Goal: Transaction & Acquisition: Purchase product/service

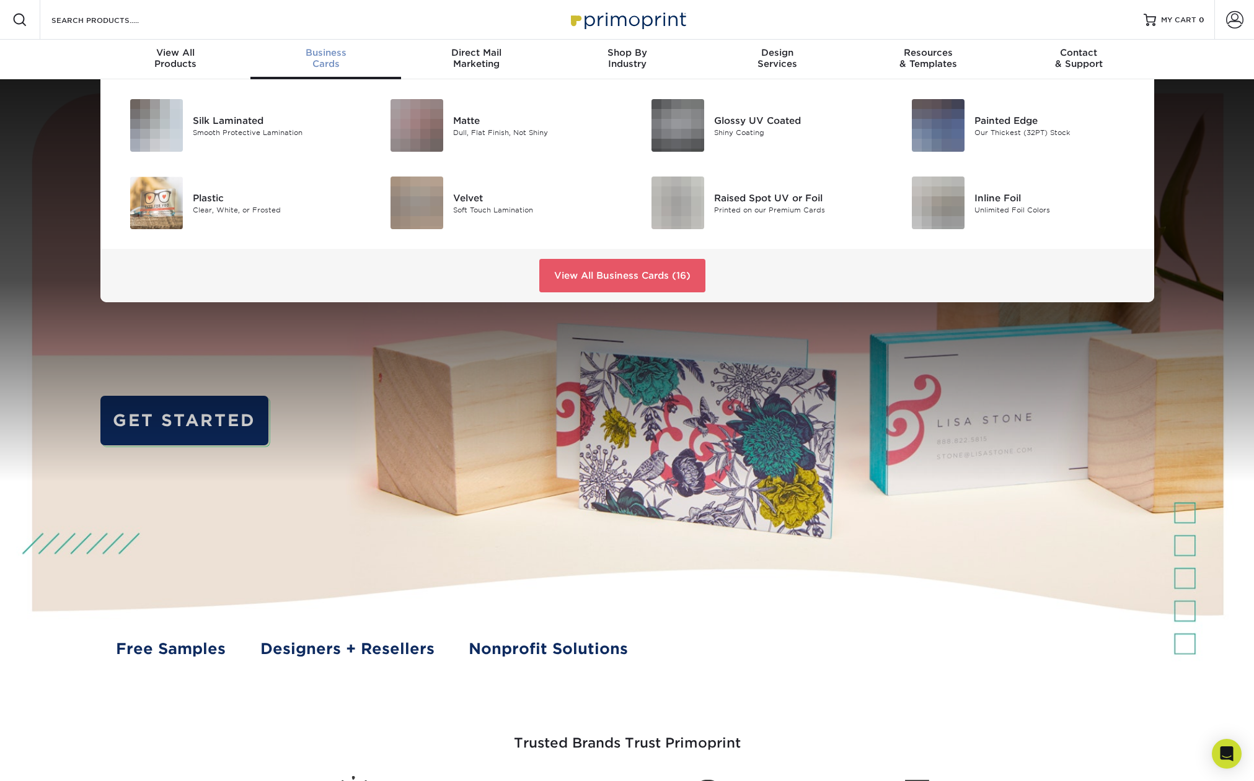
click at [332, 66] on div "Business Cards" at bounding box center [325, 58] width 151 height 22
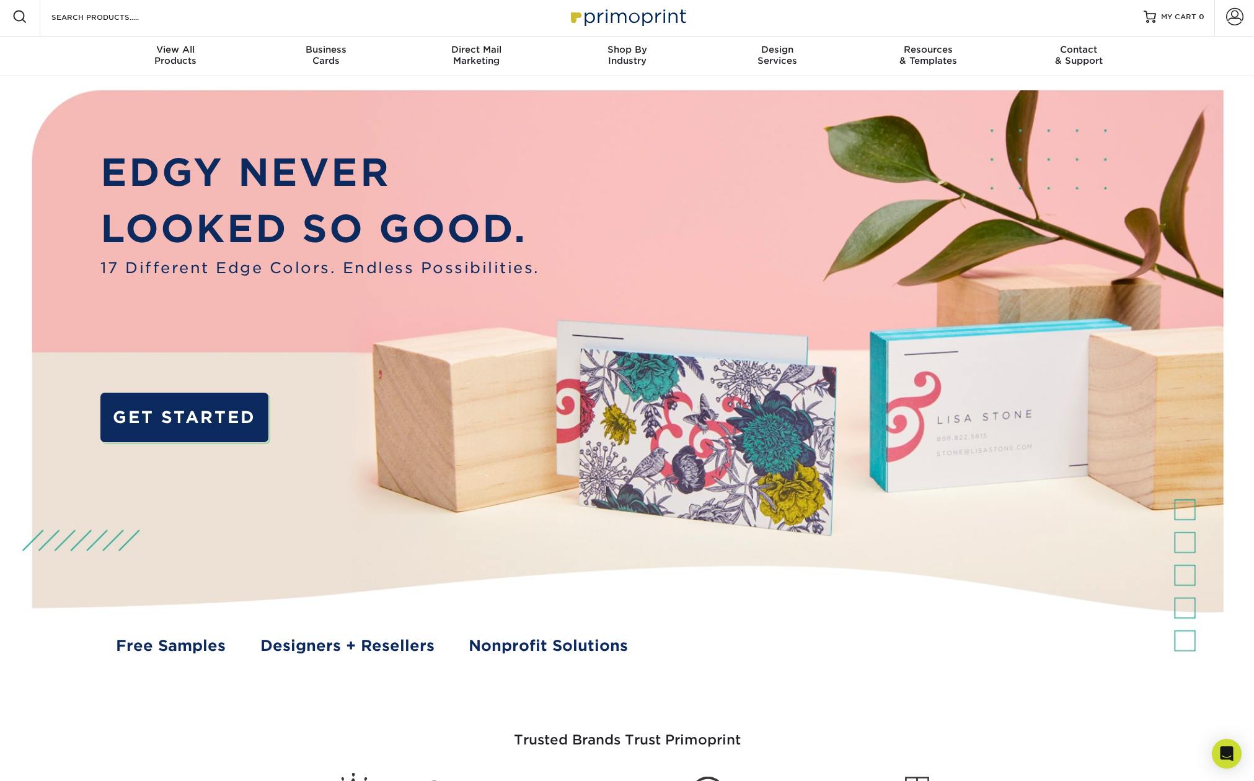
scroll to position [5, 0]
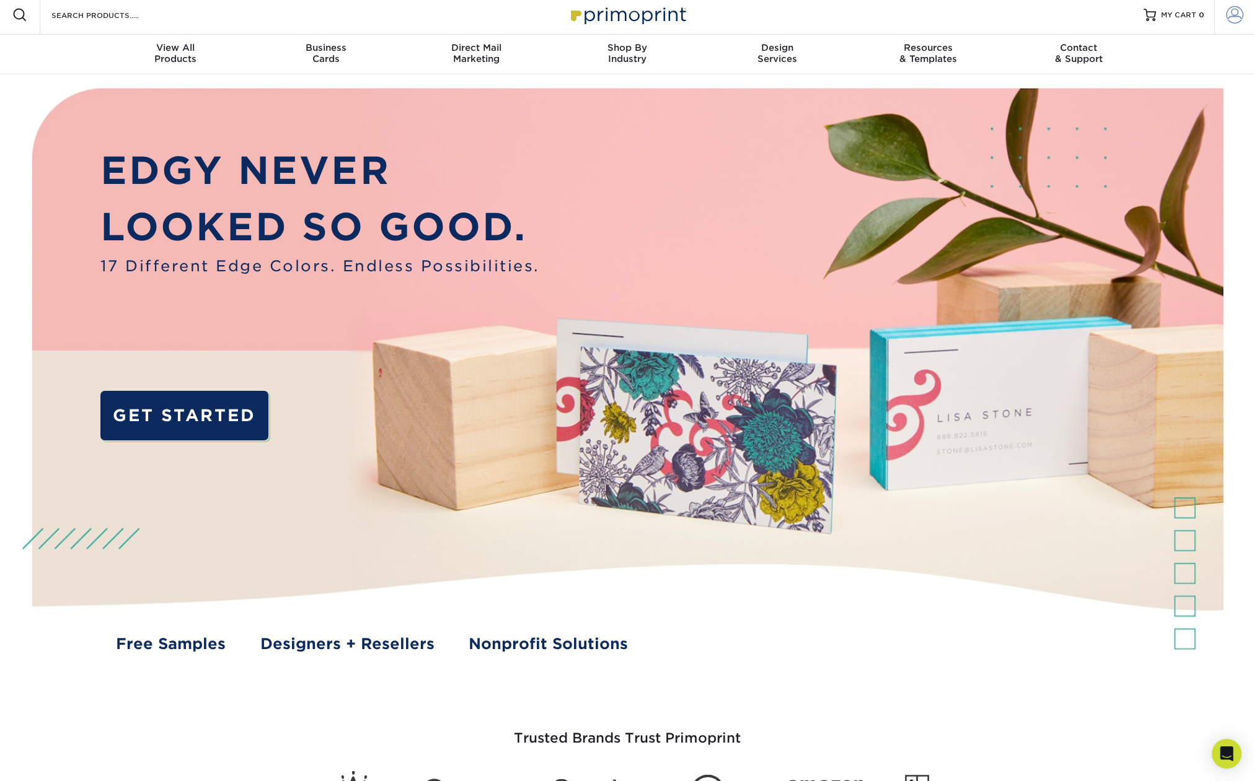
click at [1234, 15] on span at bounding box center [1234, 14] width 17 height 17
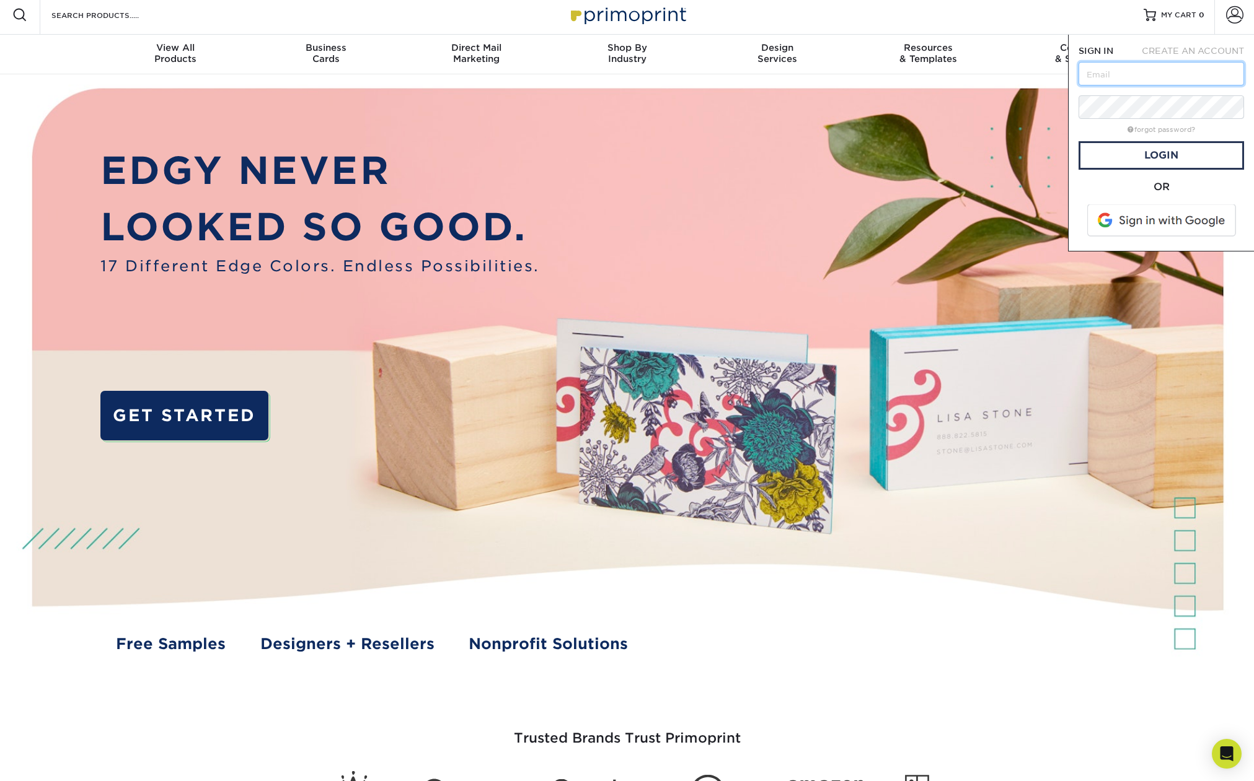
click at [1137, 72] on input "text" at bounding box center [1160, 74] width 165 height 24
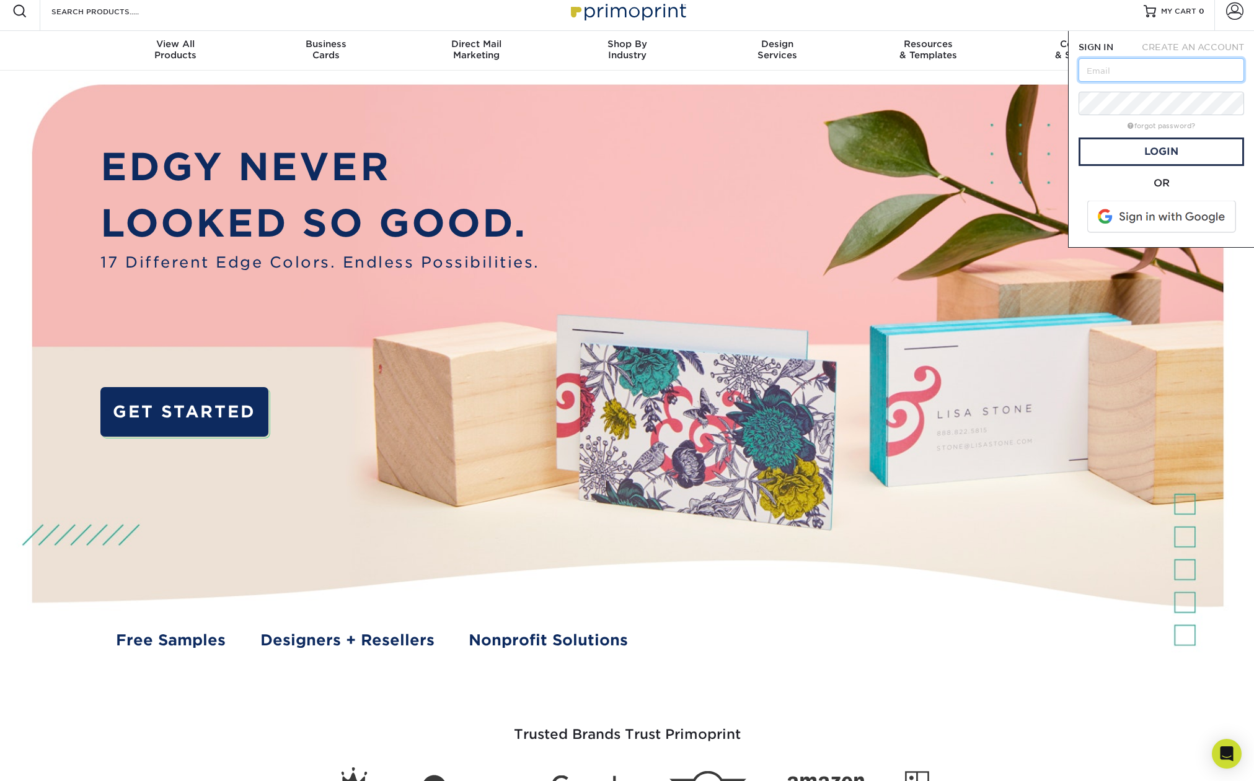
click at [1123, 73] on input "text" at bounding box center [1160, 70] width 165 height 24
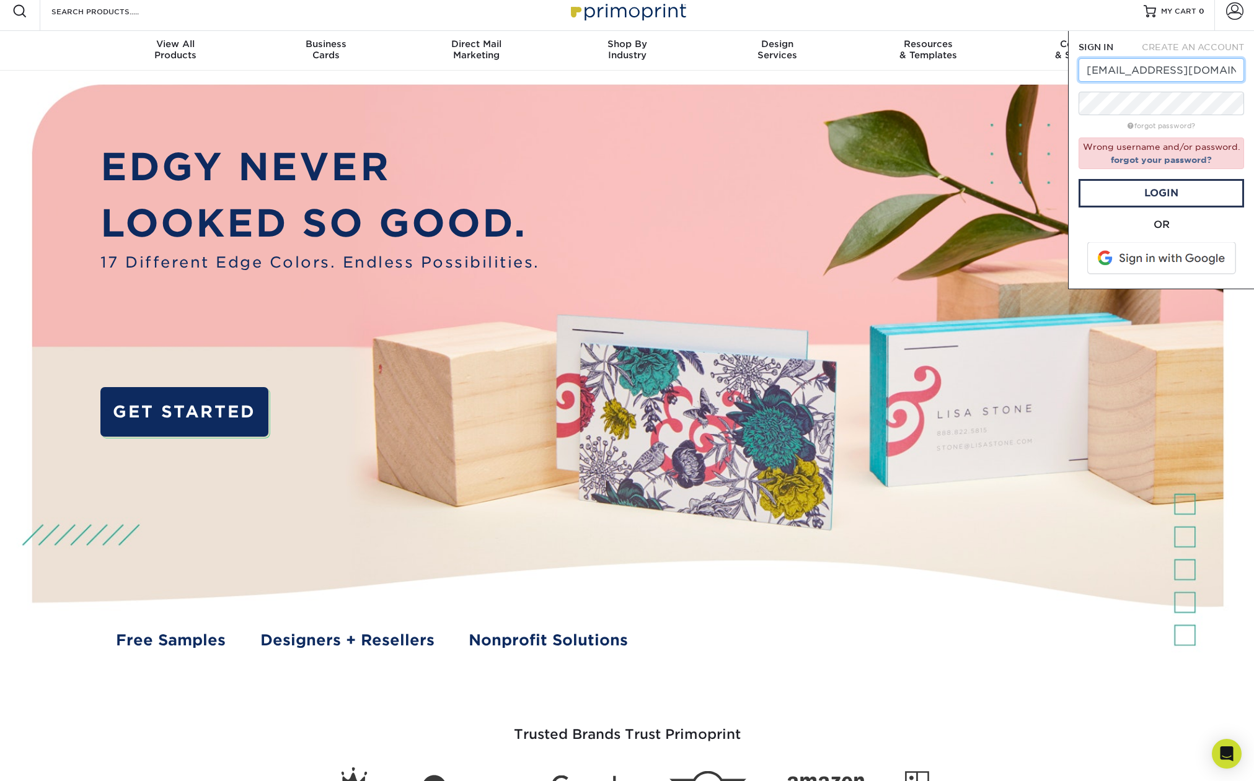
click at [1104, 73] on input "[EMAIL_ADDRESS][DOMAIN_NAME]" at bounding box center [1160, 70] width 165 height 24
drag, startPoint x: 1104, startPoint y: 73, endPoint x: 1084, endPoint y: 74, distance: 19.9
click at [1084, 74] on input "[EMAIL_ADDRESS][DOMAIN_NAME]" at bounding box center [1160, 70] width 165 height 24
type input "staff@massive.net"
click at [1161, 188] on link "Login" at bounding box center [1160, 193] width 165 height 29
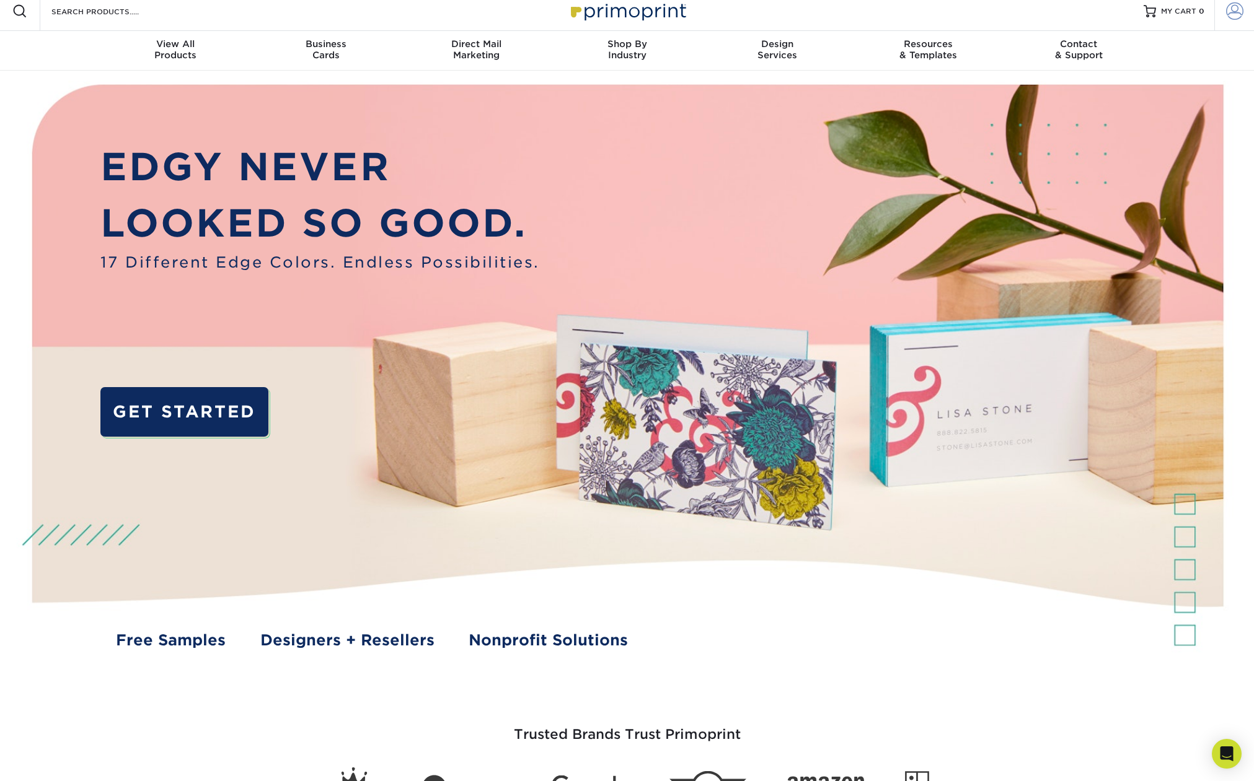
click at [1238, 6] on span at bounding box center [1234, 10] width 17 height 17
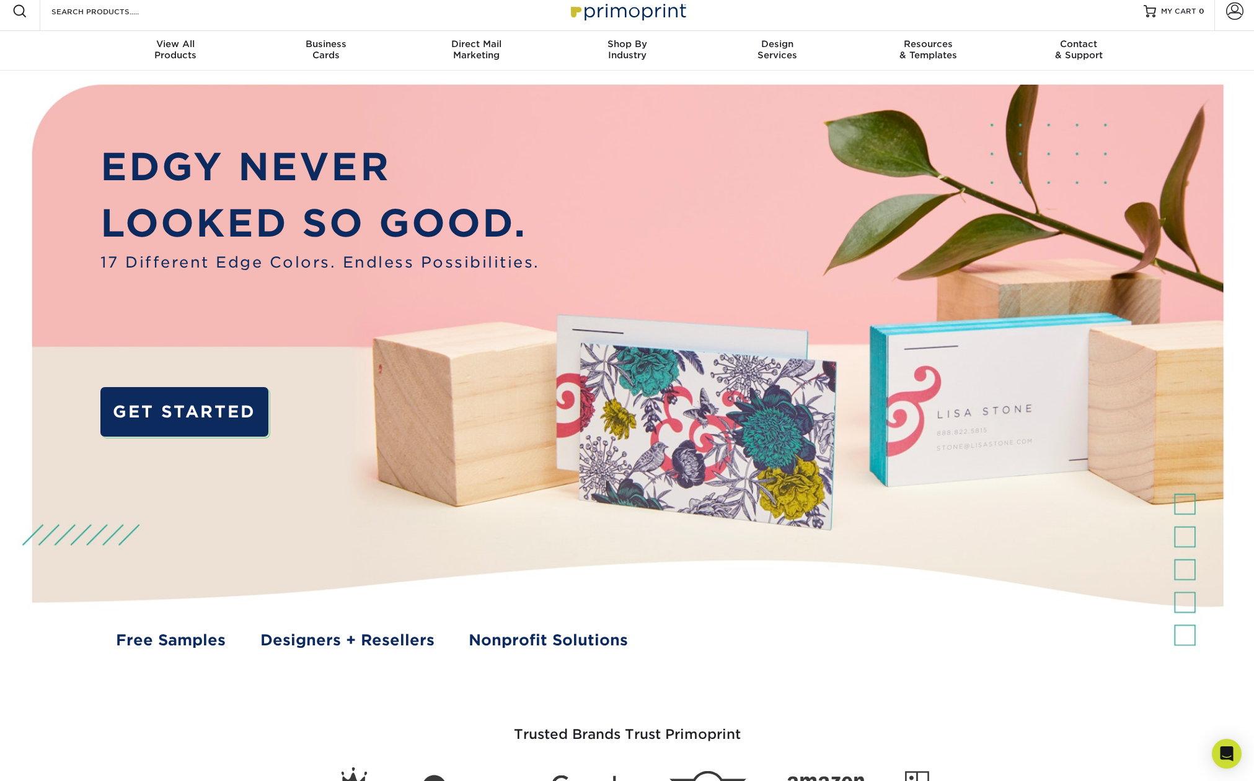
scroll to position [9, 0]
click at [1228, 8] on span at bounding box center [1234, 10] width 17 height 17
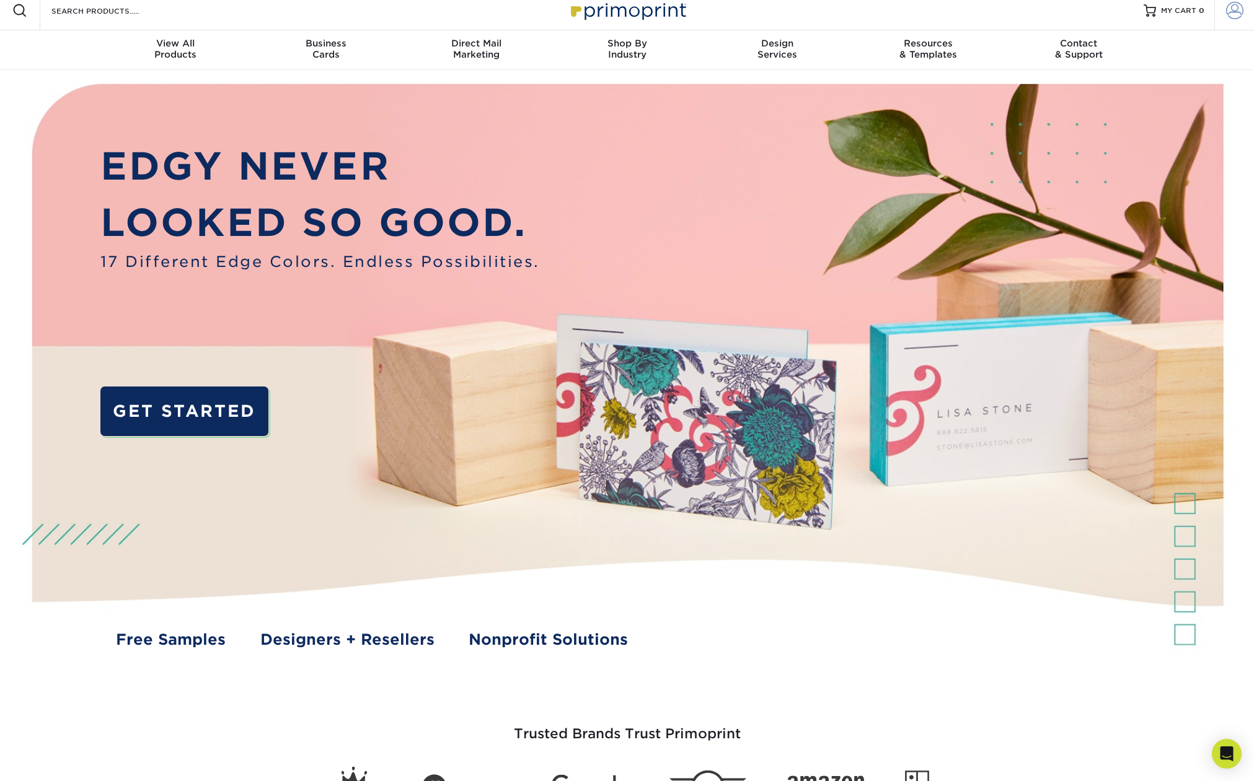
click at [1237, 11] on span at bounding box center [1234, 10] width 17 height 17
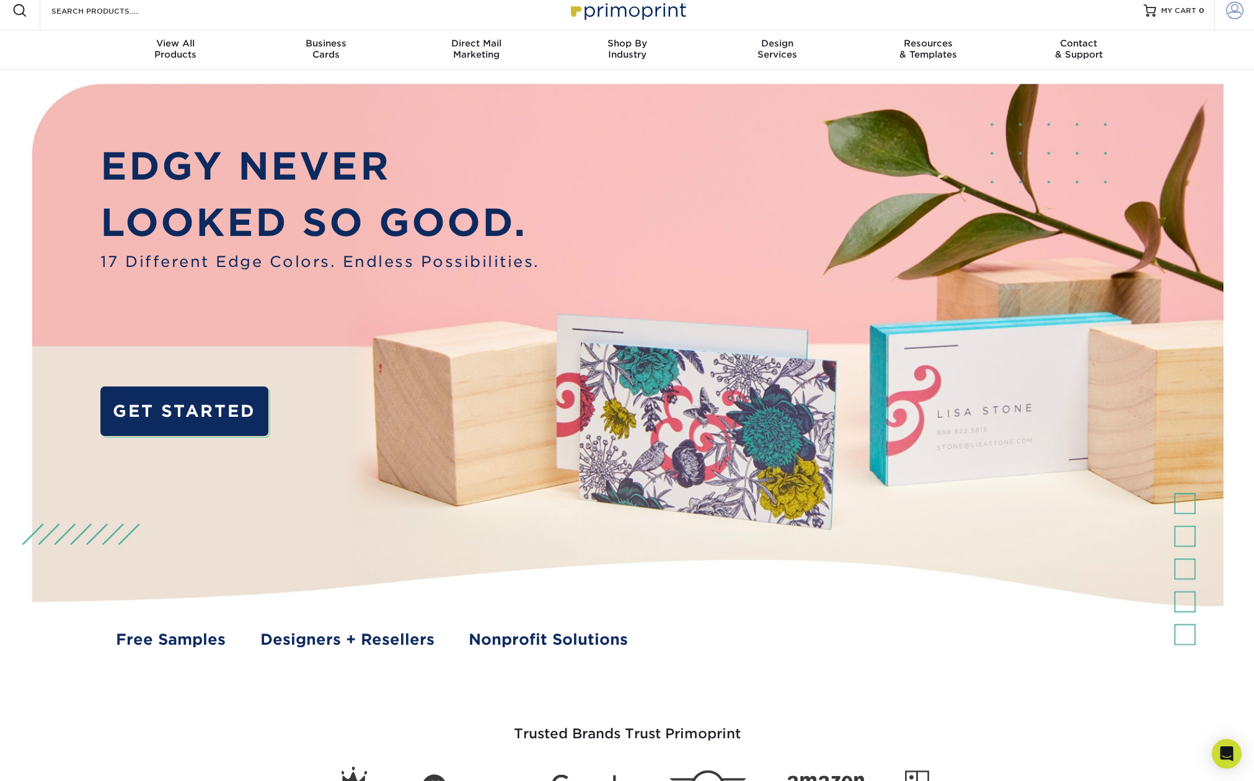
click at [1231, 20] on link "Account" at bounding box center [1234, 11] width 40 height 40
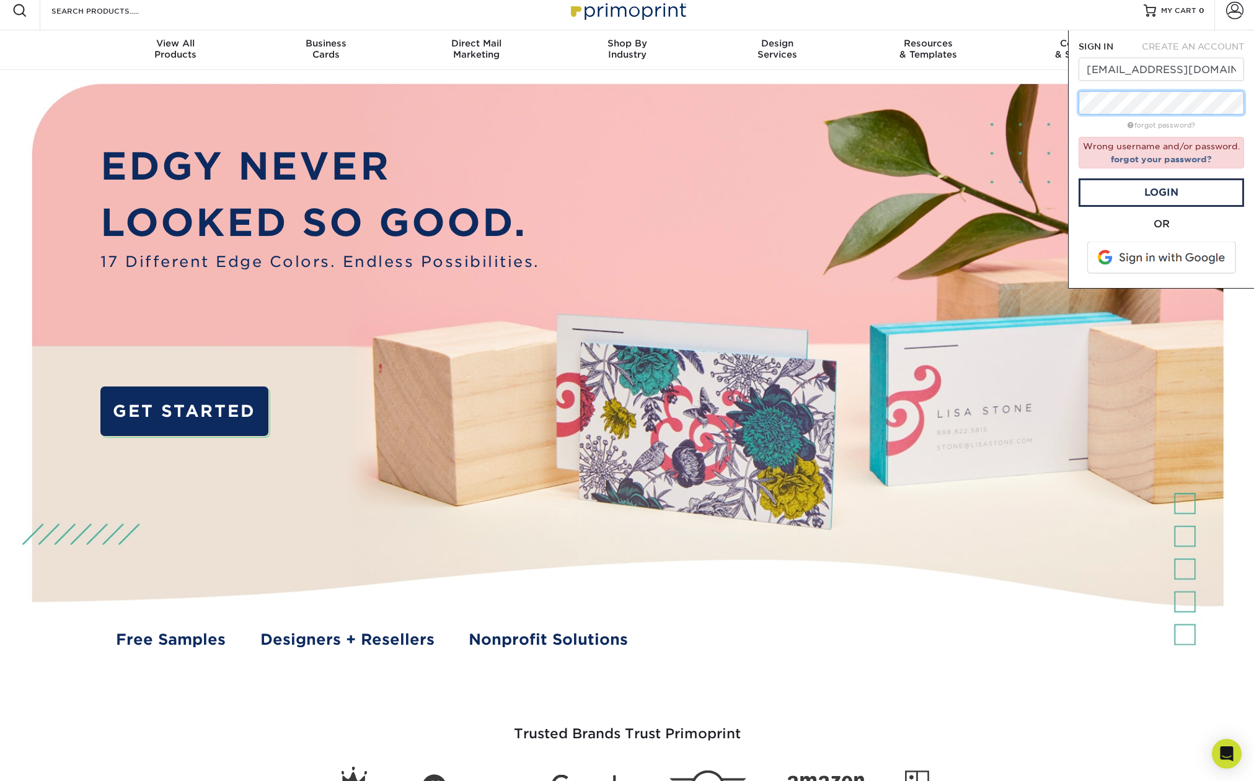
click at [1074, 97] on div "SIGN IN CREATE AN ACCOUNT staff@massive.net forgot password? Wrong username and…" at bounding box center [1161, 159] width 186 height 258
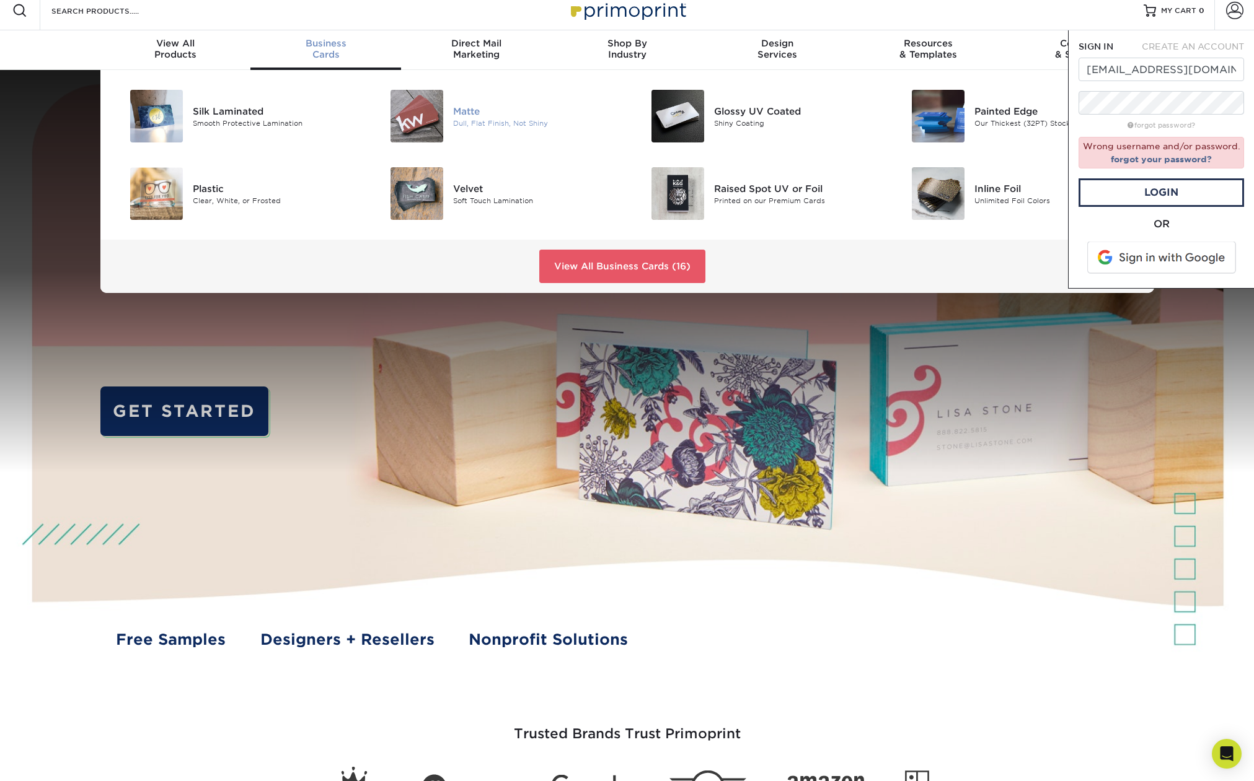
click at [410, 116] on img at bounding box center [416, 116] width 53 height 53
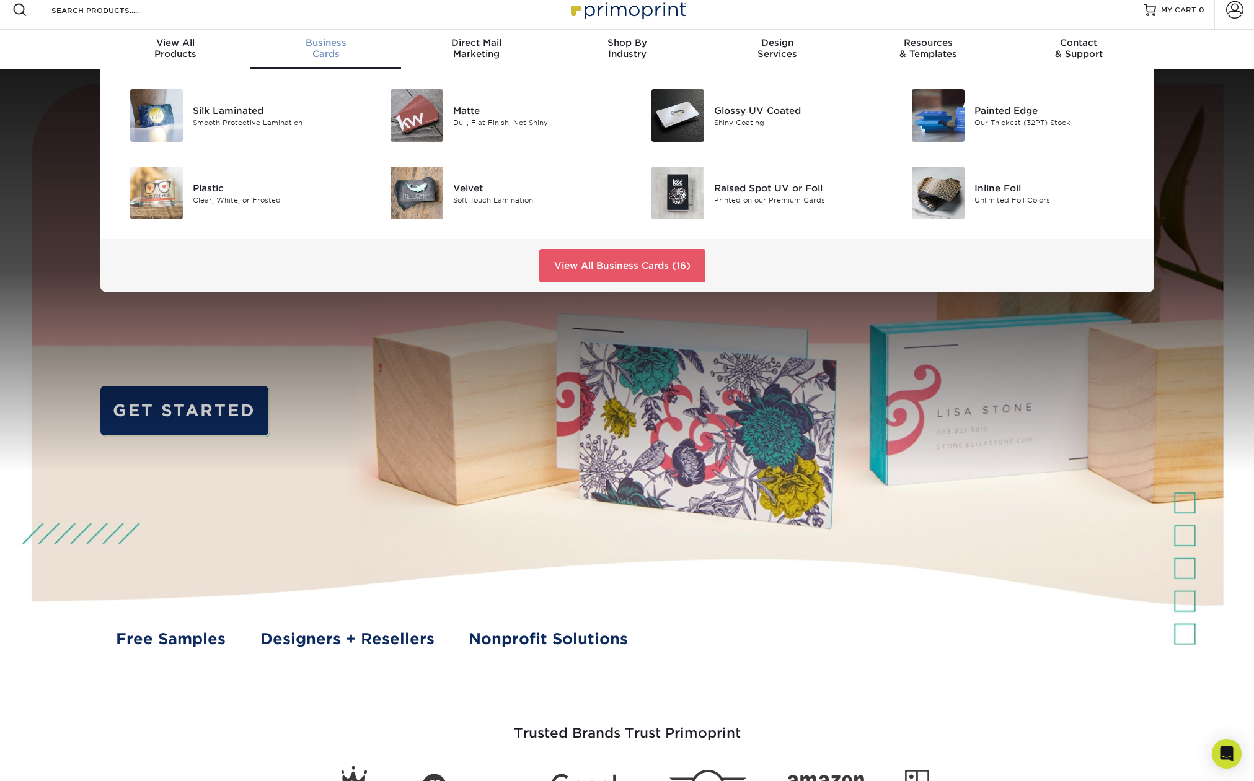
click at [333, 46] on span "Business" at bounding box center [325, 42] width 151 height 11
click at [724, 192] on div "Raised Spot UV or Foil" at bounding box center [796, 188] width 164 height 14
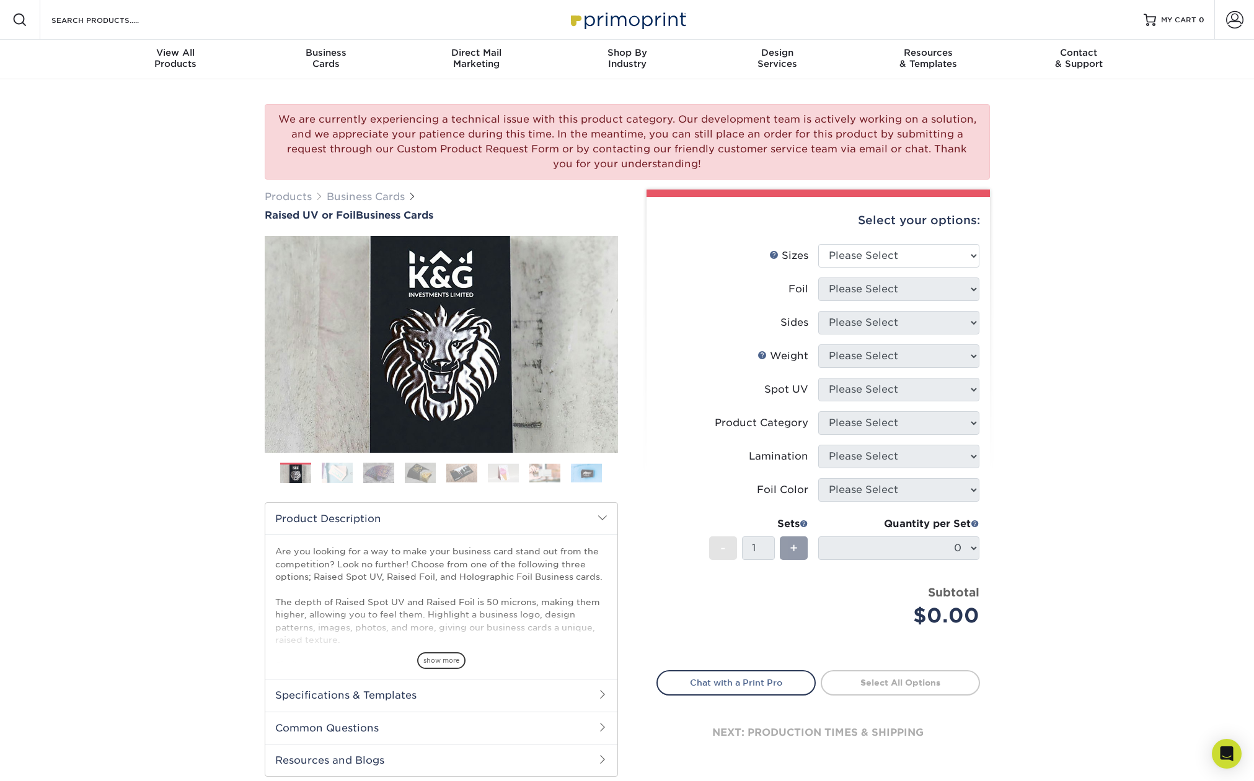
scroll to position [1, 0]
click at [442, 147] on div "We are currently experiencing a technical issue with this product category. Our…" at bounding box center [627, 141] width 725 height 76
click at [890, 252] on select "Please Select 2" x 3.5" - Standard" at bounding box center [898, 255] width 161 height 24
select select "2.00x3.50"
click at [818, 243] on select "Please Select 2" x 3.5" - Standard" at bounding box center [898, 255] width 161 height 24
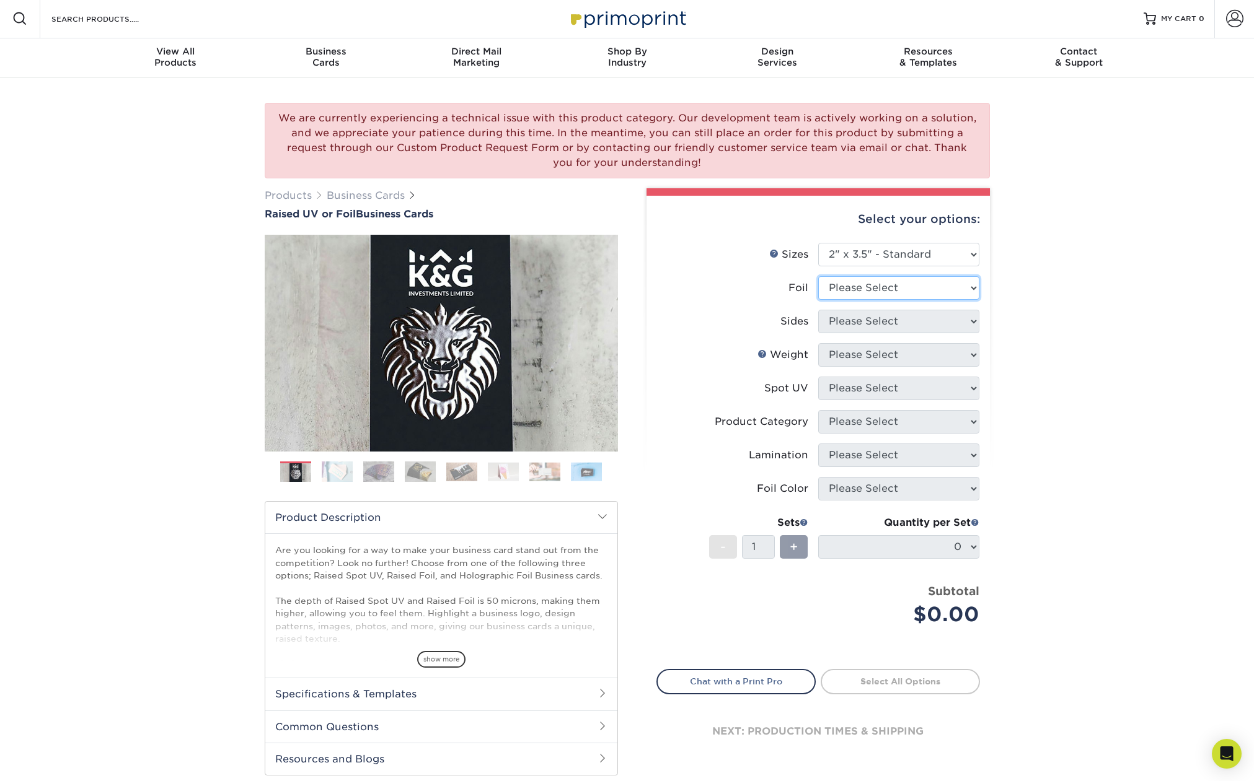
click at [900, 289] on select "Please Select No Yes" at bounding box center [898, 288] width 161 height 24
select select "0"
click at [818, 276] on select "Please Select No Yes" at bounding box center [898, 288] width 161 height 24
click at [887, 325] on select "Please Select Print Both Sides Print Front Only" at bounding box center [898, 322] width 161 height 24
select select "13abbda7-1d64-4f25-8bb2-c179b224825d"
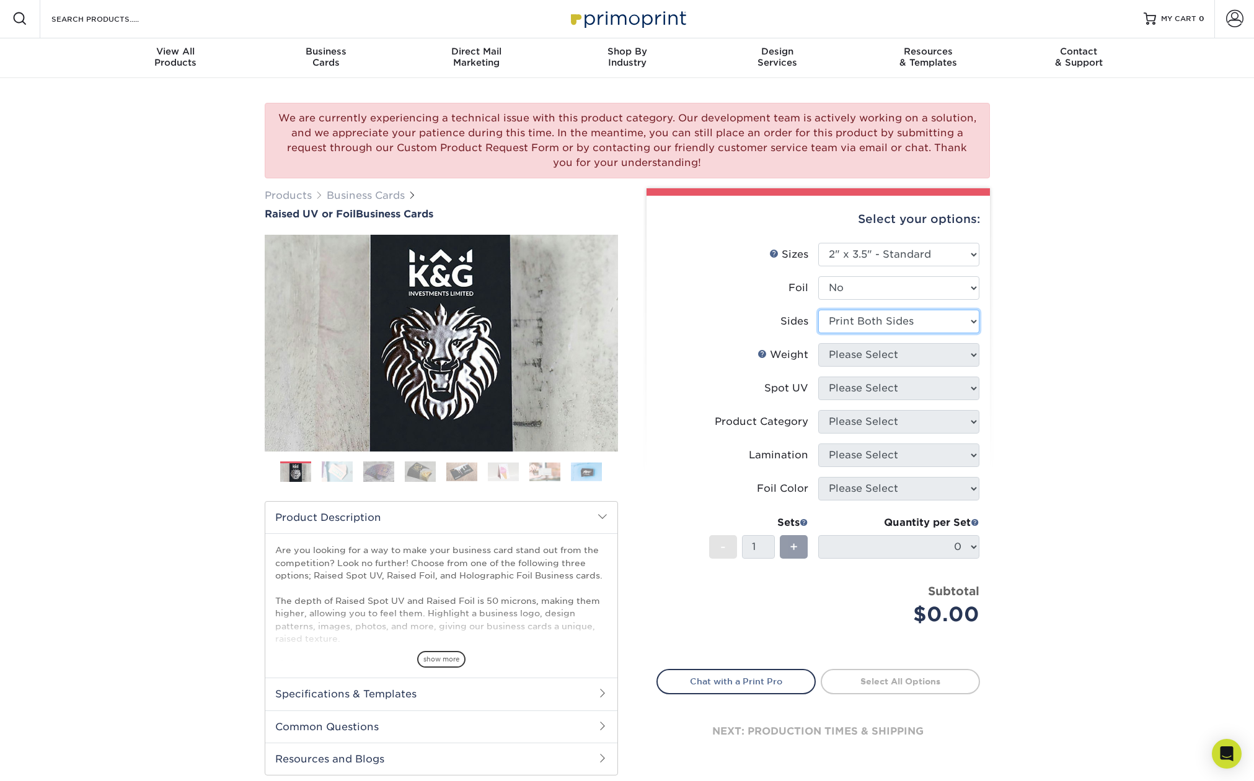
click at [818, 310] on select "Please Select Print Both Sides Print Front Only" at bounding box center [898, 322] width 161 height 24
click at [885, 358] on select "Please Select 16PT" at bounding box center [898, 355] width 161 height 24
select select "16PT"
click at [818, 343] on select "Please Select 16PT" at bounding box center [898, 355] width 161 height 24
click at [885, 389] on select "Please Select No Spot UV Front Only" at bounding box center [898, 389] width 161 height 24
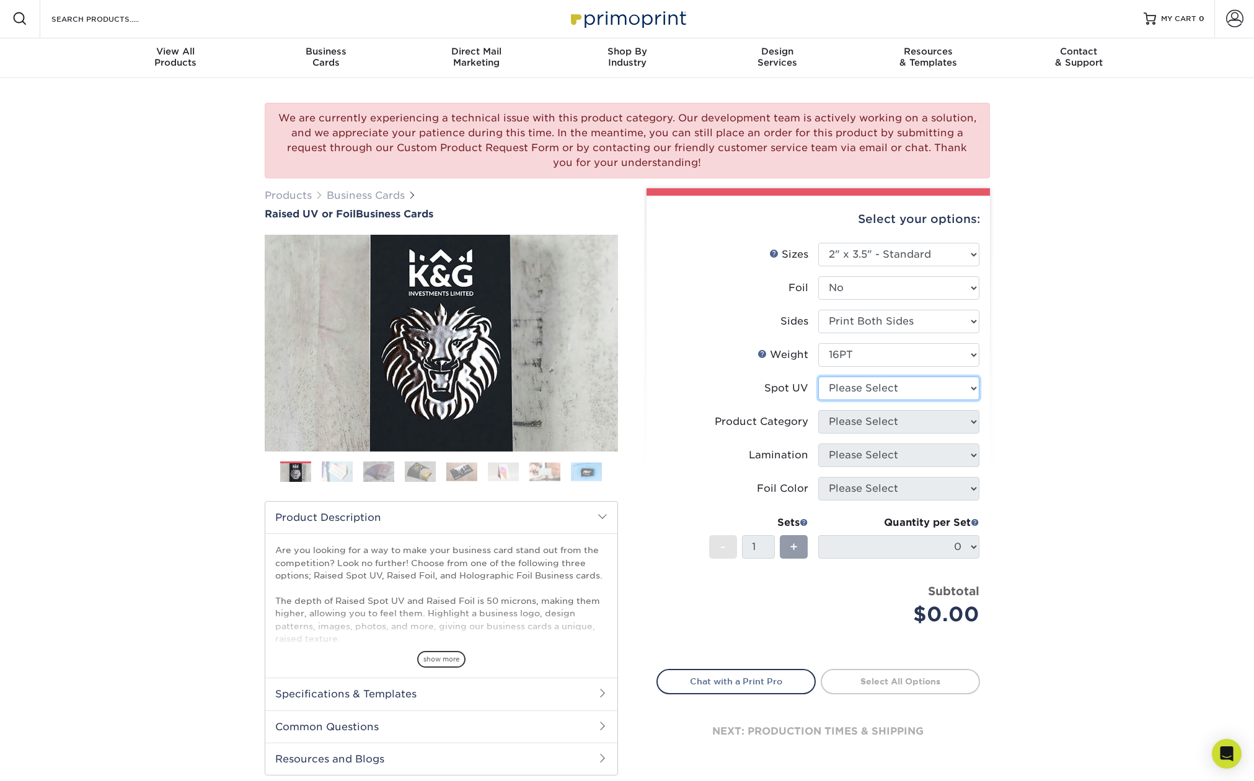
select select "1"
click at [818, 377] on select "Please Select No Spot UV Front Only" at bounding box center [898, 389] width 161 height 24
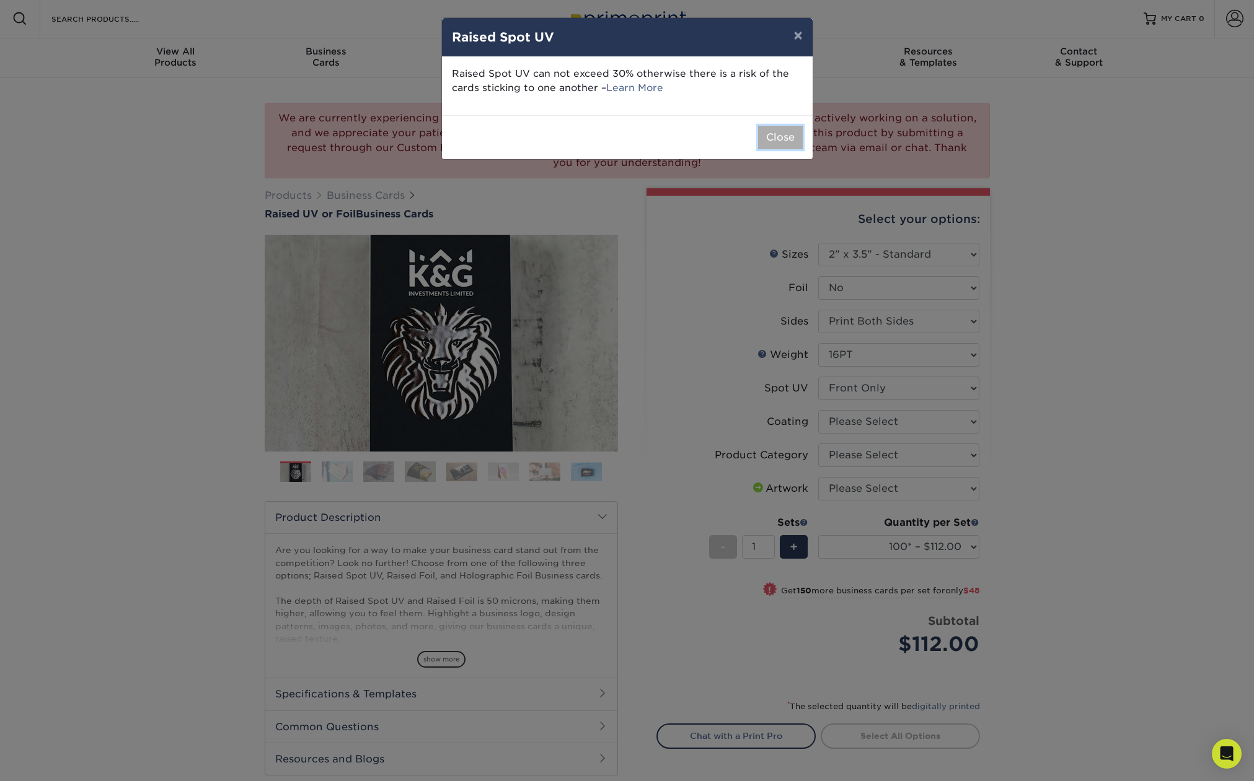
click at [776, 138] on button "Close" at bounding box center [780, 138] width 45 height 24
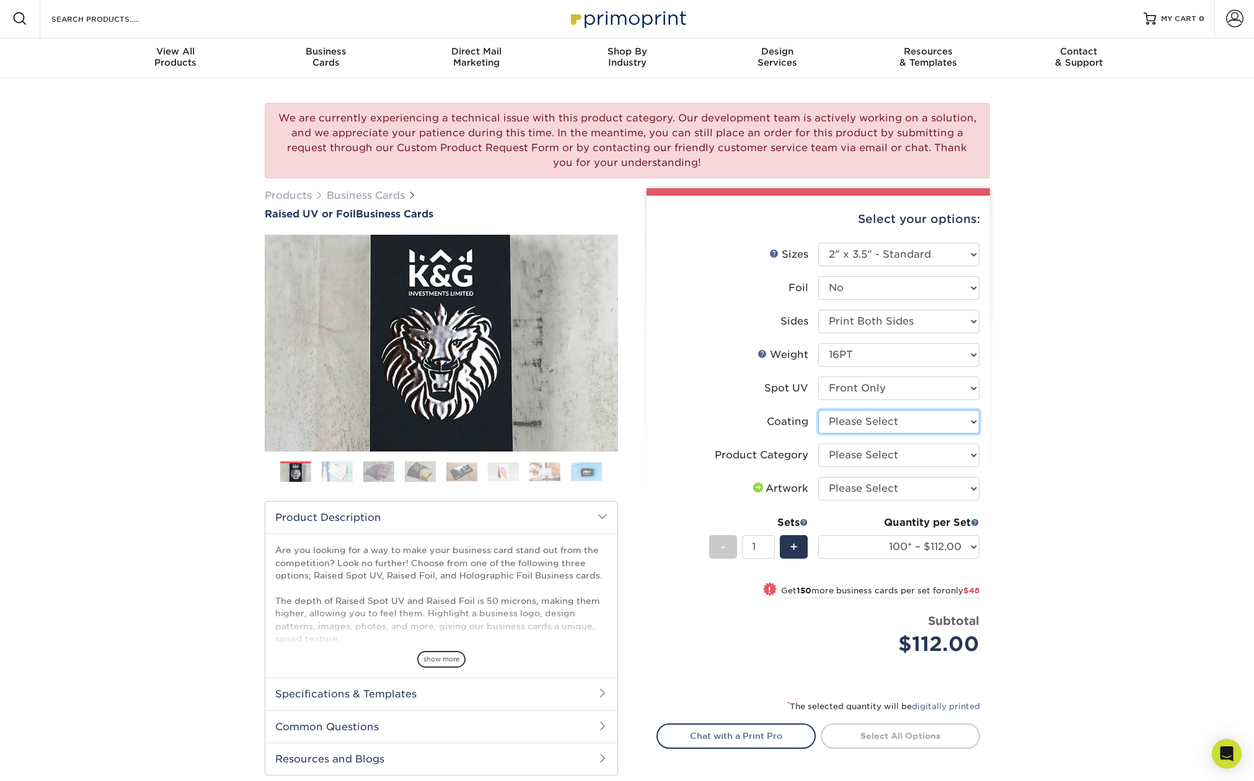
click at [890, 421] on select at bounding box center [898, 422] width 161 height 24
select select "3e7618de-abca-4bda-9f97-8b9129e913d8"
click at [818, 410] on select at bounding box center [898, 422] width 161 height 24
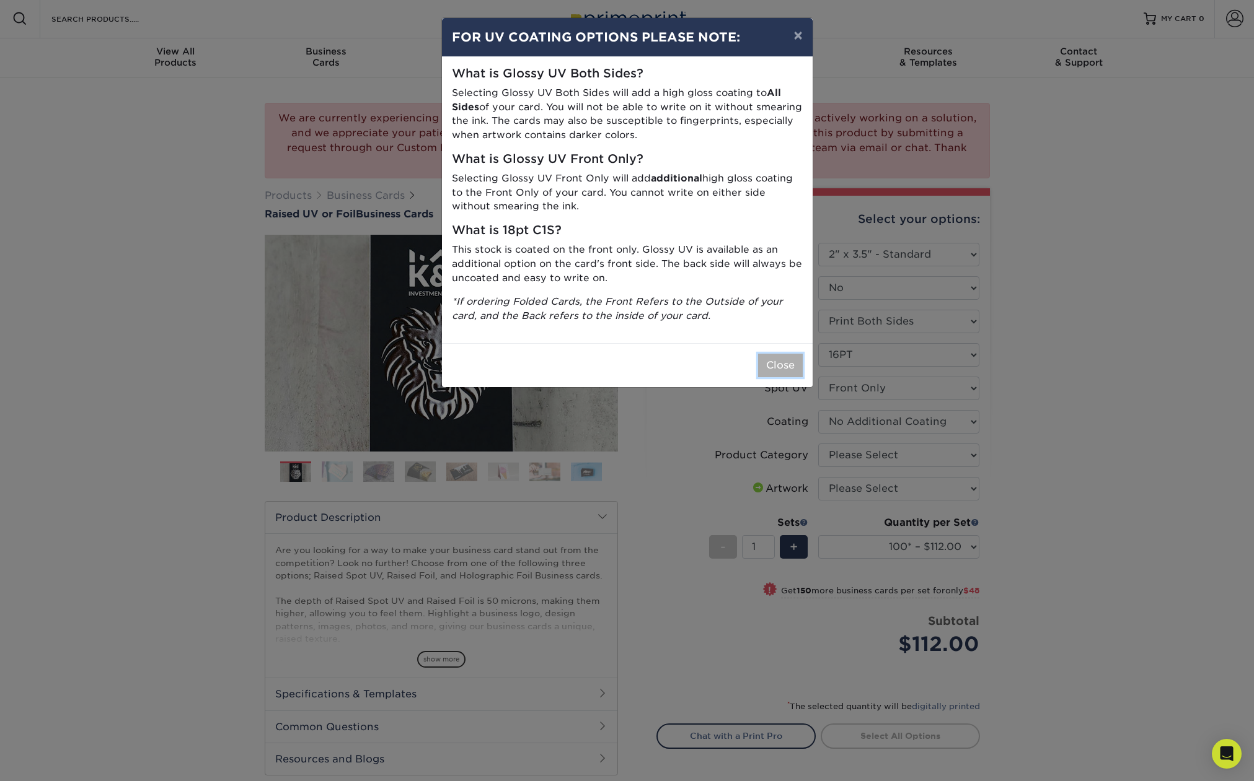
click at [800, 369] on button "Close" at bounding box center [780, 366] width 45 height 24
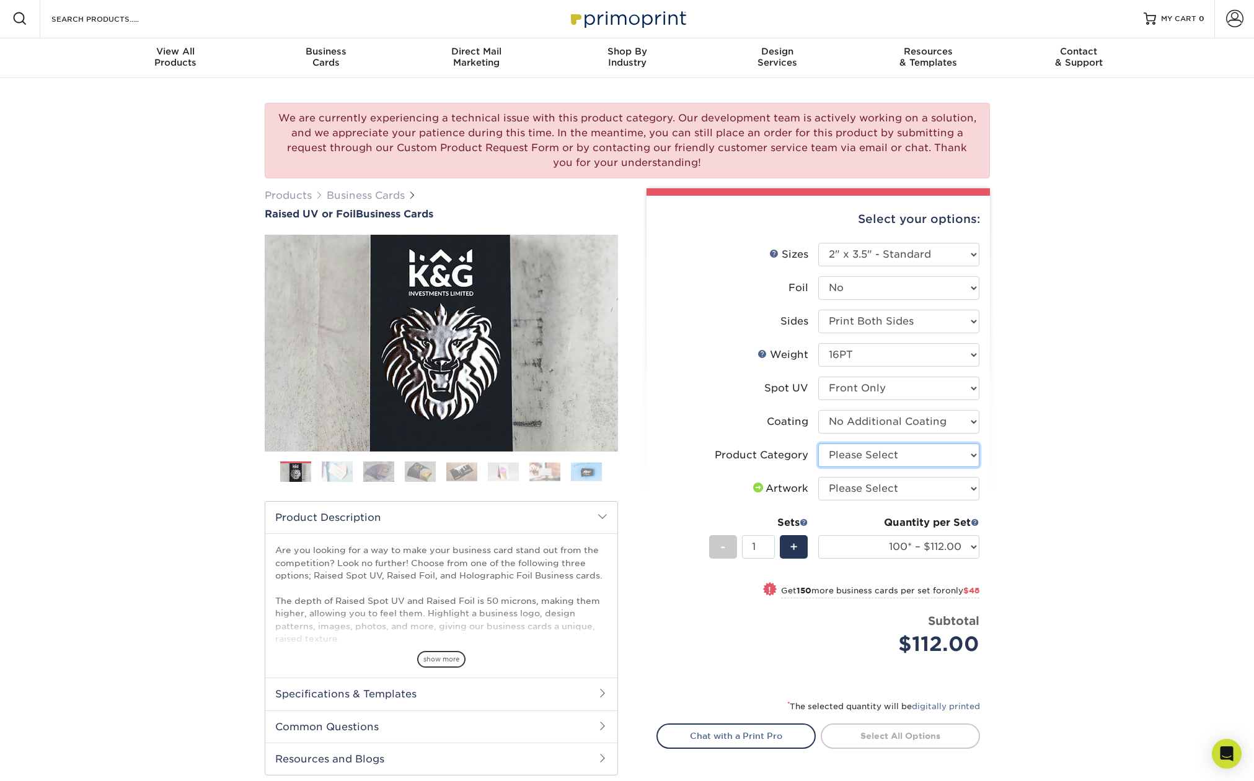
click at [934, 455] on select "Please Select Business Cards" at bounding box center [898, 456] width 161 height 24
select select "3b5148f1-0588-4f88-a218-97bcfdce65c1"
click at [818, 444] on select "Please Select Business Cards" at bounding box center [898, 456] width 161 height 24
click at [914, 491] on select "Please Select I will upload files I need a design - $100" at bounding box center [898, 489] width 161 height 24
select select "upload"
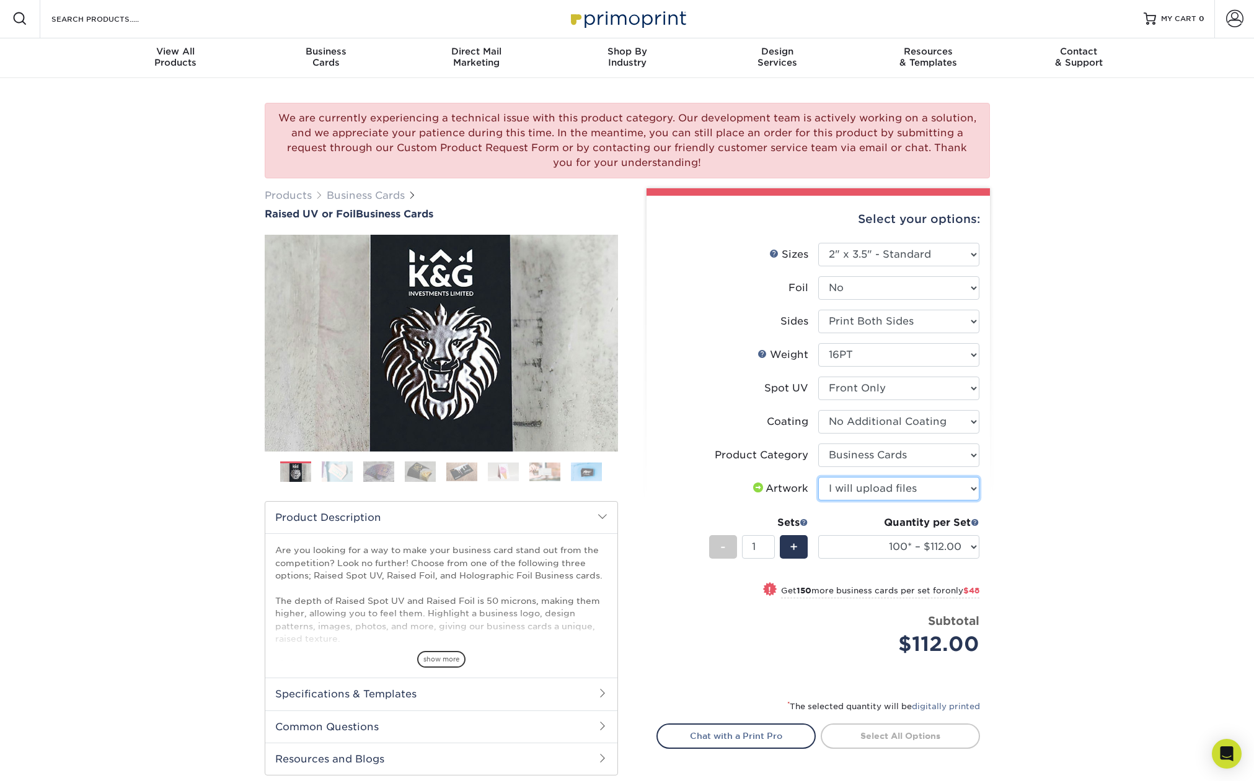
click at [818, 477] on select "Please Select I will upload files I need a design - $100" at bounding box center [898, 489] width 161 height 24
click at [869, 543] on select "100* – $112.00 250* – $160.00 500* – $216.00" at bounding box center [898, 547] width 161 height 24
select select "250* – $160.00"
click at [818, 535] on select "100* – $112.00 250* – $160.00 500* – $216.00" at bounding box center [898, 547] width 161 height 24
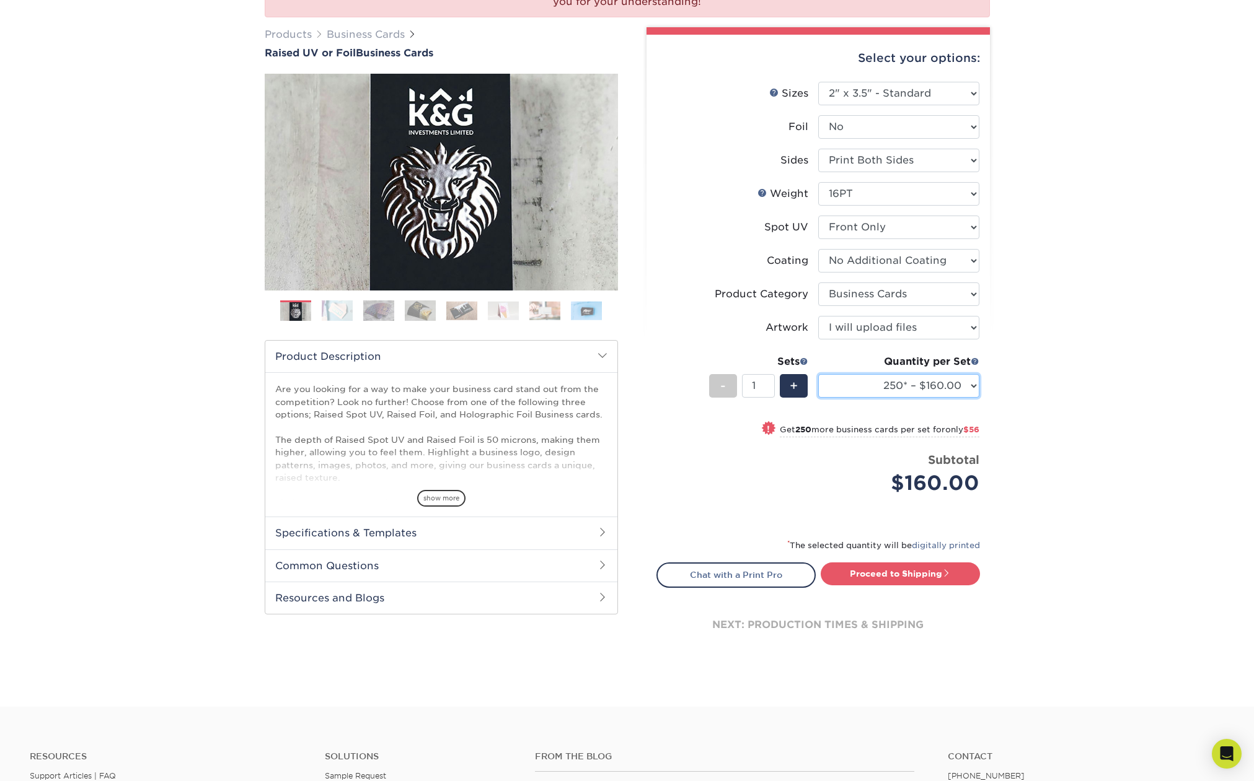
scroll to position [164, 0]
click at [790, 387] on span "+" at bounding box center [793, 385] width 8 height 19
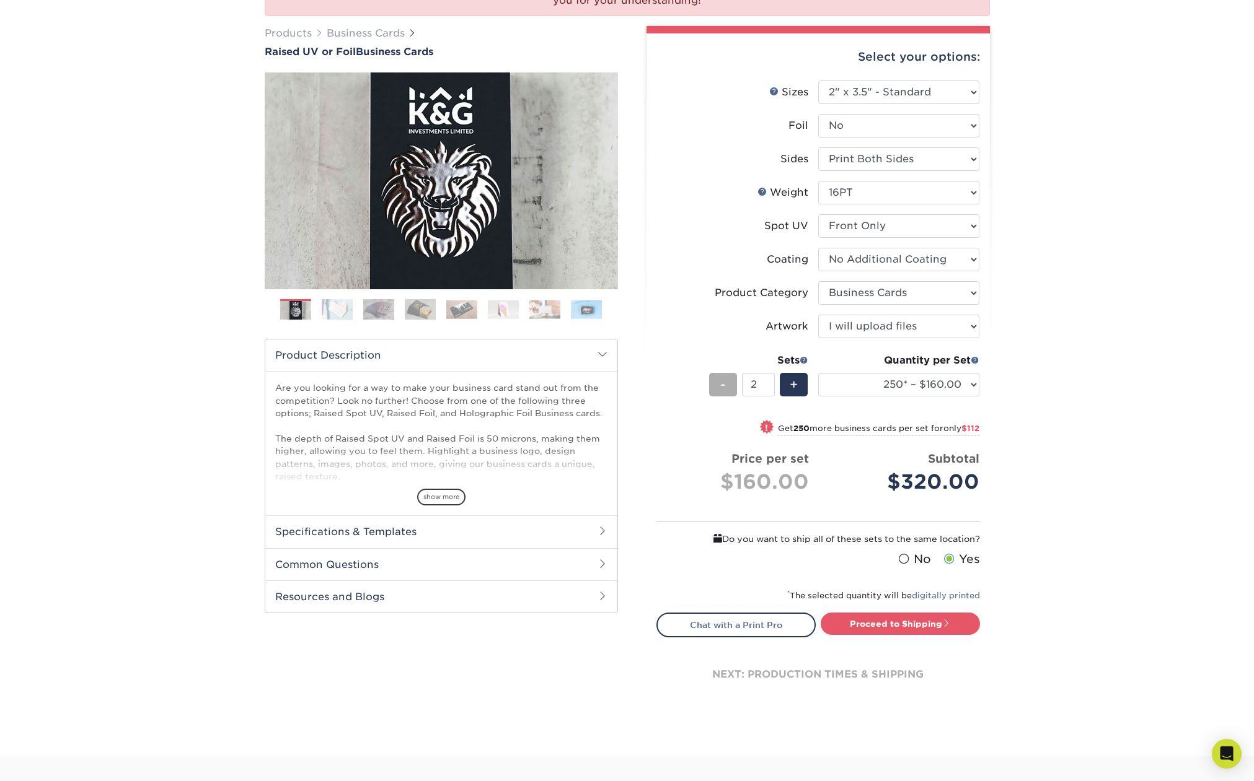
click at [723, 384] on span "-" at bounding box center [723, 385] width 6 height 19
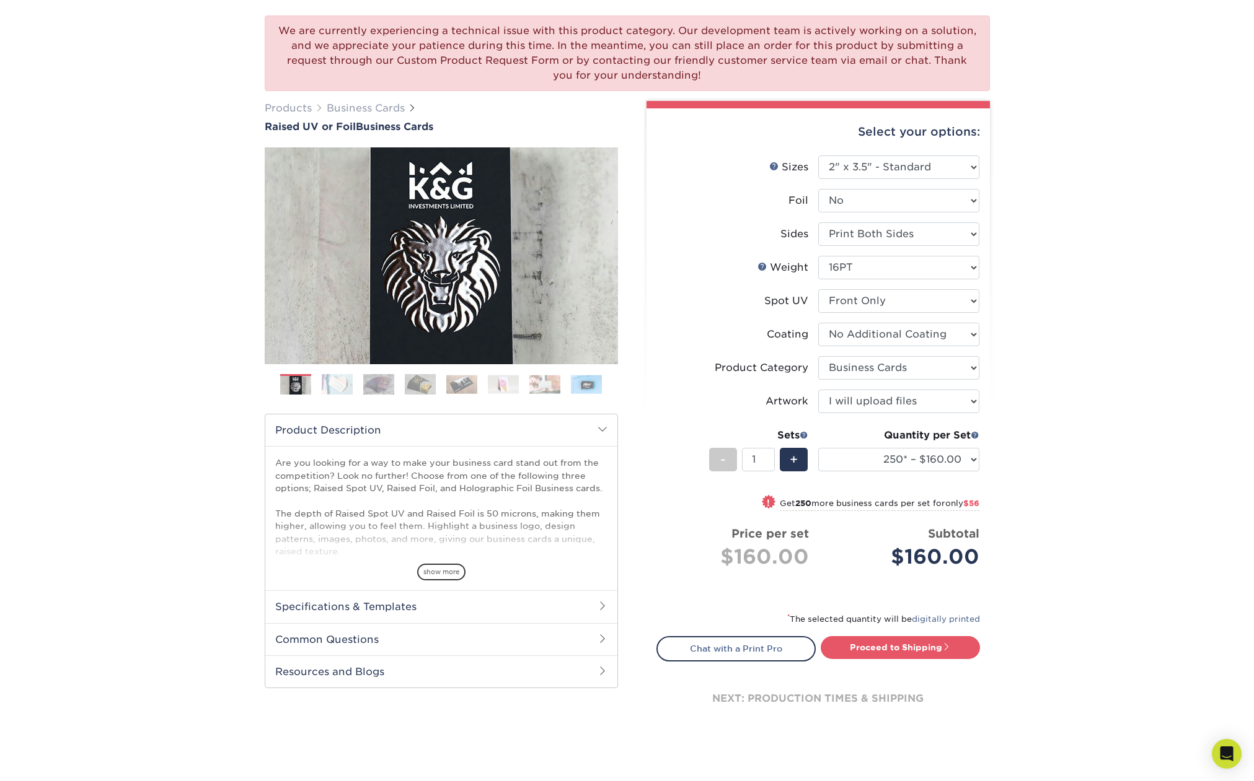
scroll to position [106, 0]
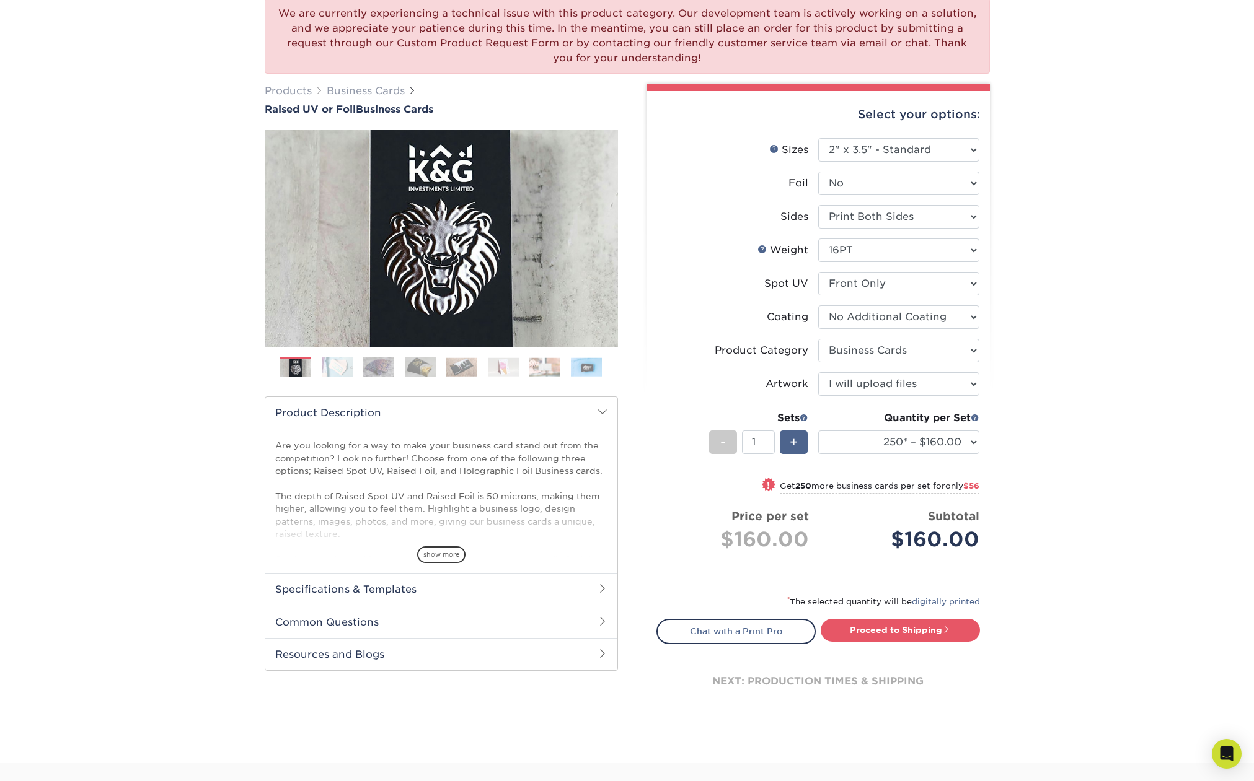
click at [794, 441] on span "+" at bounding box center [793, 442] width 8 height 19
type input "2"
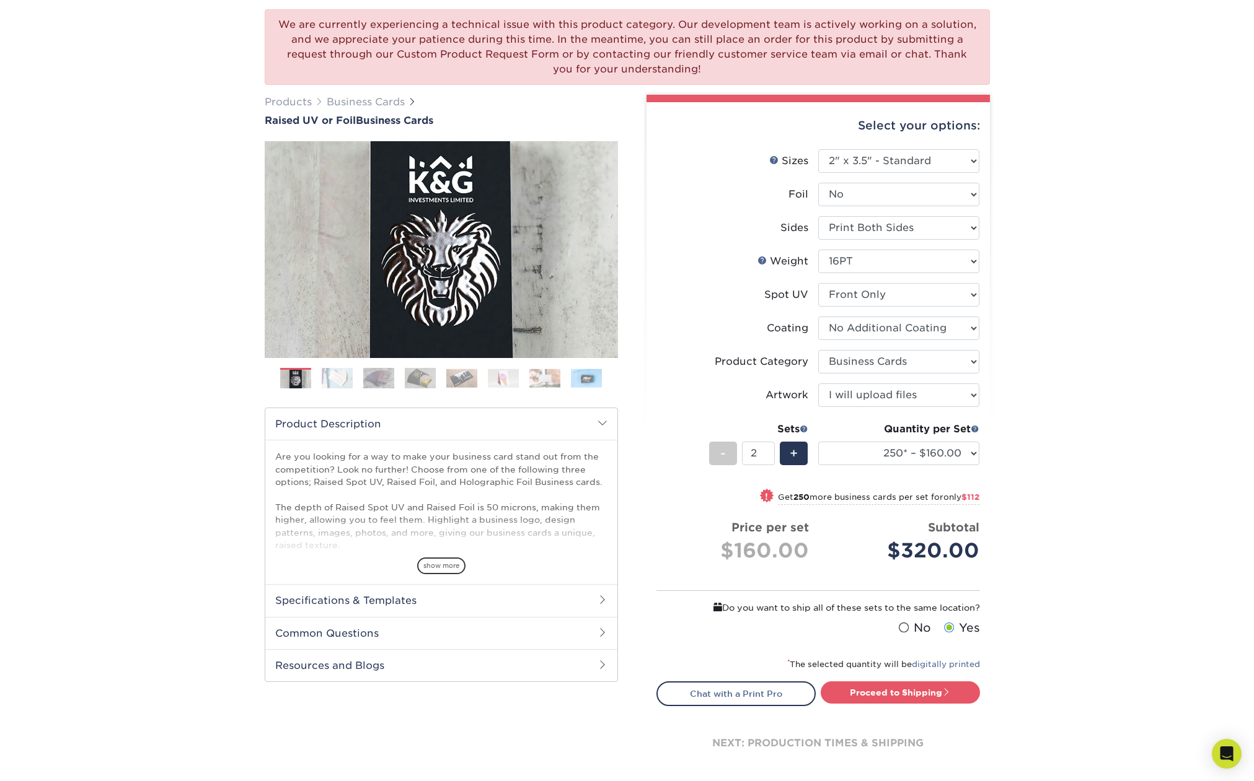
scroll to position [94, 0]
click at [905, 692] on link "Proceed to Shipping" at bounding box center [899, 694] width 159 height 22
type input "Set 1"
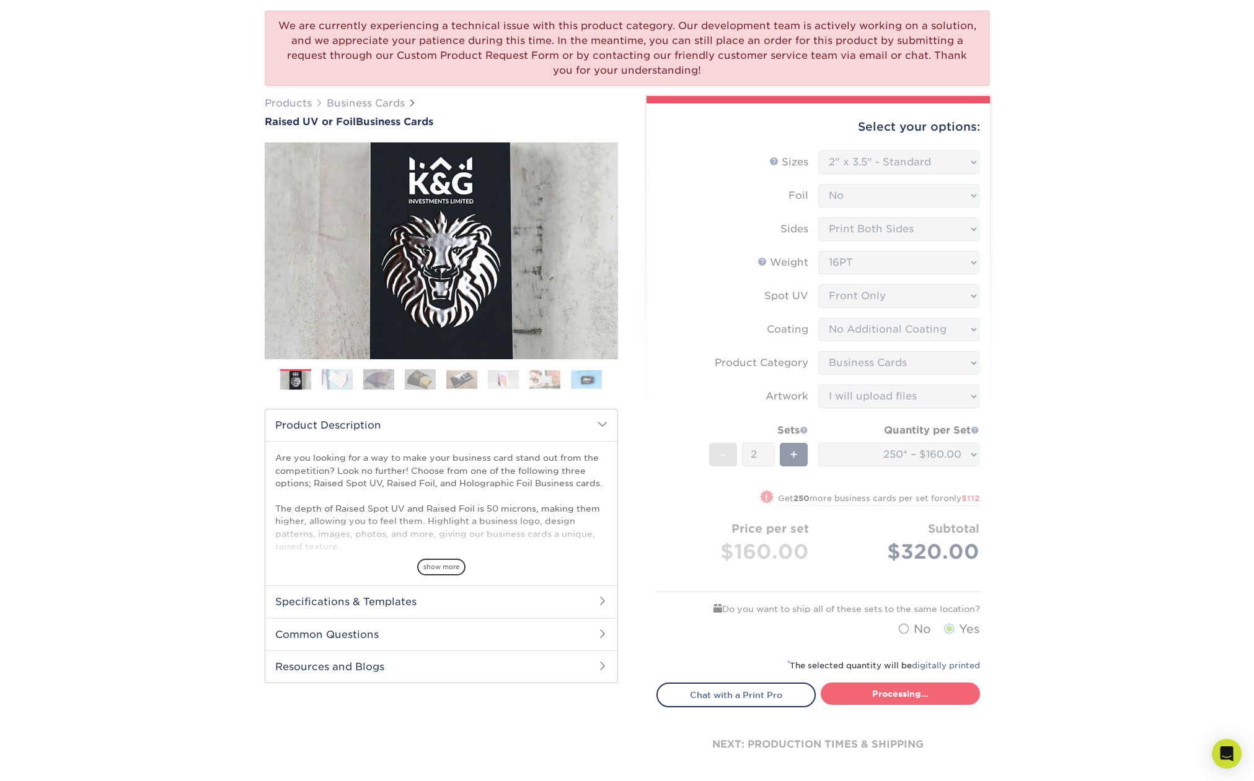
select select "b9b8bc4a-fe2b-4611-9a9e-1ae5d58e413a"
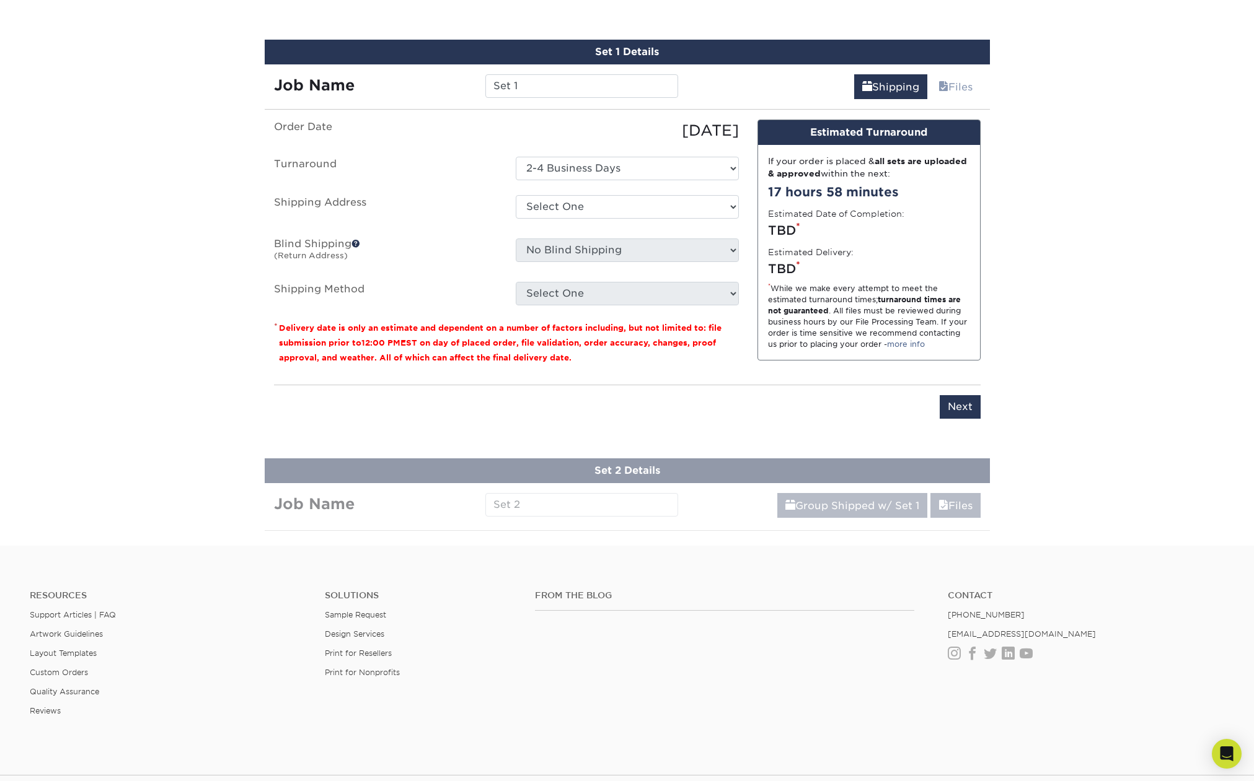
scroll to position [809, 0]
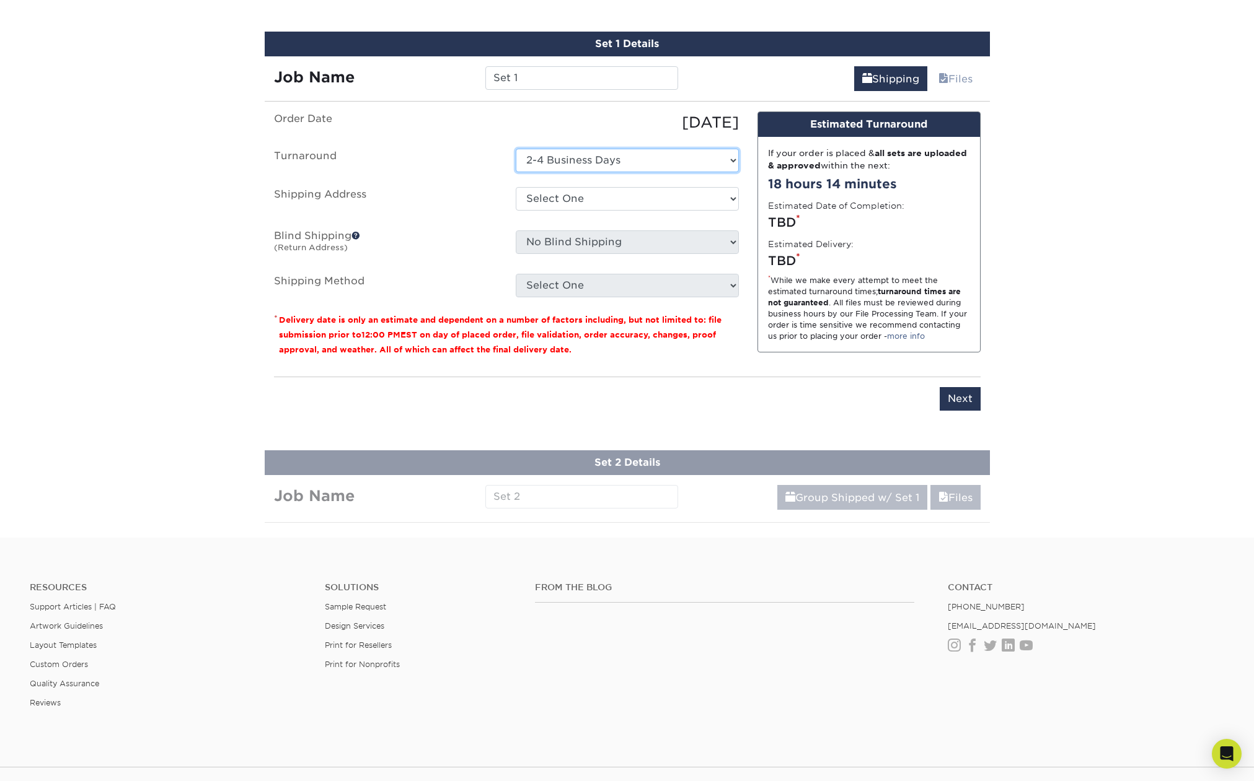
click at [626, 159] on select "Select One 2-4 Business Days" at bounding box center [627, 161] width 223 height 24
click at [516, 149] on select "Select One 2-4 Business Days" at bounding box center [627, 161] width 223 height 24
click at [619, 189] on select "Select One + Add New Address - Login" at bounding box center [627, 199] width 223 height 24
click at [516, 187] on select "Select One + Add New Address - Login" at bounding box center [627, 199] width 223 height 24
click at [617, 193] on select "Select One + Add New Address - Login" at bounding box center [627, 199] width 223 height 24
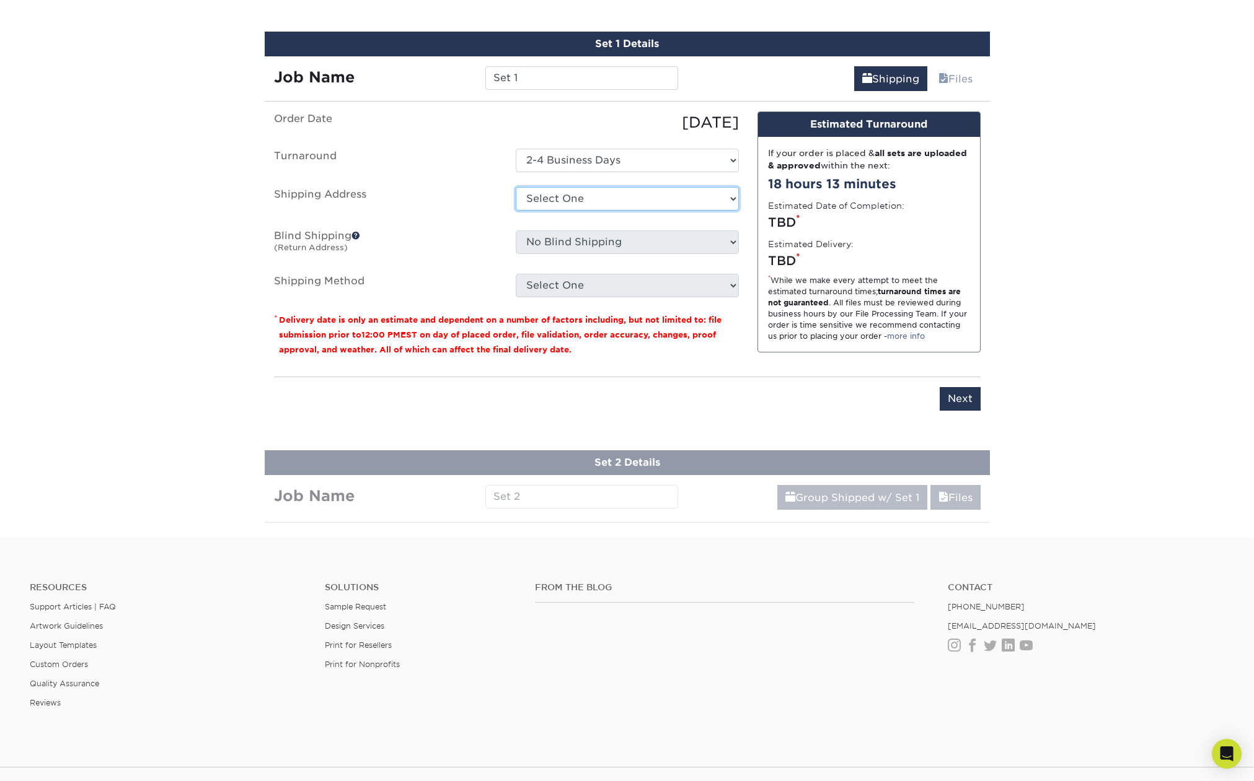
select select "newaddress"
click at [516, 187] on select "Select One + Add New Address - Login" at bounding box center [627, 199] width 223 height 24
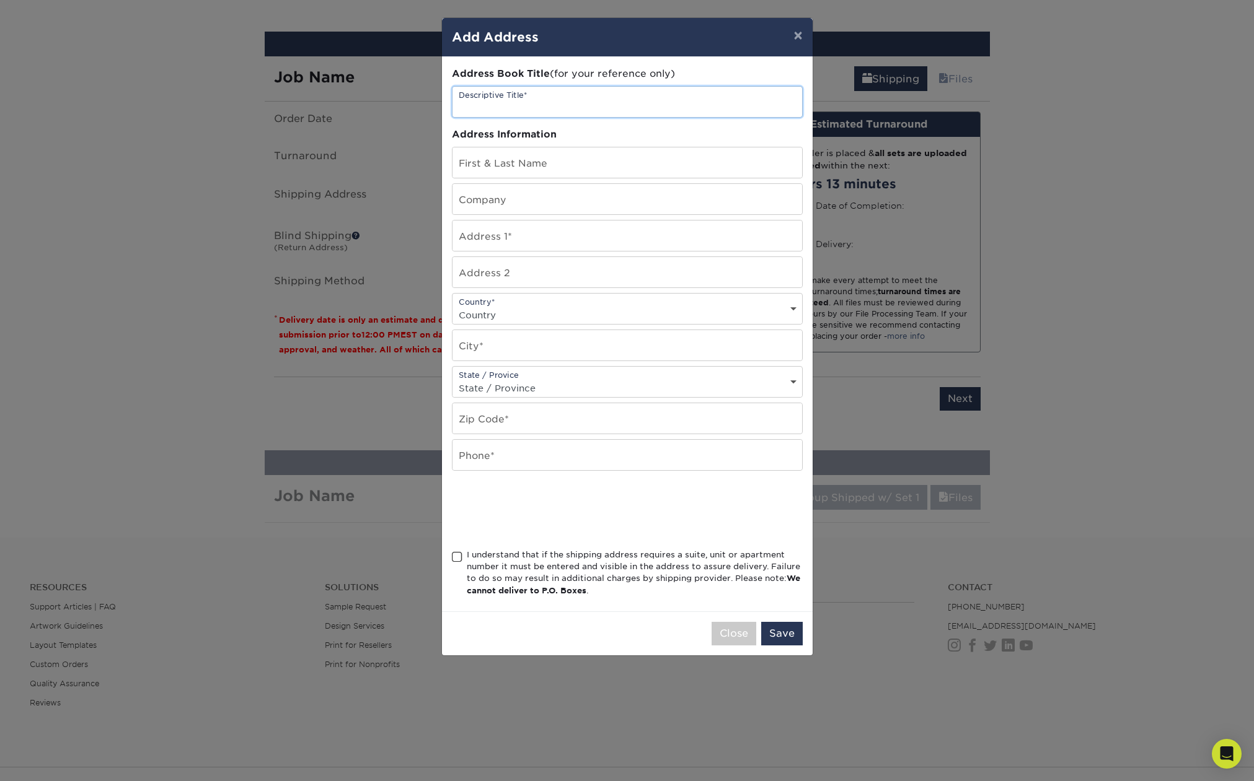
click at [549, 99] on input "text" at bounding box center [626, 102] width 349 height 30
click at [534, 110] on input "2025 YT Busines Cards" at bounding box center [626, 102] width 349 height 30
type input "2025 YT Business Cards"
click at [513, 160] on input "text" at bounding box center [626, 162] width 349 height 30
type input "[PERSON_NAME]"
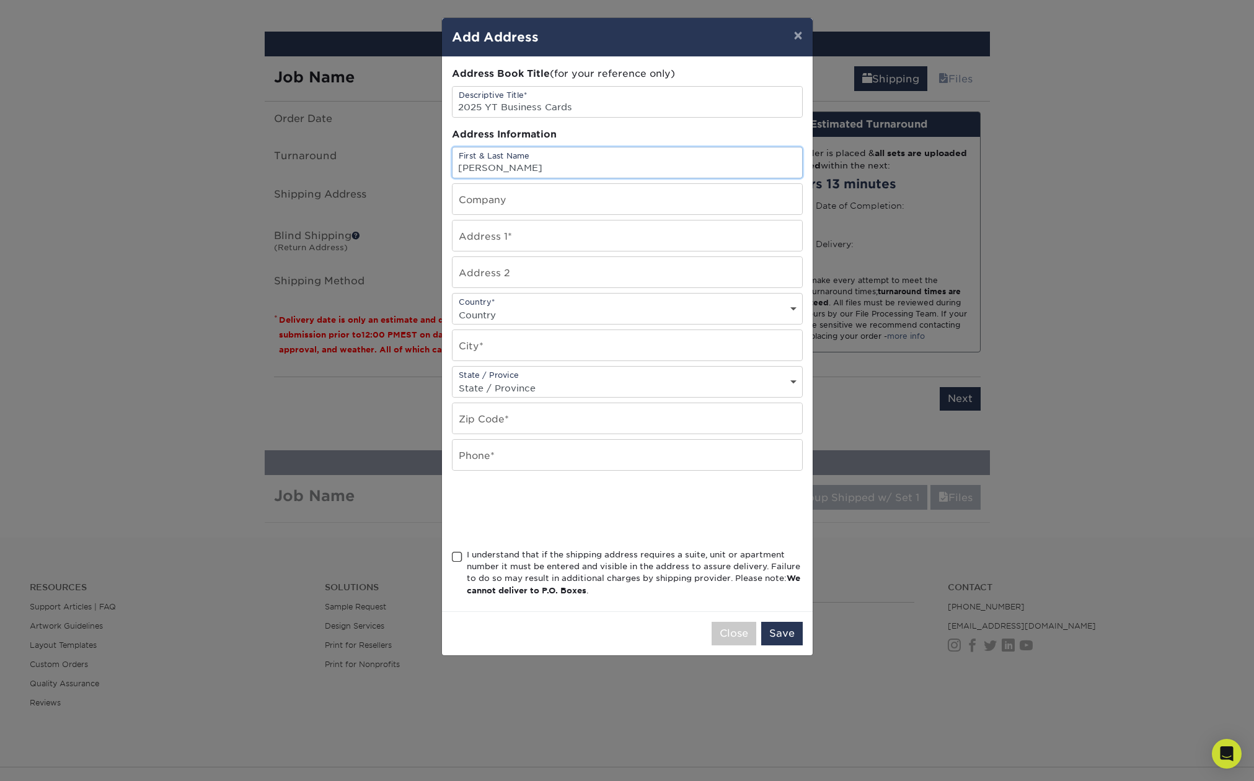
type input "Massive Studios"
type input "[STREET_ADDRESS][PERSON_NAME]"
select select "US"
type input "Bozeman"
select select "MT"
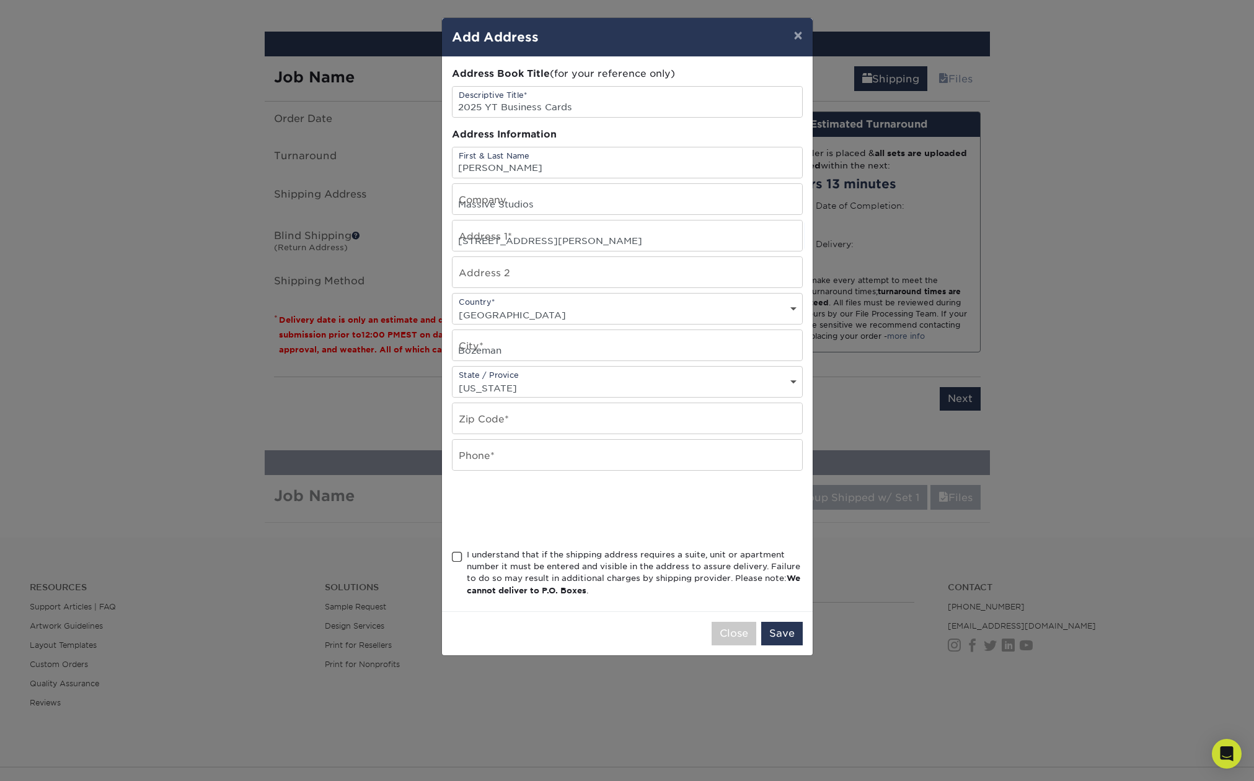
type input "59715"
type input "4069202601"
click at [455, 551] on span at bounding box center [457, 557] width 11 height 12
click at [0, 0] on input "I understand that if the shipping address requires a suite, unit or apartment n…" at bounding box center [0, 0] width 0 height 0
click at [786, 639] on button "Save" at bounding box center [782, 634] width 42 height 24
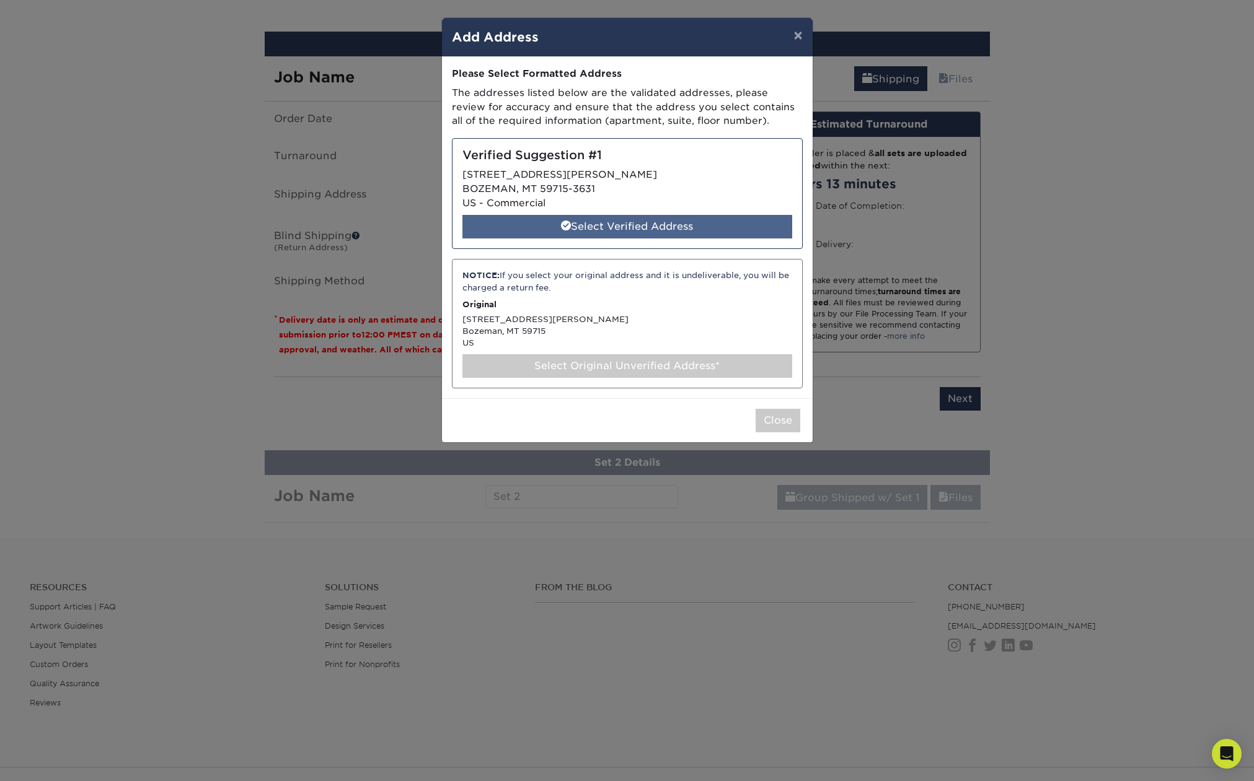
click at [610, 225] on div "Select Verified Address" at bounding box center [627, 227] width 330 height 24
select select "285242"
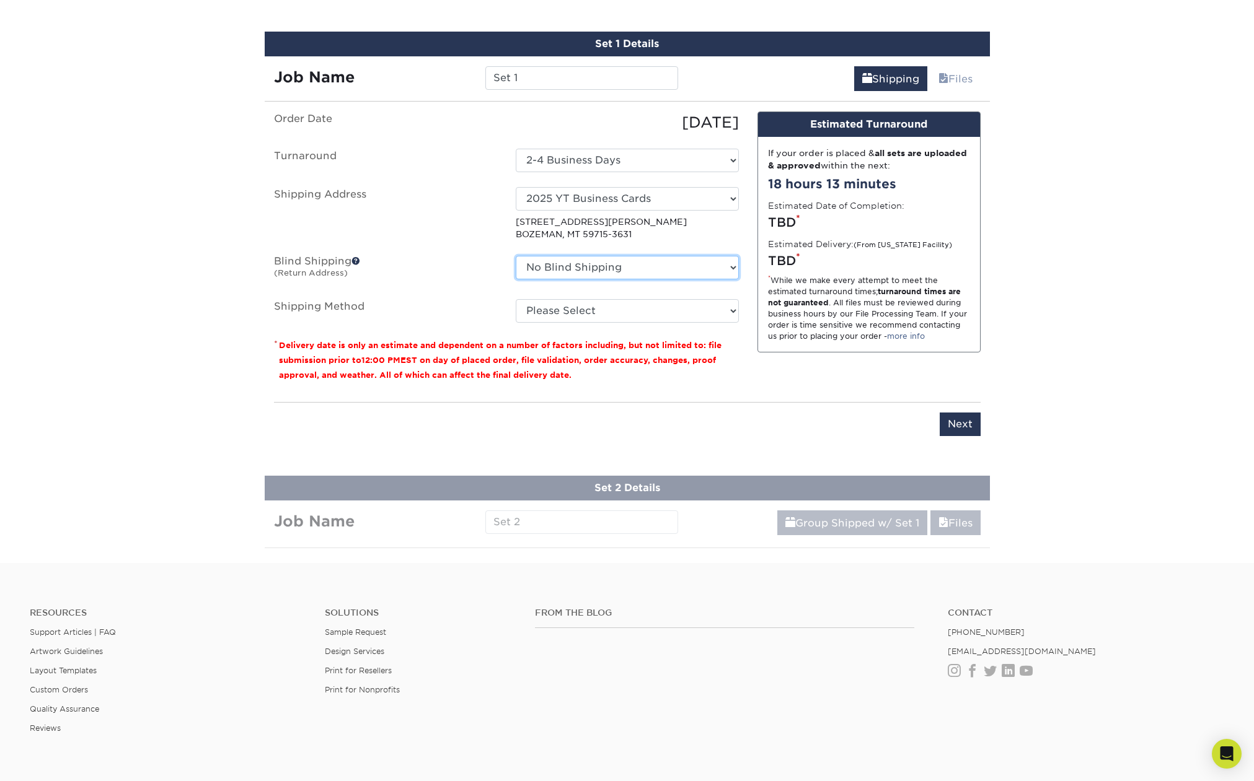
click at [622, 266] on select "No Blind Shipping + Add New Address" at bounding box center [627, 268] width 223 height 24
click at [516, 256] on select "No Blind Shipping + Add New Address" at bounding box center [627, 268] width 223 height 24
click at [610, 308] on select "Please Select Ground Shipping (+$15.68) 3 Day Shipping Service (+$18.68) 2 Day …" at bounding box center [627, 311] width 223 height 24
select select "03"
click at [516, 299] on select "Please Select Ground Shipping (+$15.68) 3 Day Shipping Service (+$18.68) 2 Day …" at bounding box center [627, 311] width 223 height 24
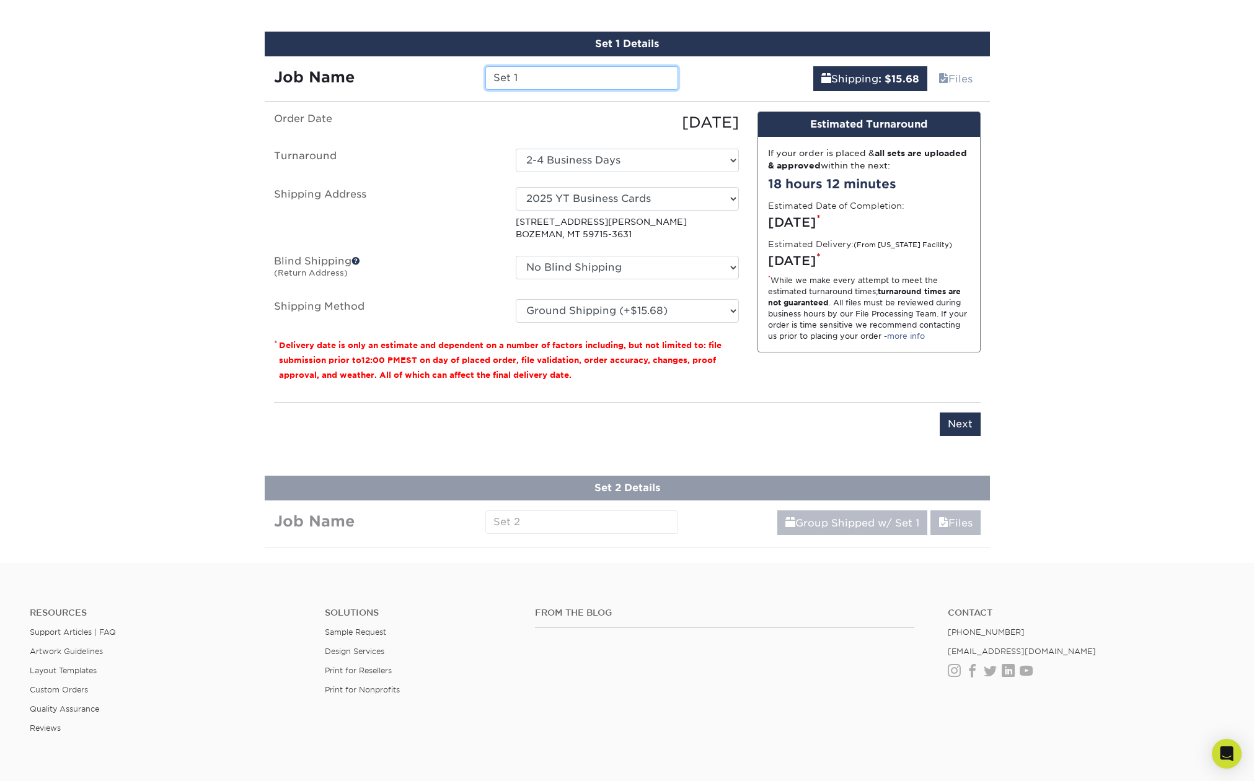
drag, startPoint x: 527, startPoint y: 76, endPoint x: 408, endPoint y: 63, distance: 119.7
click at [408, 63] on div "Job Name Set 1" at bounding box center [476, 73] width 423 height 35
type input "Loni"
click at [954, 421] on input "Next" at bounding box center [959, 425] width 41 height 24
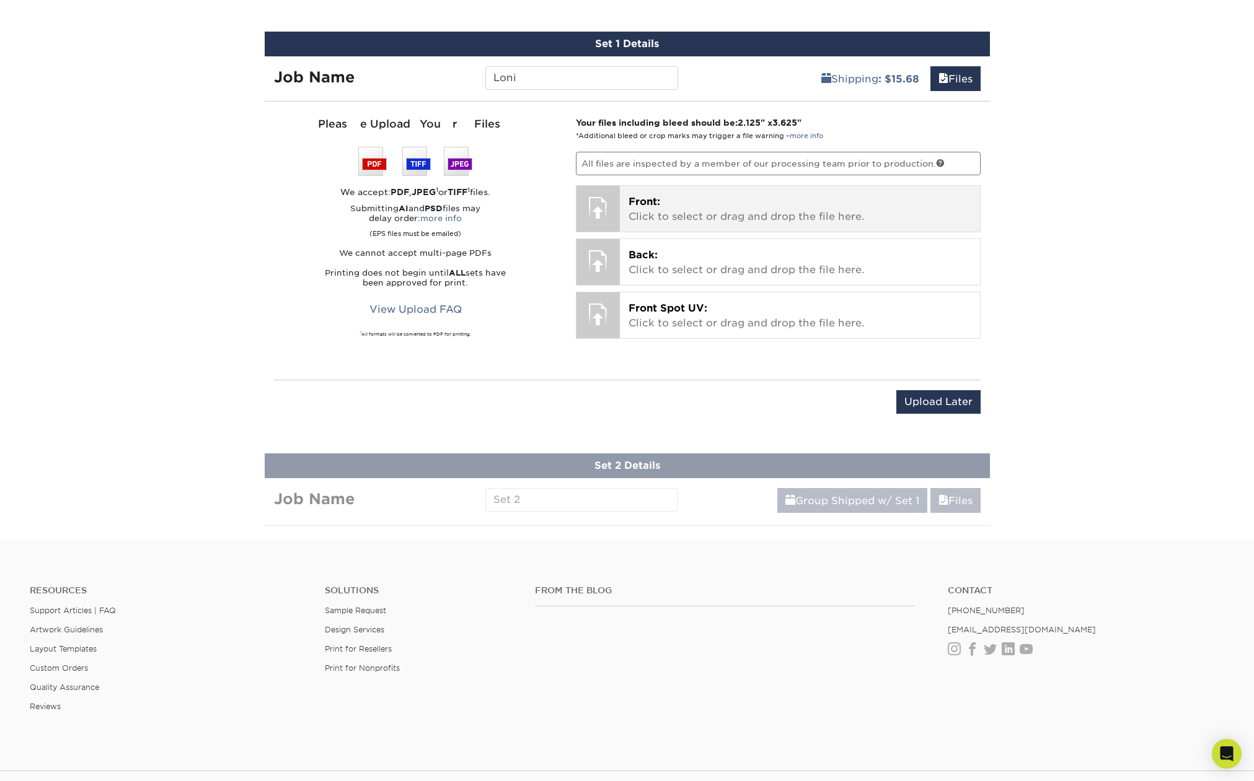
scroll to position [812, 0]
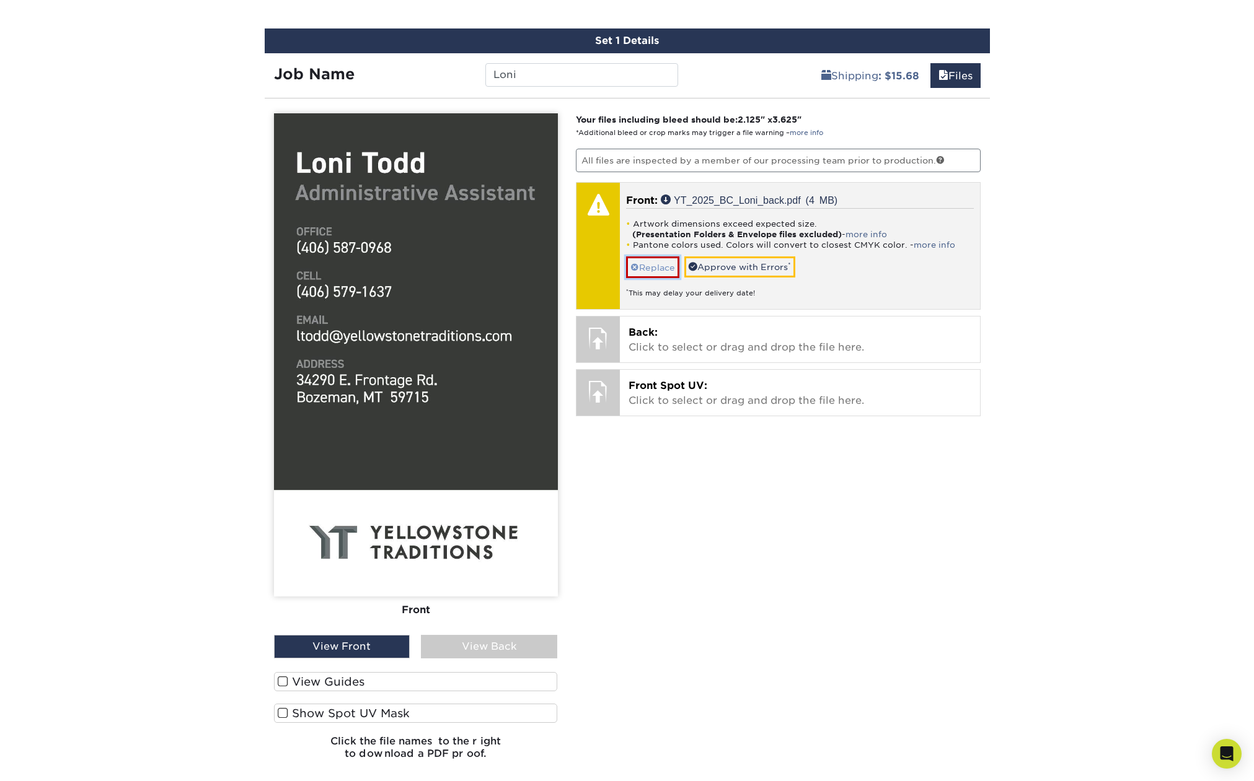
click at [659, 267] on link "Replace" at bounding box center [652, 268] width 53 height 22
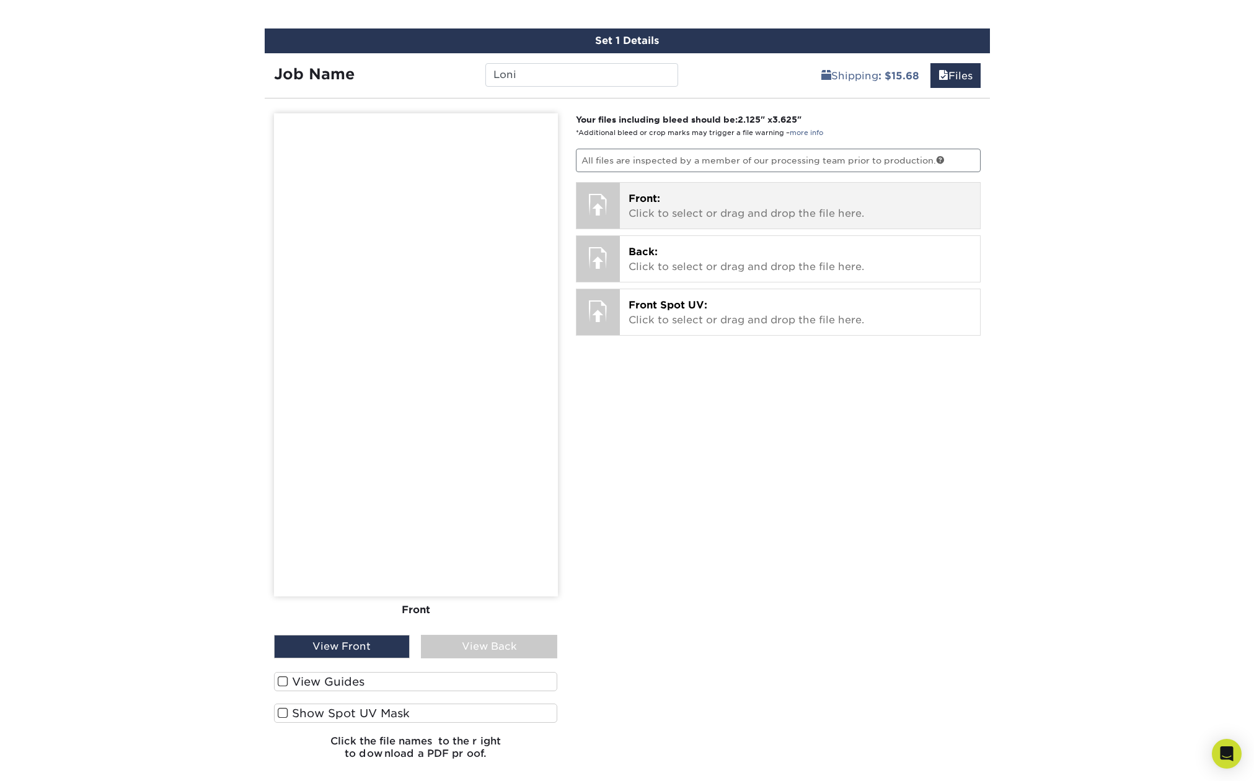
click at [670, 203] on p "Front: Click to select or drag and drop the file here." at bounding box center [799, 206] width 343 height 30
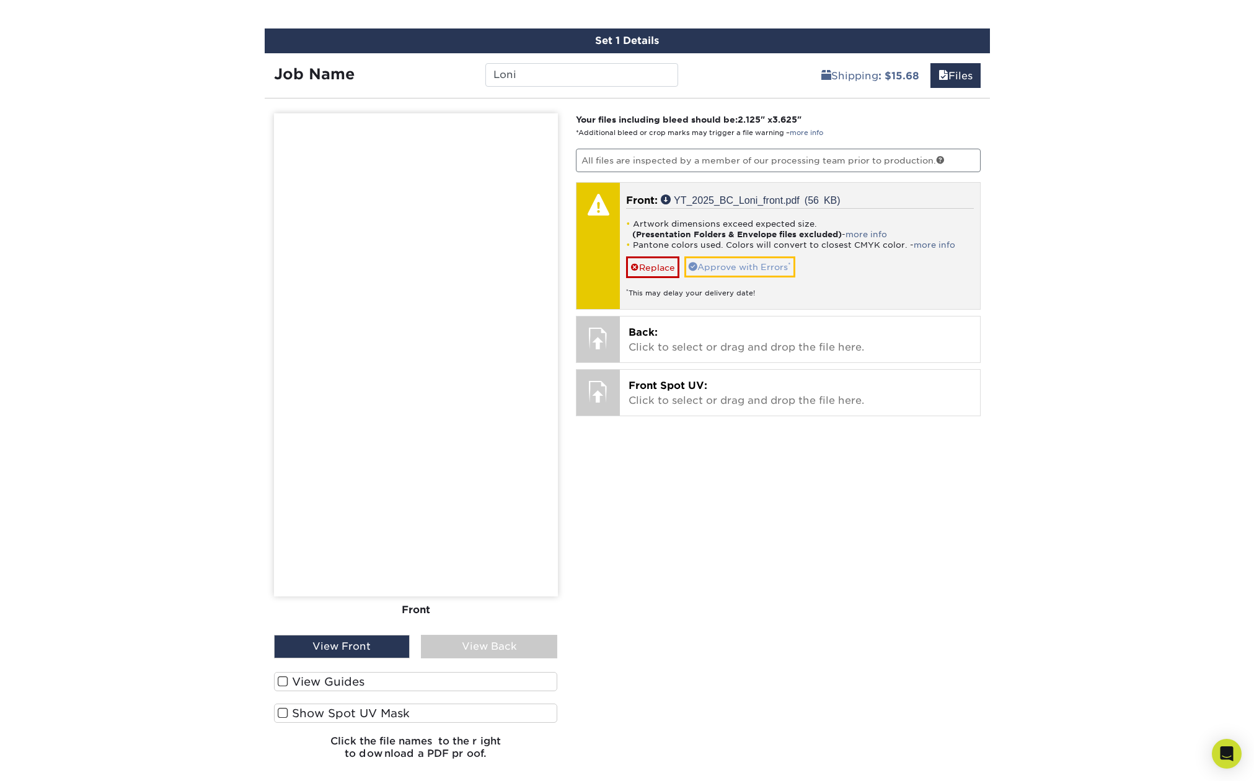
scroll to position [818, 0]
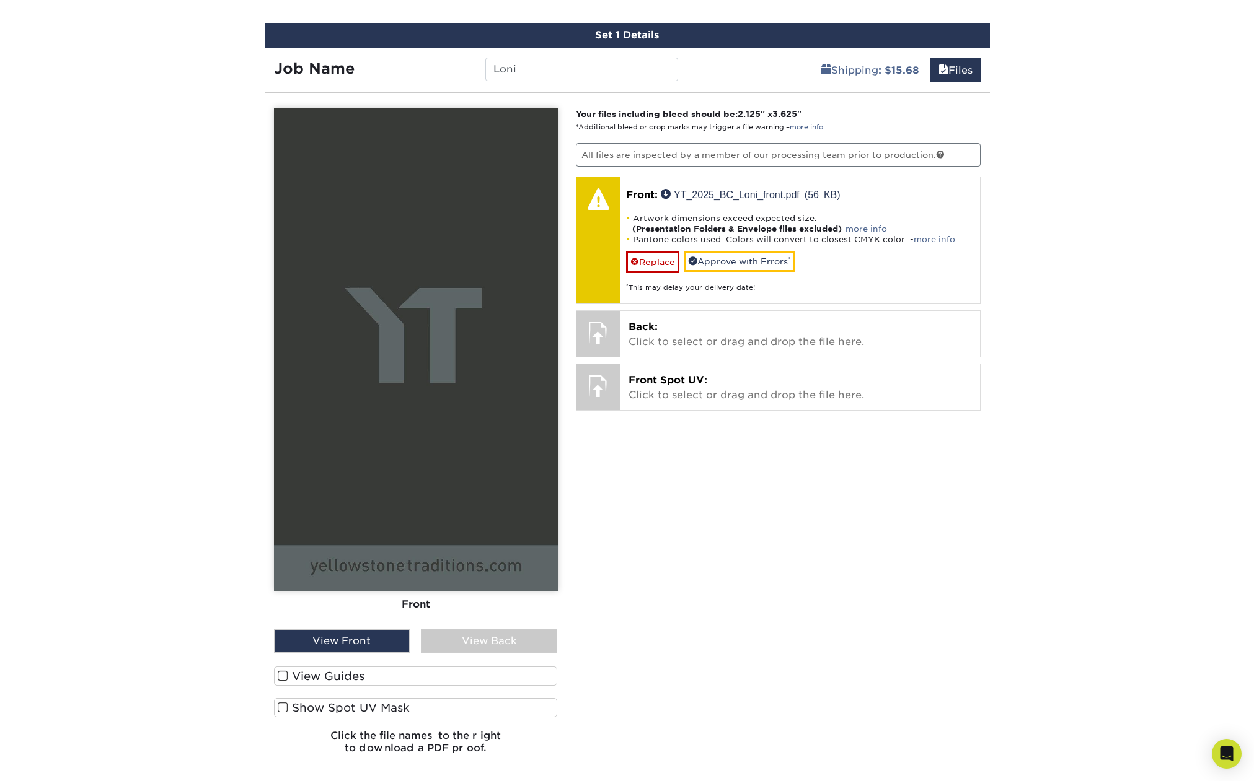
click at [283, 682] on label "View Guides" at bounding box center [416, 676] width 284 height 19
click at [0, 0] on input "View Guides" at bounding box center [0, 0] width 0 height 0
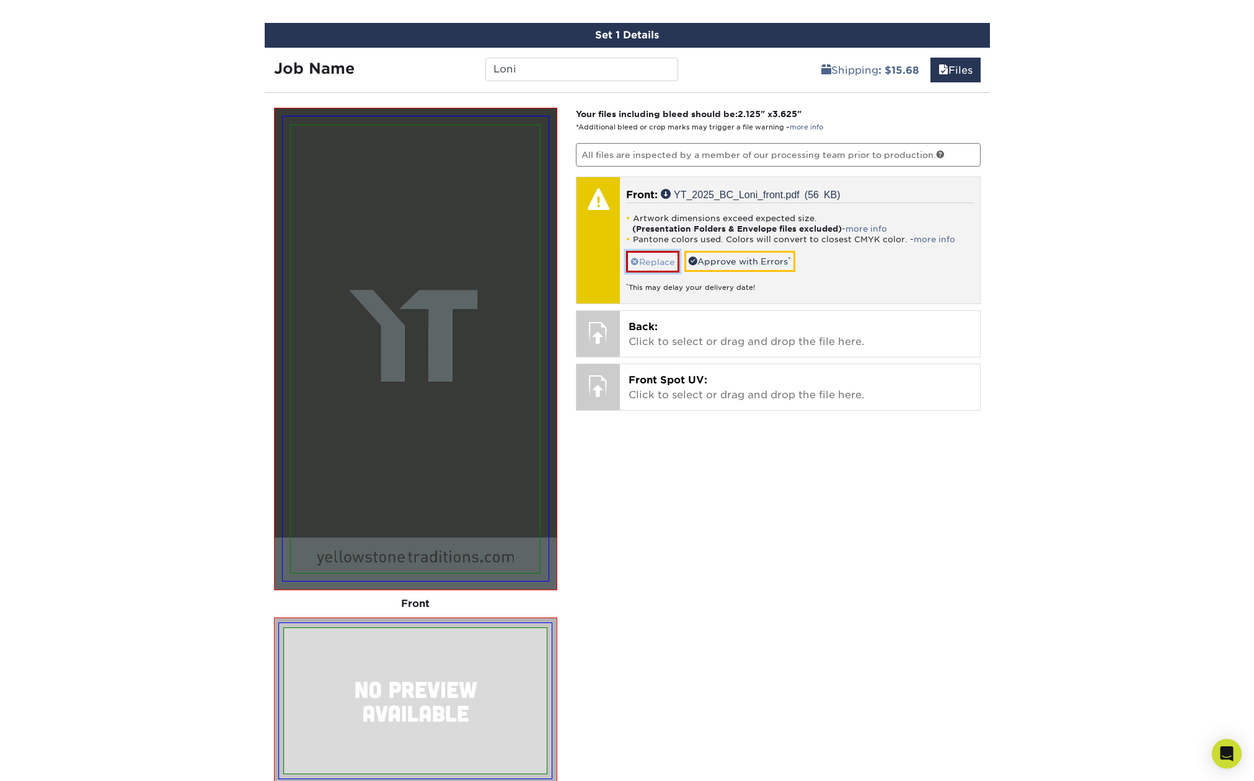
click at [654, 263] on link "Replace" at bounding box center [652, 262] width 53 height 22
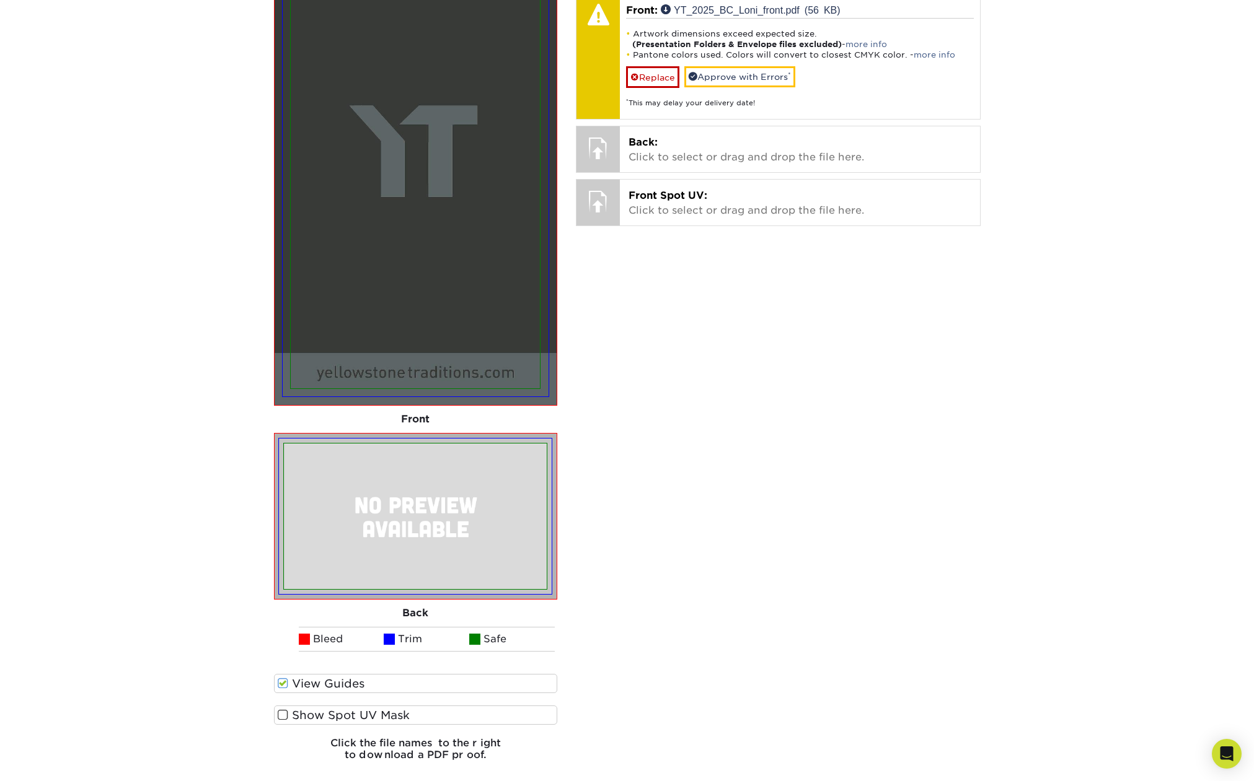
scroll to position [1003, 0]
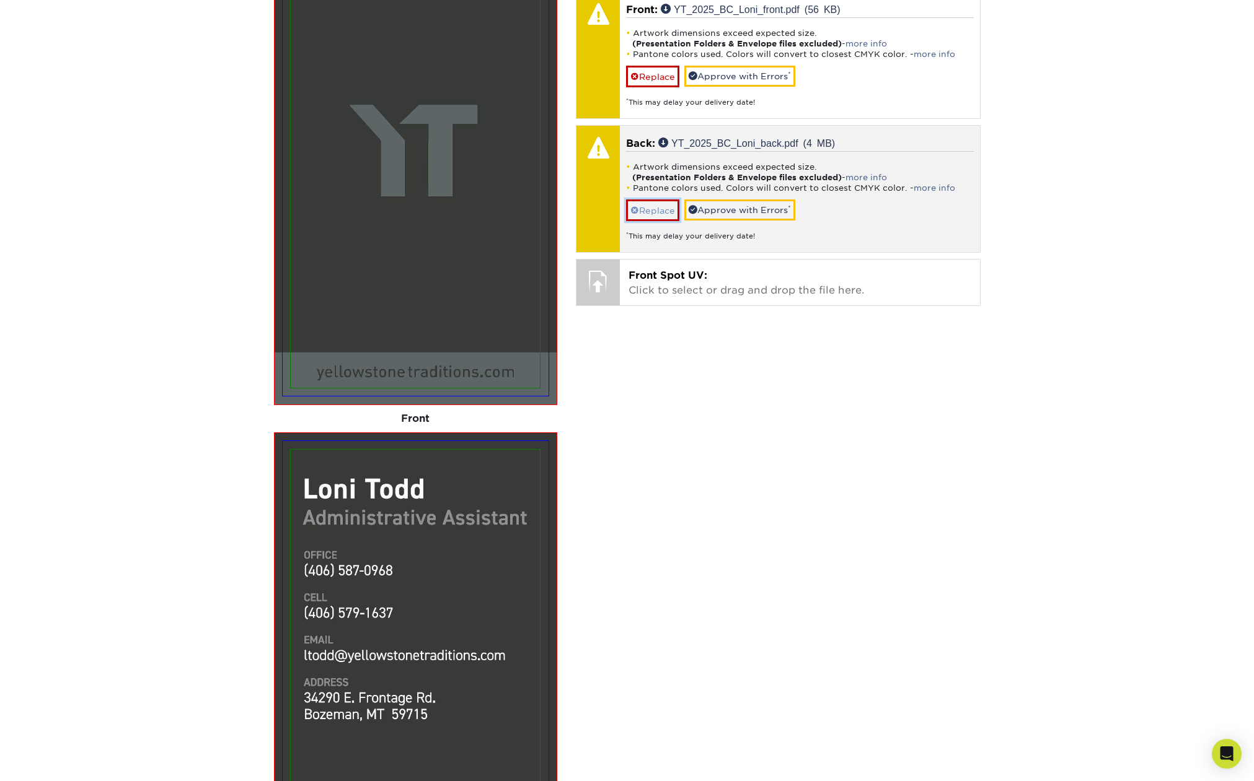
click at [643, 209] on link "Replace" at bounding box center [652, 211] width 53 height 22
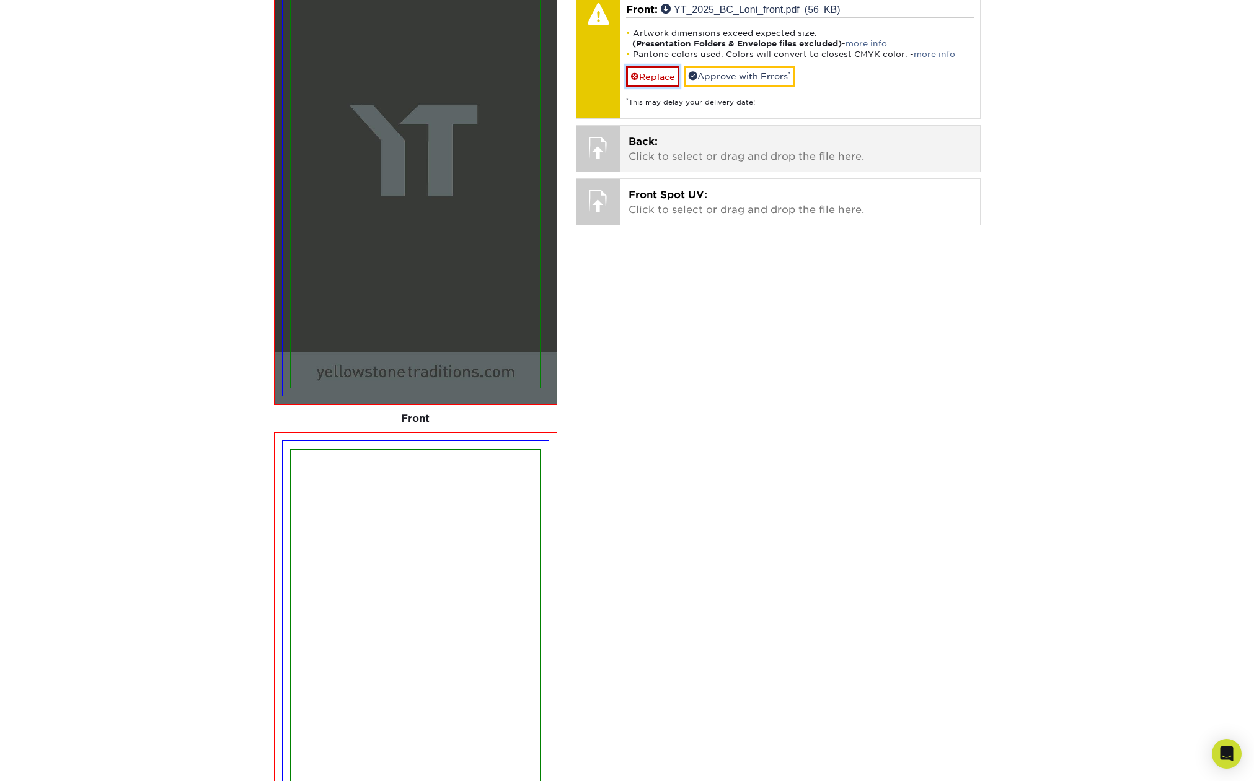
click at [646, 72] on link "Replace" at bounding box center [652, 77] width 53 height 22
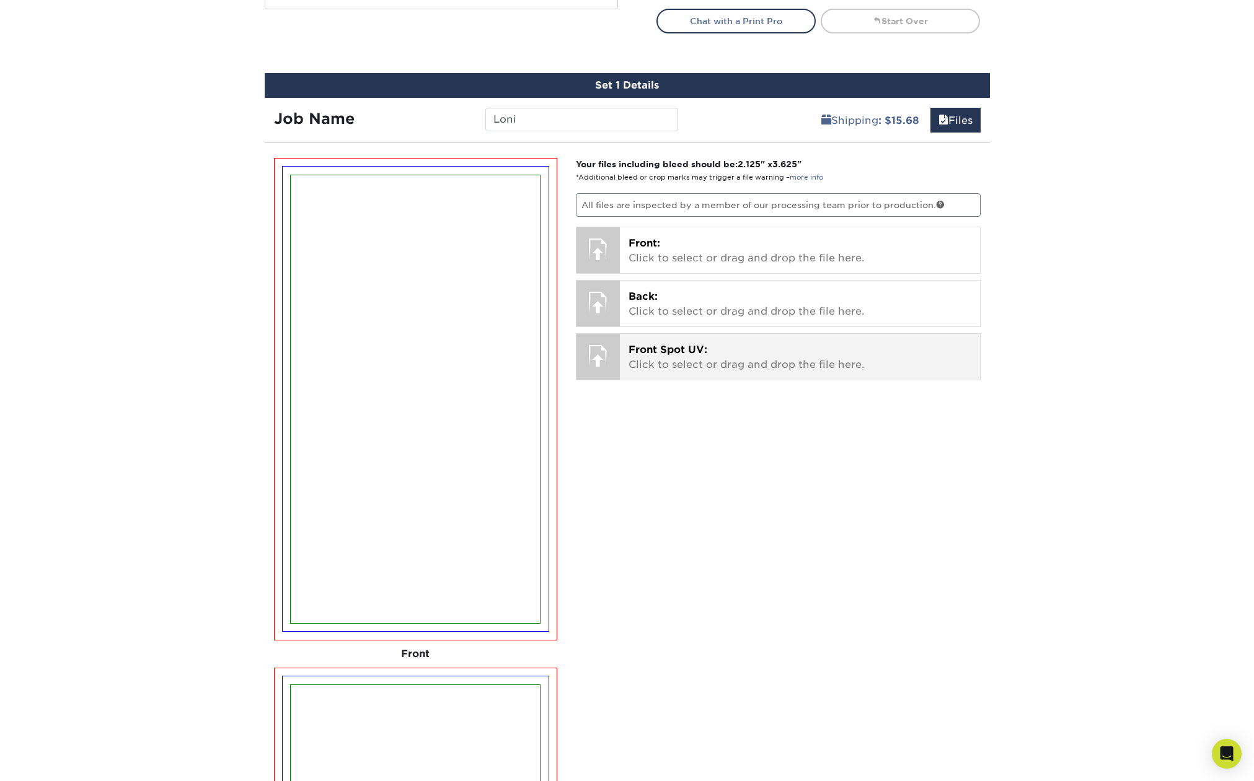
scroll to position [767, 0]
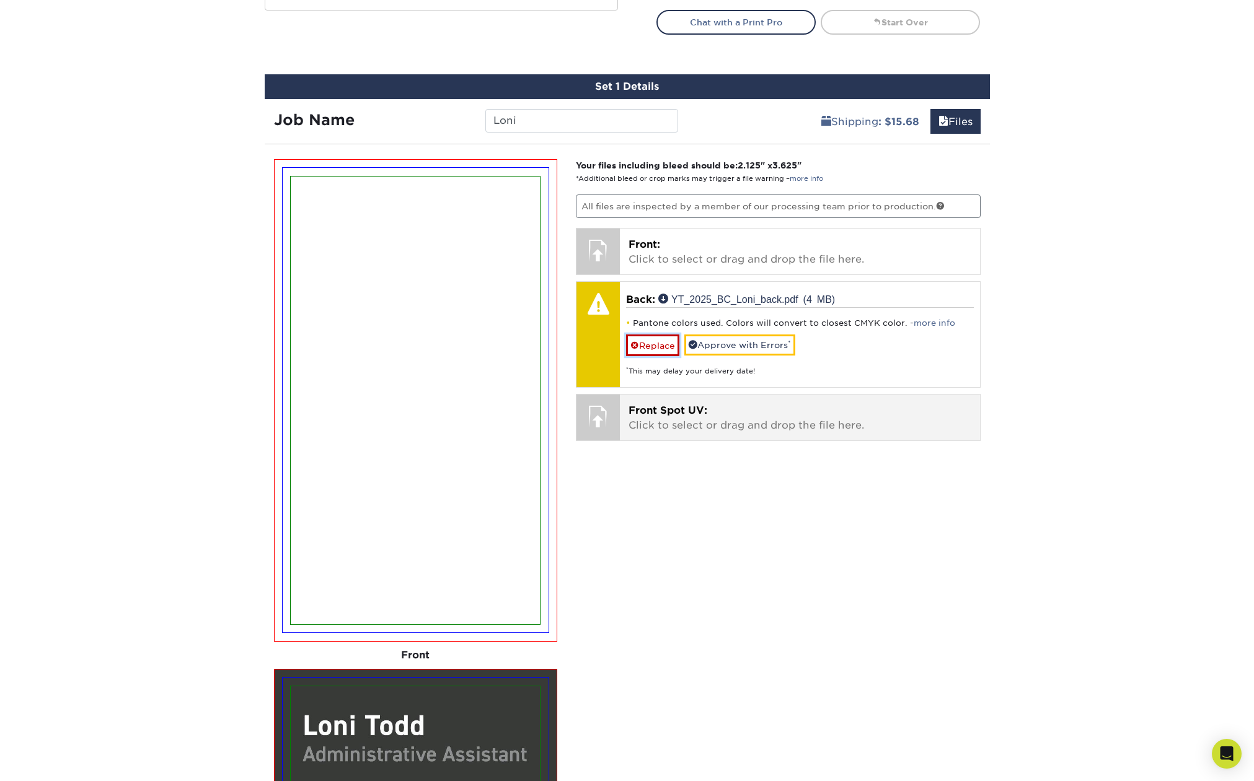
click at [654, 346] on link "Replace" at bounding box center [652, 346] width 53 height 22
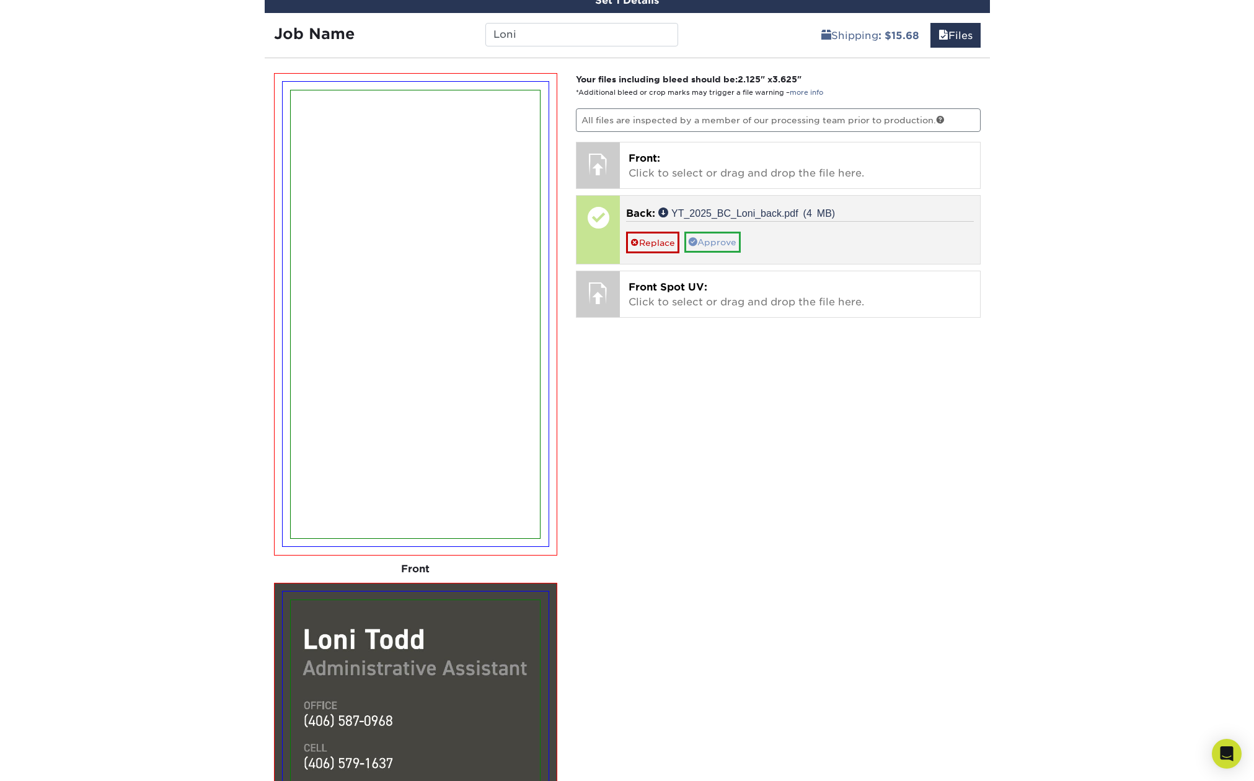
scroll to position [853, 0]
click at [714, 240] on link "Approve" at bounding box center [712, 241] width 56 height 21
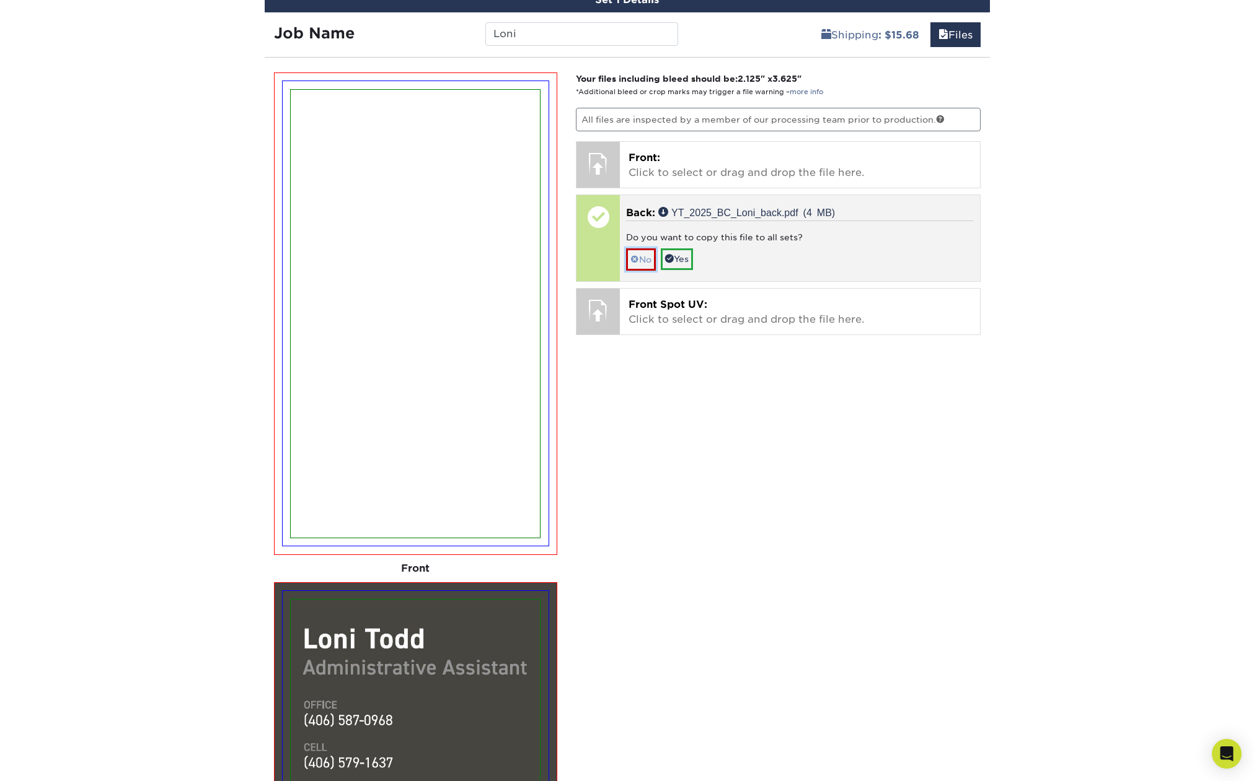
click at [643, 258] on link "No" at bounding box center [641, 259] width 30 height 22
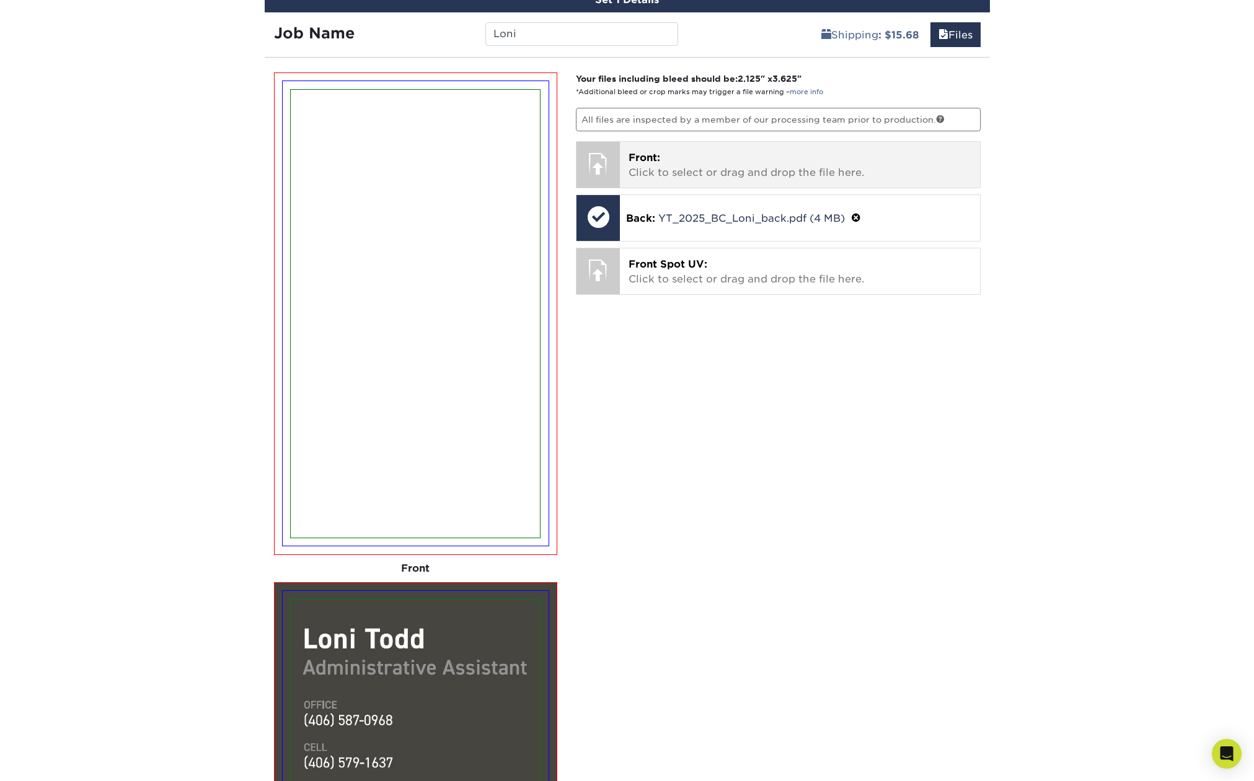
click at [723, 170] on p "Front: Click to select or drag and drop the file here." at bounding box center [799, 166] width 343 height 30
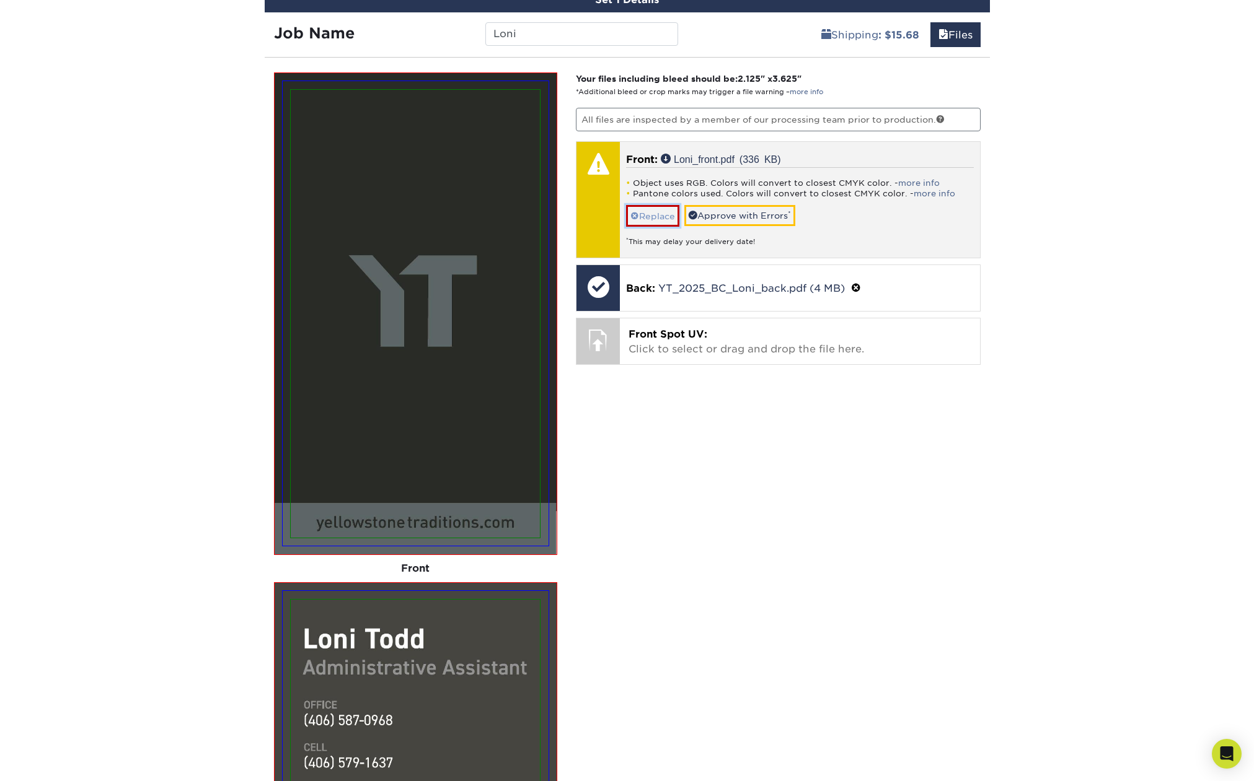
click at [656, 216] on link "Replace" at bounding box center [652, 216] width 53 height 22
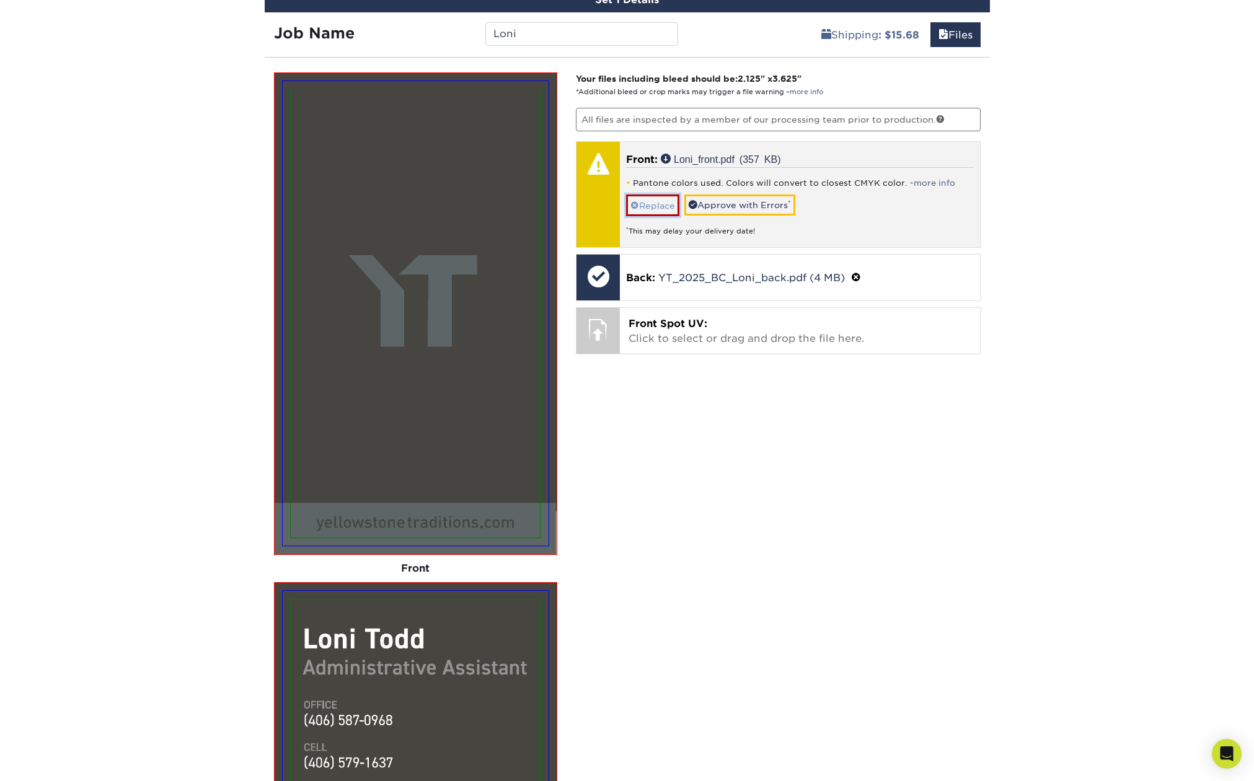
click at [644, 203] on link "Replace" at bounding box center [652, 206] width 53 height 22
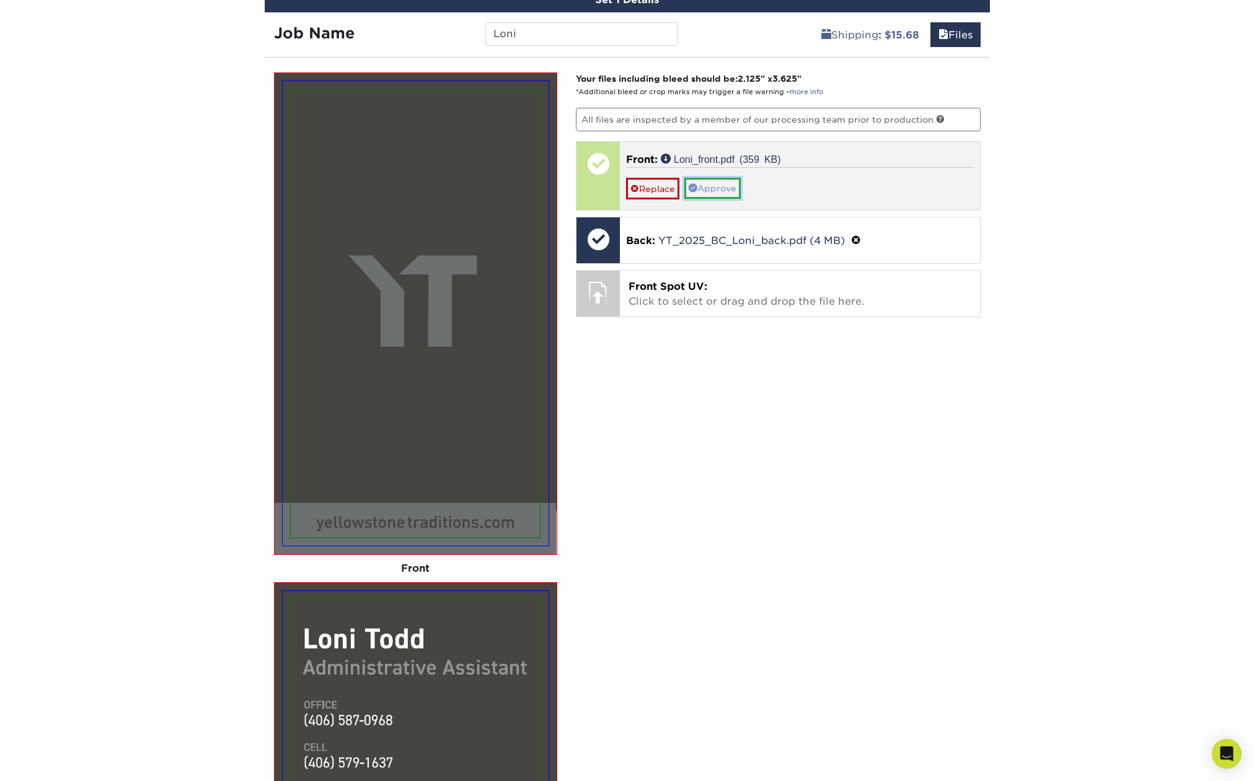
click at [713, 187] on link "Approve" at bounding box center [712, 188] width 56 height 21
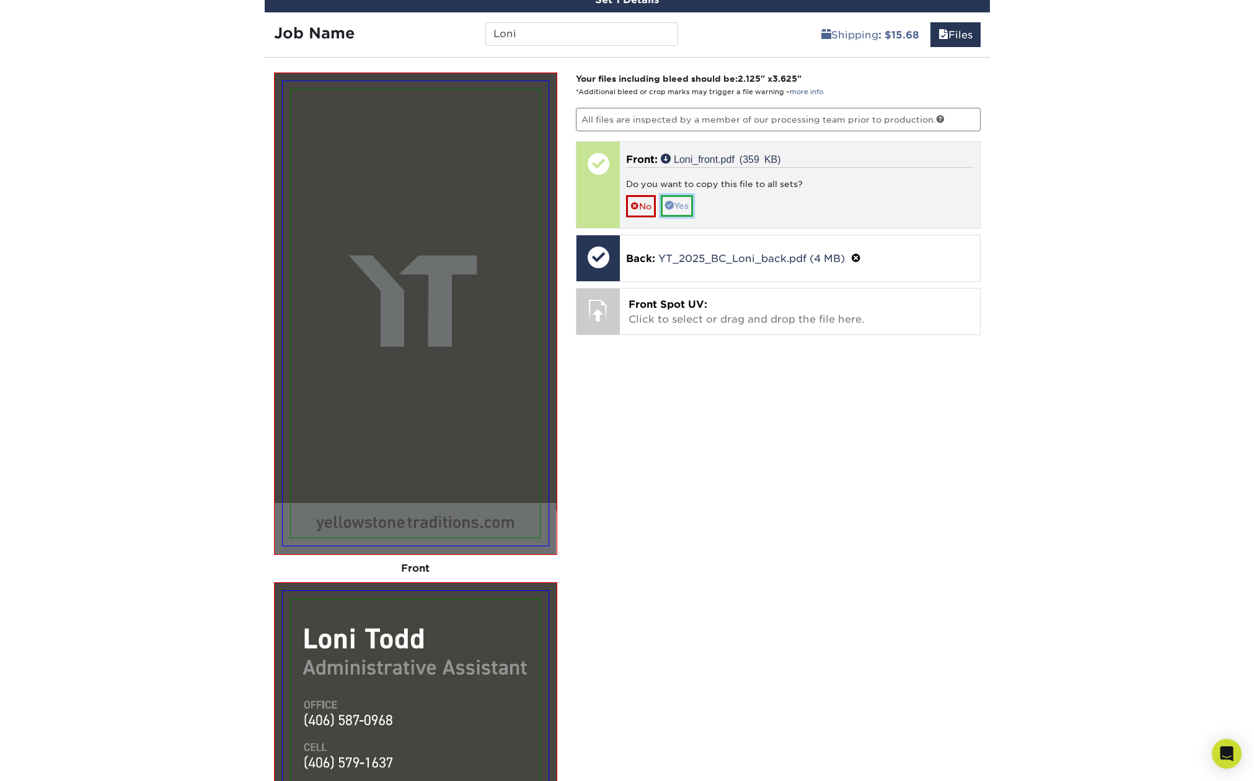
click at [687, 202] on link "Yes" at bounding box center [677, 205] width 32 height 21
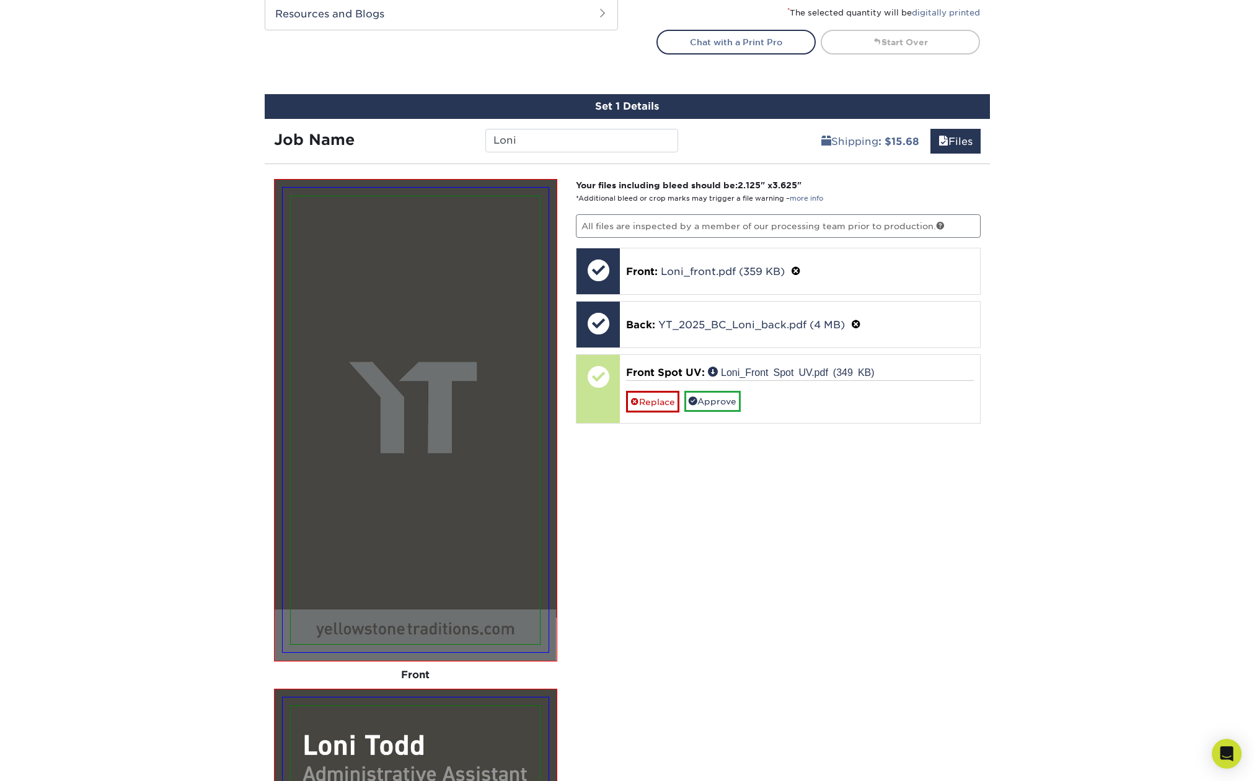
scroll to position [662, 0]
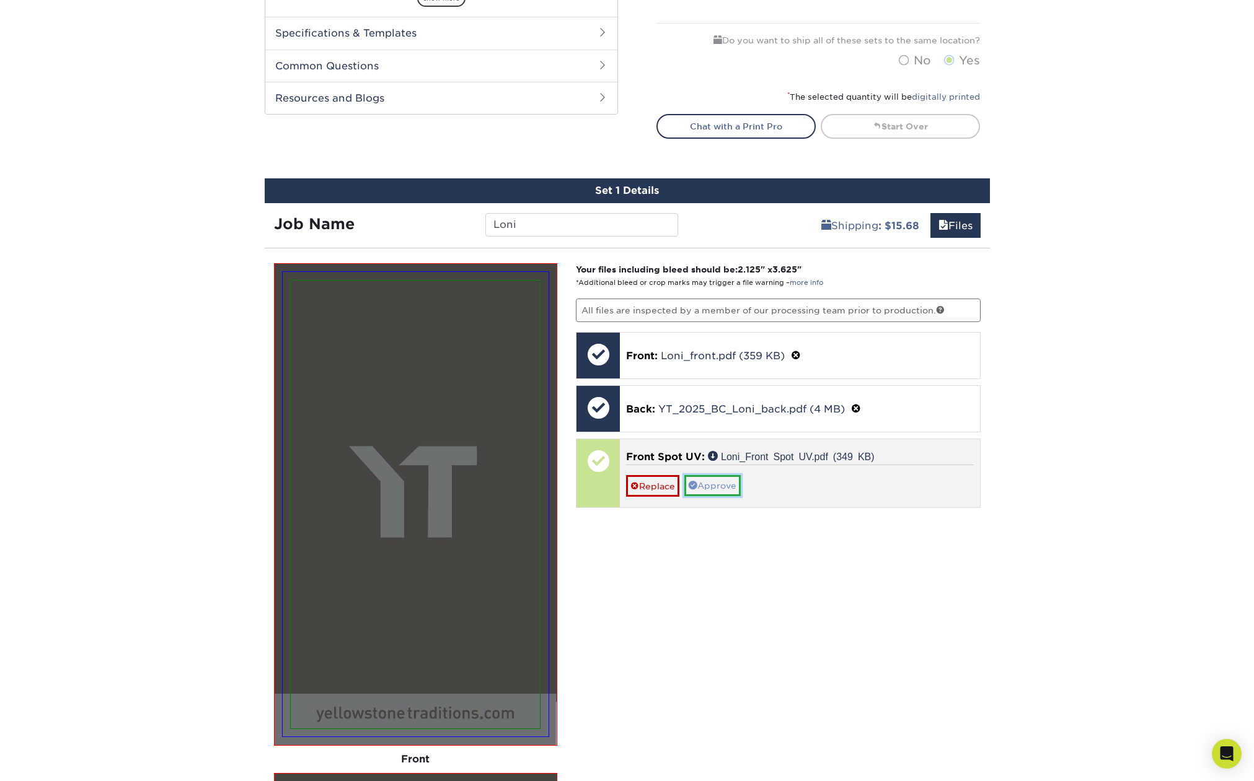
click at [710, 486] on link "Approve" at bounding box center [712, 485] width 56 height 21
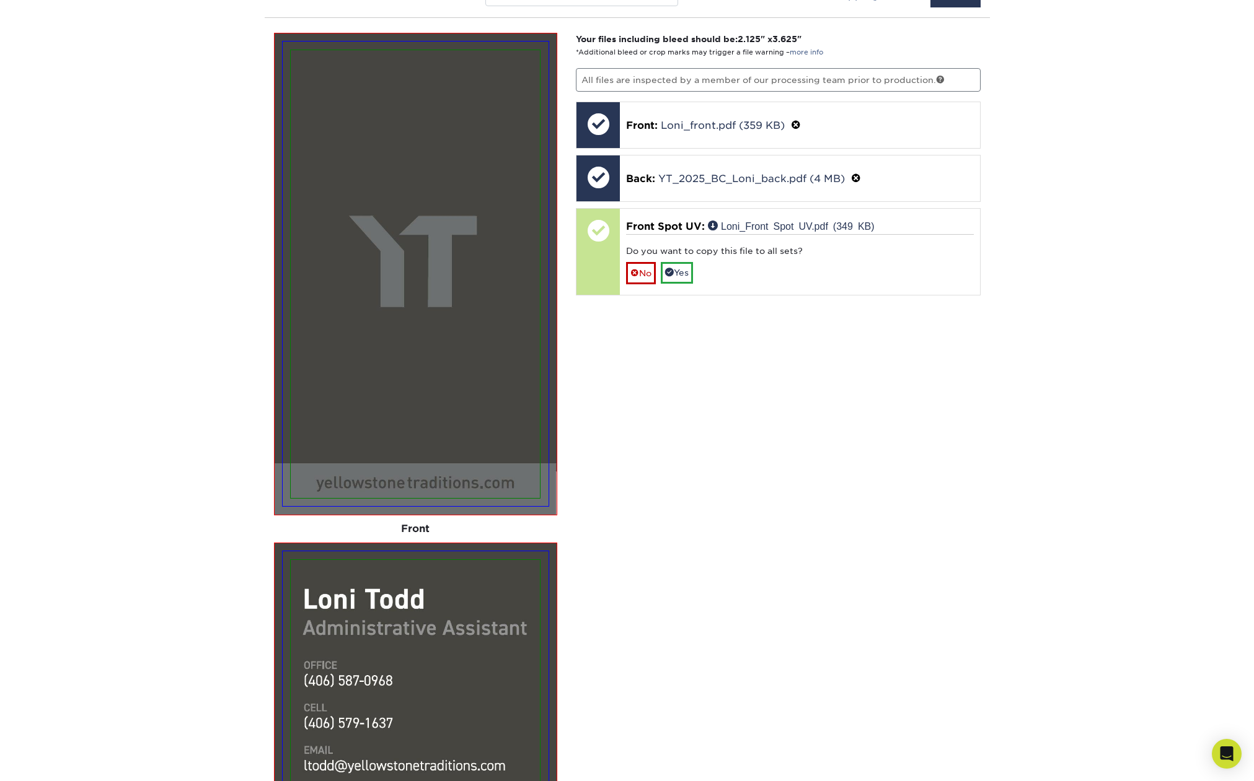
scroll to position [900, 0]
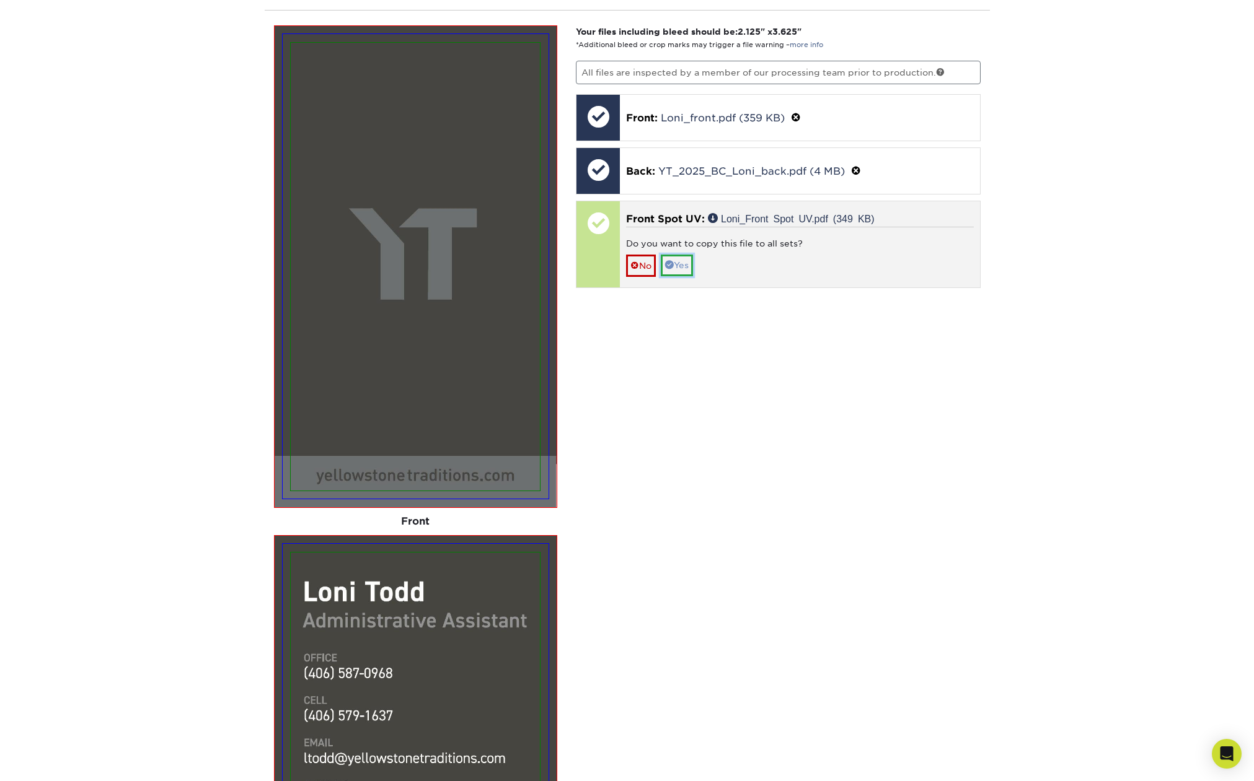
click at [680, 263] on link "Yes" at bounding box center [677, 265] width 32 height 21
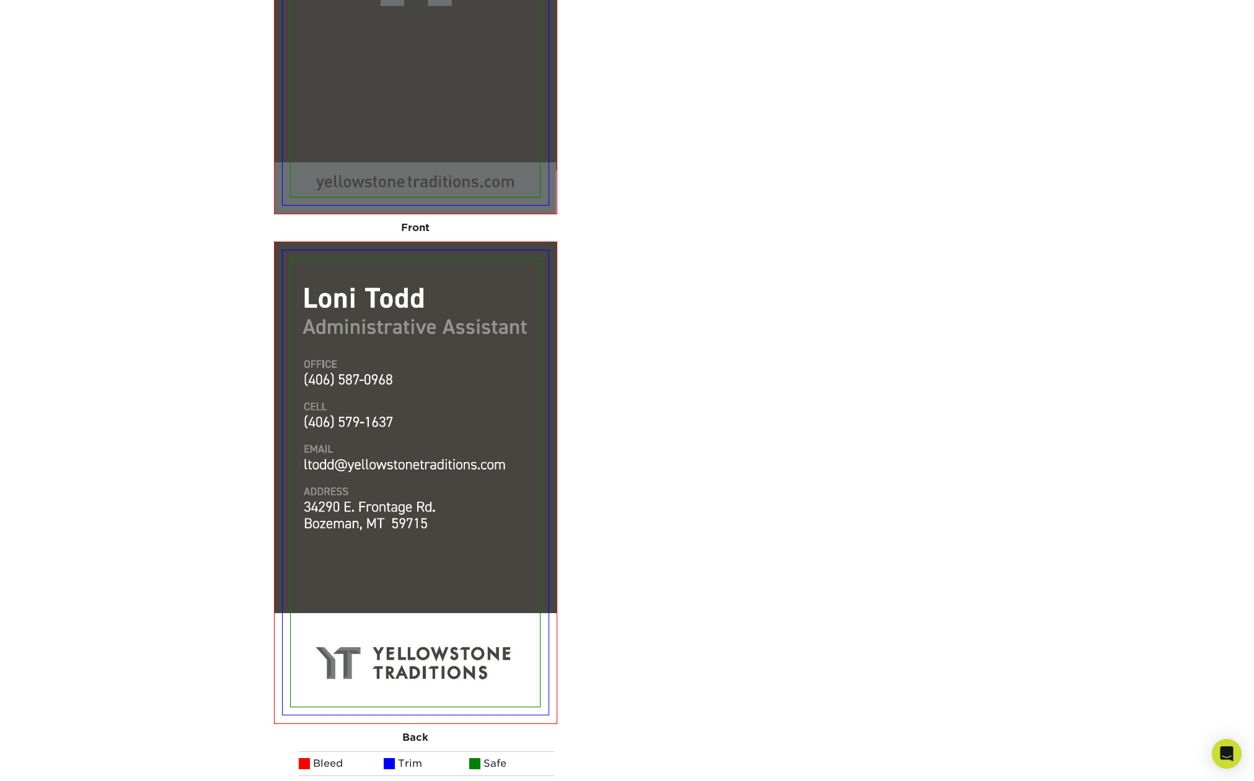
scroll to position [1500, 0]
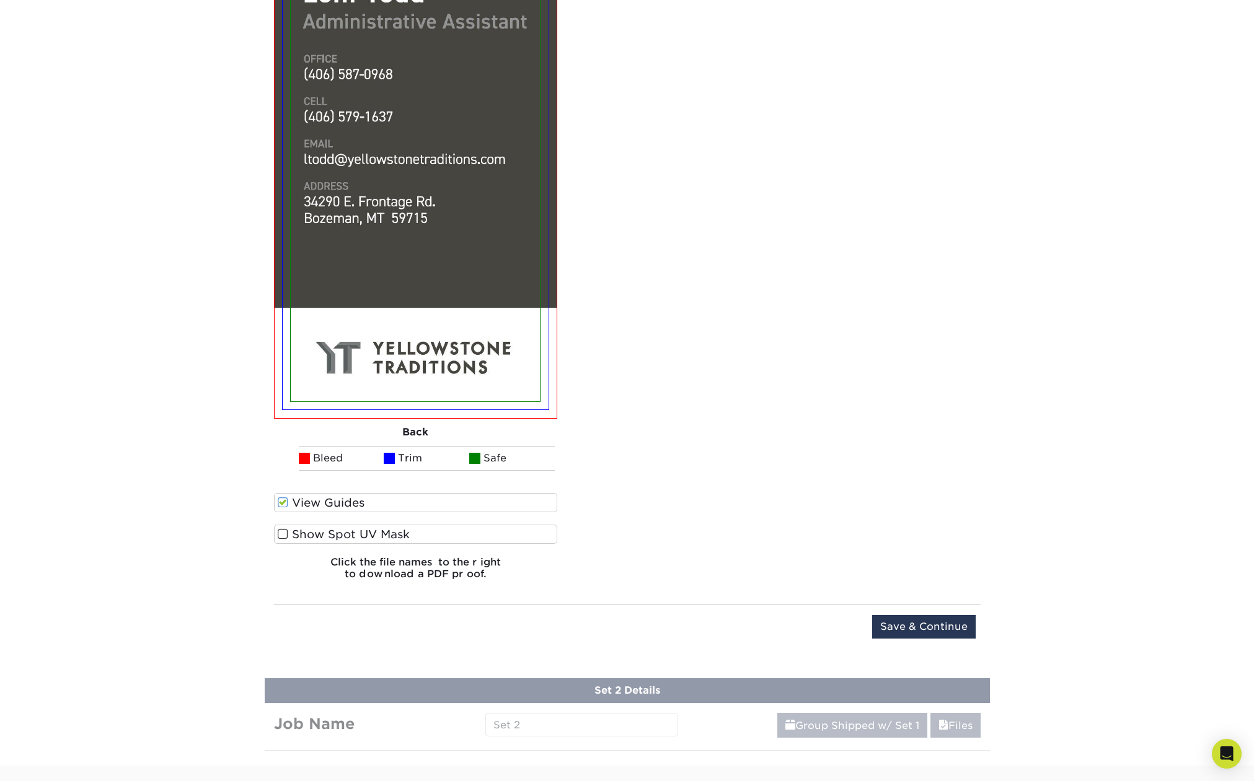
click at [283, 533] on span at bounding box center [283, 535] width 11 height 12
click at [0, 0] on input "Show Spot UV Mask" at bounding box center [0, 0] width 0 height 0
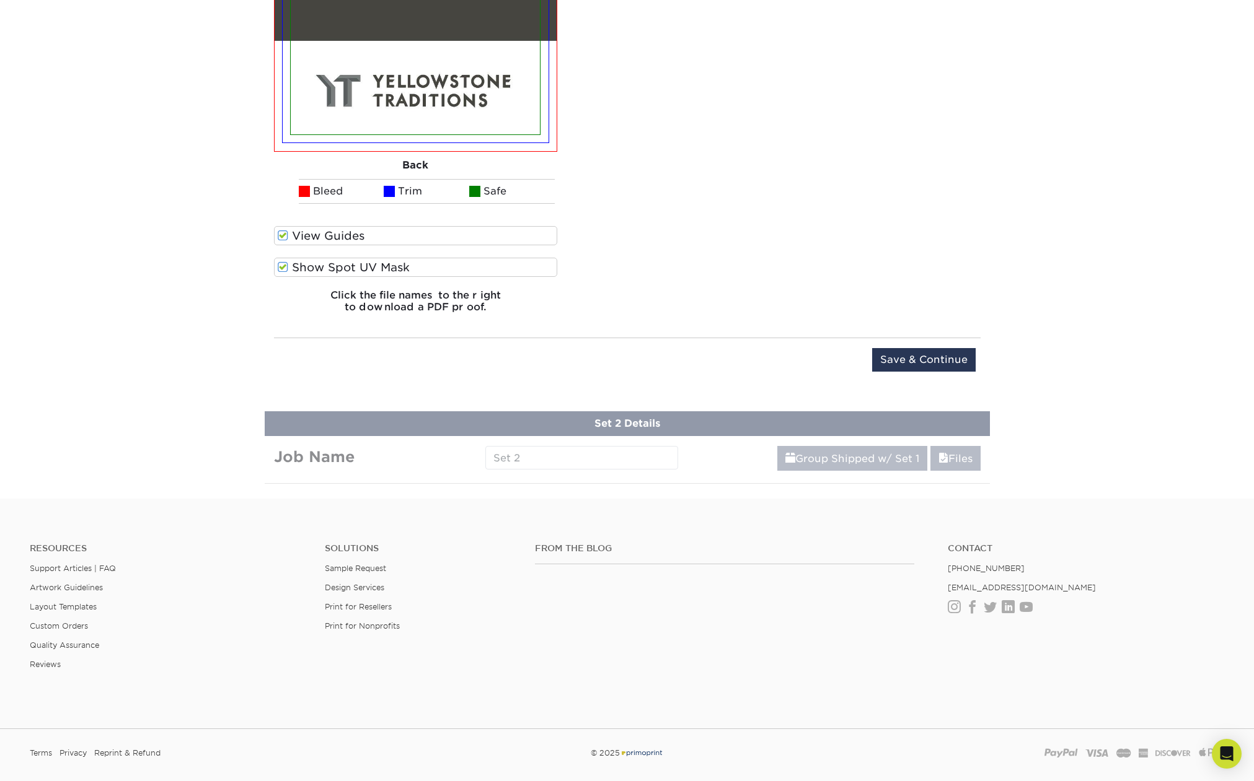
scroll to position [1788, 0]
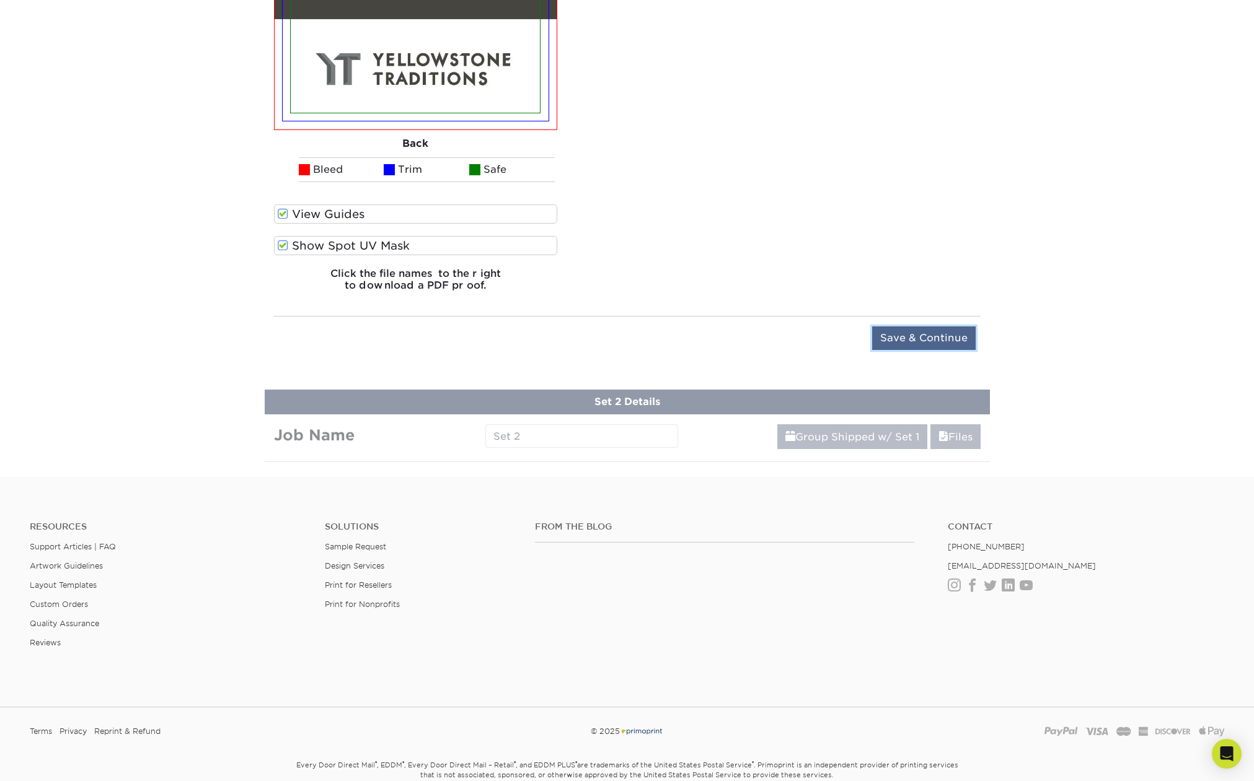
click at [915, 333] on input "Save & Continue" at bounding box center [923, 339] width 103 height 24
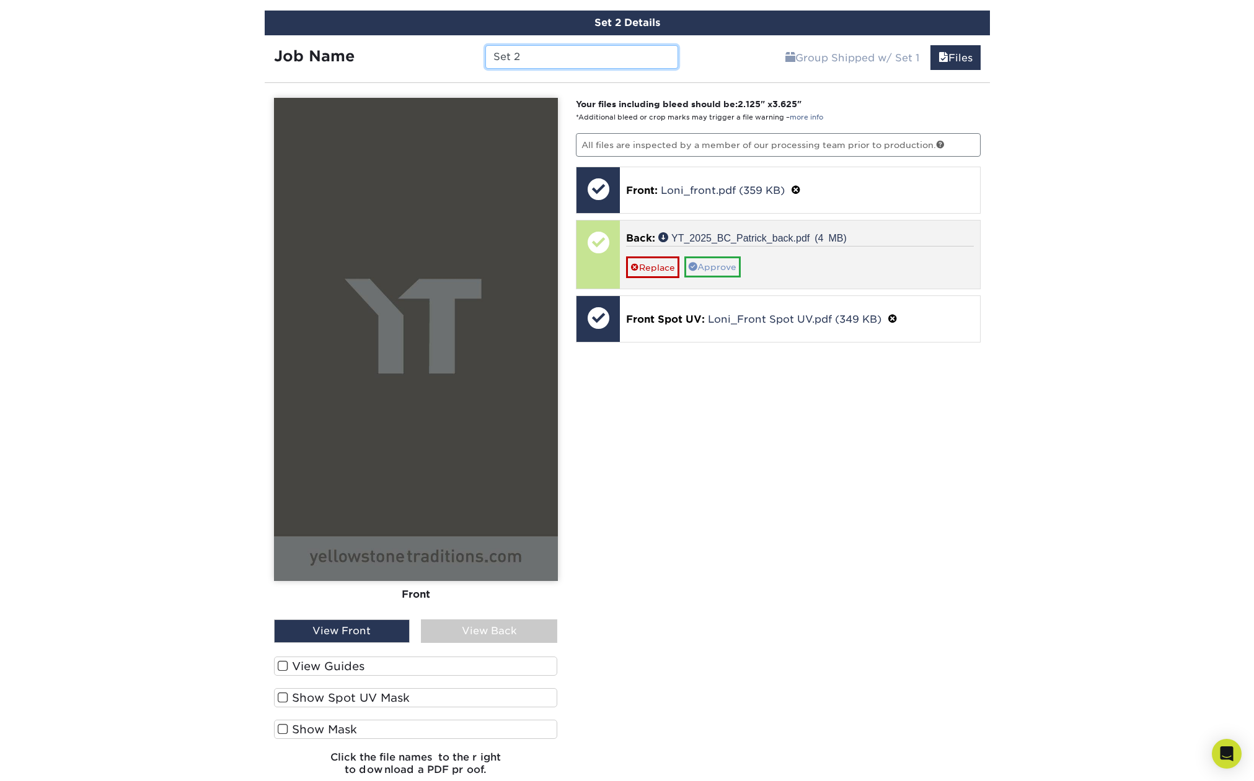
scroll to position [927, 0]
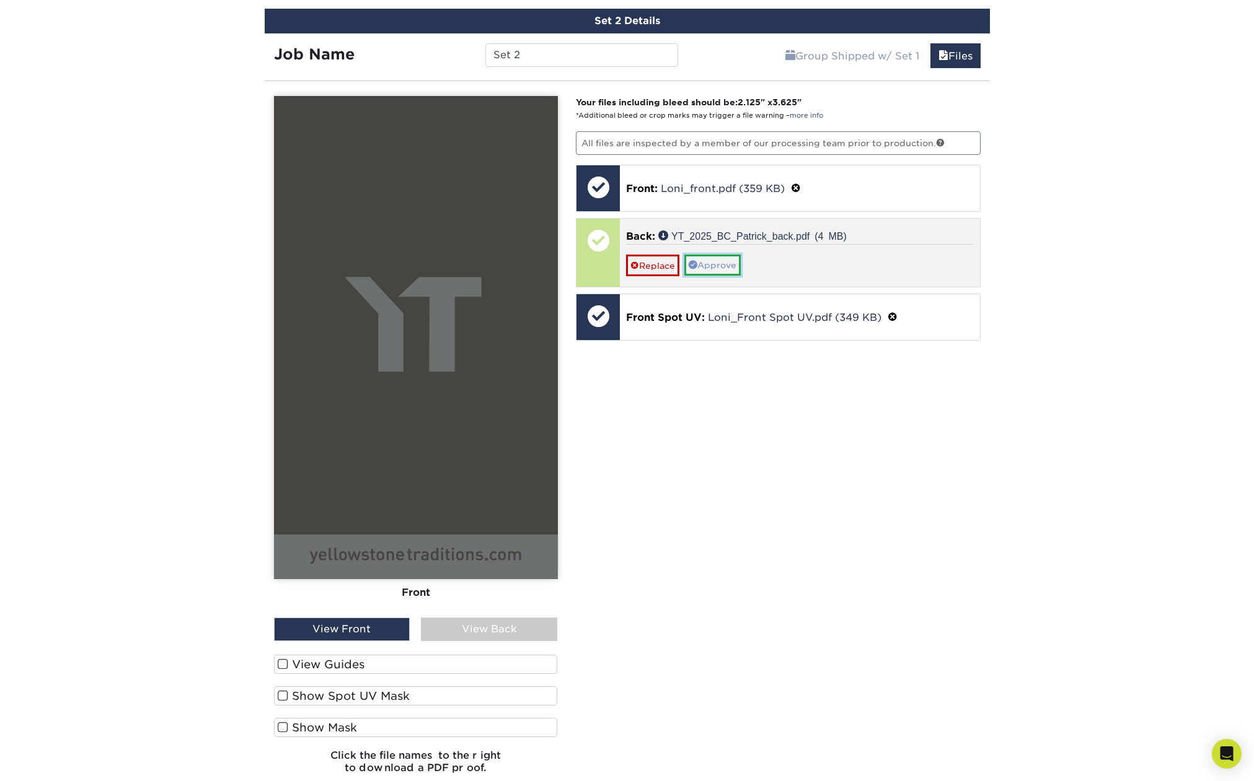
click at [715, 266] on link "Approve" at bounding box center [712, 265] width 56 height 21
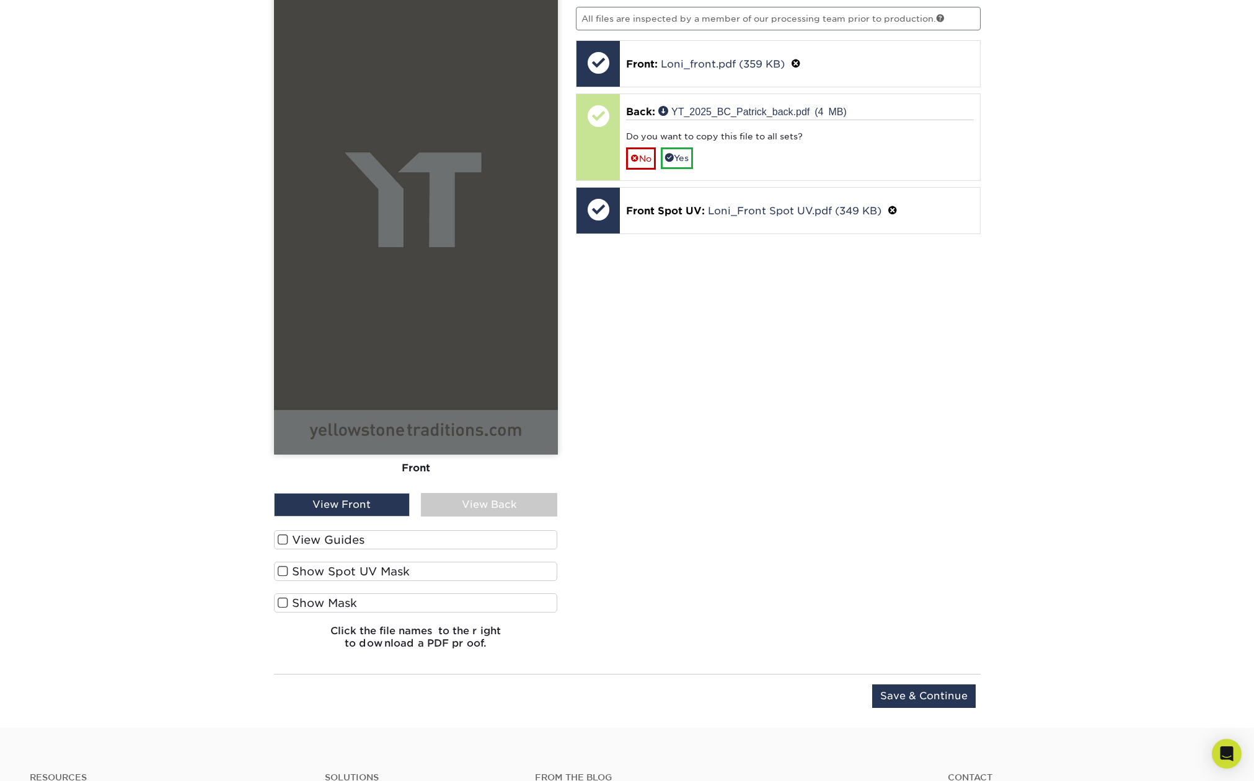
scroll to position [1057, 0]
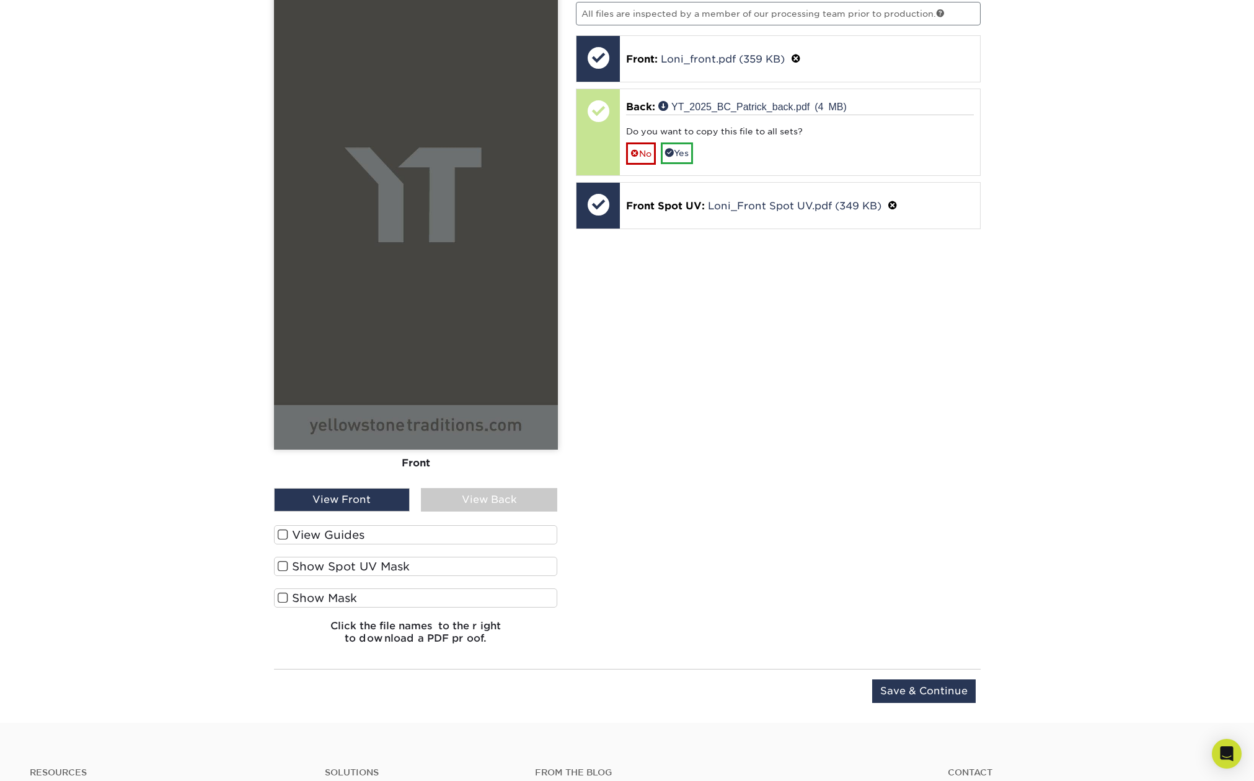
click at [282, 532] on span at bounding box center [283, 535] width 11 height 12
click at [0, 0] on input "View Guides" at bounding box center [0, 0] width 0 height 0
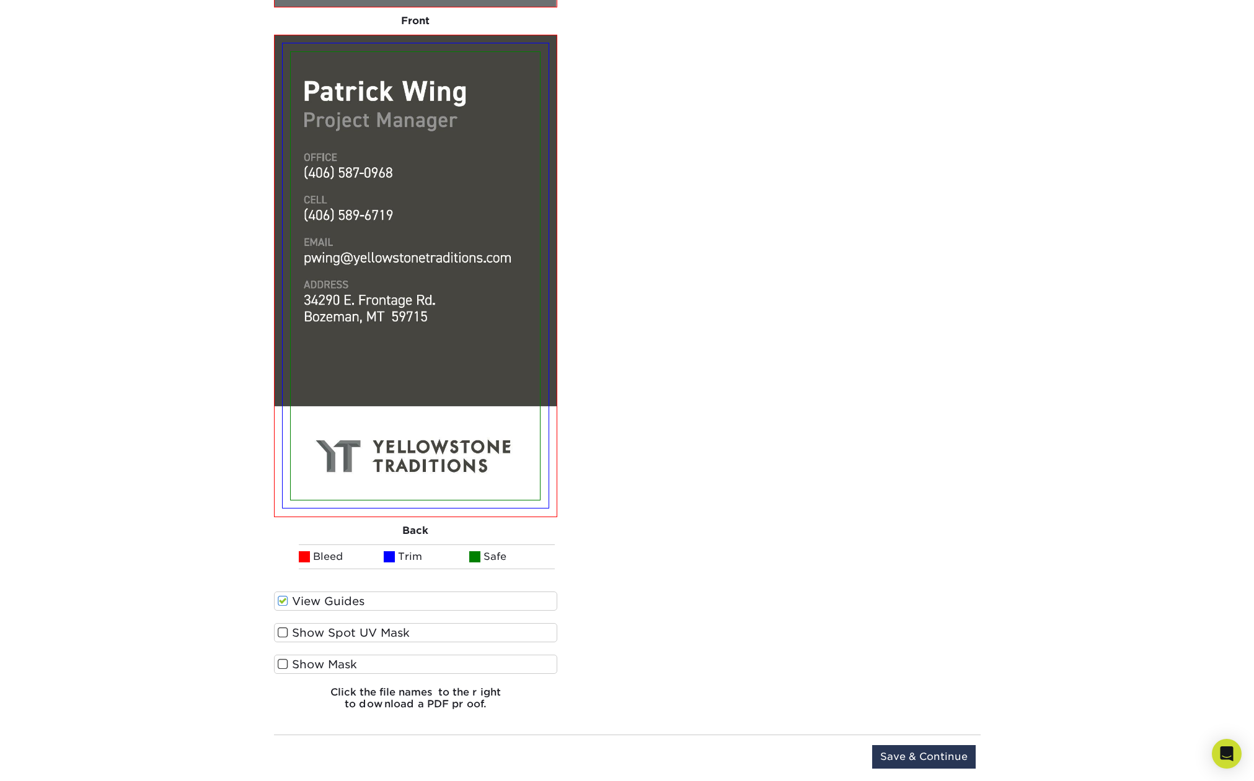
scroll to position [1500, 0]
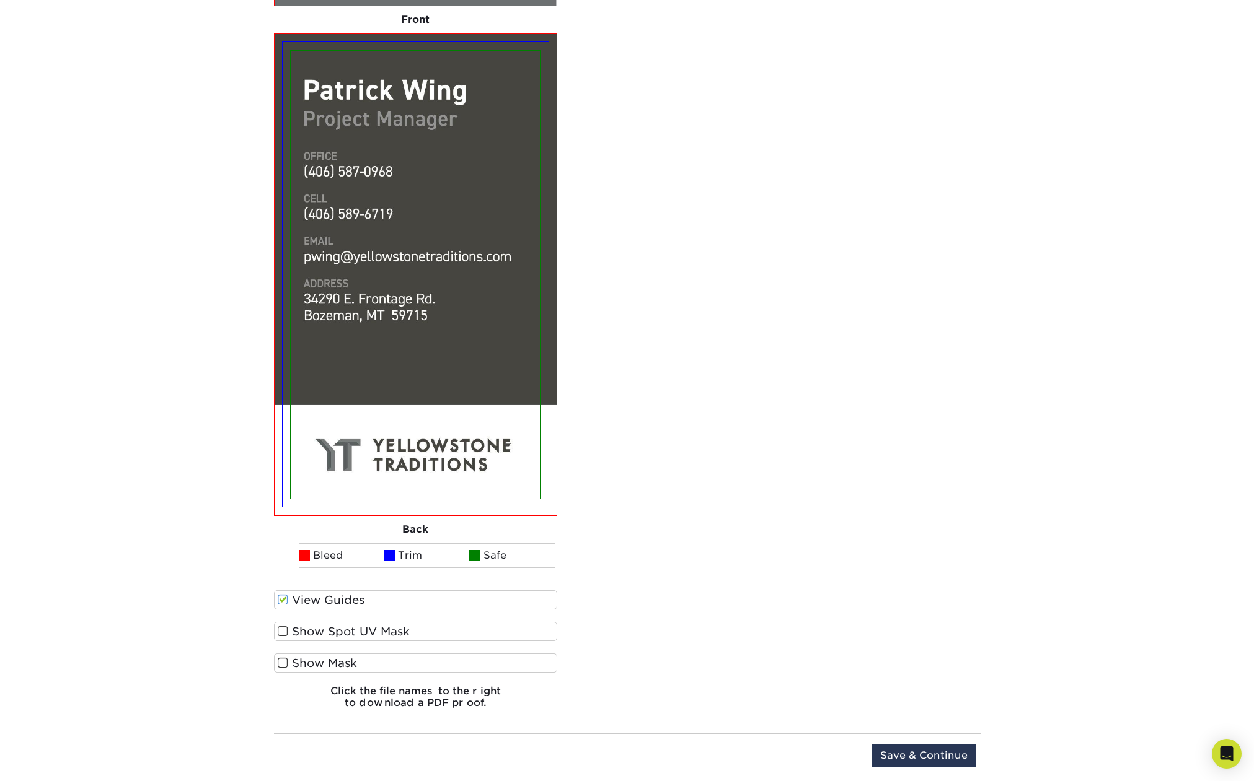
click at [282, 631] on span at bounding box center [283, 632] width 11 height 12
click at [0, 0] on input "Show Spot UV Mask" at bounding box center [0, 0] width 0 height 0
click at [281, 662] on span at bounding box center [283, 663] width 11 height 12
click at [0, 0] on input "Show Mask" at bounding box center [0, 0] width 0 height 0
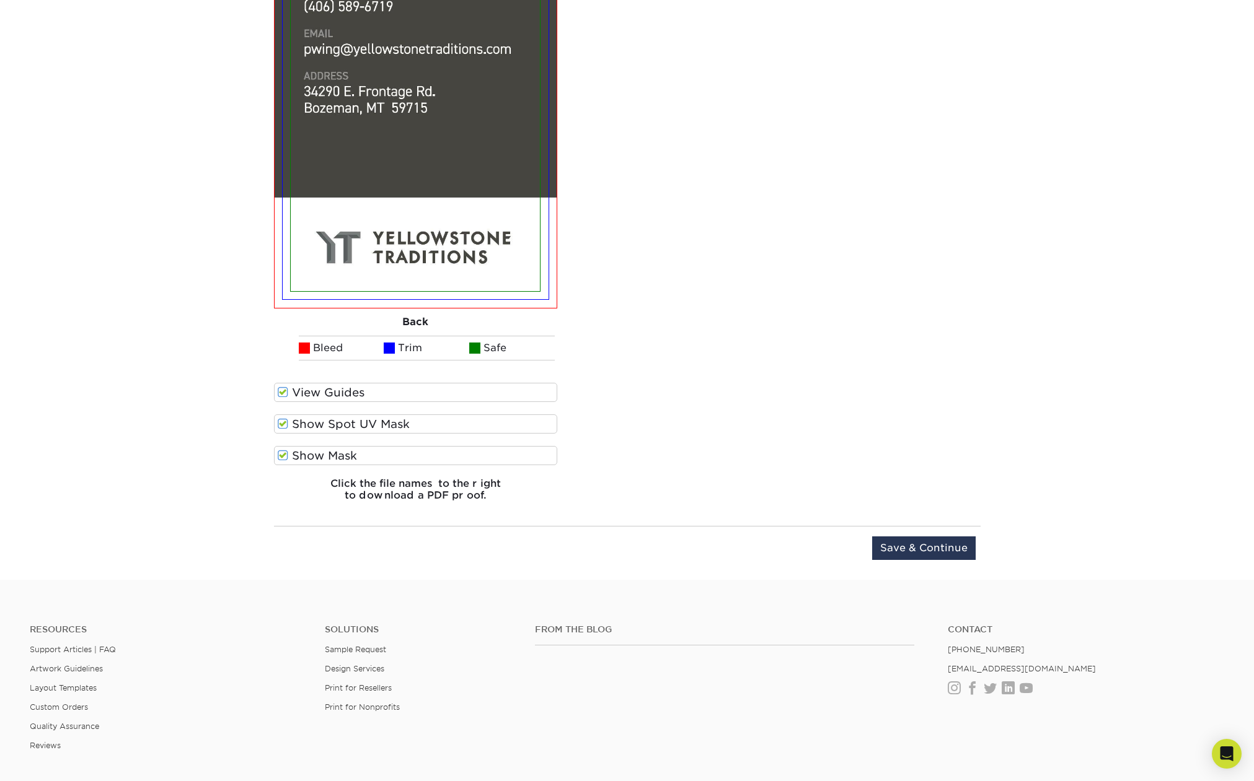
scroll to position [1731, 0]
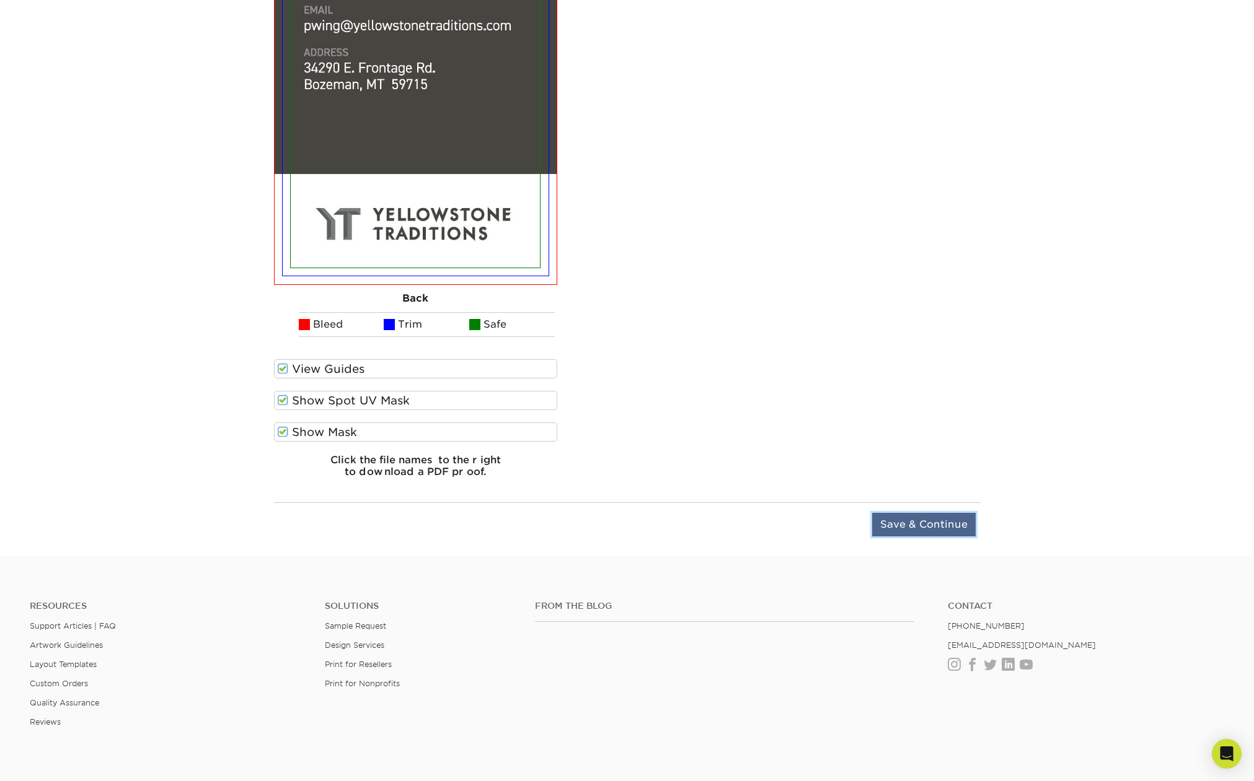
click at [937, 529] on input "Save & Continue" at bounding box center [923, 525] width 103 height 24
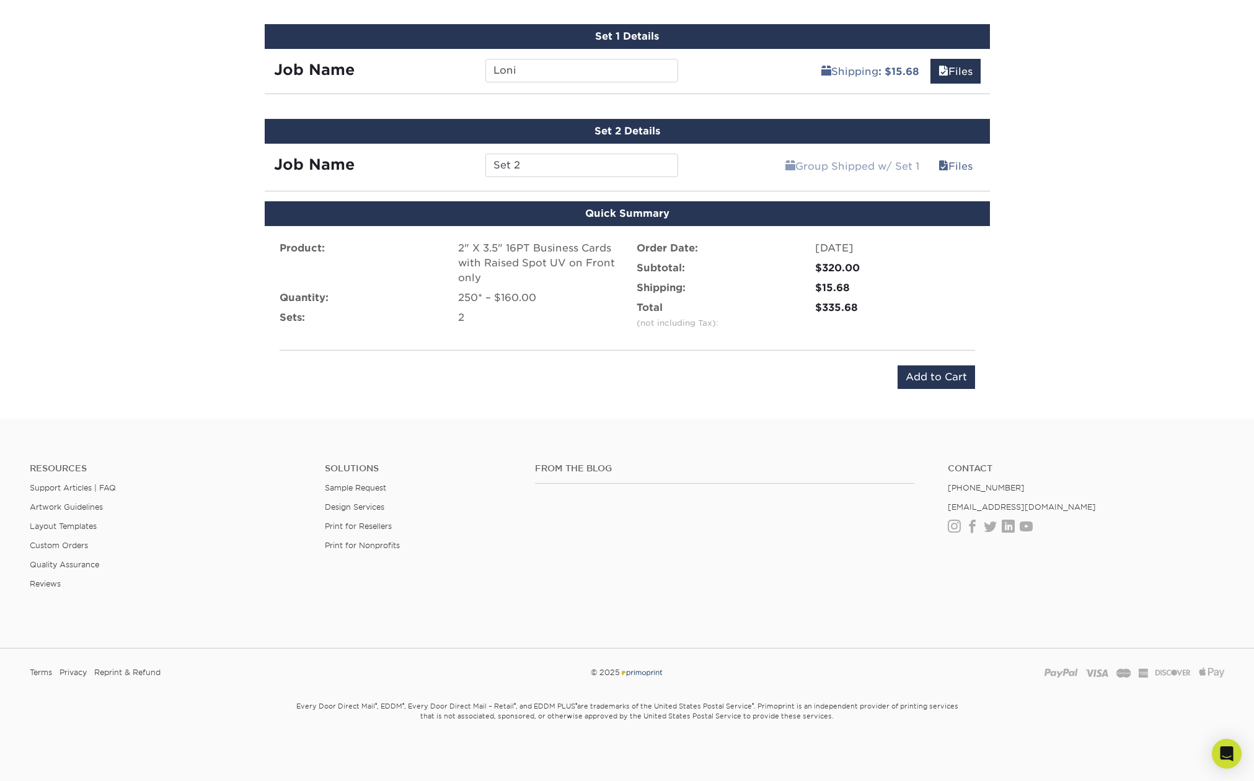
scroll to position [815, 0]
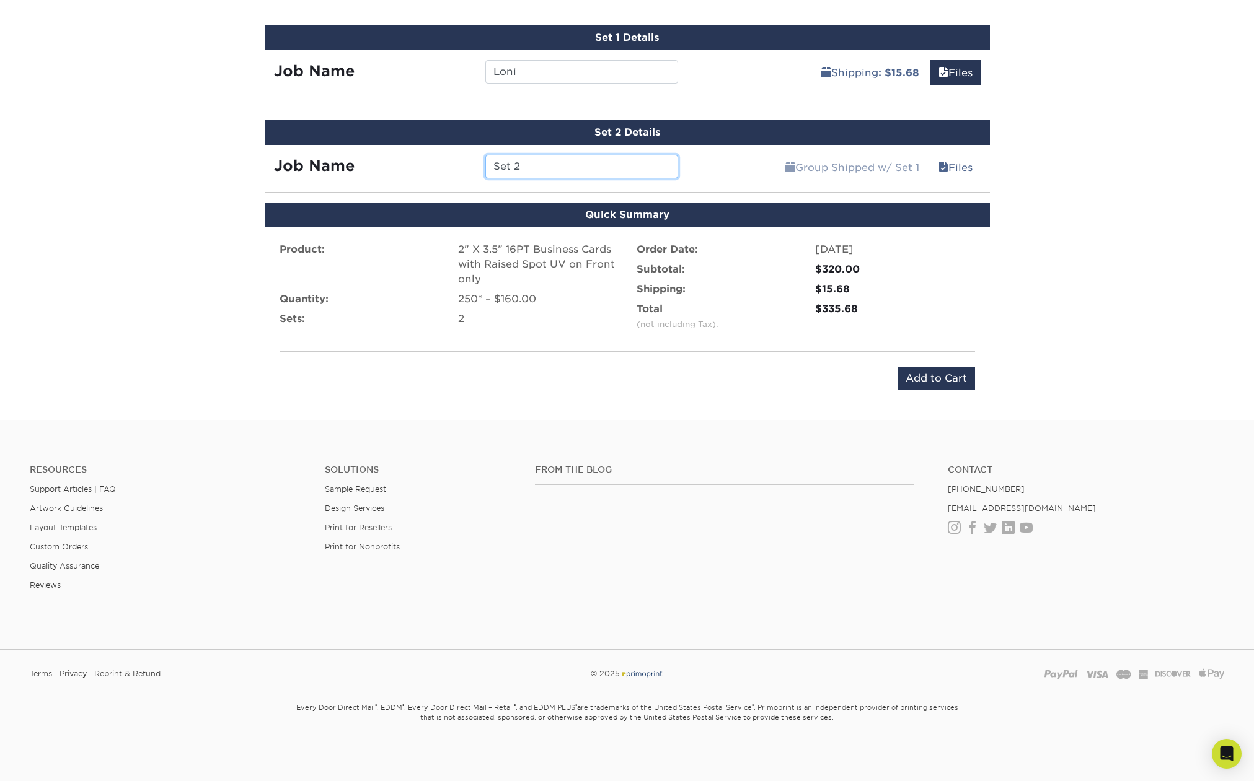
click at [532, 167] on input "Set 2" at bounding box center [581, 167] width 193 height 24
drag, startPoint x: 499, startPoint y: 164, endPoint x: 451, endPoint y: 157, distance: 48.7
click at [451, 157] on div "Job Name Set 2" at bounding box center [476, 167] width 423 height 24
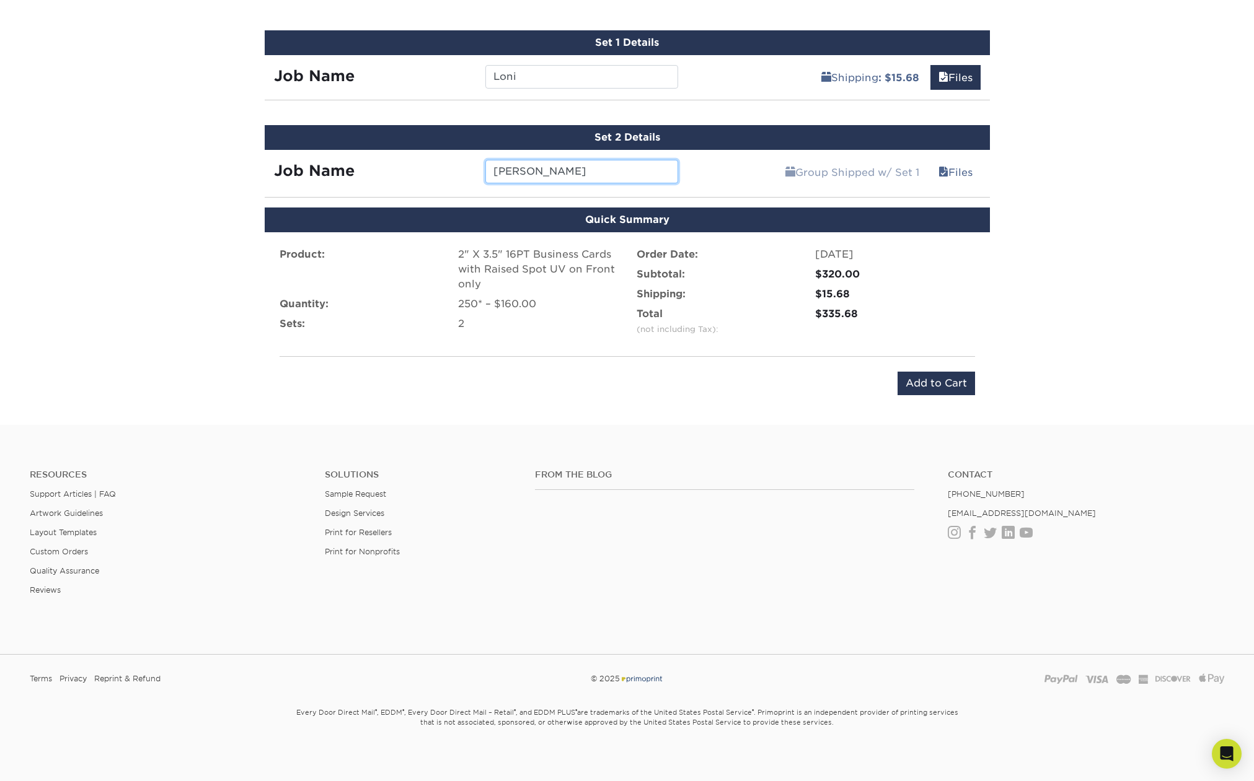
scroll to position [809, 0]
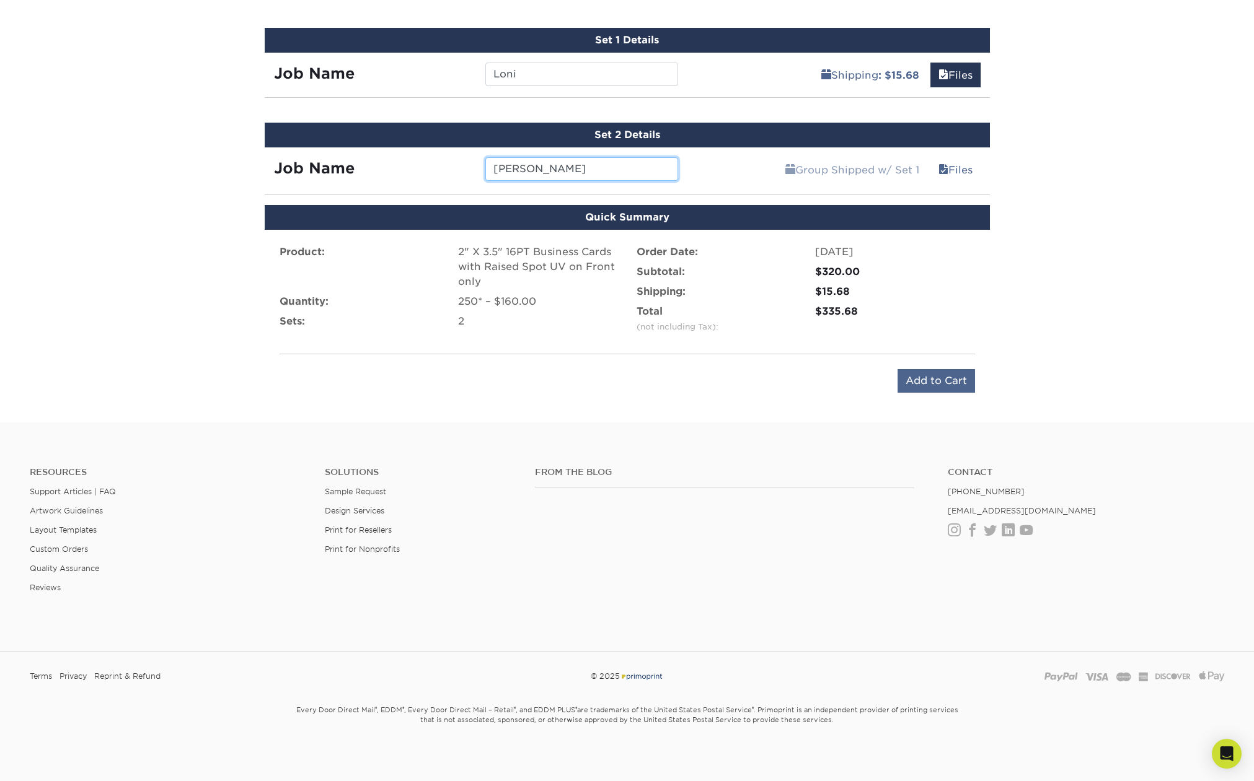
type input "Patrick"
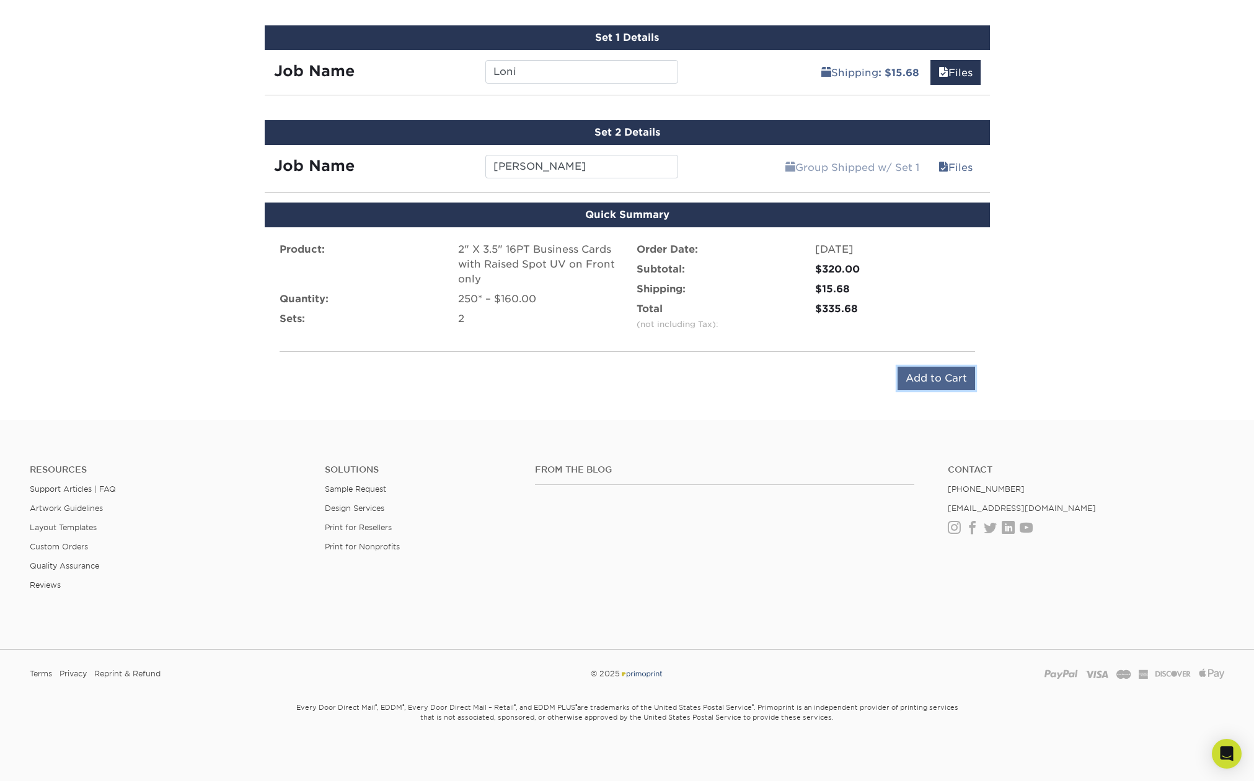
click at [942, 386] on input "Add to Cart" at bounding box center [935, 379] width 77 height 24
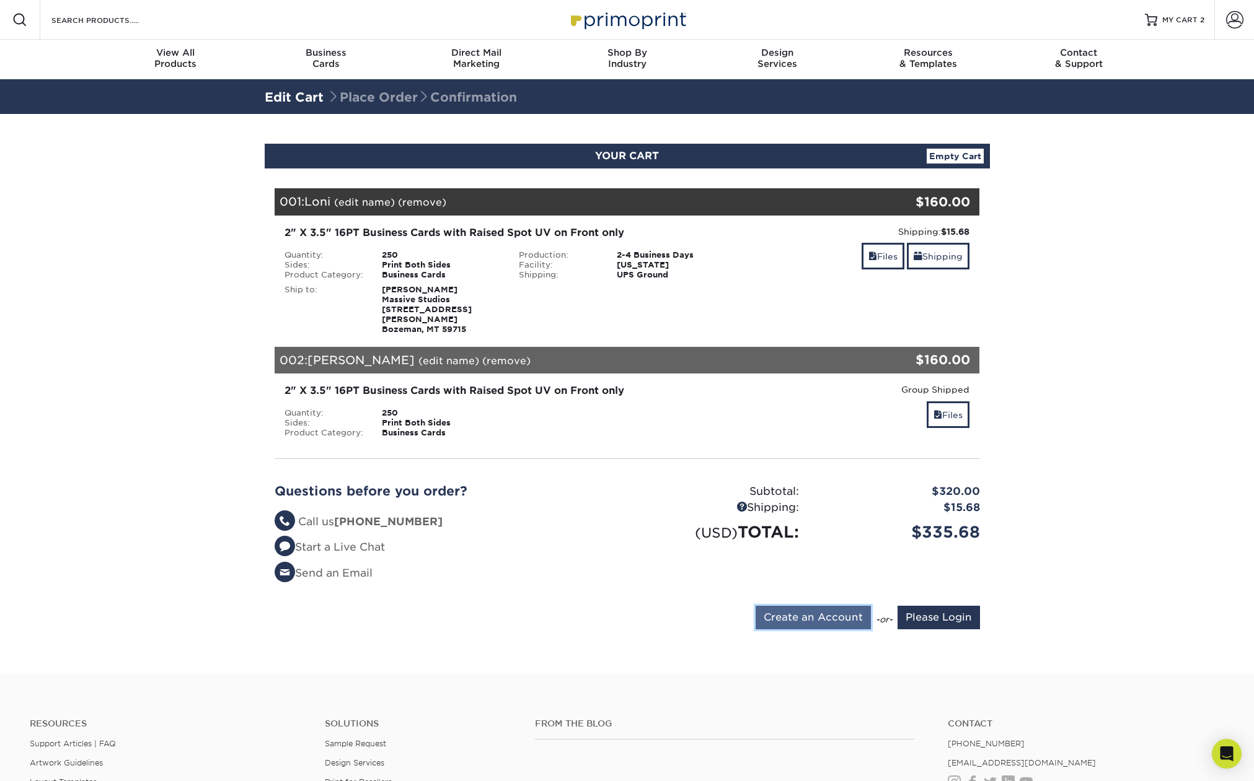
click at [828, 610] on input "Create an Account" at bounding box center [812, 618] width 115 height 24
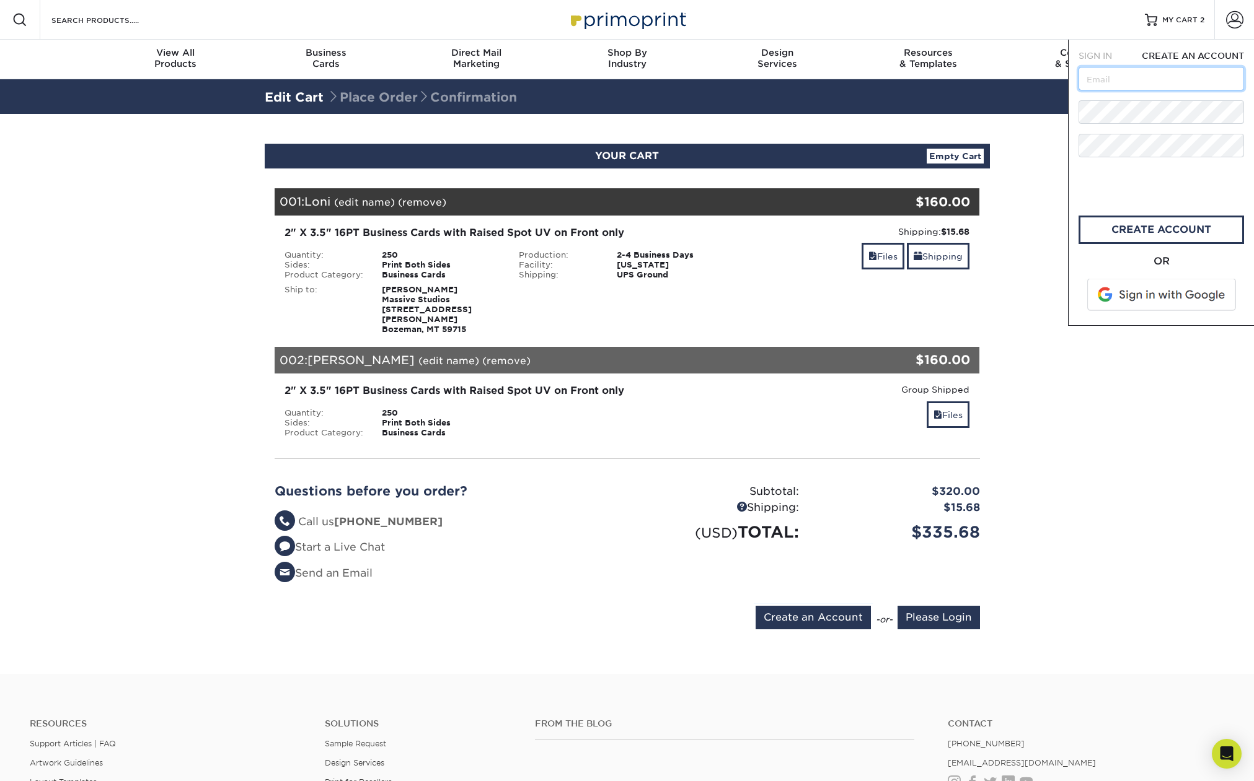
click at [1142, 82] on input "text" at bounding box center [1160, 79] width 165 height 24
type input "[EMAIL_ADDRESS][DOMAIN_NAME]"
click at [1149, 228] on link "create account" at bounding box center [1160, 230] width 165 height 29
click at [1114, 227] on link "CREATE ACCOUNT" at bounding box center [1160, 230] width 165 height 29
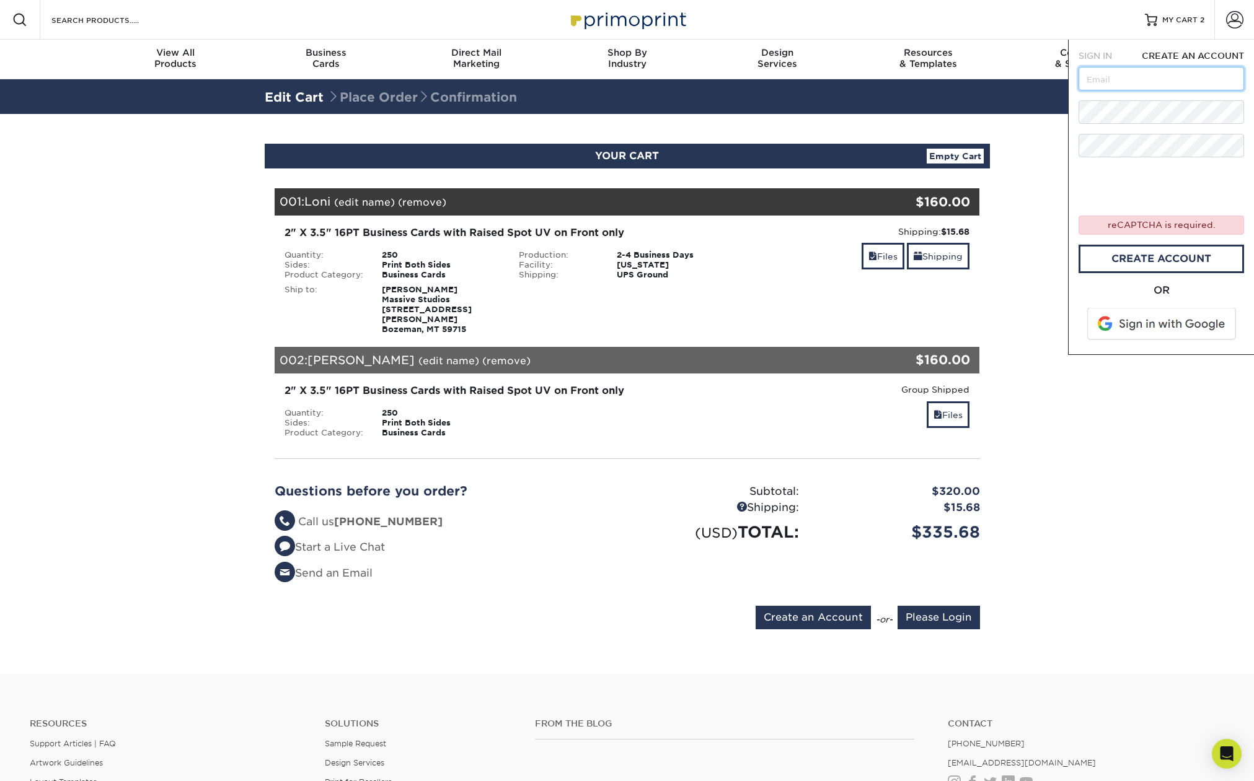
click at [1122, 81] on input "text" at bounding box center [1160, 79] width 165 height 24
type input "[EMAIL_ADDRESS][DOMAIN_NAME]"
click at [1122, 259] on link "CREATE ACCOUNT" at bounding box center [1160, 259] width 165 height 29
click at [1101, 55] on span "SIGN IN" at bounding box center [1094, 56] width 33 height 10
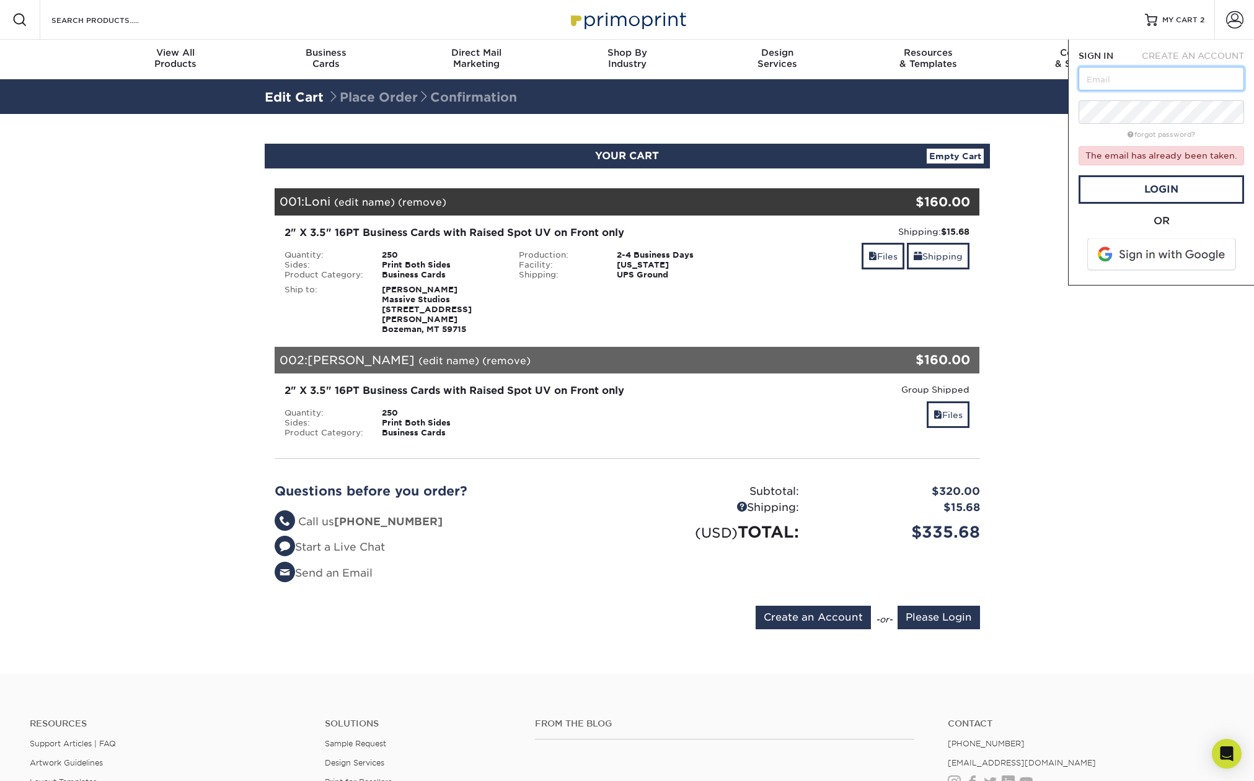
click at [1123, 83] on input "text" at bounding box center [1160, 79] width 165 height 24
type input "[EMAIL_ADDRESS][DOMAIN_NAME]"
click at [1145, 186] on link "Login" at bounding box center [1160, 189] width 165 height 29
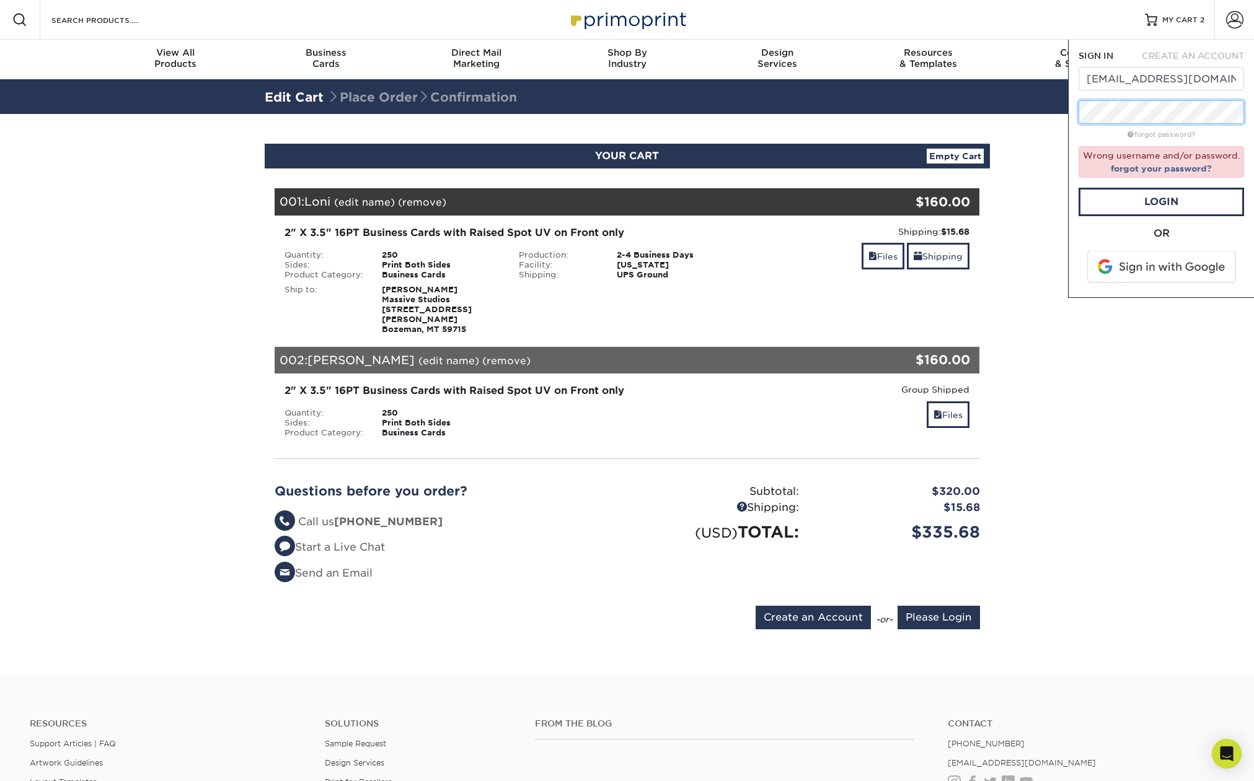
click at [920, 105] on div "Resources Menu Search Products Account SIGN IN CREATE AN ACCOUNT [EMAIL_ADDRESS…" at bounding box center [627, 518] width 1254 height 1037
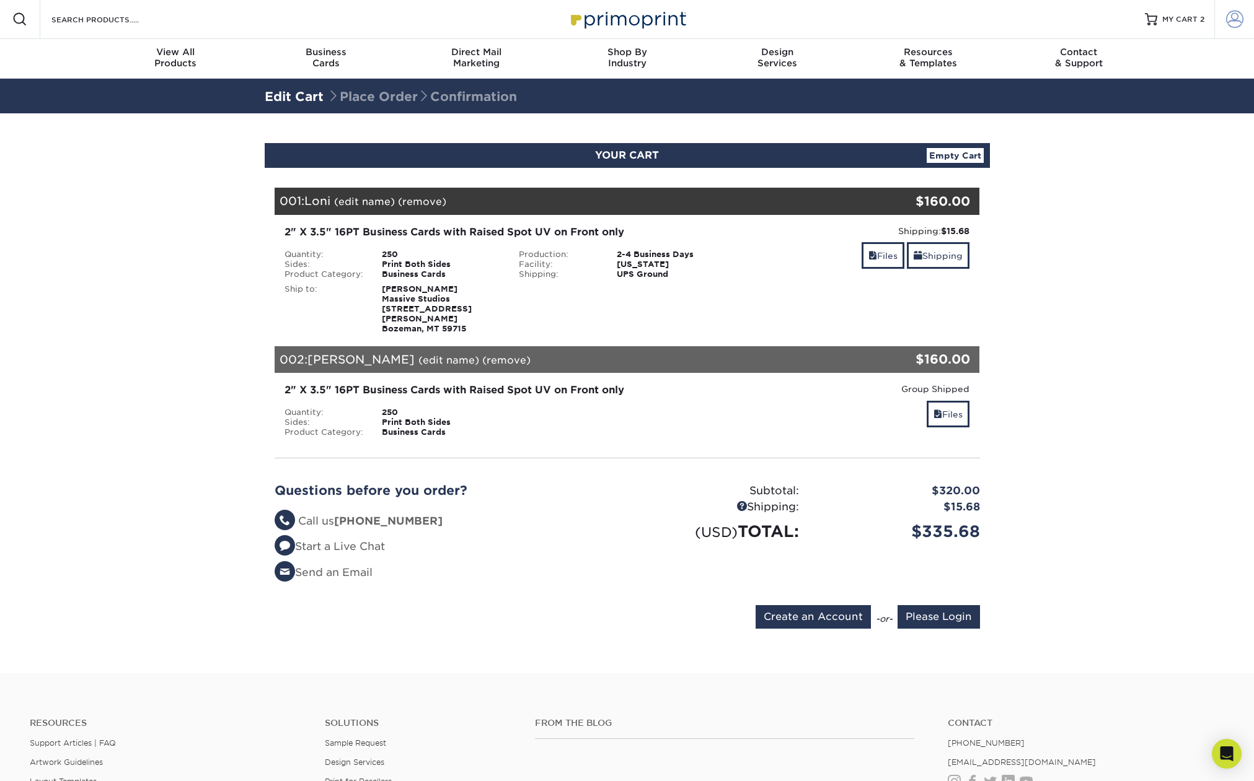
click at [1229, 22] on span at bounding box center [1234, 19] width 17 height 17
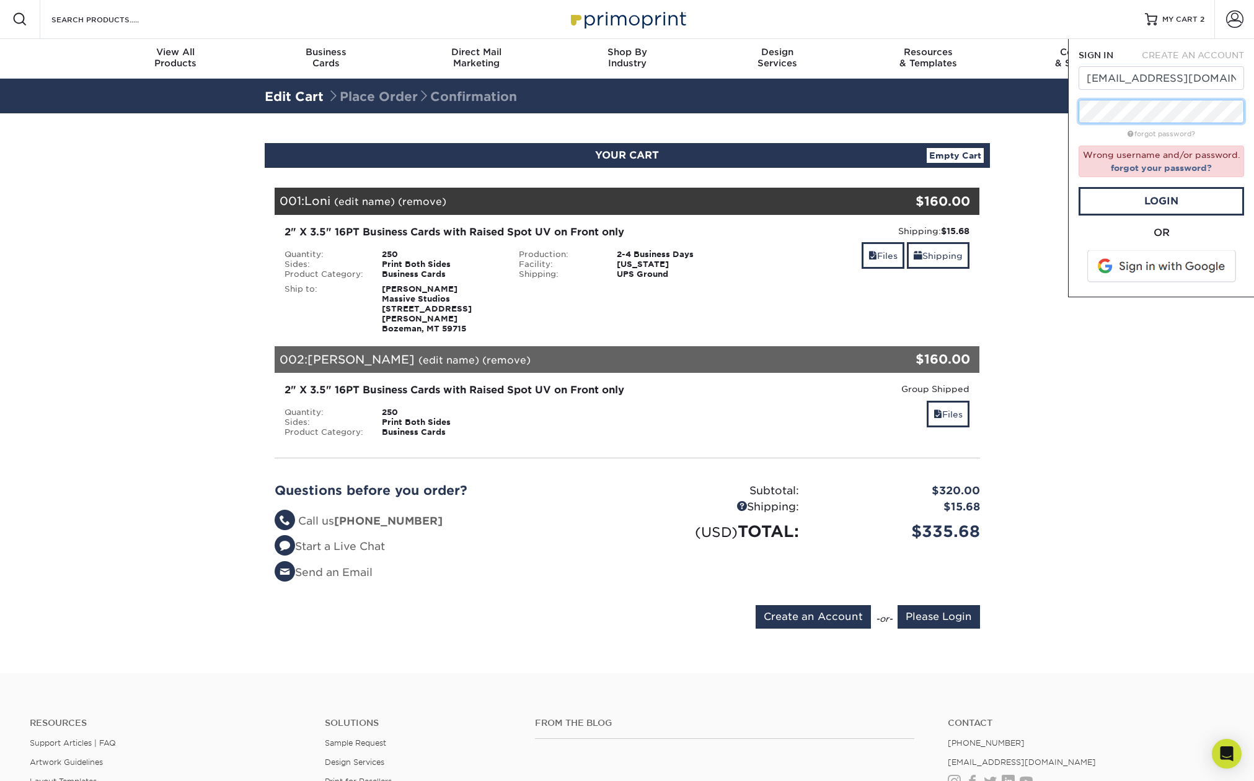
click at [1047, 107] on div "Resources Menu Search Products Account SIGN IN CREATE AN ACCOUNT [EMAIL_ADDRESS…" at bounding box center [627, 517] width 1254 height 1037
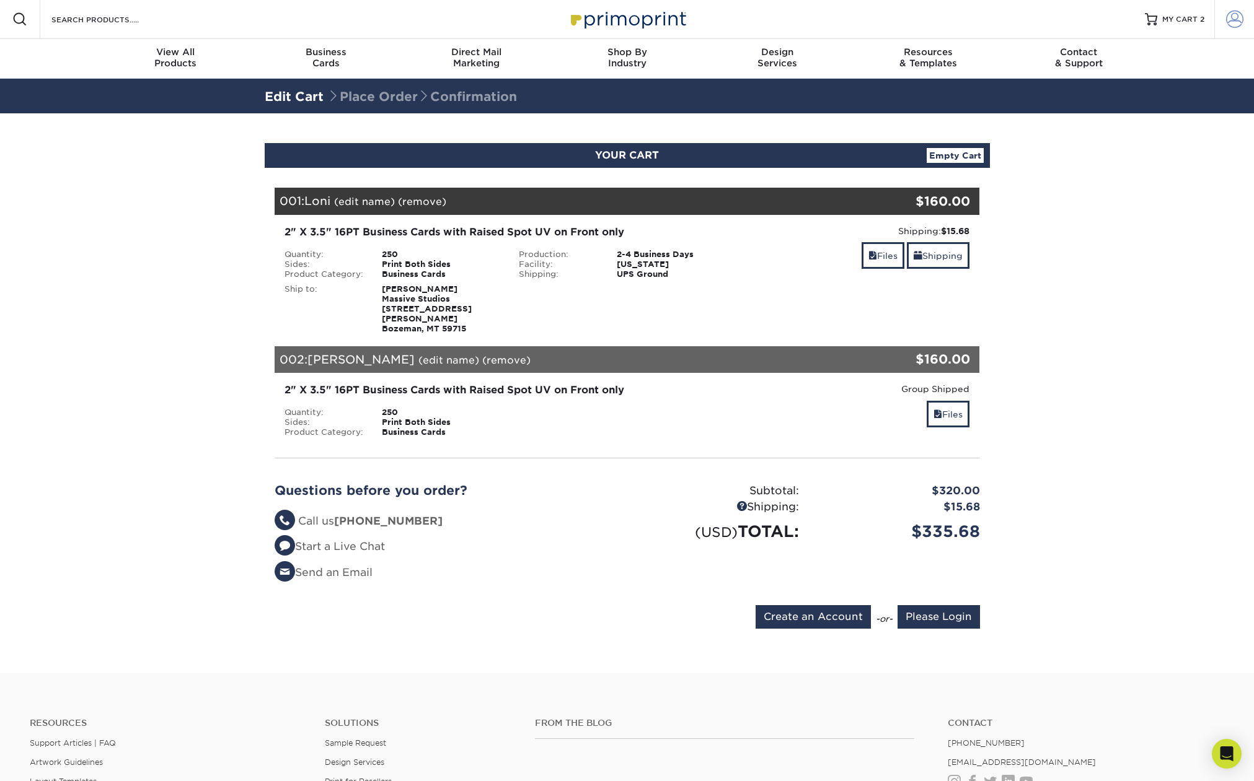
click at [1234, 19] on span at bounding box center [1234, 19] width 17 height 17
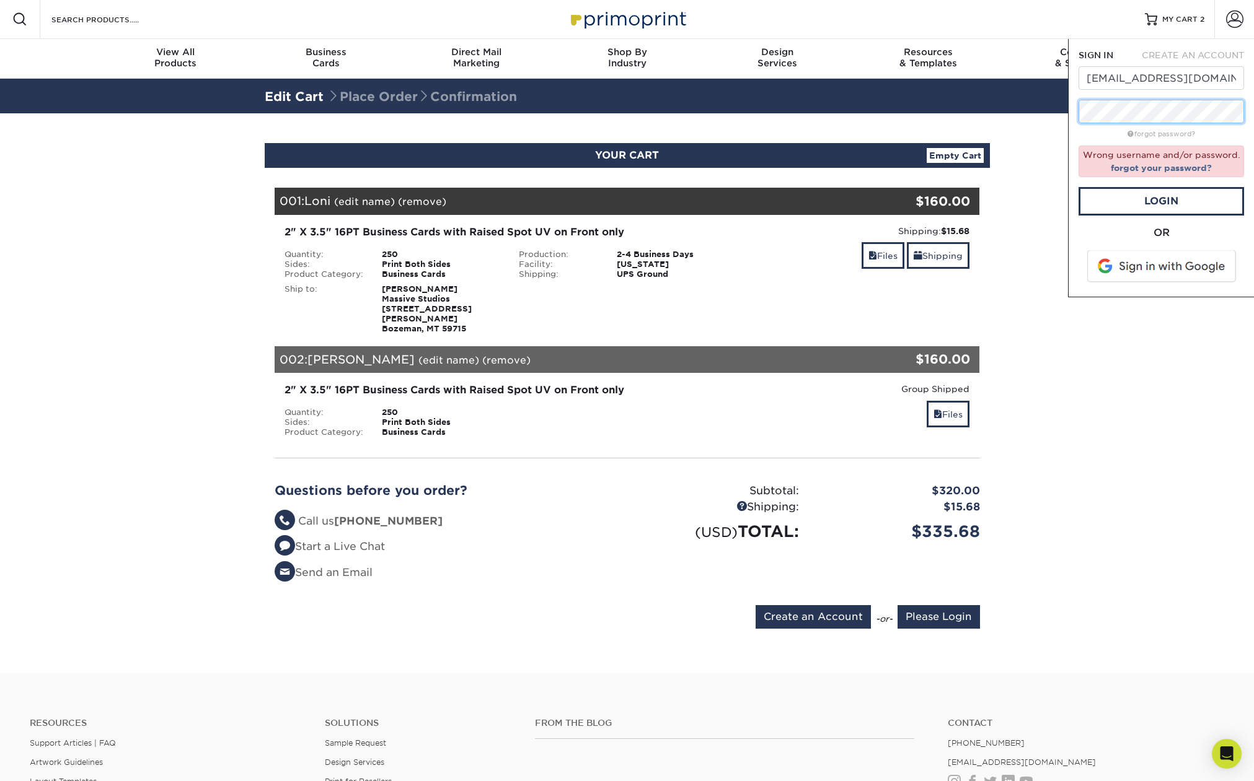
click at [1048, 107] on div "Resources Menu Search Products Account SIGN IN CREATE AN ACCOUNT [EMAIL_ADDRESS…" at bounding box center [627, 517] width 1254 height 1037
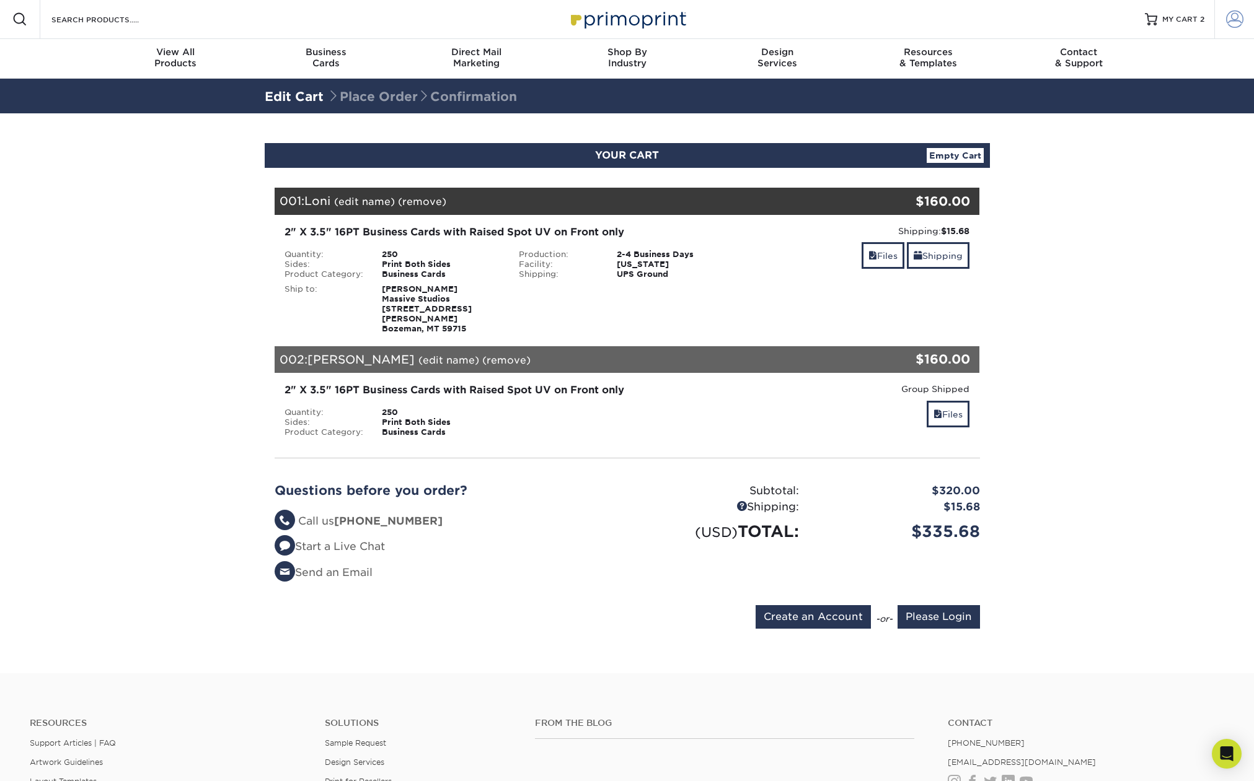
click at [1237, 14] on span at bounding box center [1234, 19] width 17 height 17
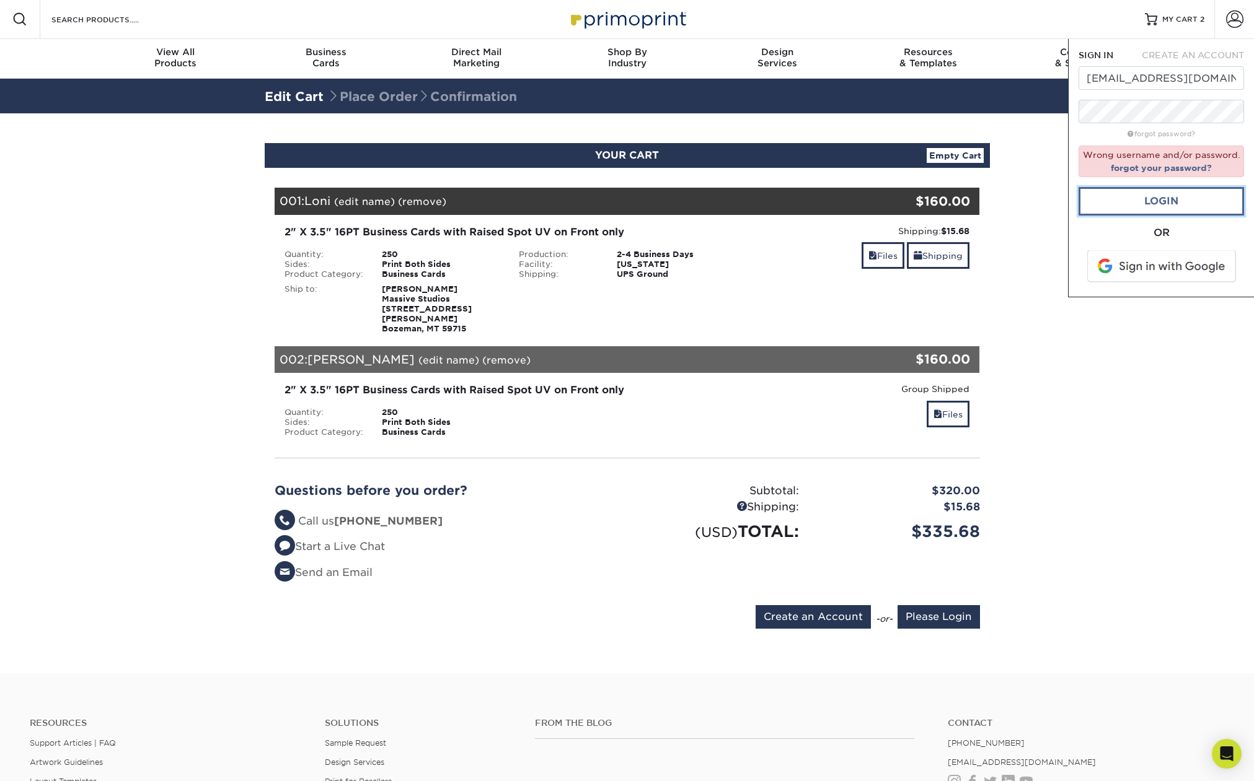
click at [1159, 200] on link "Login" at bounding box center [1160, 201] width 165 height 29
click at [1063, 102] on div "Resources Menu Search Products Account SIGN IN CREATE AN ACCOUNT ben@massive.ne…" at bounding box center [627, 517] width 1254 height 1037
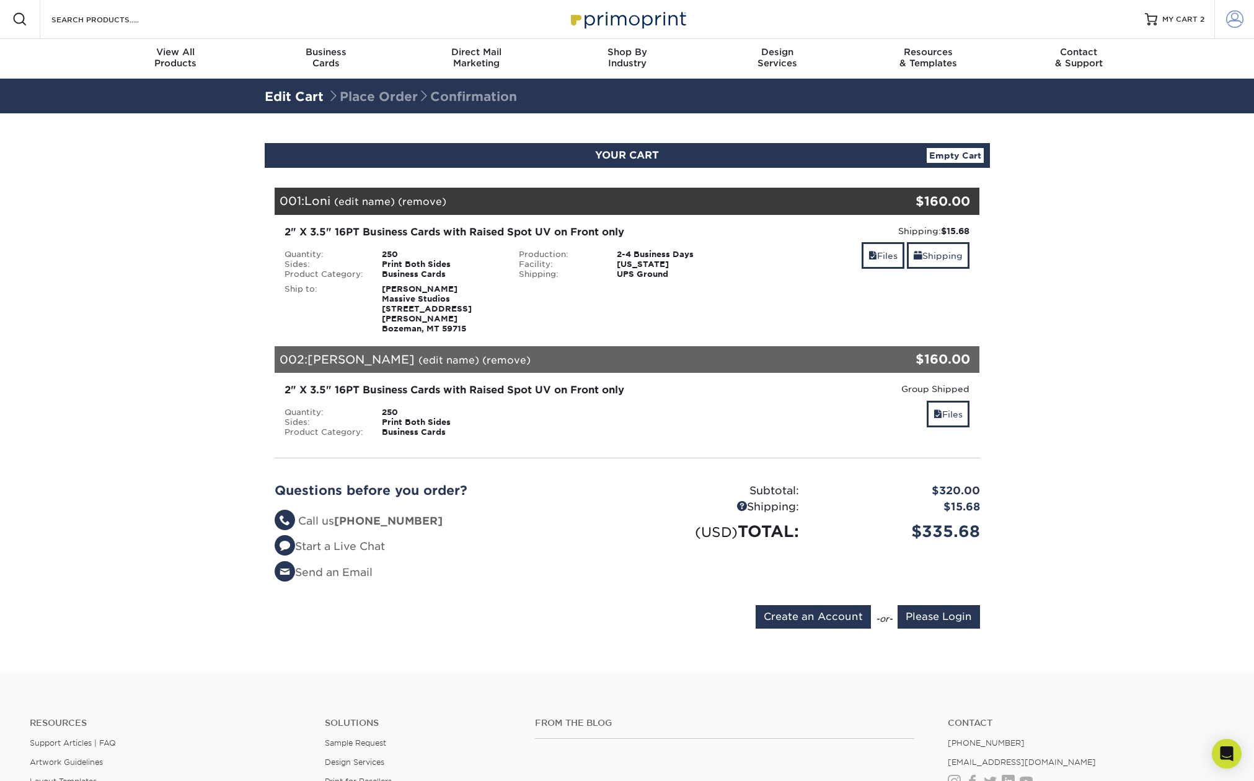
click at [1228, 17] on span at bounding box center [1234, 19] width 17 height 17
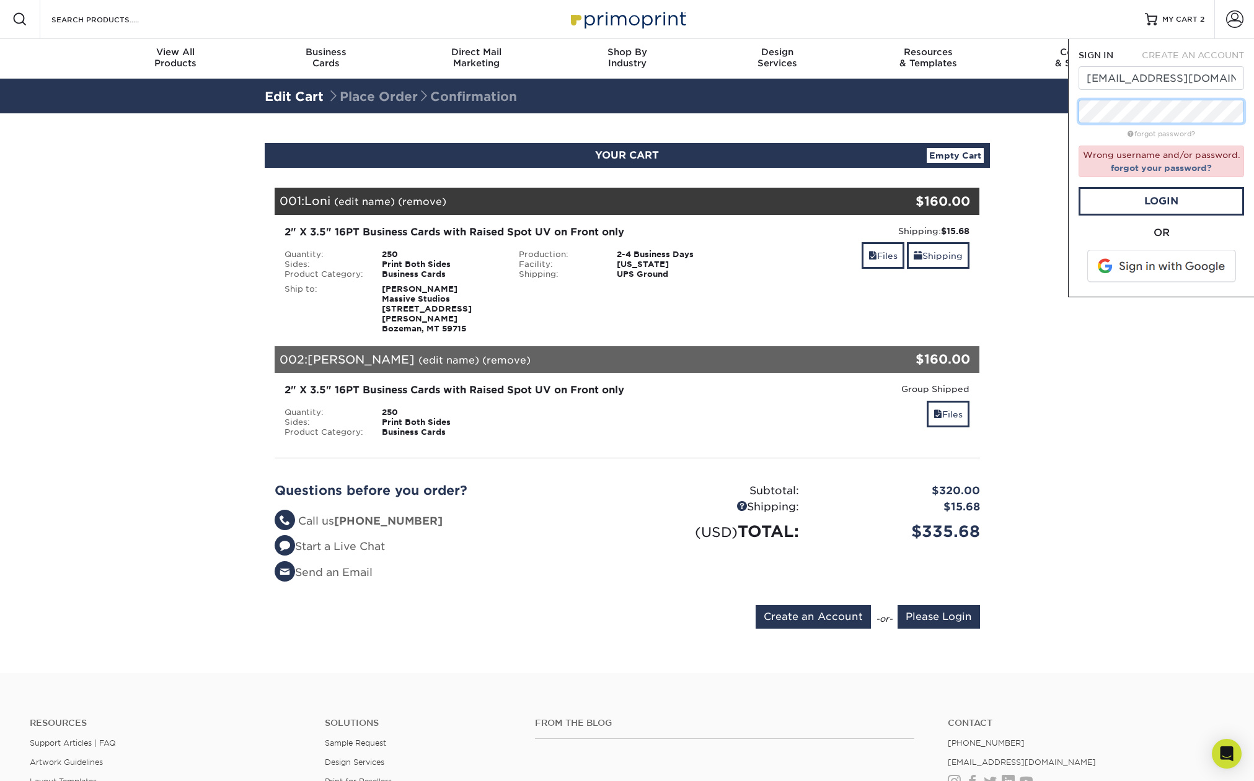
click at [1051, 103] on div "Resources Menu Search Products Account SIGN IN CREATE AN ACCOUNT ben@massive.ne…" at bounding box center [627, 517] width 1254 height 1037
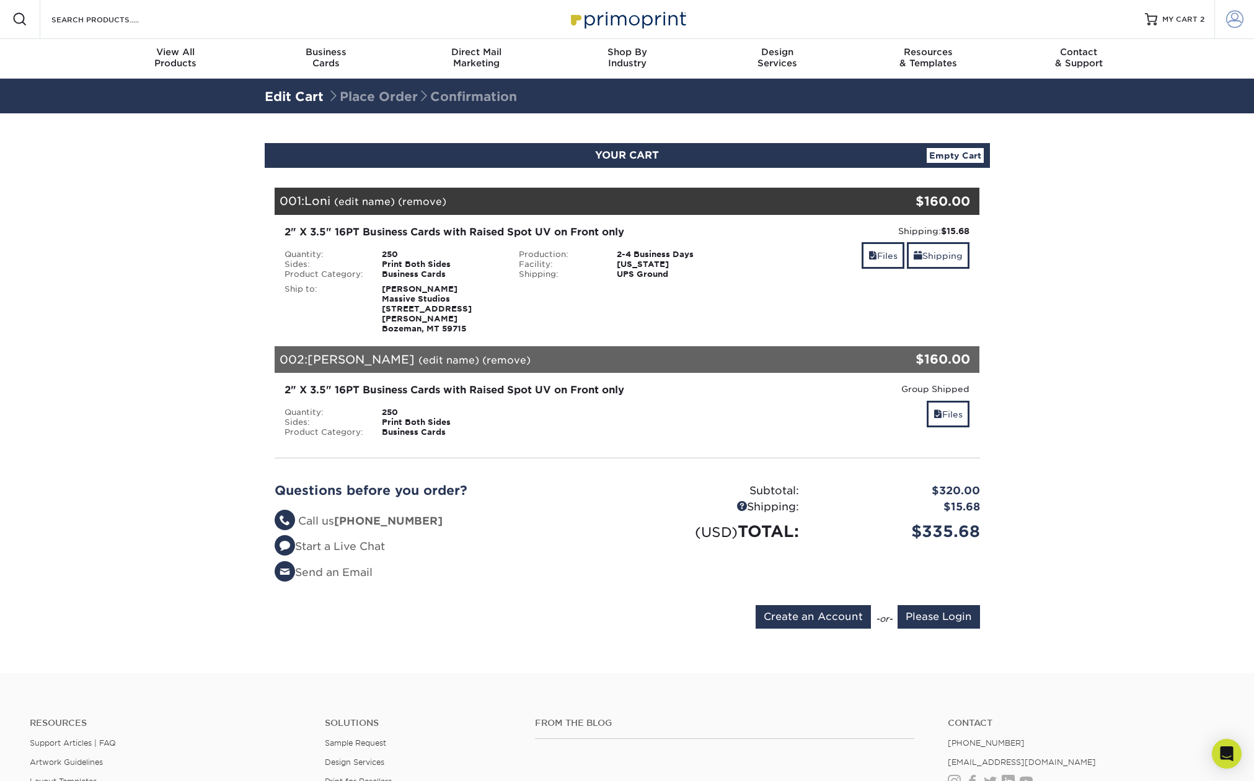
click at [1243, 18] on link "Account" at bounding box center [1234, 19] width 40 height 40
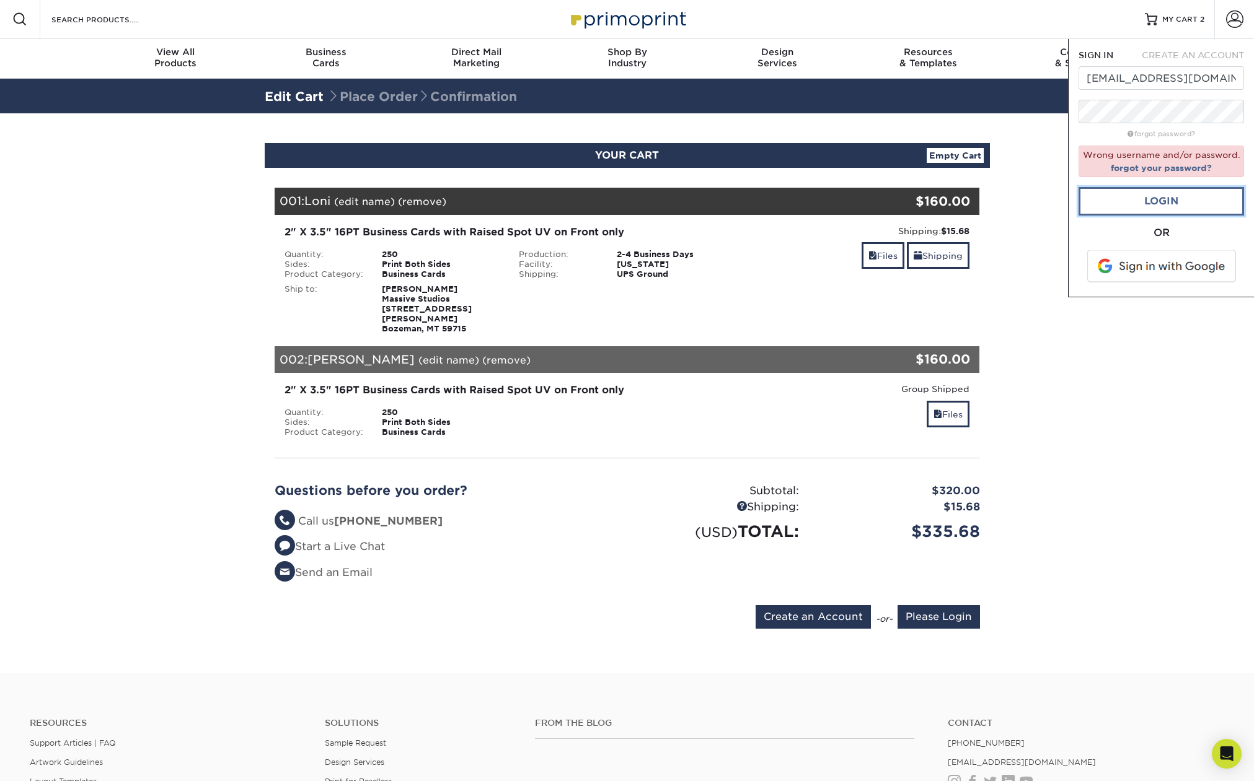
click at [1170, 198] on link "Login" at bounding box center [1160, 201] width 165 height 29
click at [1156, 170] on link "forgot your password?" at bounding box center [1160, 168] width 101 height 10
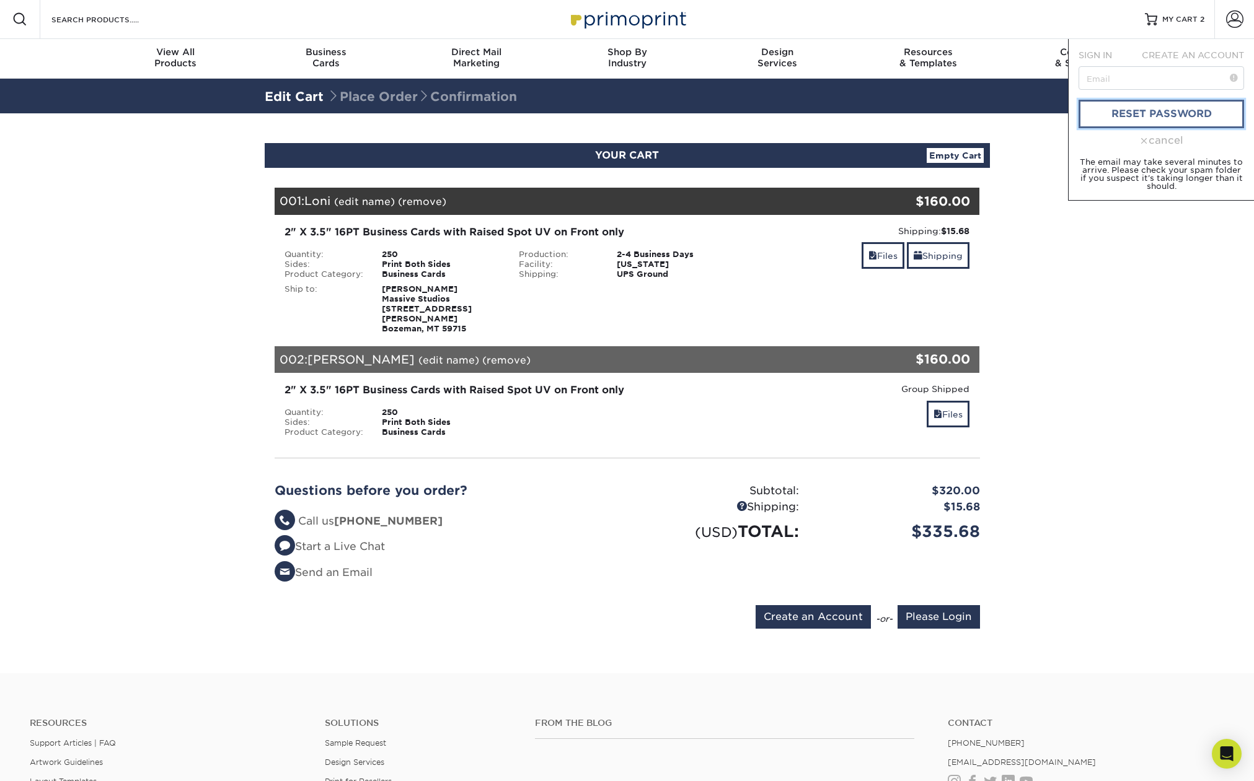
click at [1161, 115] on link "reset password" at bounding box center [1160, 114] width 165 height 29
click at [1156, 112] on link "reset password" at bounding box center [1160, 114] width 165 height 29
click at [1139, 77] on input "text" at bounding box center [1160, 78] width 165 height 24
type input "ben@massive.net"
click at [1189, 116] on link "reset password" at bounding box center [1160, 114] width 165 height 29
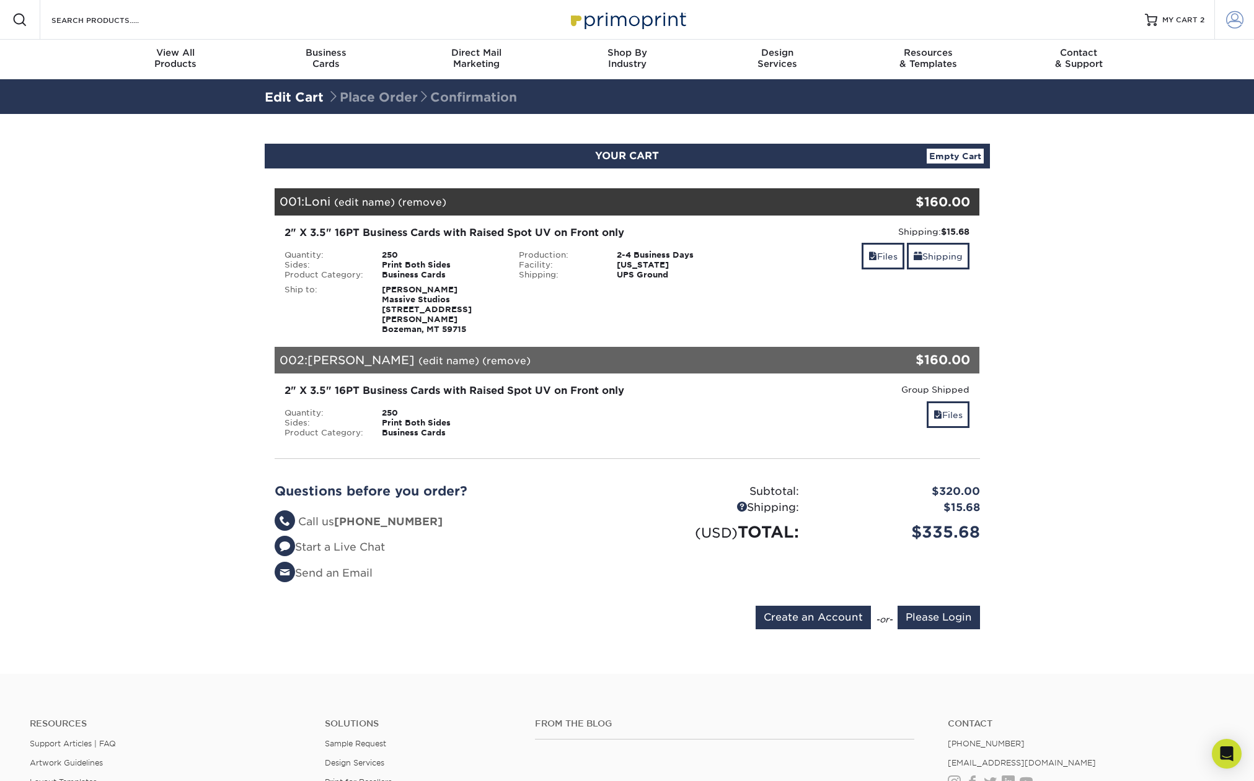
click at [1237, 19] on span at bounding box center [1234, 19] width 17 height 17
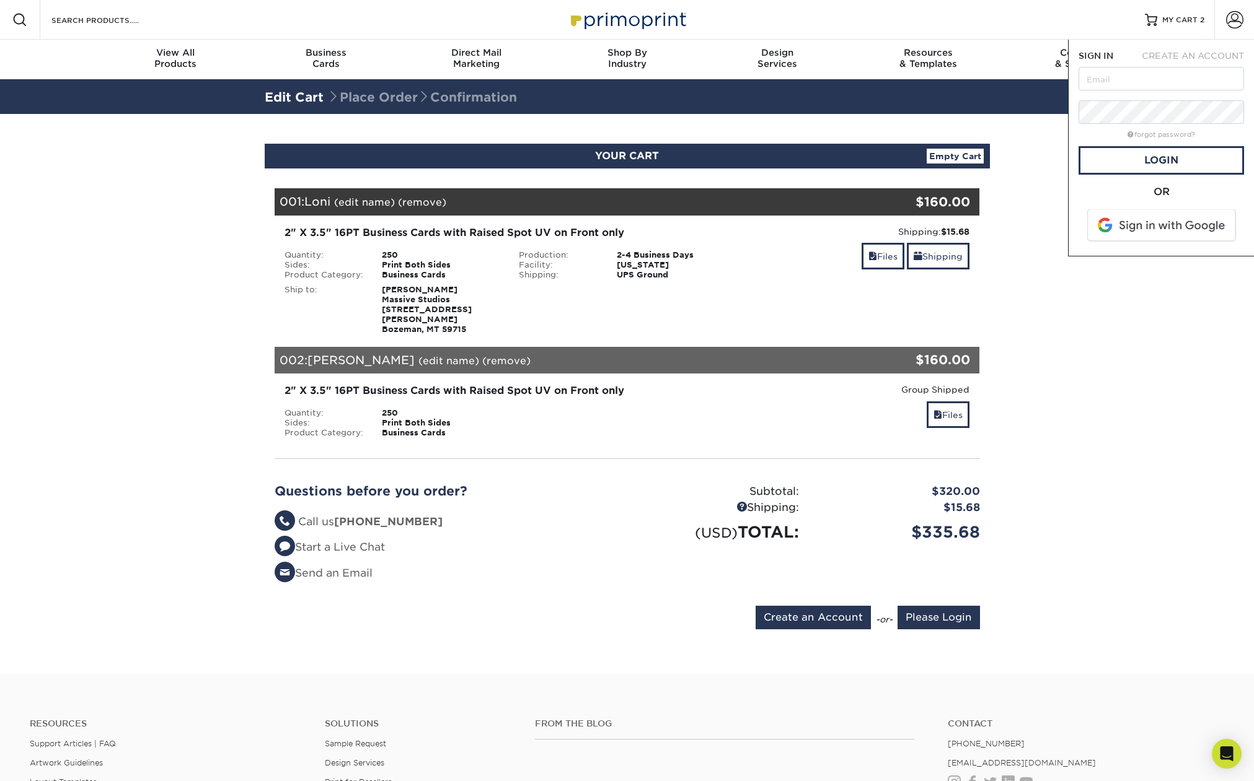
click at [1141, 222] on span at bounding box center [1162, 225] width 158 height 32
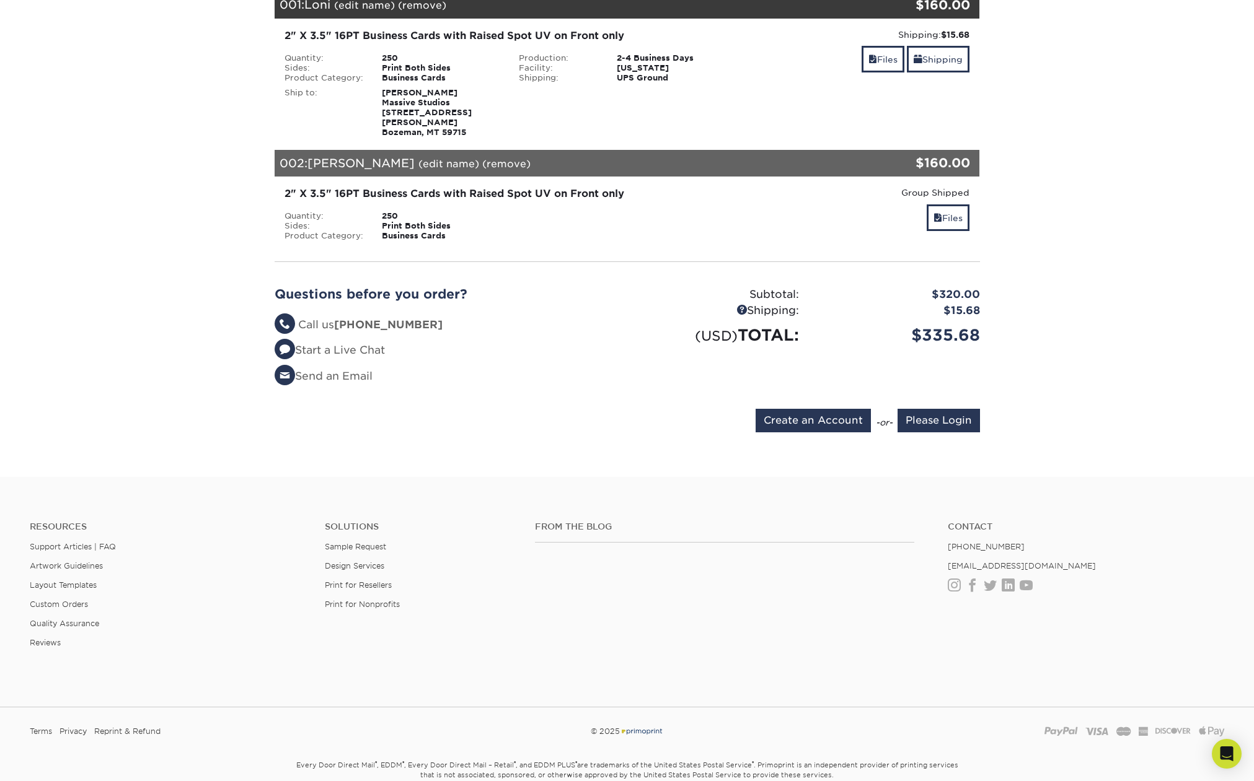
scroll to position [205, 0]
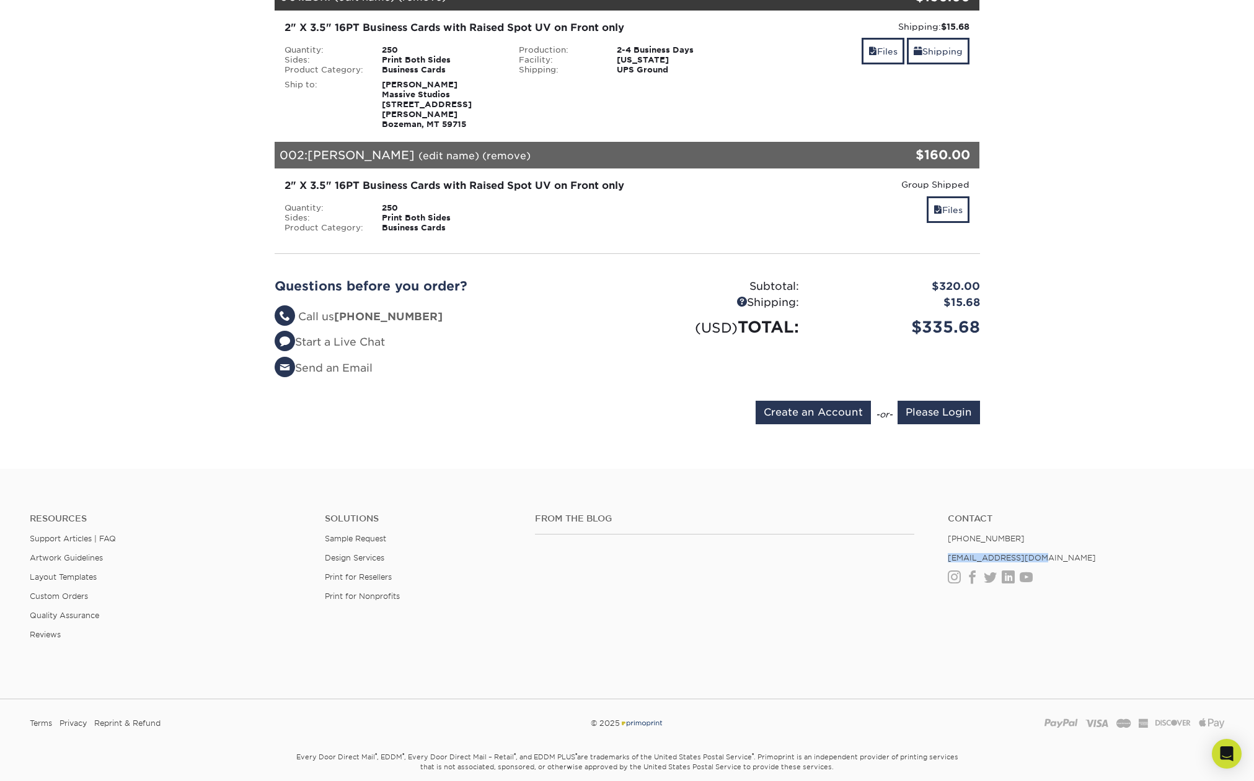
drag, startPoint x: 1034, startPoint y: 549, endPoint x: 944, endPoint y: 549, distance: 89.9
click at [944, 549] on ul "Contact [PHONE_NUMBER] [EMAIL_ADDRESS][DOMAIN_NAME] Instagram Facebook Twitter …" at bounding box center [1085, 548] width 295 height 69
copy link "[EMAIL_ADDRESS][DOMAIN_NAME]"
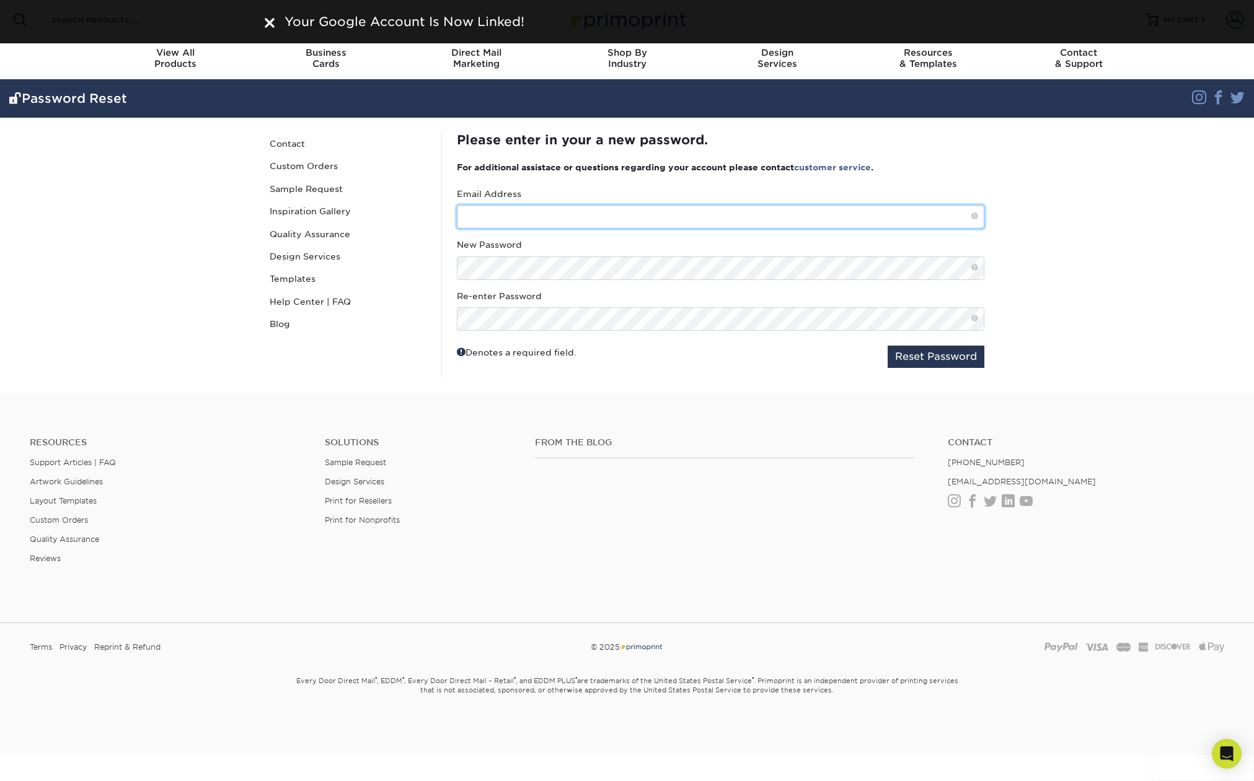
click at [551, 224] on input "text" at bounding box center [720, 217] width 527 height 24
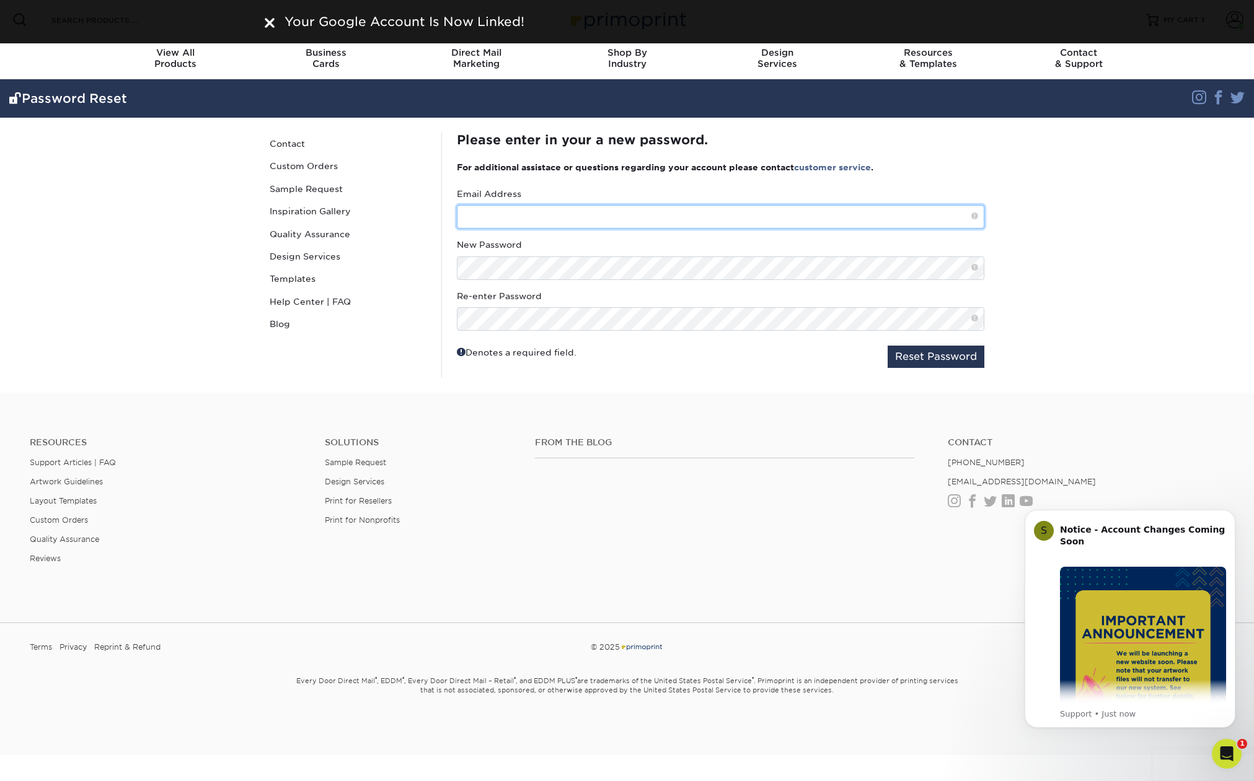
type input "ben@massive.net"
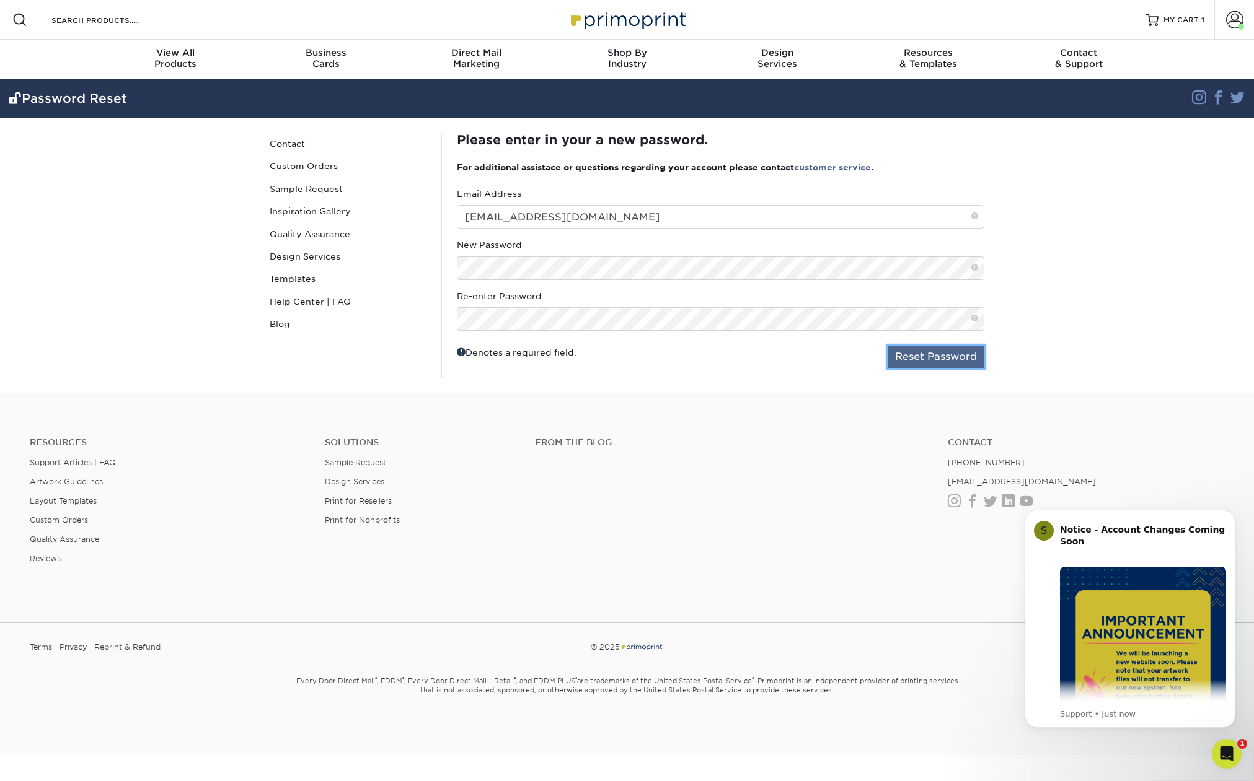
click at [925, 363] on button "Reset Password" at bounding box center [935, 357] width 97 height 22
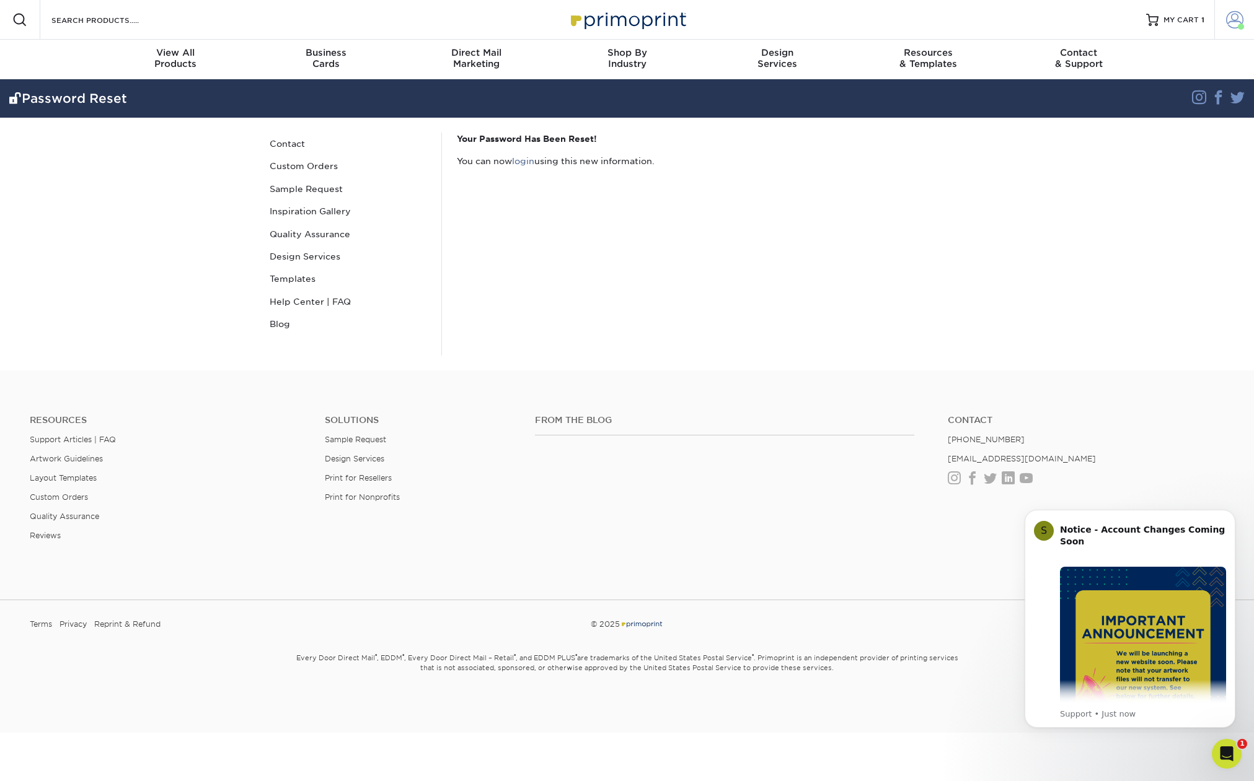
click at [1238, 19] on span at bounding box center [1234, 19] width 17 height 17
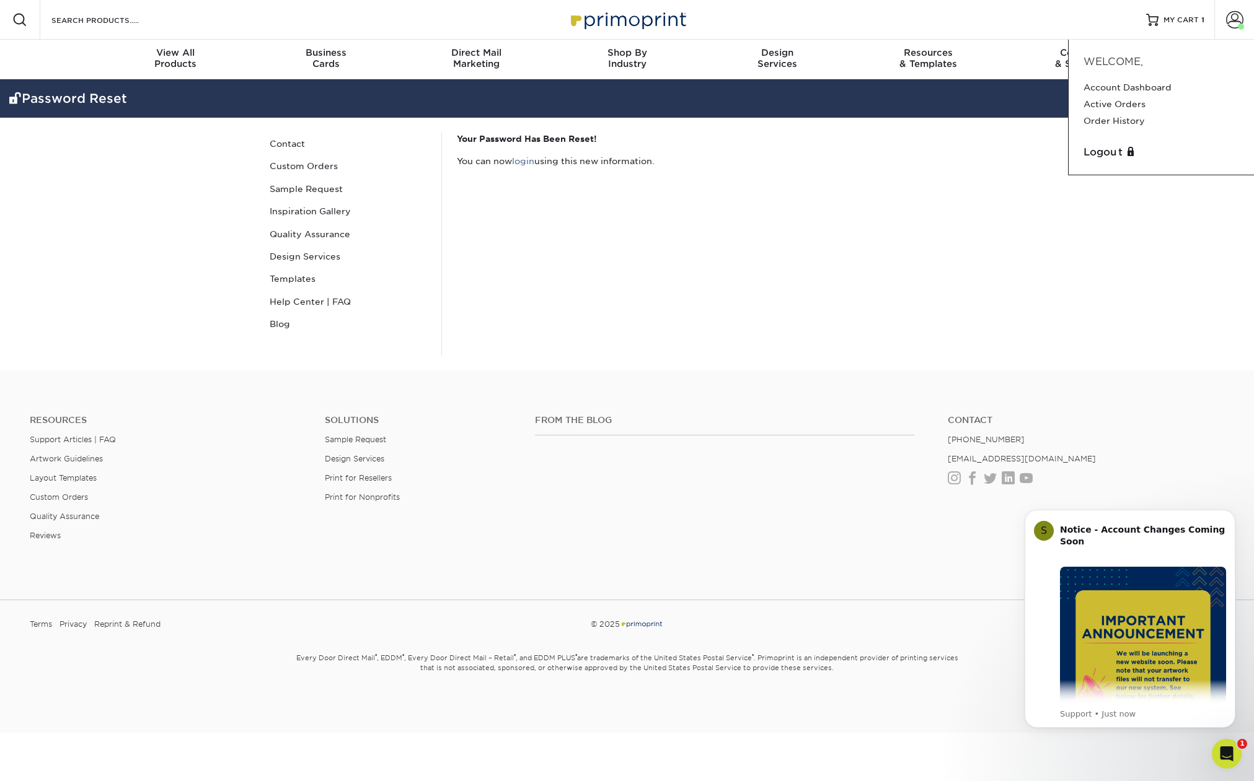
click at [952, 191] on div "Your Password Has Been Reset! You can now login using this new information." at bounding box center [720, 244] width 558 height 223
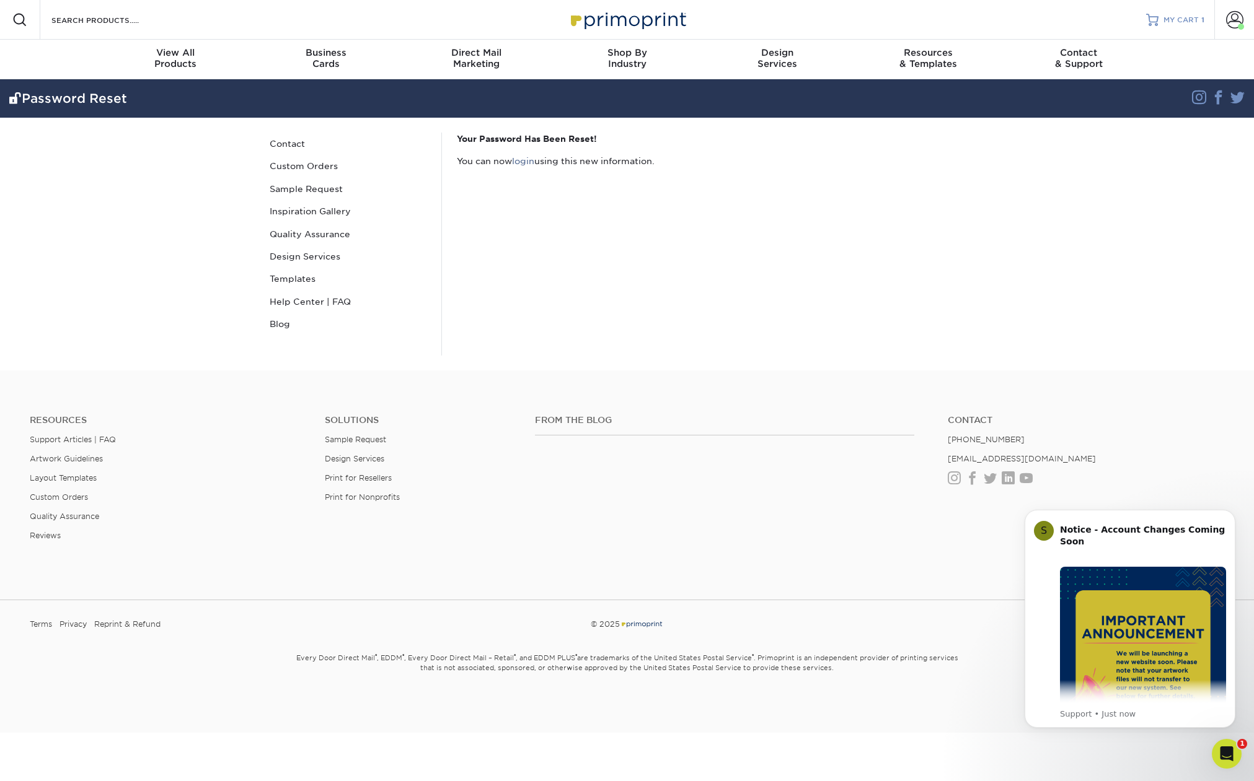
click at [1171, 19] on span "MY CART" at bounding box center [1180, 20] width 35 height 11
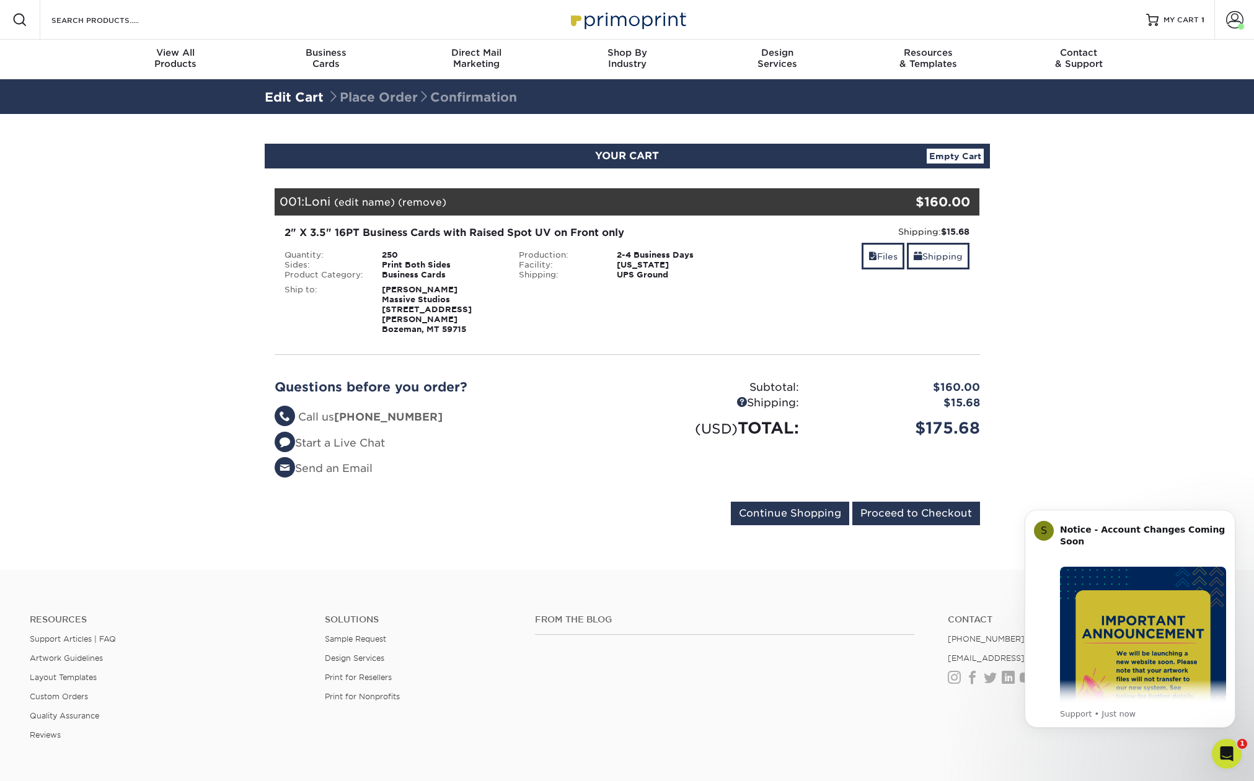
click at [951, 157] on link "Empty Cart" at bounding box center [954, 156] width 57 height 15
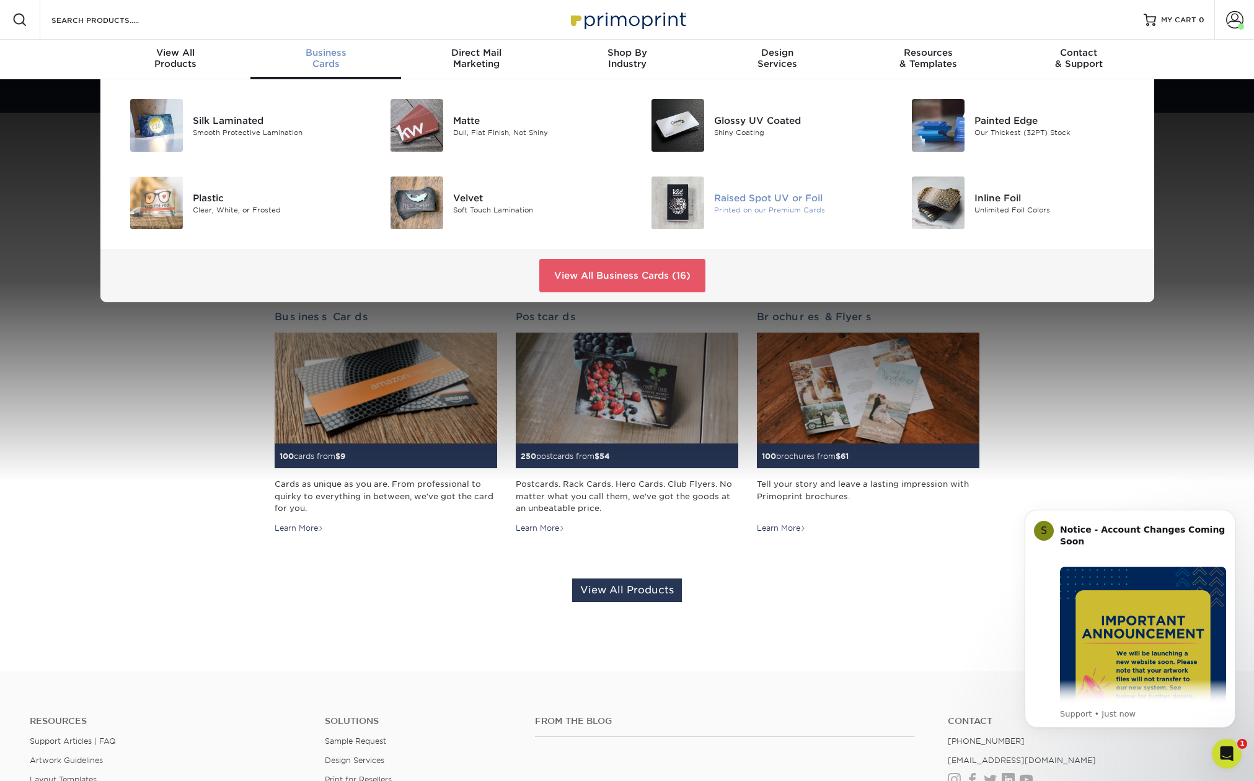
click at [775, 207] on div "Printed on our Premium Cards" at bounding box center [796, 209] width 164 height 11
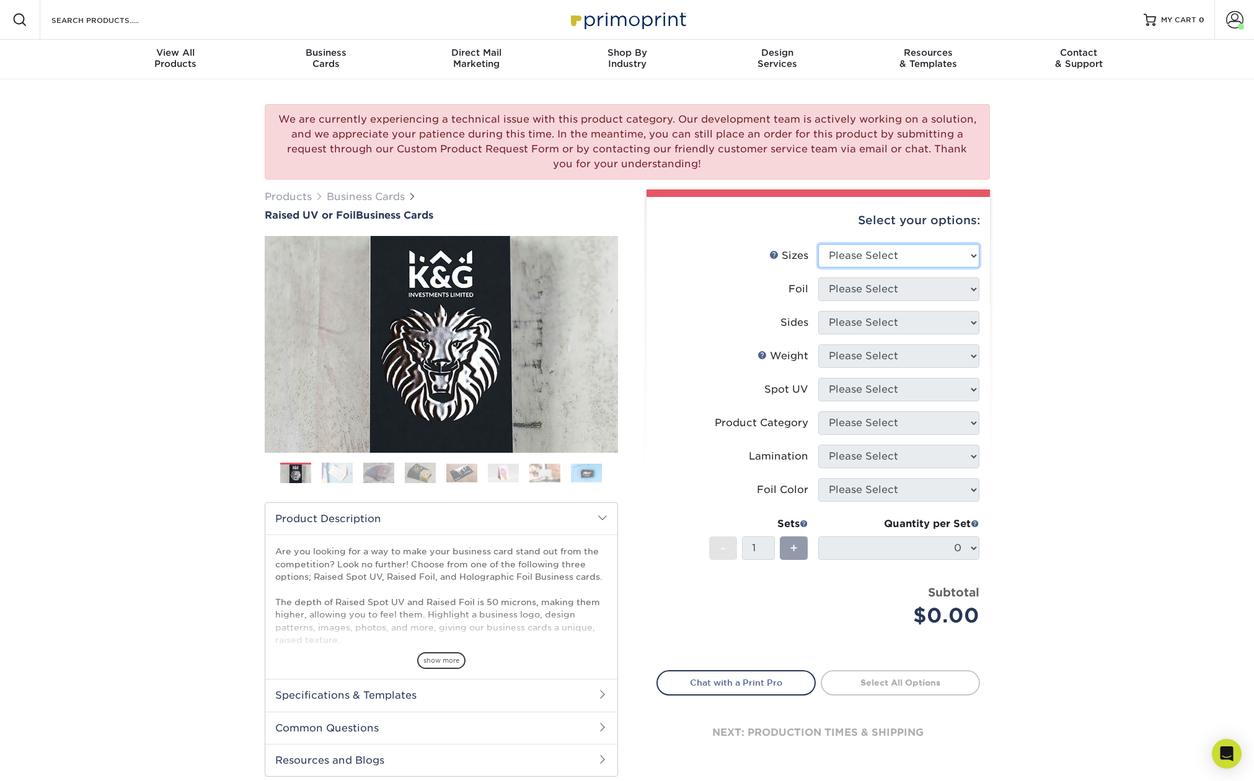
click at [923, 260] on select "Please Select 2" x 3.5" - Standard" at bounding box center [898, 256] width 161 height 24
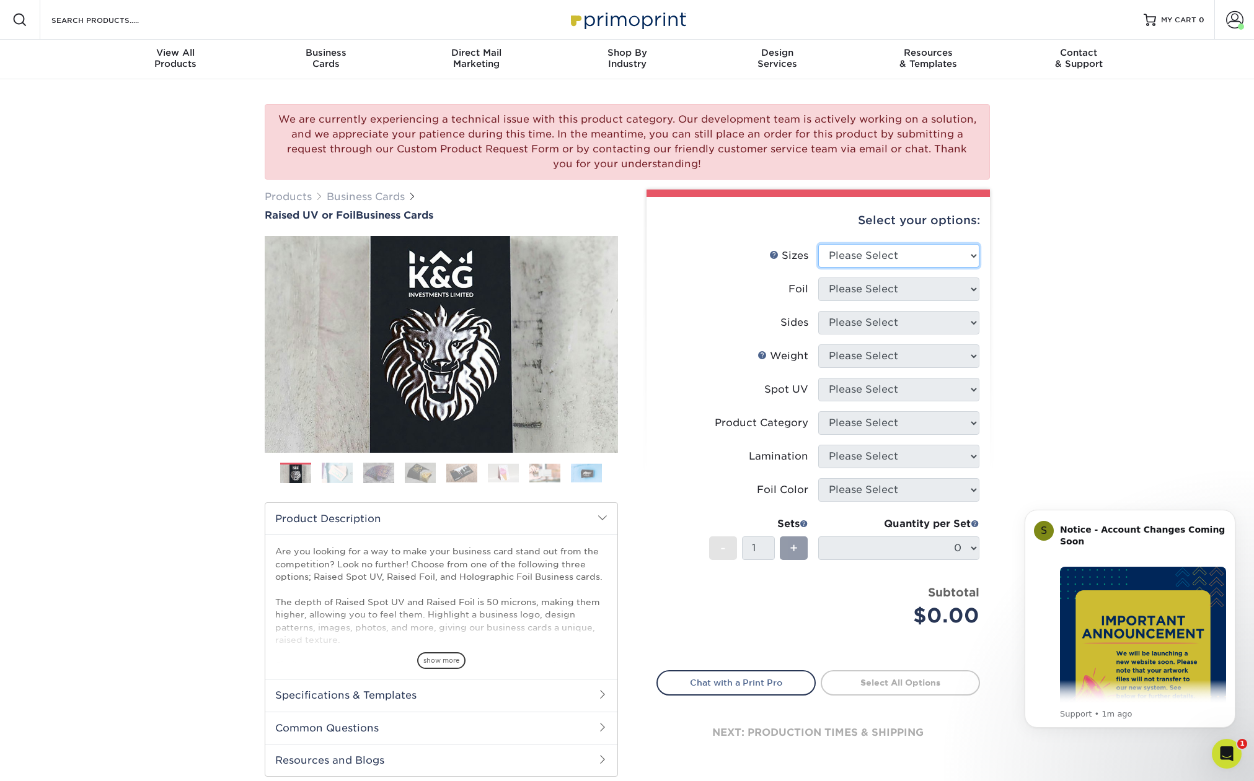
select select "2.00x3.50"
click at [818, 244] on select "Please Select 2" x 3.5" - Standard" at bounding box center [898, 256] width 161 height 24
click at [910, 288] on select "Please Select No Yes" at bounding box center [898, 290] width 161 height 24
select select "0"
click at [818, 278] on select "Please Select No Yes" at bounding box center [898, 290] width 161 height 24
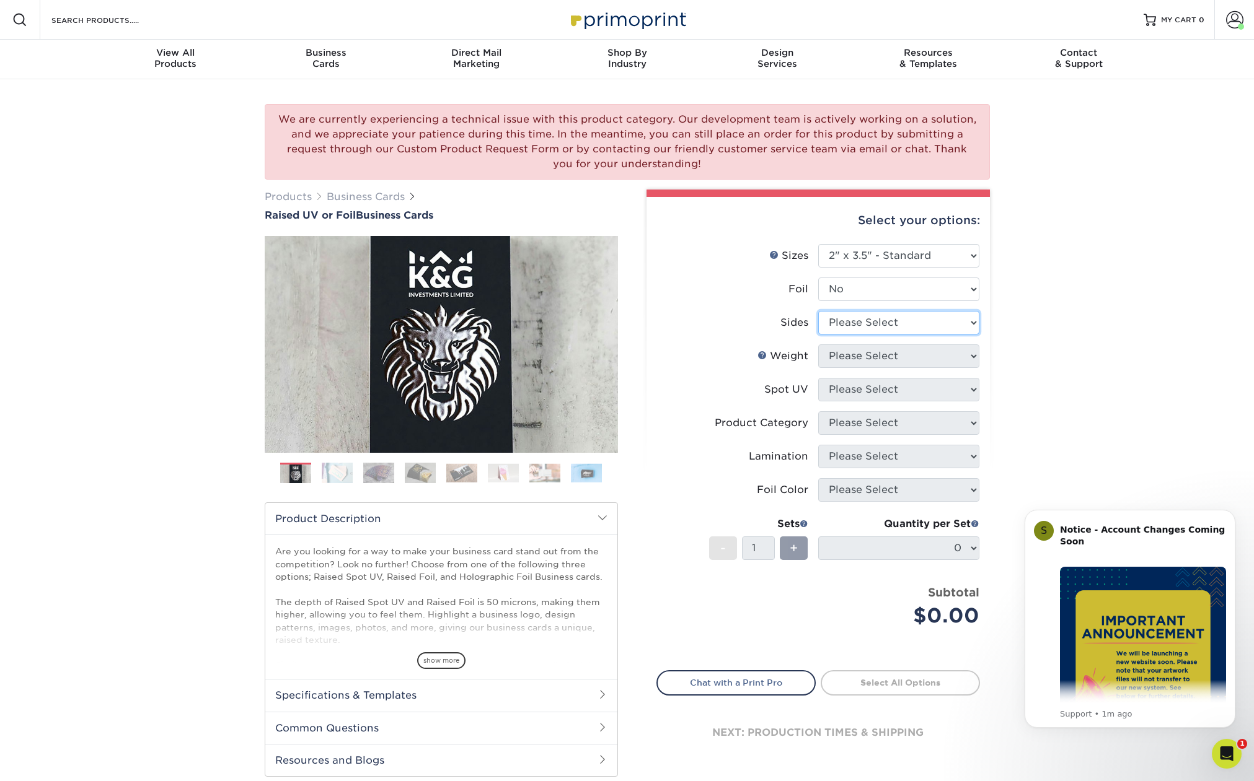
click at [900, 329] on select "Please Select Print Both Sides Print Front Only" at bounding box center [898, 323] width 161 height 24
select select "13abbda7-1d64-4f25-8bb2-c179b224825d"
click at [818, 311] on select "Please Select Print Both Sides Print Front Only" at bounding box center [898, 323] width 161 height 24
click at [890, 354] on select "Please Select 16PT" at bounding box center [898, 357] width 161 height 24
select select "16PT"
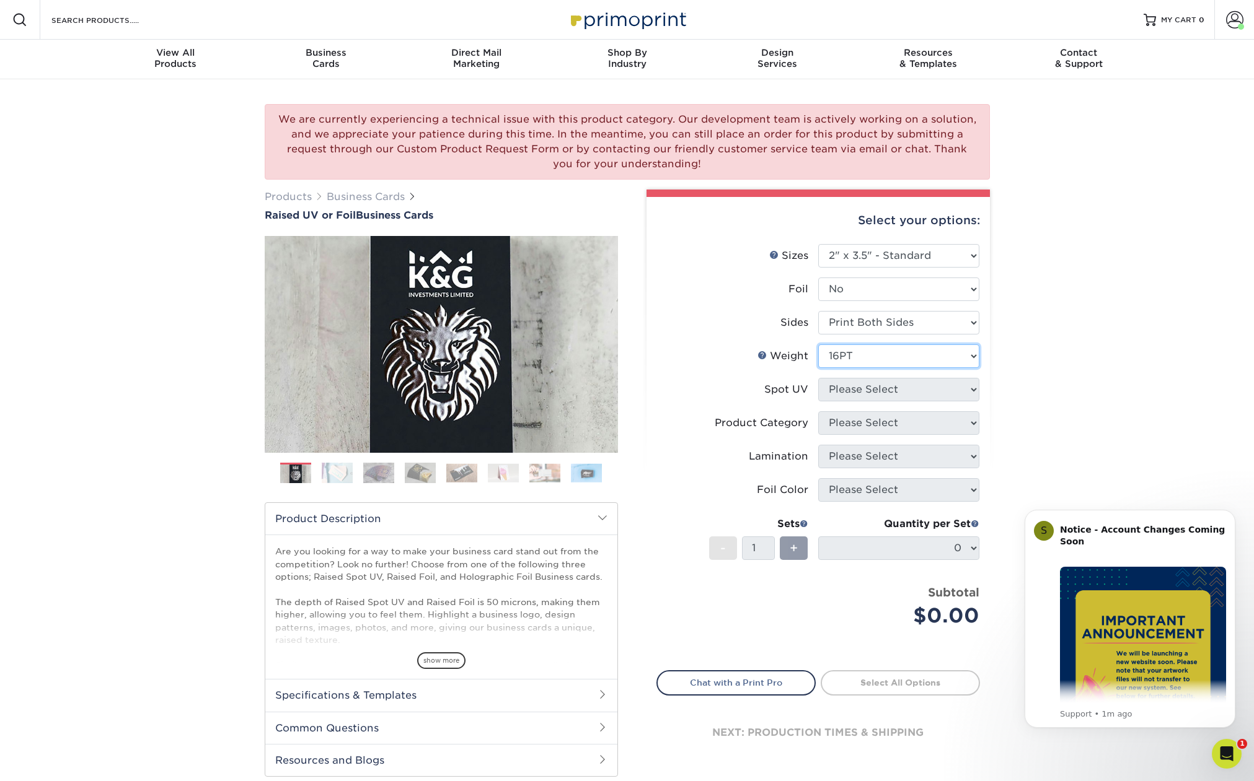
click at [818, 345] on select "Please Select 16PT" at bounding box center [898, 357] width 161 height 24
click at [886, 391] on select "Please Select No Spot UV Front Only" at bounding box center [898, 390] width 161 height 24
select select "1"
click at [818, 378] on select "Please Select No Spot UV Front Only" at bounding box center [898, 390] width 161 height 24
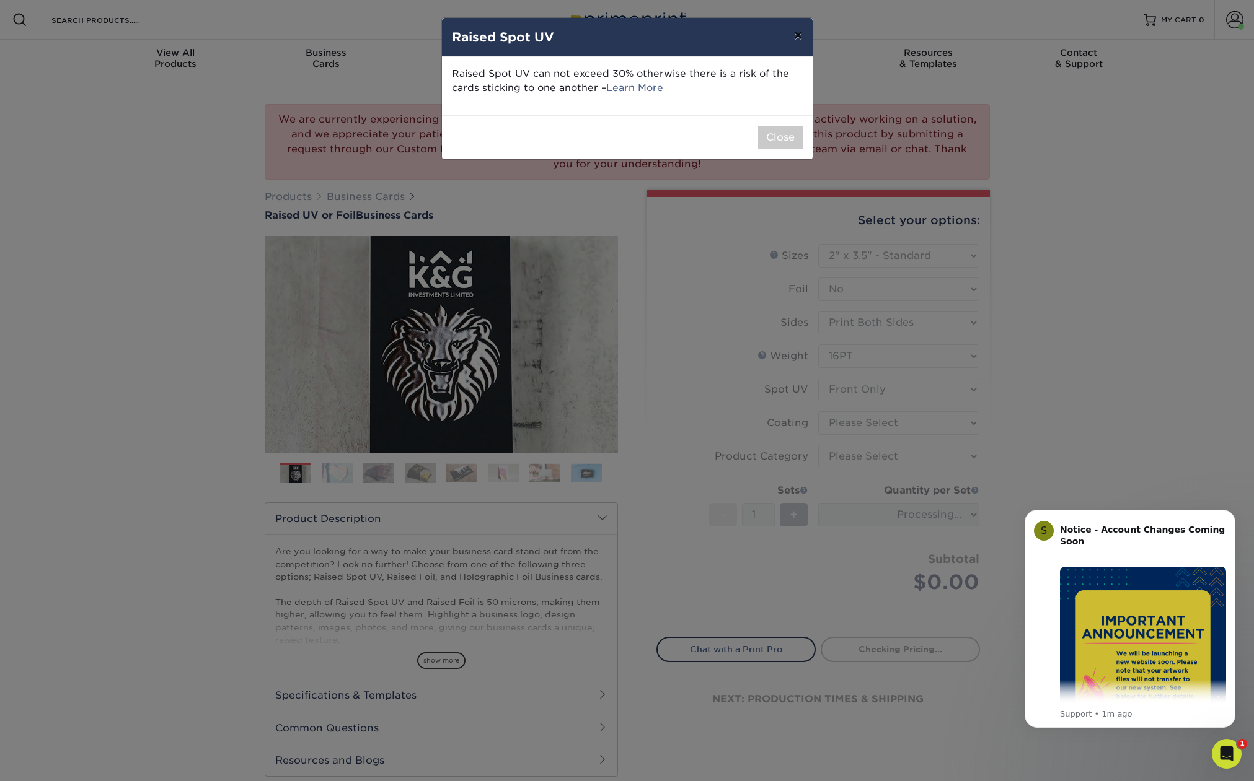
click at [794, 37] on button "×" at bounding box center [797, 35] width 29 height 35
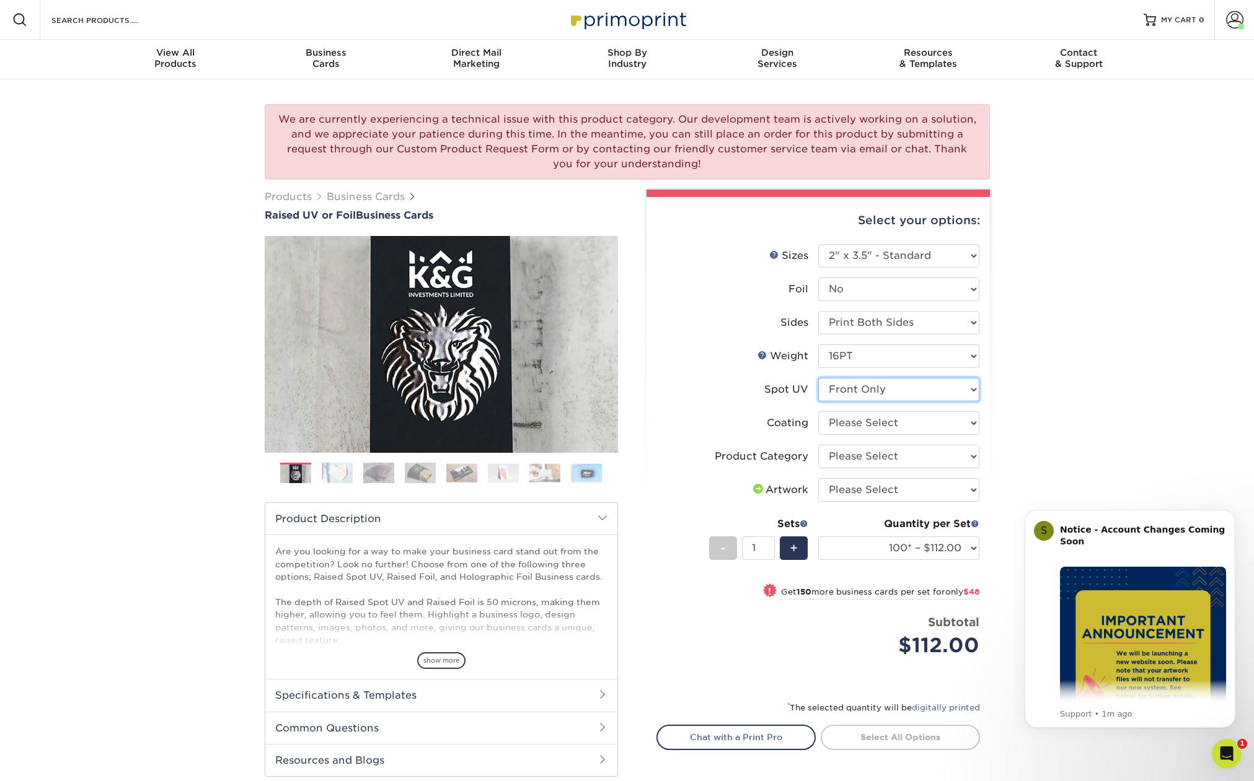
click at [895, 392] on select "Please Select No Spot UV Front Only" at bounding box center [898, 390] width 161 height 24
click at [818, 378] on select "Please Select No Spot UV Front Only" at bounding box center [898, 390] width 161 height 24
click at [885, 428] on select at bounding box center [898, 423] width 161 height 24
select select "3e7618de-abca-4bda-9f97-8b9129e913d8"
click at [818, 411] on select at bounding box center [898, 423] width 161 height 24
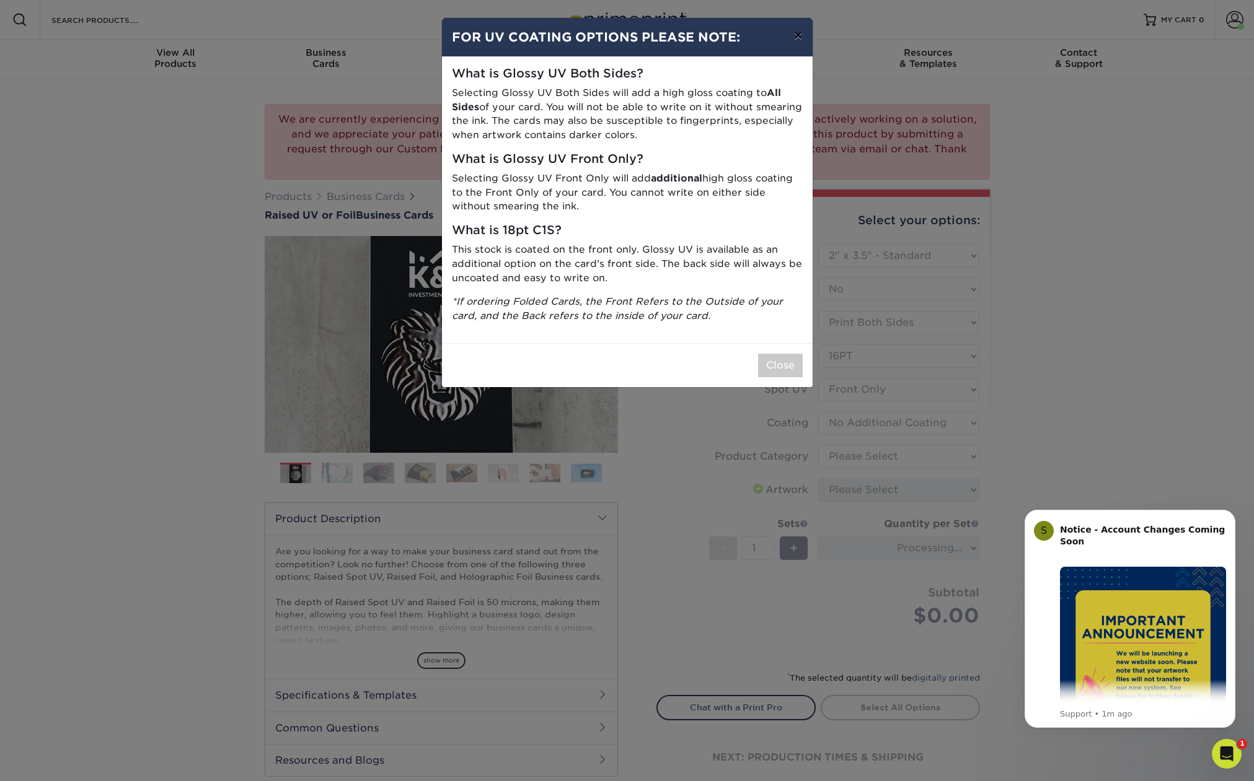
click at [799, 33] on button "×" at bounding box center [797, 35] width 29 height 35
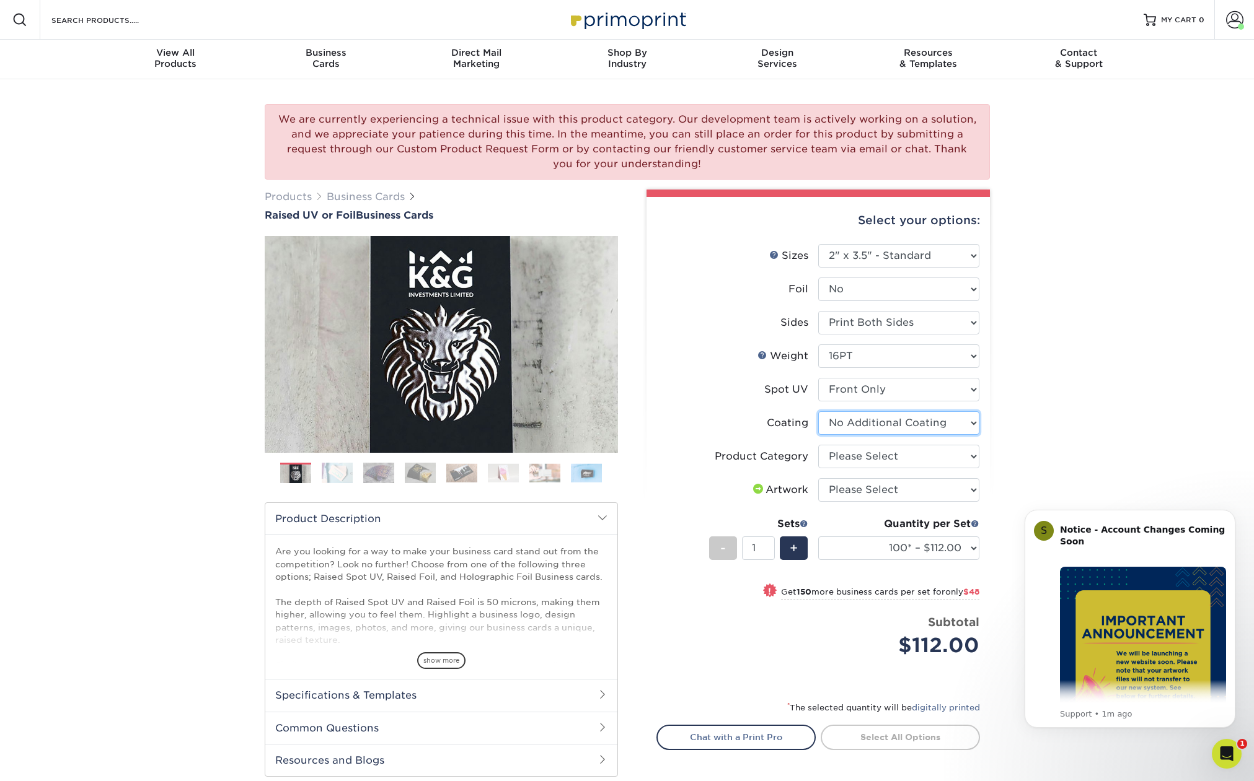
click at [882, 428] on select at bounding box center [898, 423] width 161 height 24
click at [818, 411] on select at bounding box center [898, 423] width 161 height 24
click at [884, 462] on select "Please Select Business Cards" at bounding box center [898, 457] width 161 height 24
select select "3b5148f1-0588-4f88-a218-97bcfdce65c1"
click at [818, 445] on select "Please Select Business Cards" at bounding box center [898, 457] width 161 height 24
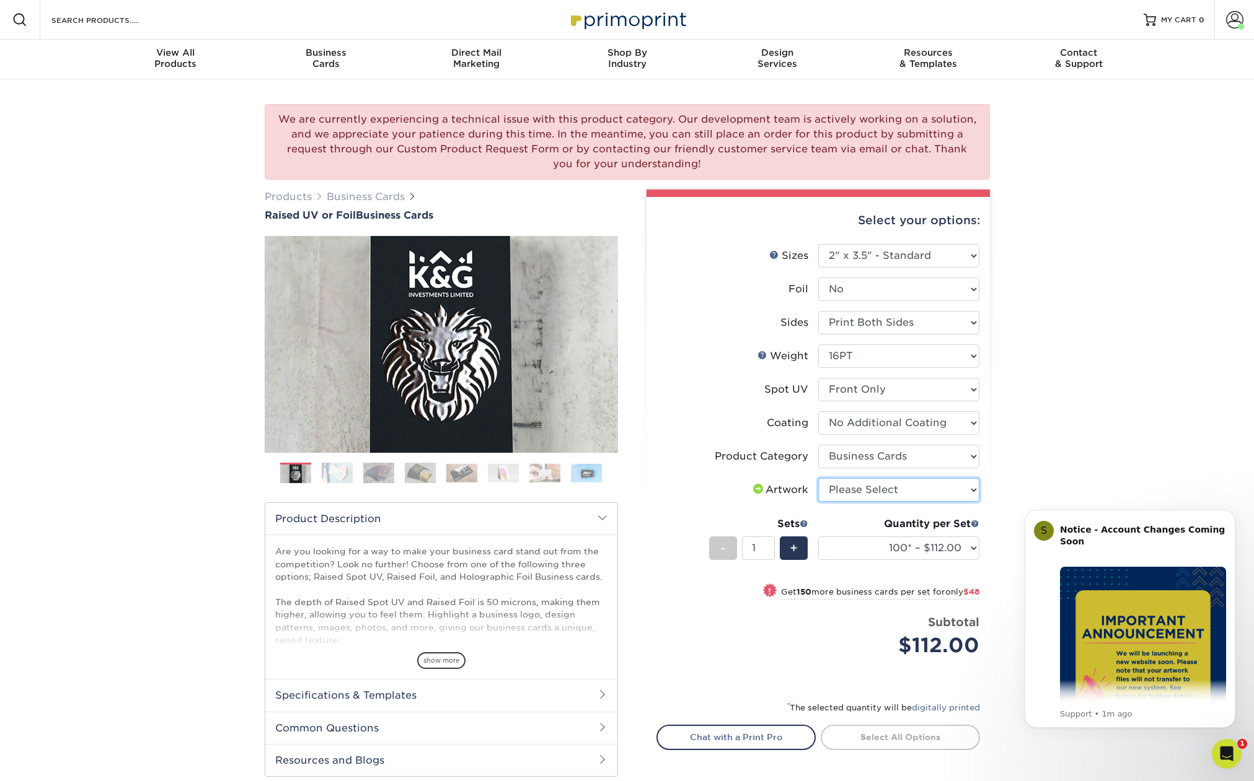
click at [897, 493] on select "Please Select I will upload files I need a design - $100" at bounding box center [898, 490] width 161 height 24
select select "upload"
click at [818, 478] on select "Please Select I will upload files I need a design - $100" at bounding box center [898, 490] width 161 height 24
click at [798, 547] on div "+" at bounding box center [794, 549] width 28 height 24
type input "2"
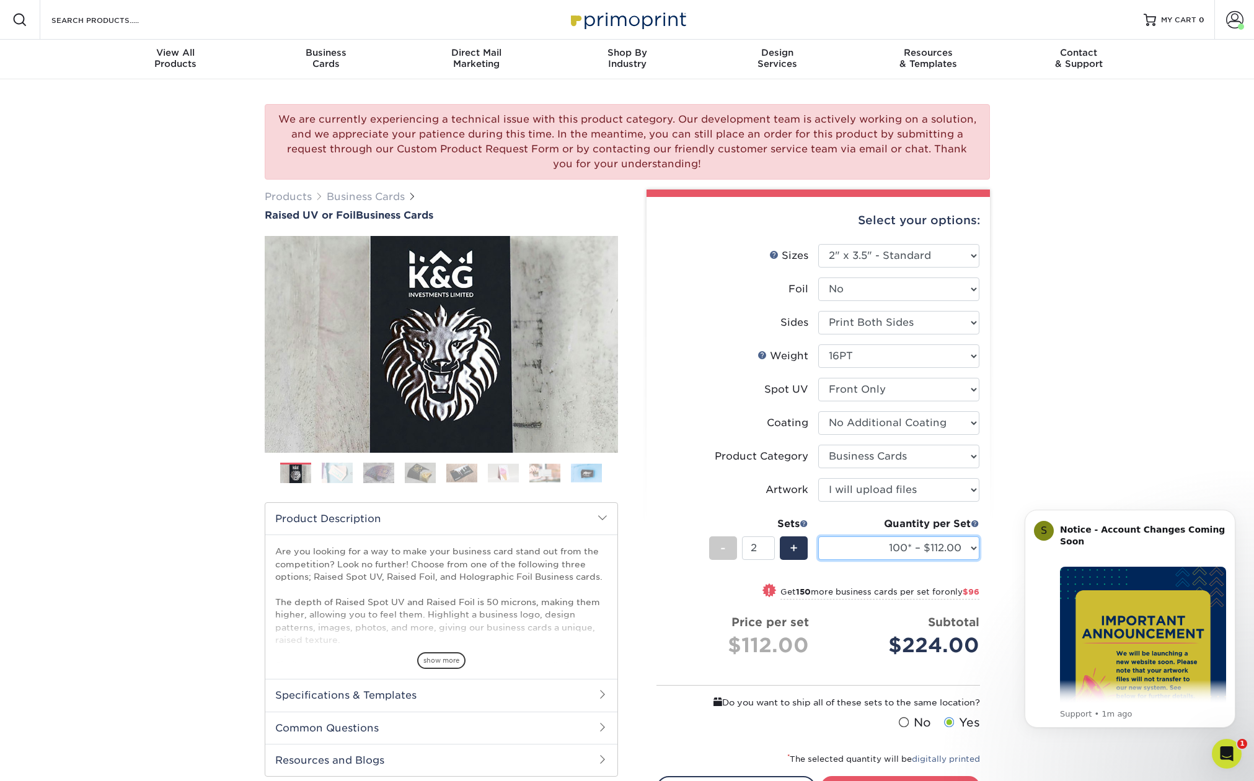
click at [973, 547] on select "100* – $112.00 250* – $160.00 500* – $216.00" at bounding box center [898, 549] width 161 height 24
select select "250* – $160.00"
click at [818, 537] on select "100* – $112.00 250* – $160.00 500* – $216.00" at bounding box center [898, 549] width 161 height 24
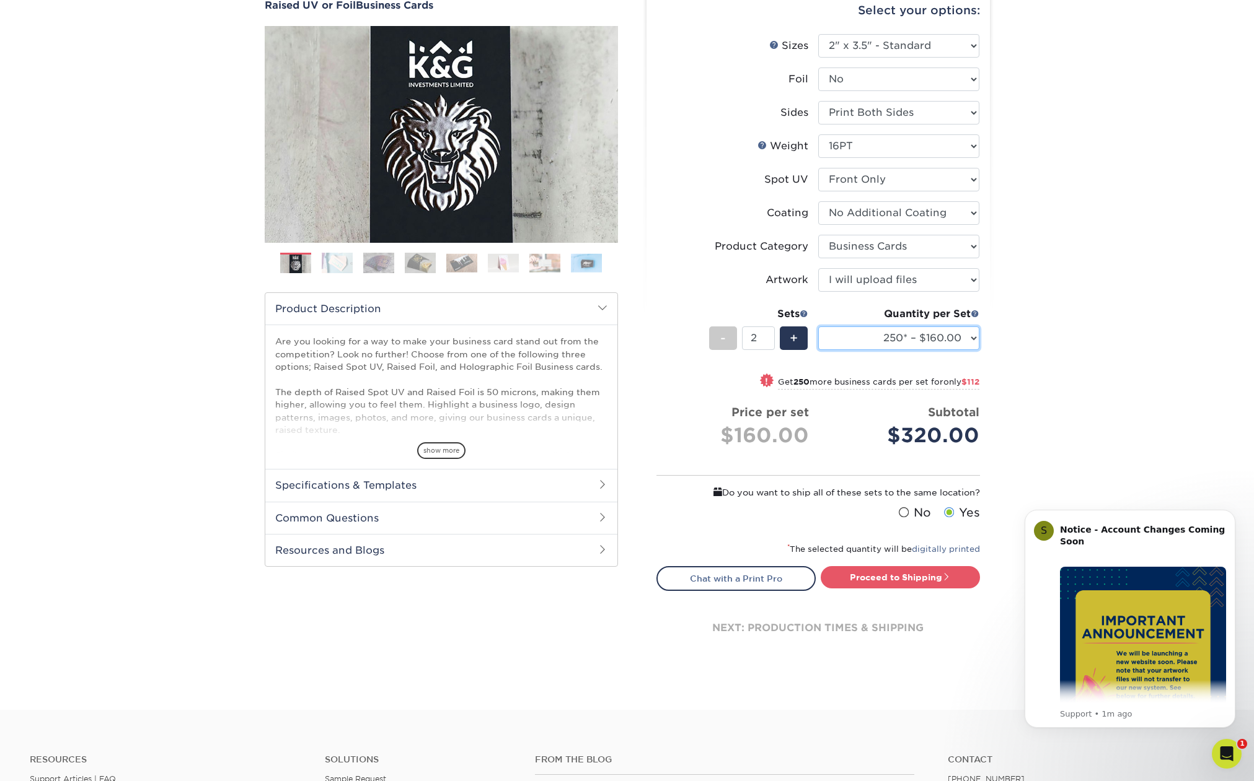
scroll to position [216, 0]
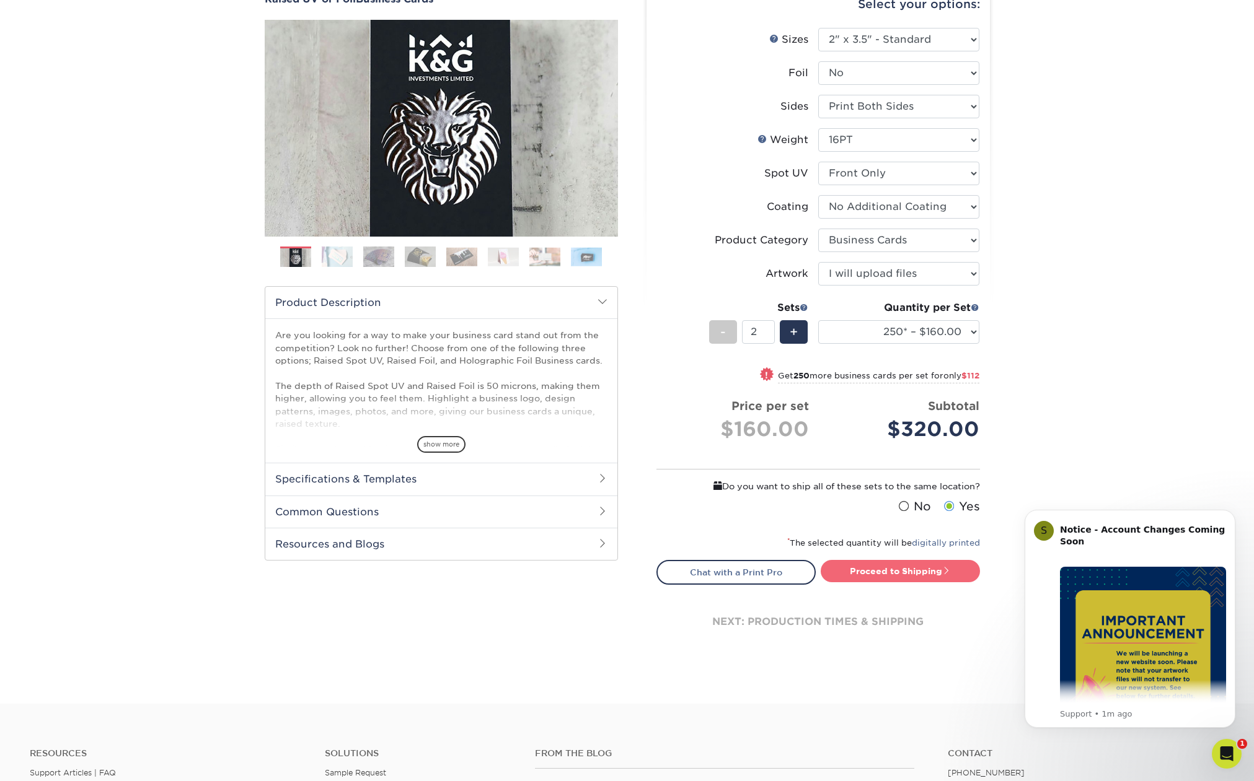
click at [897, 568] on link "Proceed to Shipping" at bounding box center [899, 571] width 159 height 22
type input "Set 1"
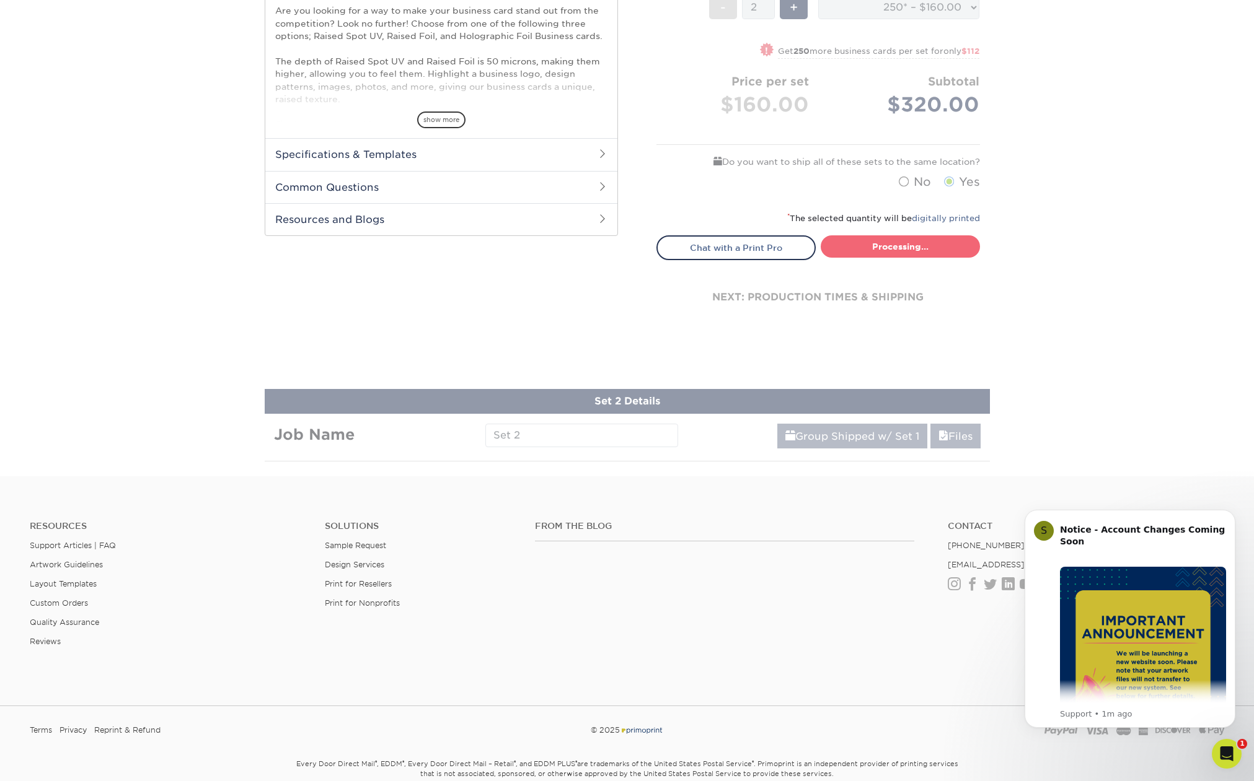
select select "b9b8bc4a-fe2b-4611-9a9e-1ae5d58e413a"
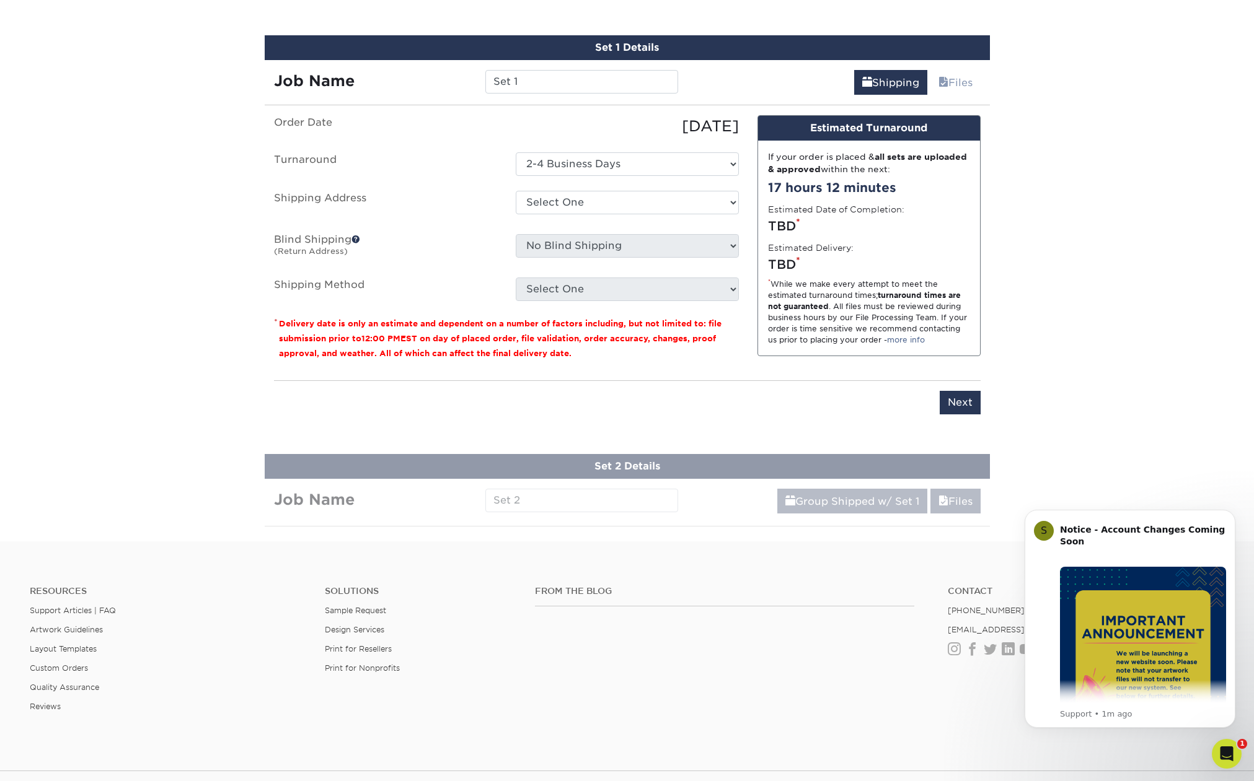
scroll to position [809, 0]
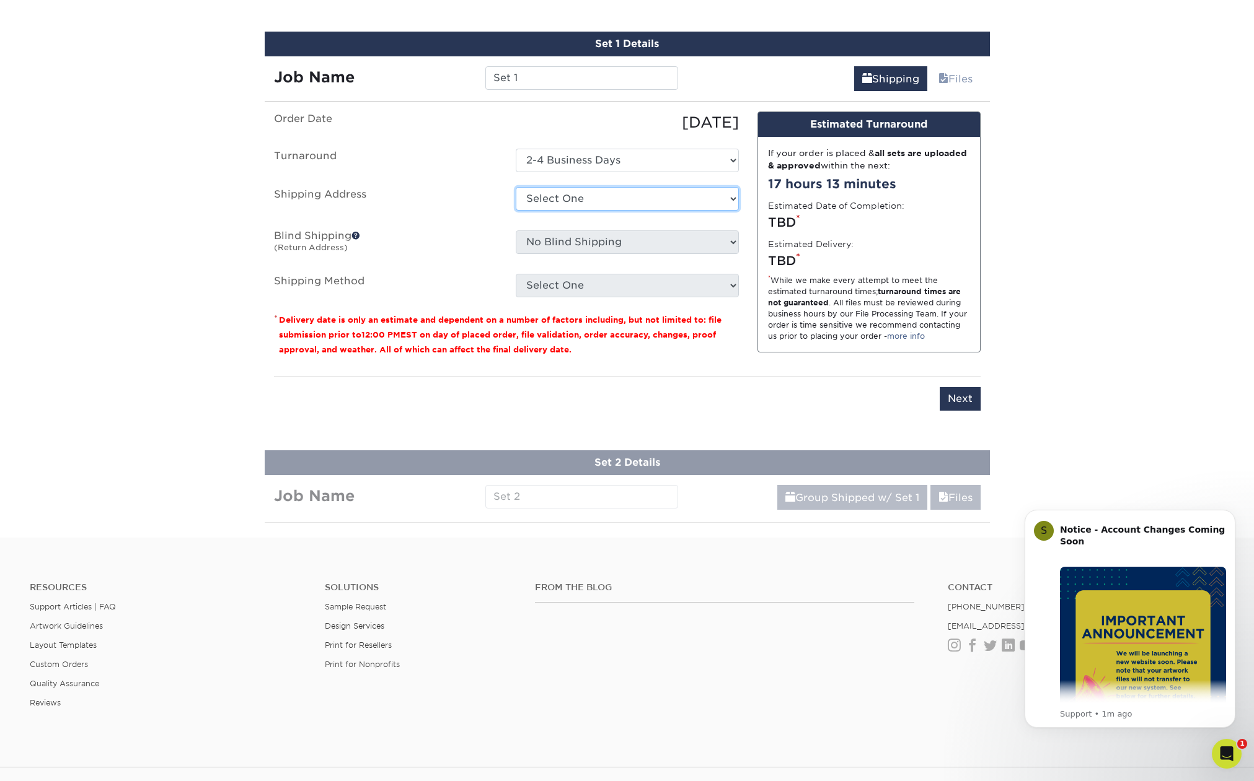
click at [590, 197] on select "Select One 2025 YT Business Cards + Add New Address" at bounding box center [627, 199] width 223 height 24
select select "newaddress"
click at [516, 187] on select "Select One 2025 YT Business Cards + Add New Address" at bounding box center [627, 199] width 223 height 24
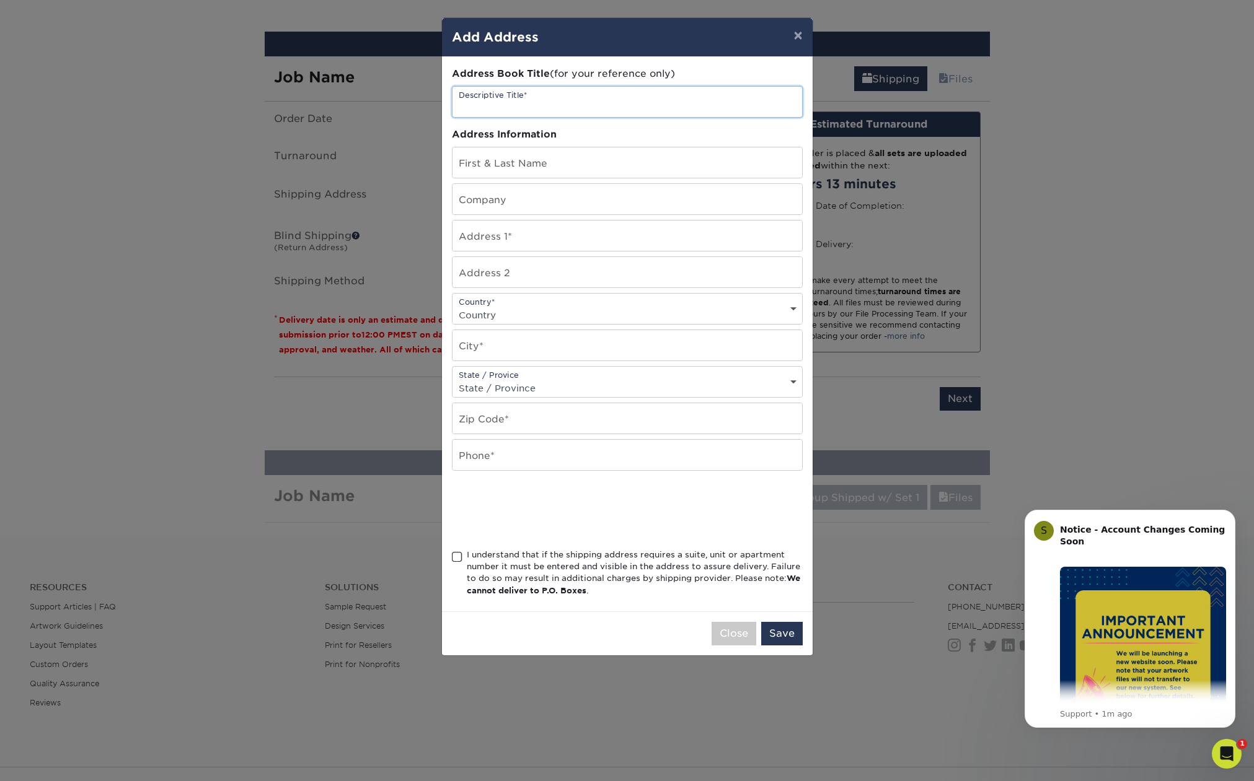
click at [555, 98] on input "text" at bounding box center [626, 102] width 349 height 30
type input "2025 YT Business Cards"
click at [535, 167] on input "text" at bounding box center [626, 162] width 349 height 30
type input "Benjamin Bennett"
type input "Massive Studios"
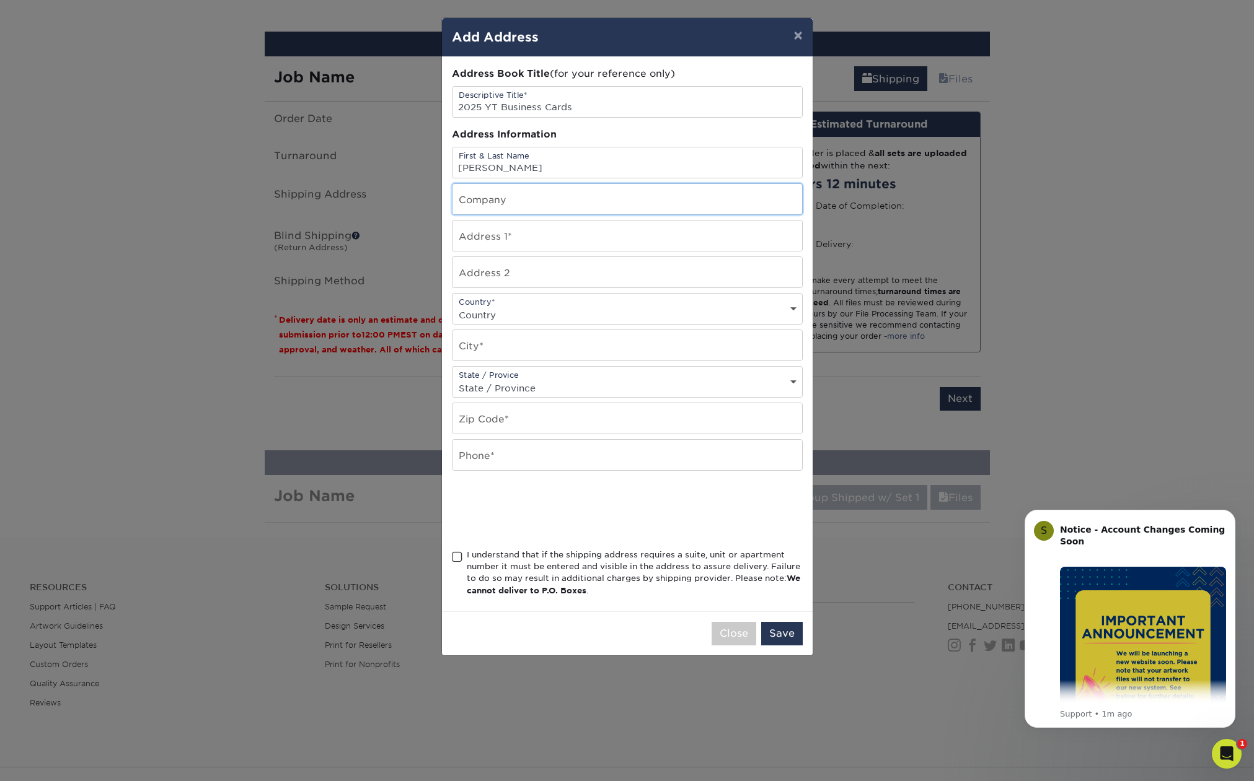
type input "30 E. Mendenhall St."
select select "US"
type input "Bozeman"
select select "MT"
type input "59715"
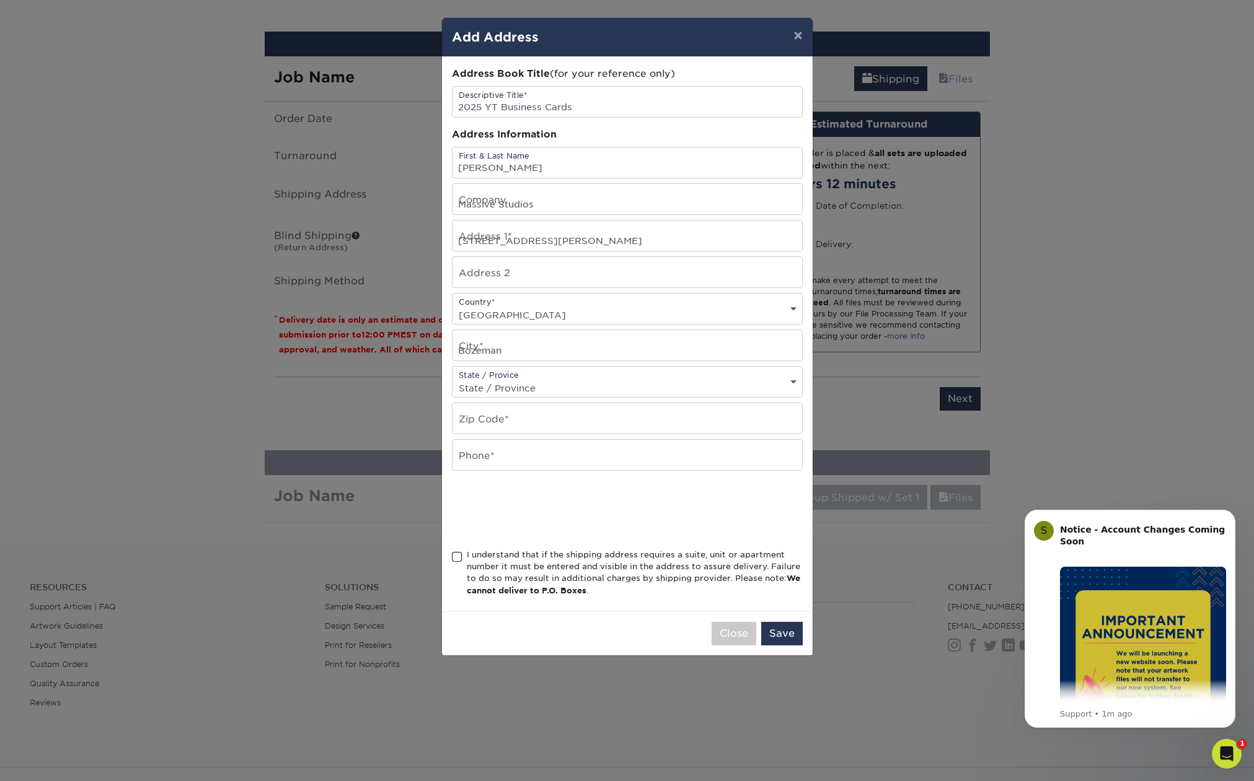
type input "4069202601"
click at [457, 556] on span at bounding box center [457, 557] width 11 height 12
click at [0, 0] on input "I understand that if the shipping address requires a suite, unit or apartment n…" at bounding box center [0, 0] width 0 height 0
click at [784, 639] on button "Save" at bounding box center [782, 634] width 42 height 24
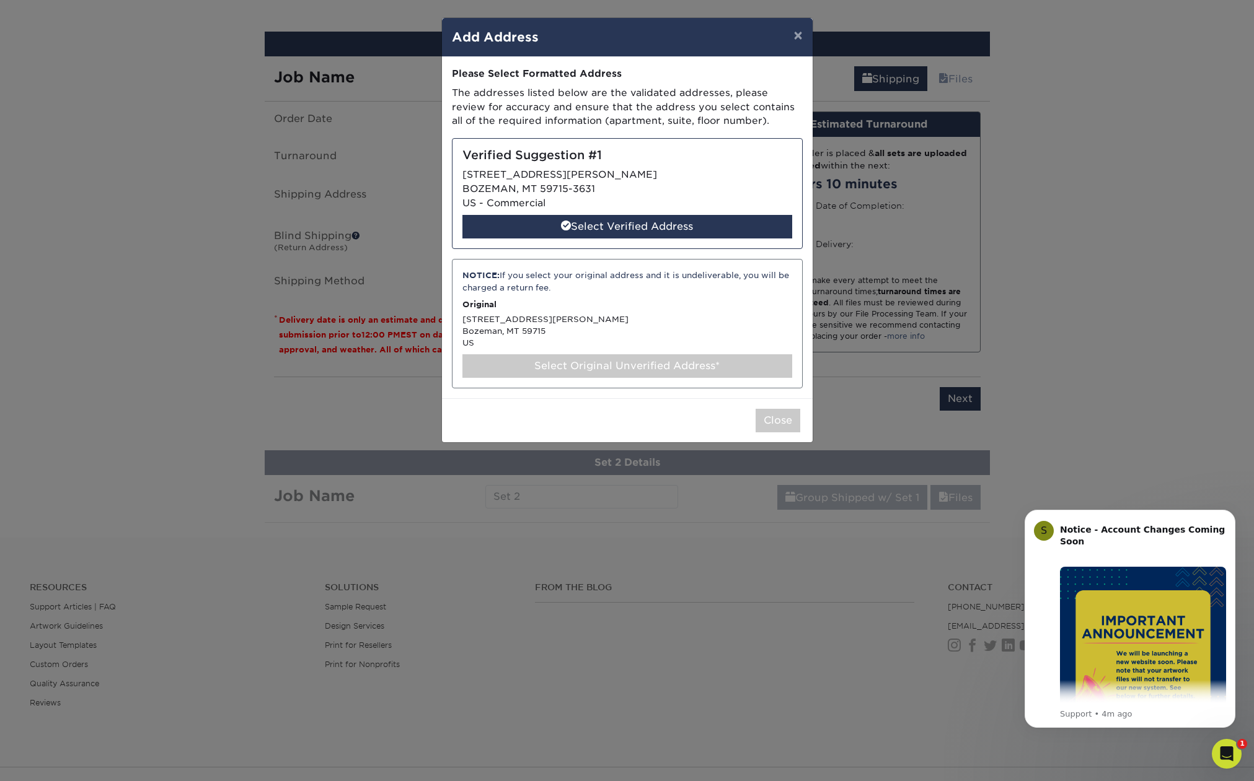
click at [647, 214] on div "Verified Suggestion #1 30 E MENDENHALL ST BOZEMAN, MT 59715-3631 US - Commercia…" at bounding box center [627, 193] width 351 height 111
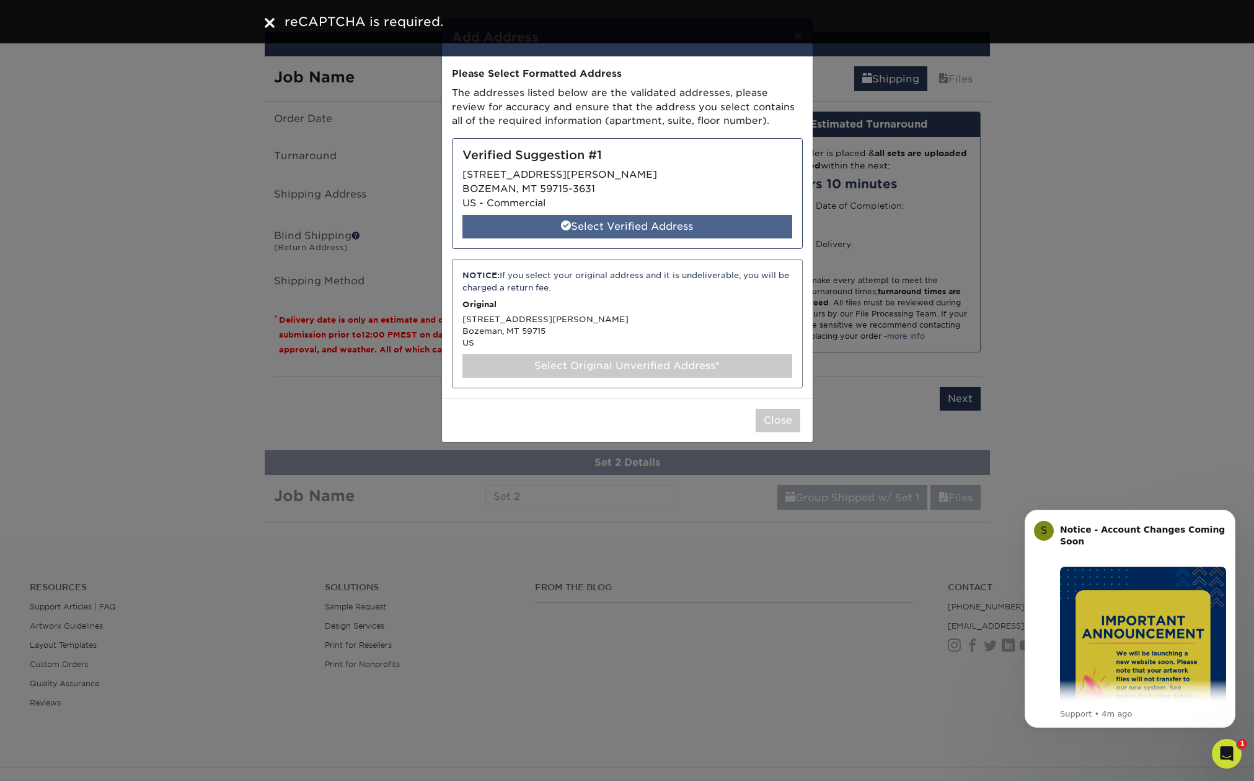
click at [643, 222] on div "Select Verified Address" at bounding box center [627, 227] width 330 height 24
click at [625, 230] on div "Select Verified Address" at bounding box center [627, 227] width 330 height 24
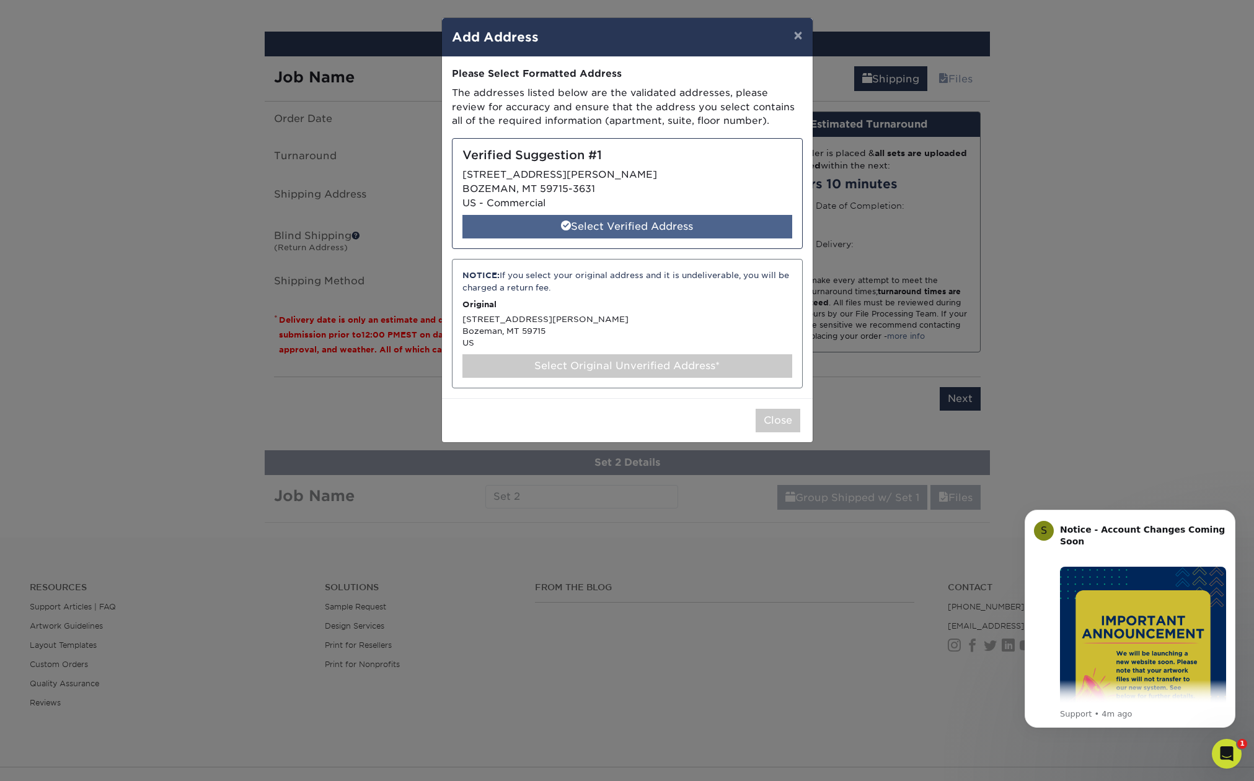
click at [608, 220] on div "Select Verified Address" at bounding box center [627, 227] width 330 height 24
click at [586, 231] on div "Select Verified Address" at bounding box center [627, 227] width 330 height 24
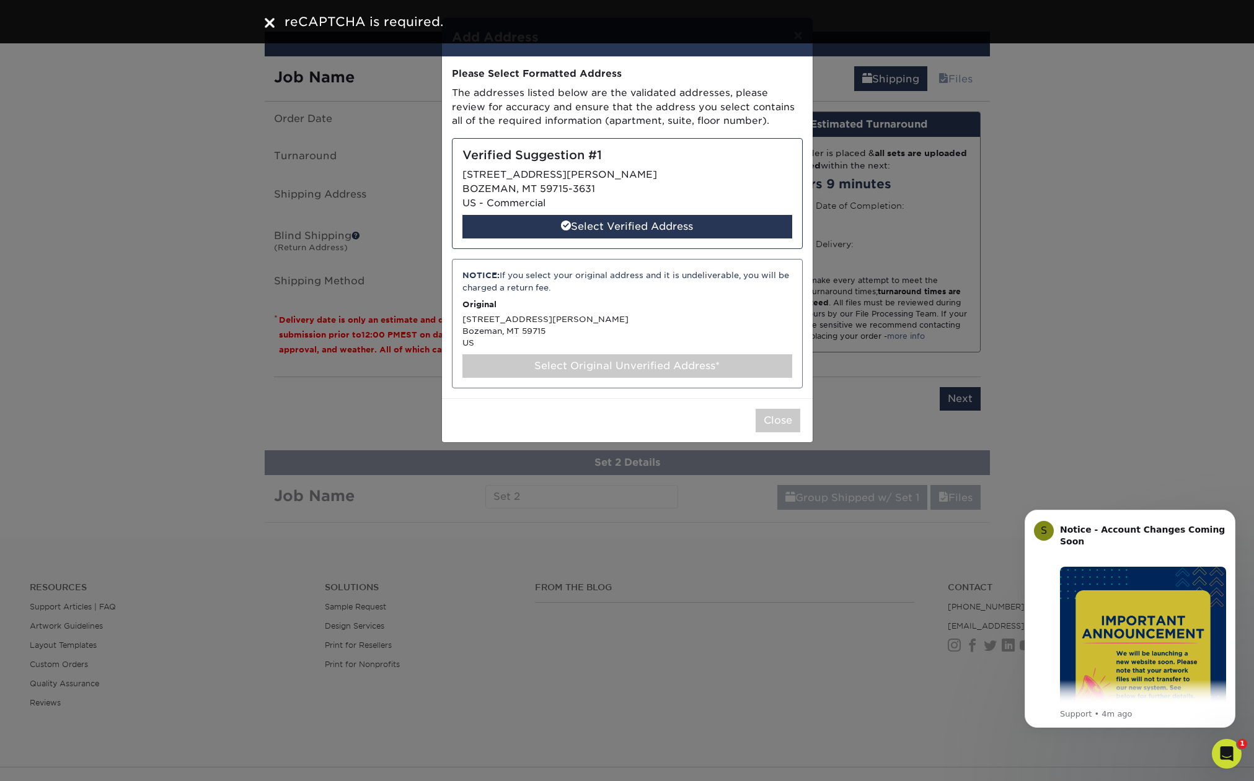
click at [633, 315] on div "NOTICE: If you select your original address and it is undeliverable, you will b…" at bounding box center [627, 323] width 351 height 129
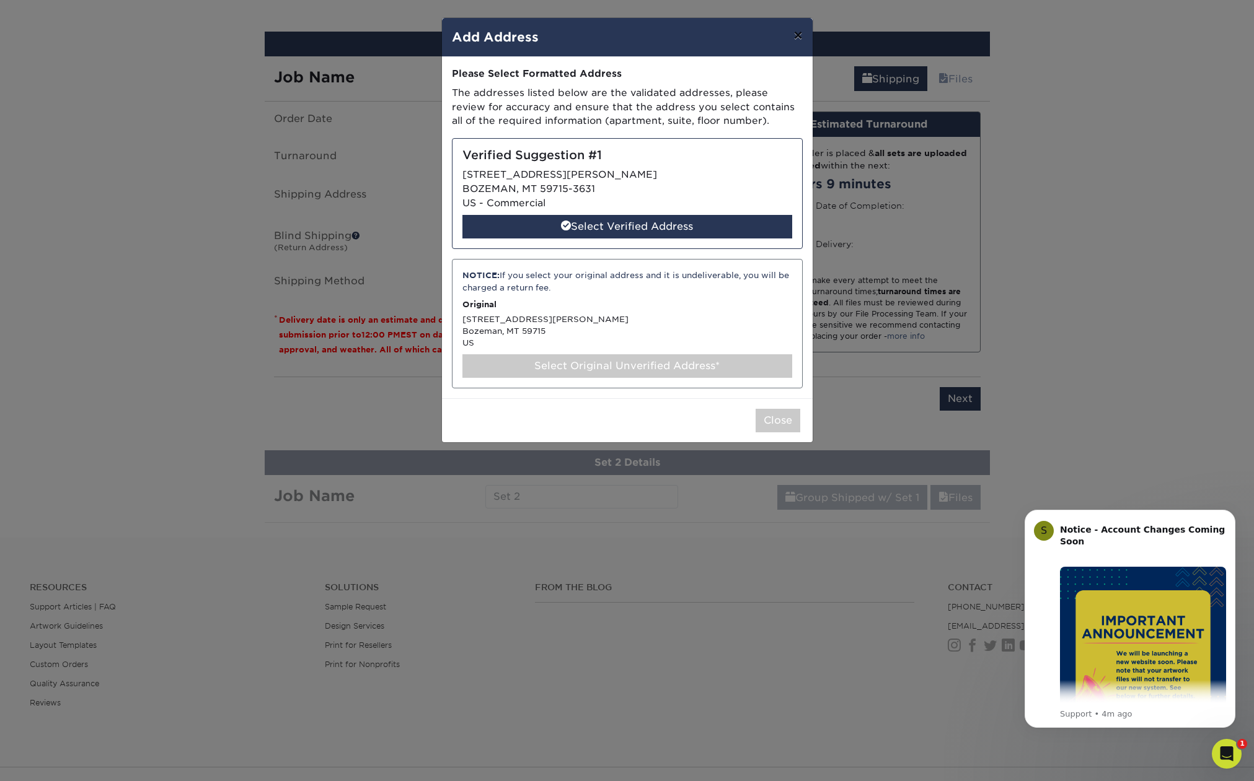
click at [796, 36] on button "×" at bounding box center [797, 35] width 29 height 35
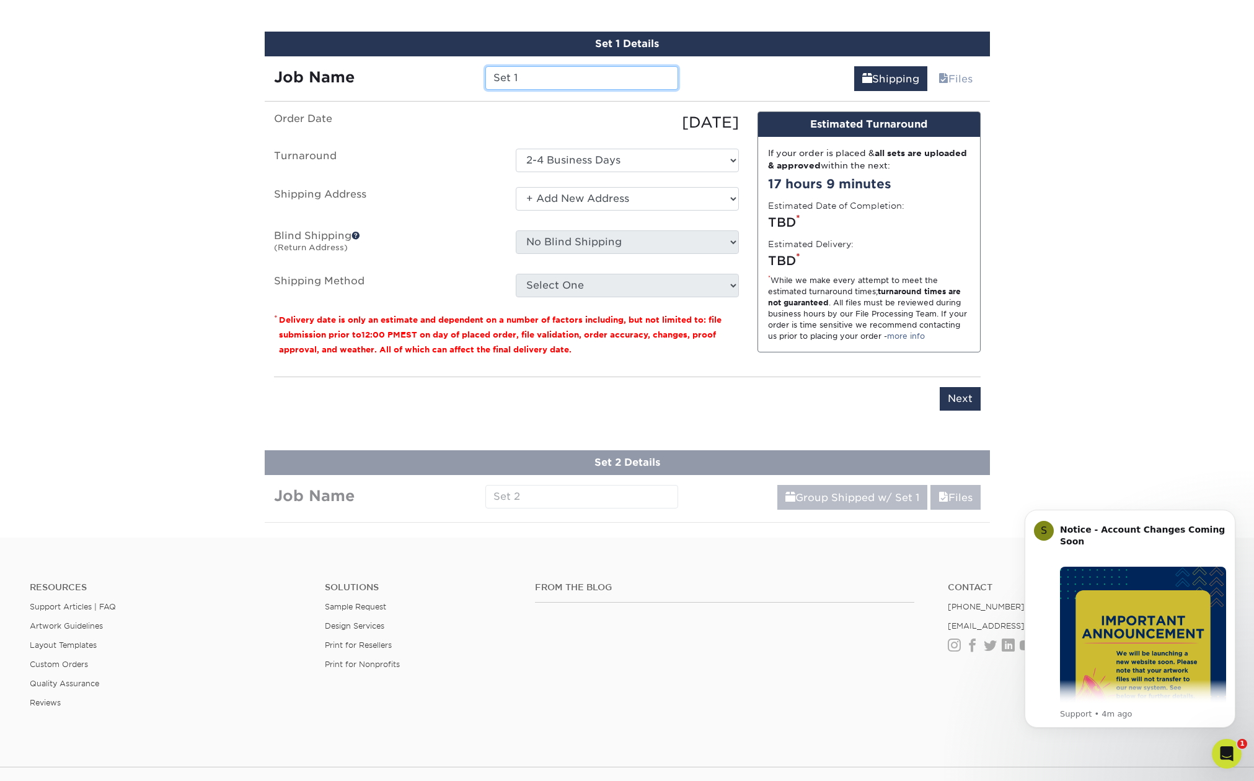
drag, startPoint x: 536, startPoint y: 76, endPoint x: 473, endPoint y: 76, distance: 62.6
click at [473, 76] on div "Job Name Set 1" at bounding box center [476, 78] width 423 height 24
type input "Loni"
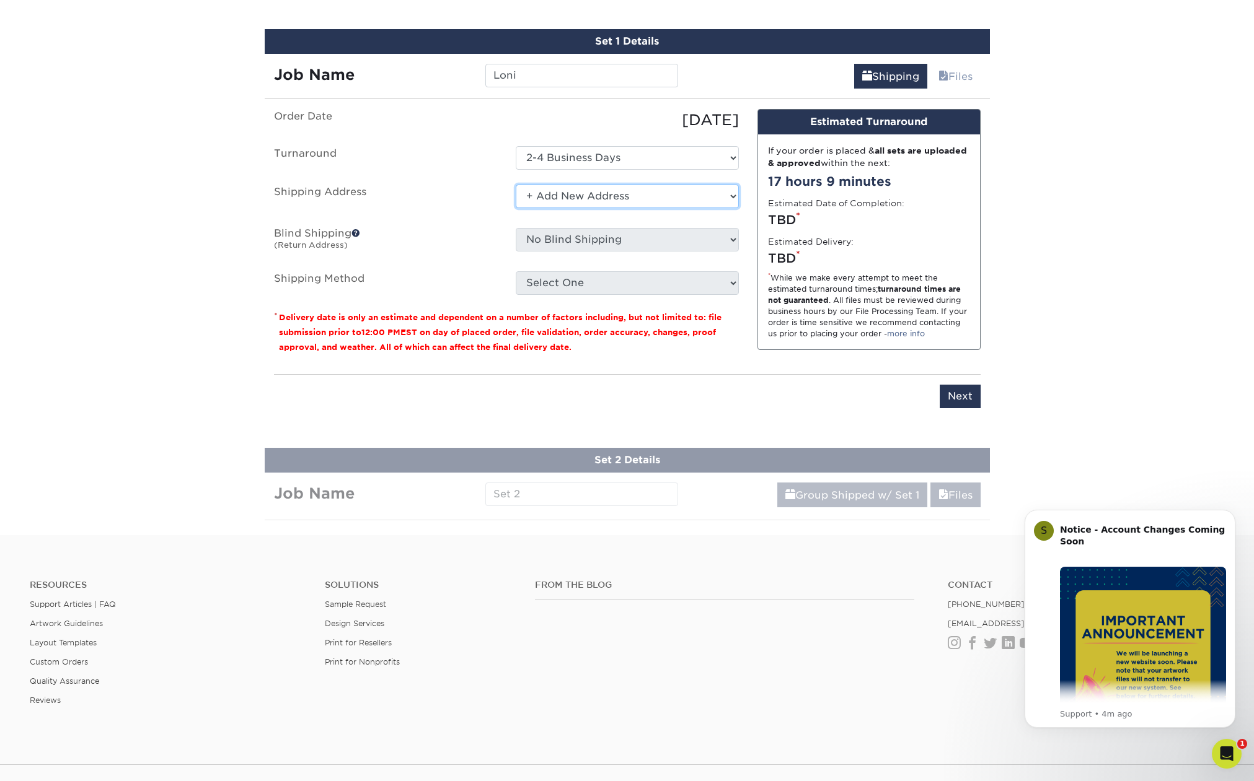
click at [675, 202] on select "Select One 2025 YT Business Cards + Add New Address" at bounding box center [627, 197] width 223 height 24
click at [516, 185] on select "Select One 2025 YT Business Cards + Add New Address" at bounding box center [627, 197] width 223 height 24
click at [595, 162] on select "Select One 2-4 Business Days" at bounding box center [627, 158] width 223 height 24
click at [516, 146] on select "Select One 2-4 Business Days" at bounding box center [627, 158] width 223 height 24
click at [580, 197] on select "Select One 2025 YT Business Cards + Add New Address" at bounding box center [627, 197] width 223 height 24
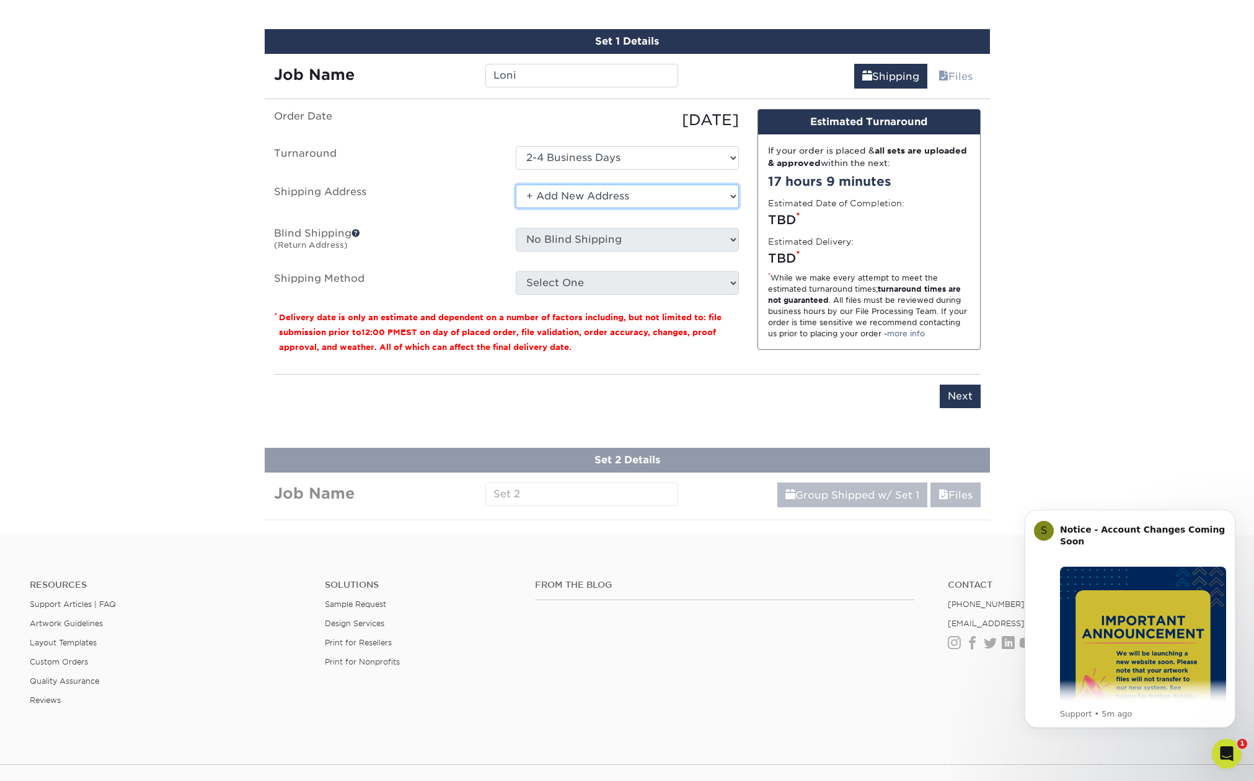
click at [516, 185] on select "Select One 2025 YT Business Cards + Add New Address" at bounding box center [627, 197] width 223 height 24
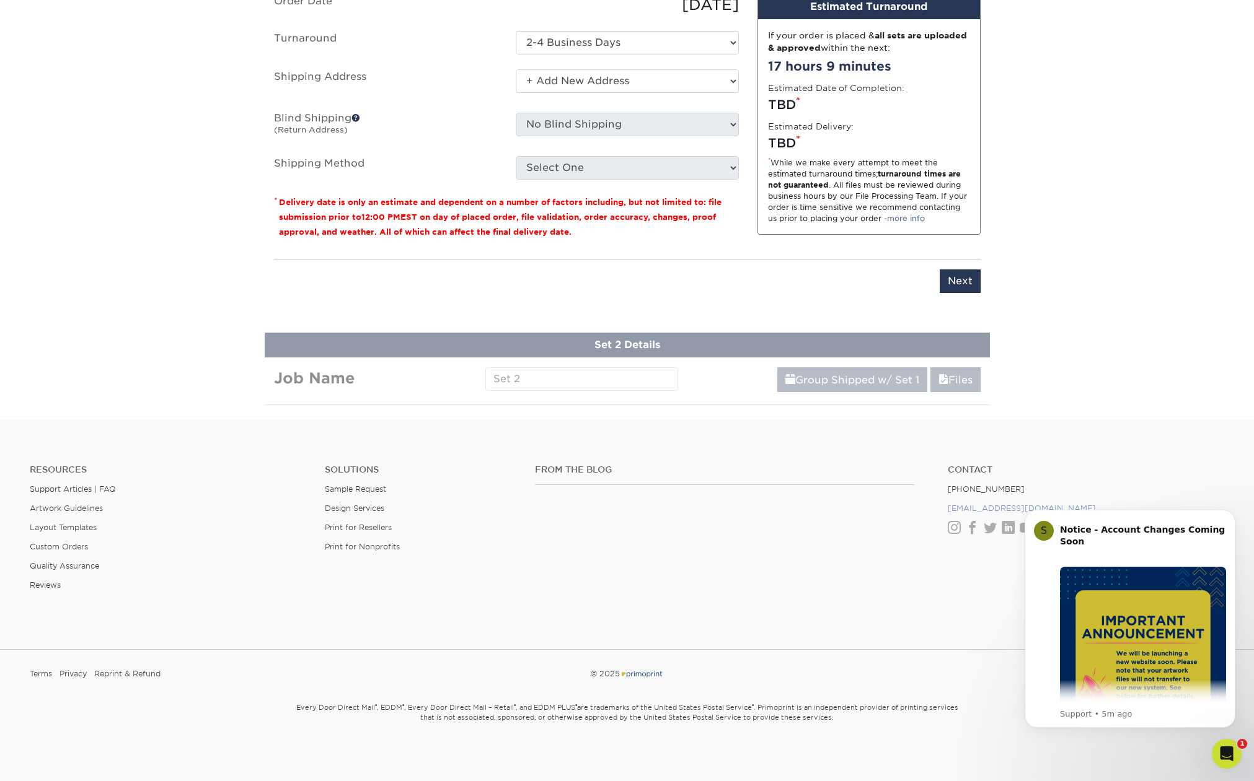
click at [975, 509] on link "[EMAIL_ADDRESS][DOMAIN_NAME]" at bounding box center [1021, 508] width 148 height 9
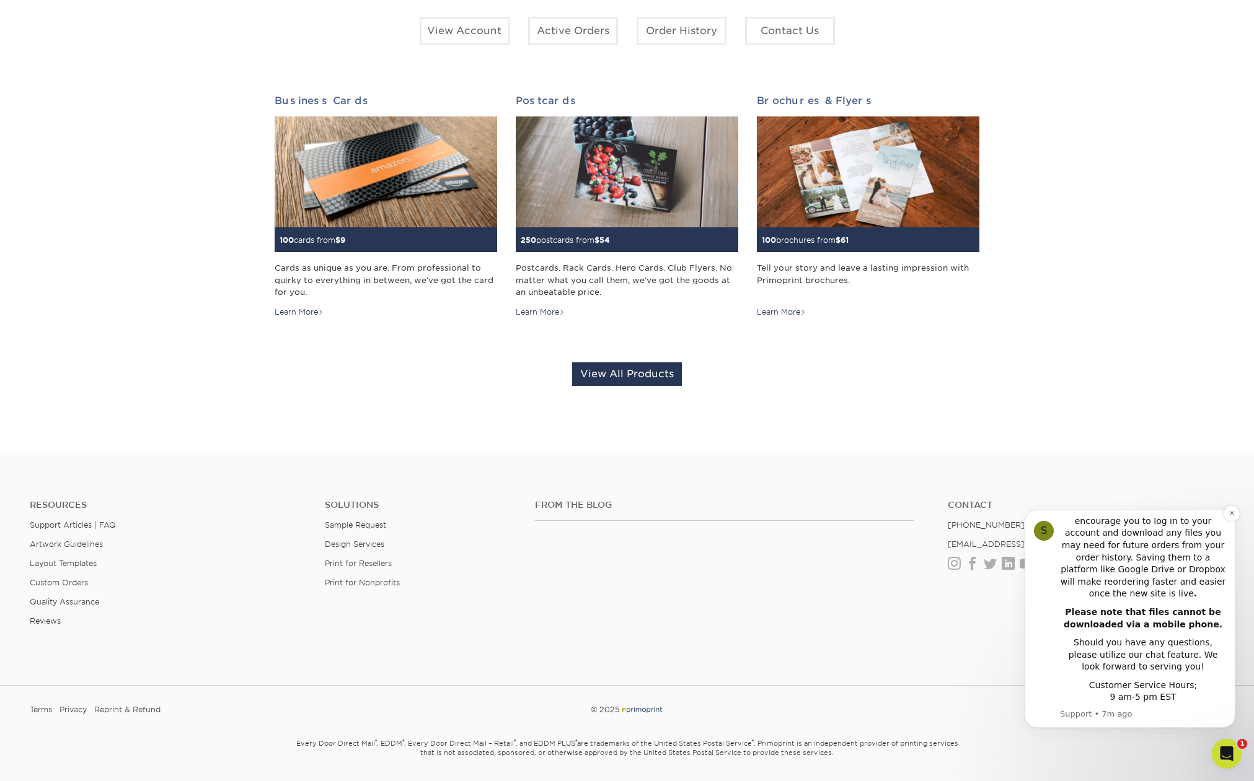
scroll to position [253, 0]
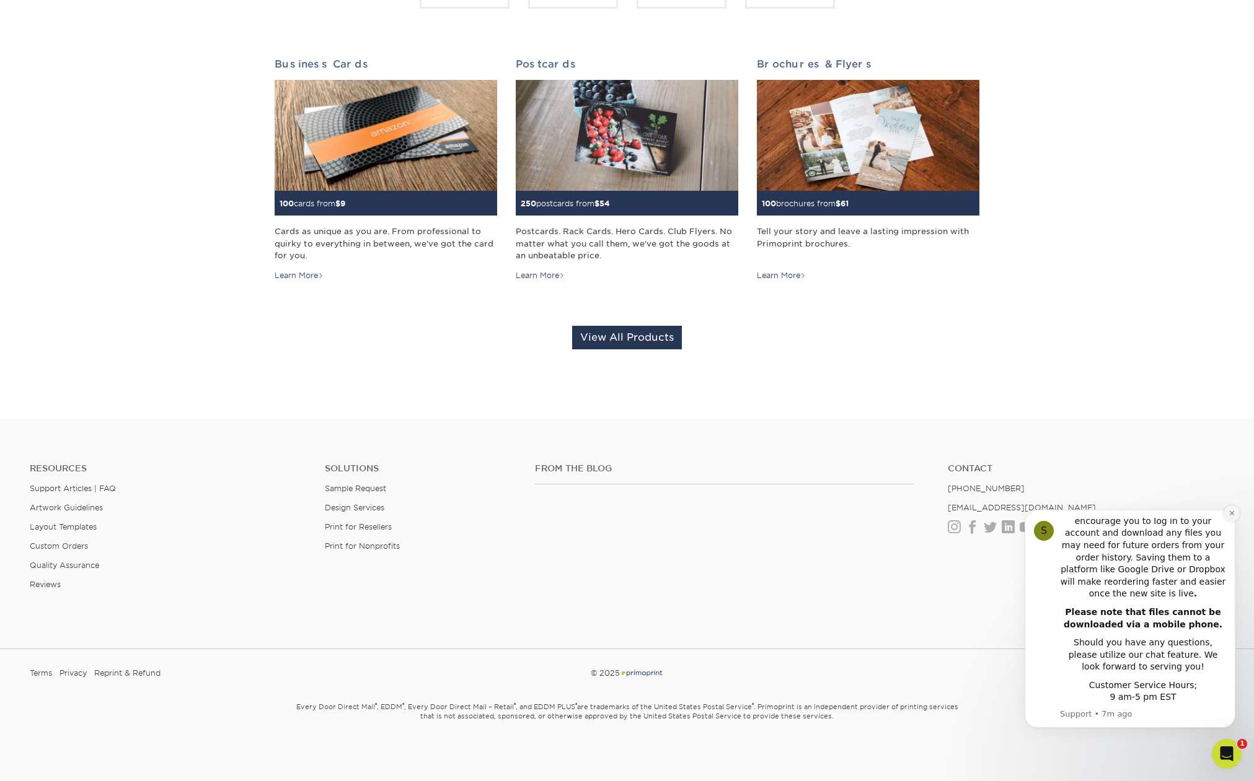
click at [1231, 511] on icon "Dismiss notification" at bounding box center [1231, 513] width 7 height 7
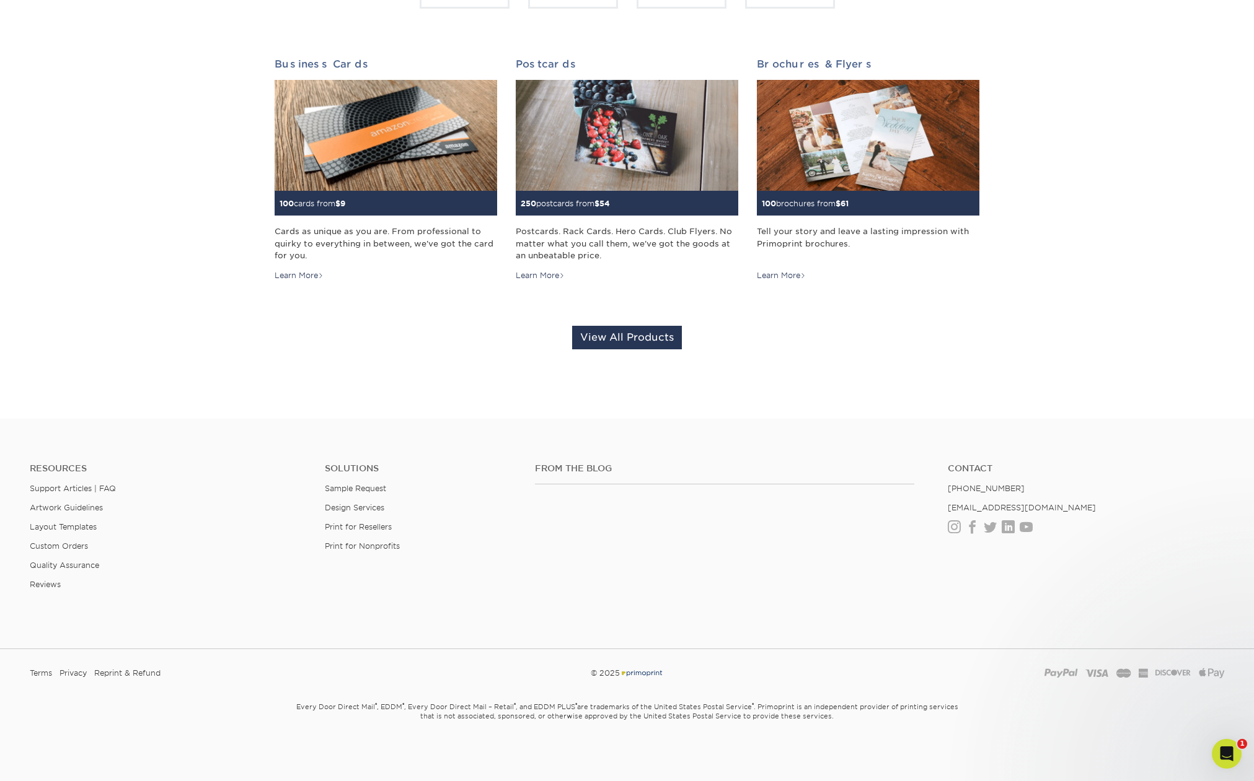
scroll to position [252, 0]
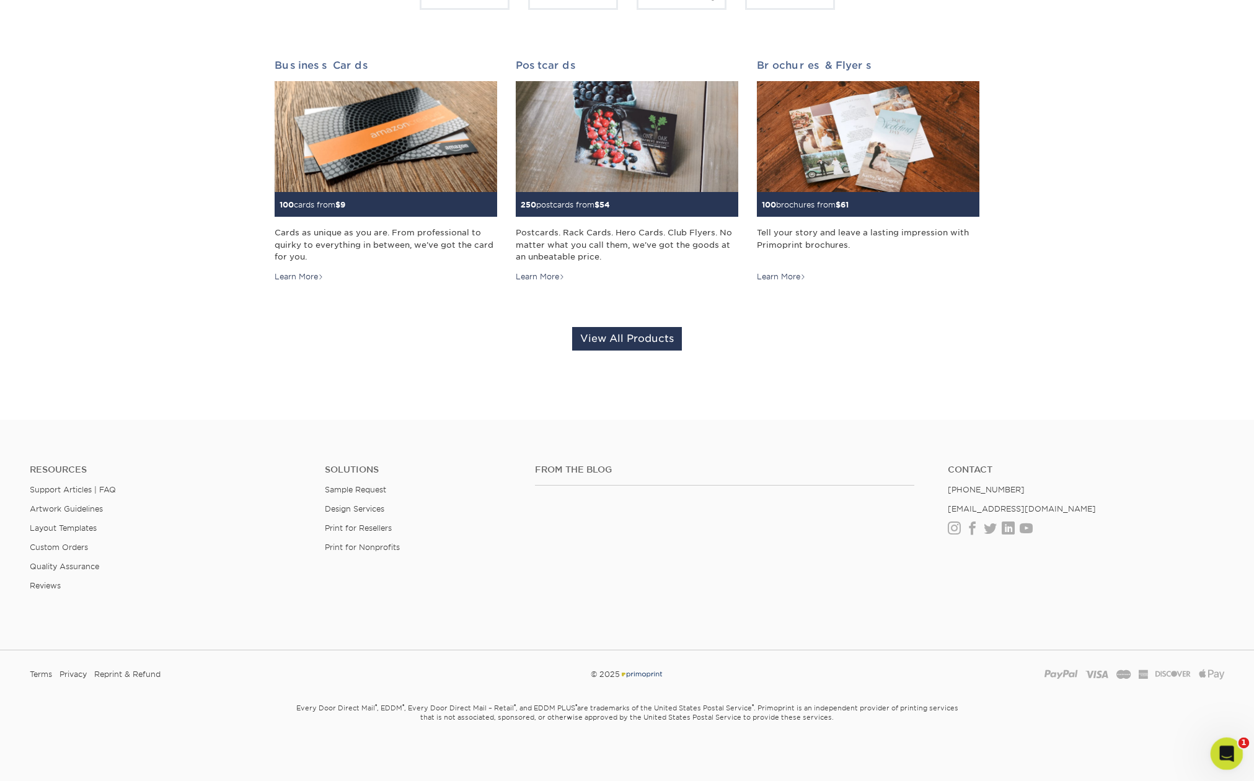
click at [1225, 754] on icon "Open Intercom Messenger" at bounding box center [1225, 752] width 20 height 20
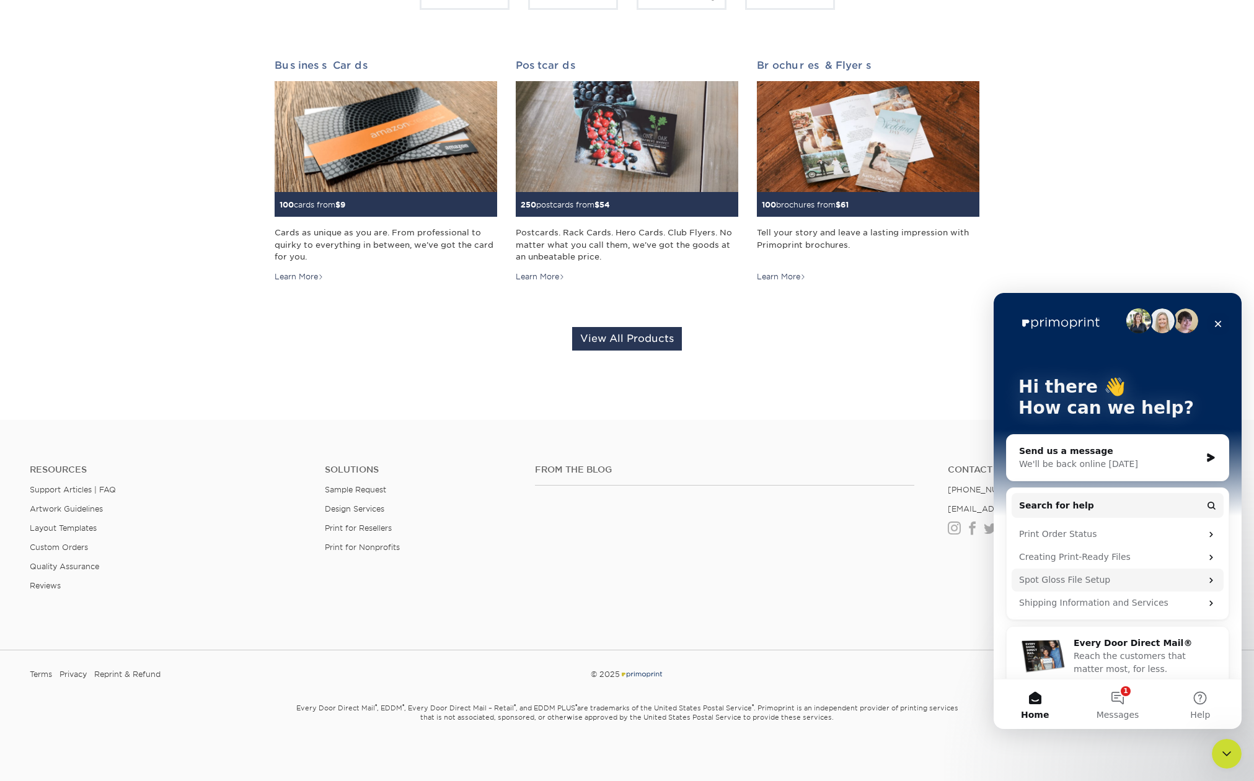
scroll to position [6, 0]
click at [788, 354] on div "Your Cart is Empty View Account Active Orders Order History Contact Us Business…" at bounding box center [627, 141] width 705 height 480
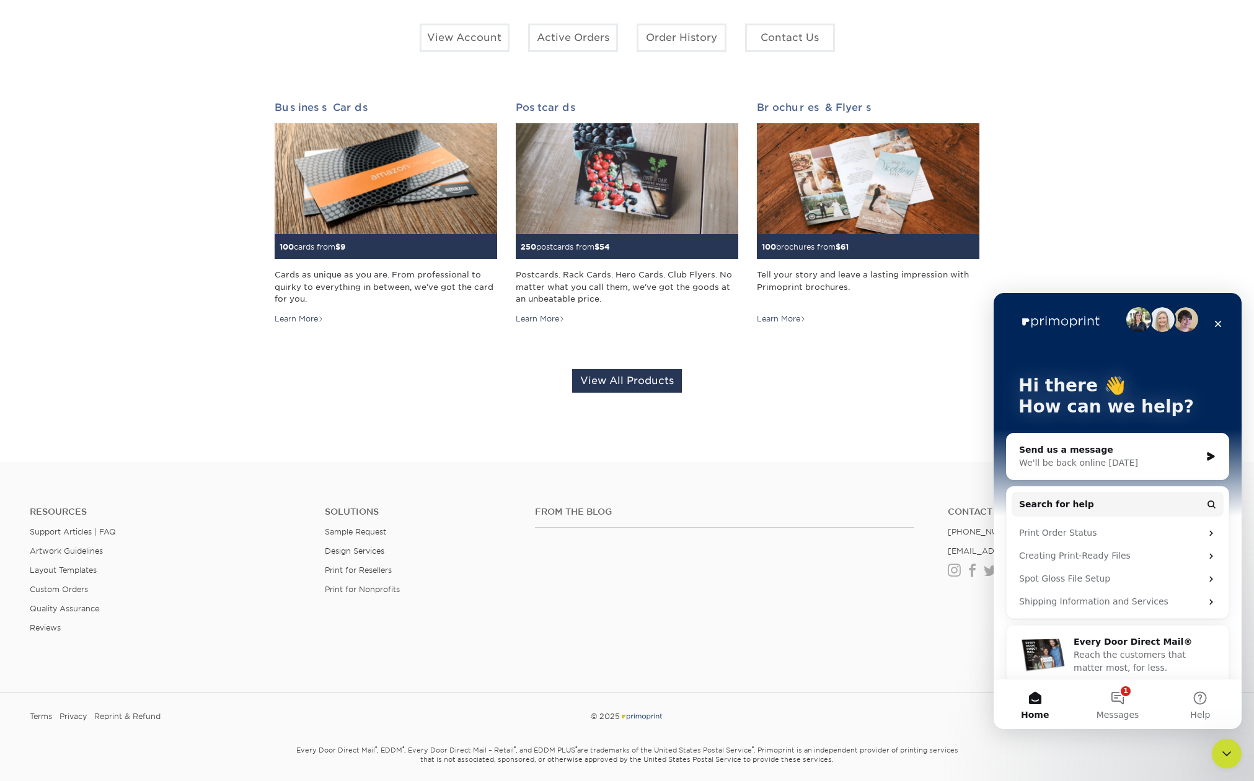
scroll to position [0, 0]
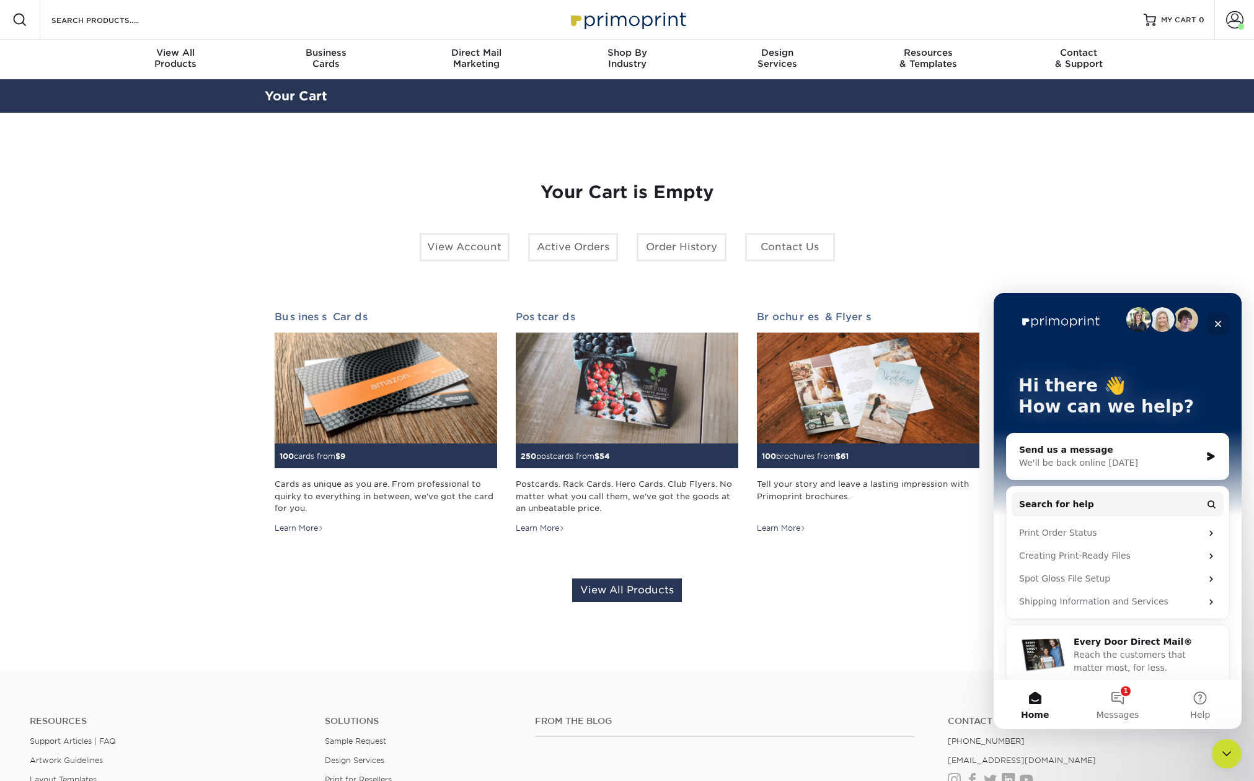
click at [1219, 323] on icon "Close" at bounding box center [1218, 324] width 10 height 10
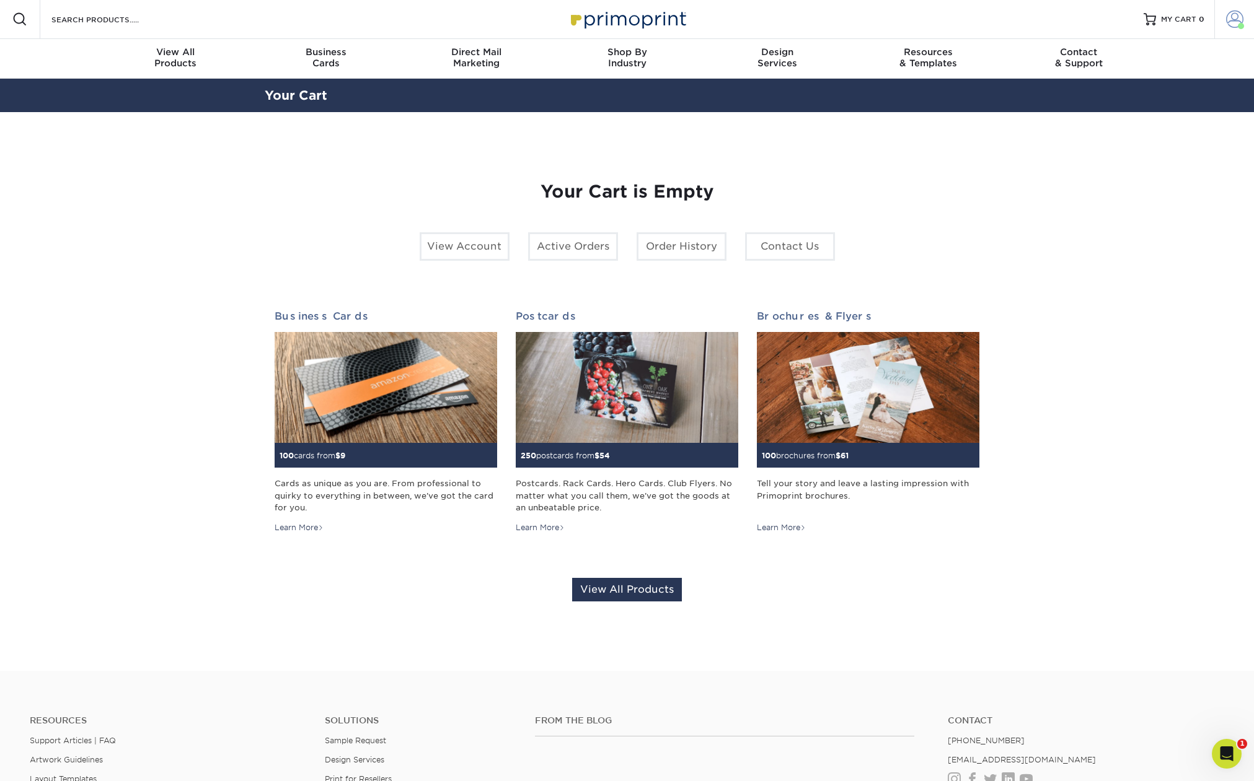
click at [1231, 14] on span at bounding box center [1234, 19] width 17 height 17
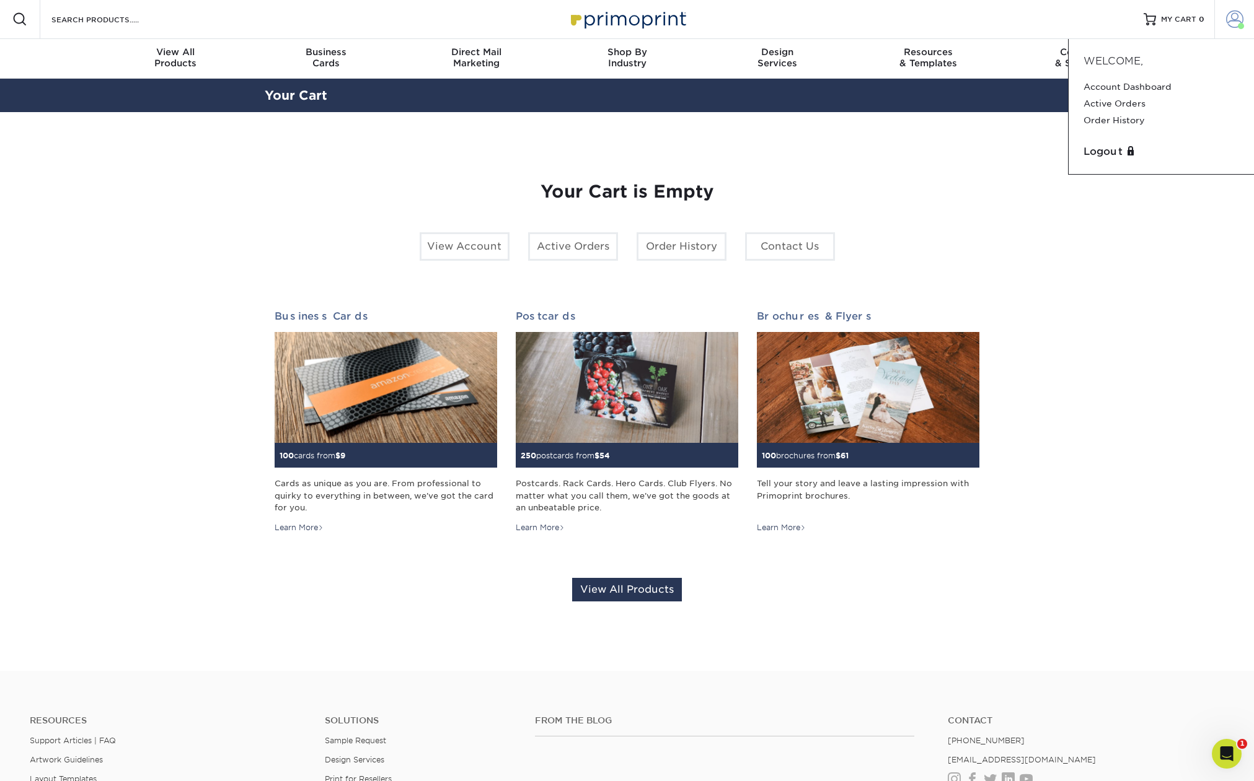
click at [1231, 14] on span at bounding box center [1234, 19] width 17 height 17
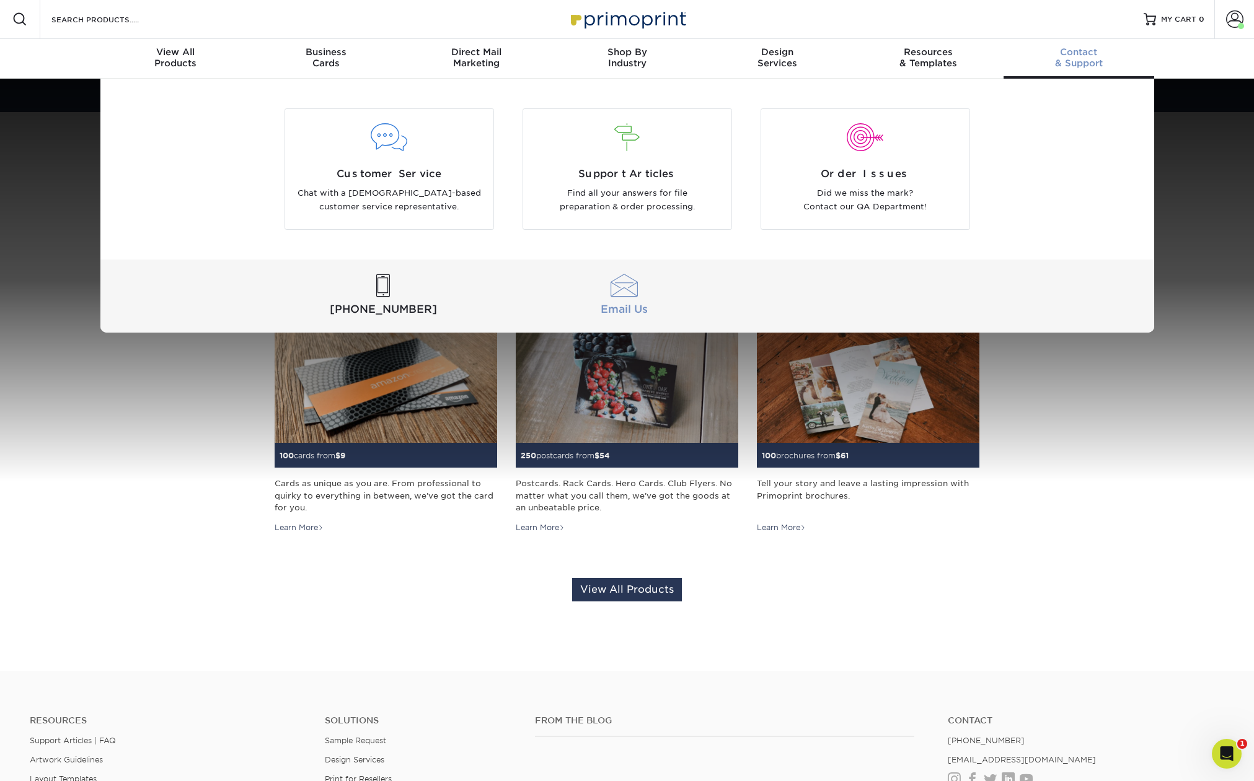
click at [628, 292] on div at bounding box center [624, 286] width 236 height 23
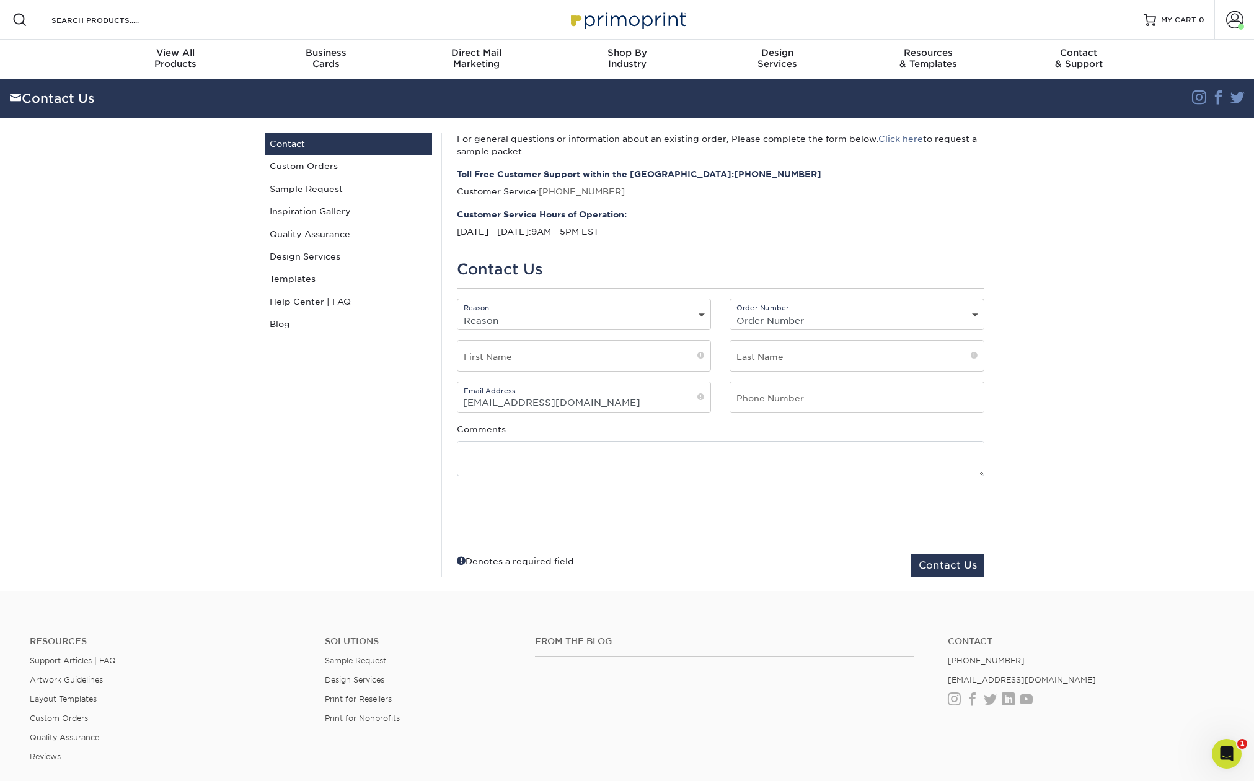
click at [657, 313] on select "Reason General File Preparation Order Status Online Design Issue with your prin…" at bounding box center [583, 321] width 253 height 18
click at [512, 320] on select "Reason General File Preparation Order Status Online Design Issue with your prin…" at bounding box center [583, 321] width 253 height 18
select select "General"
click at [457, 312] on select "Reason General File Preparation Order Status Online Design Issue with your prin…" at bounding box center [583, 321] width 253 height 18
click at [513, 356] on input "text" at bounding box center [583, 356] width 253 height 30
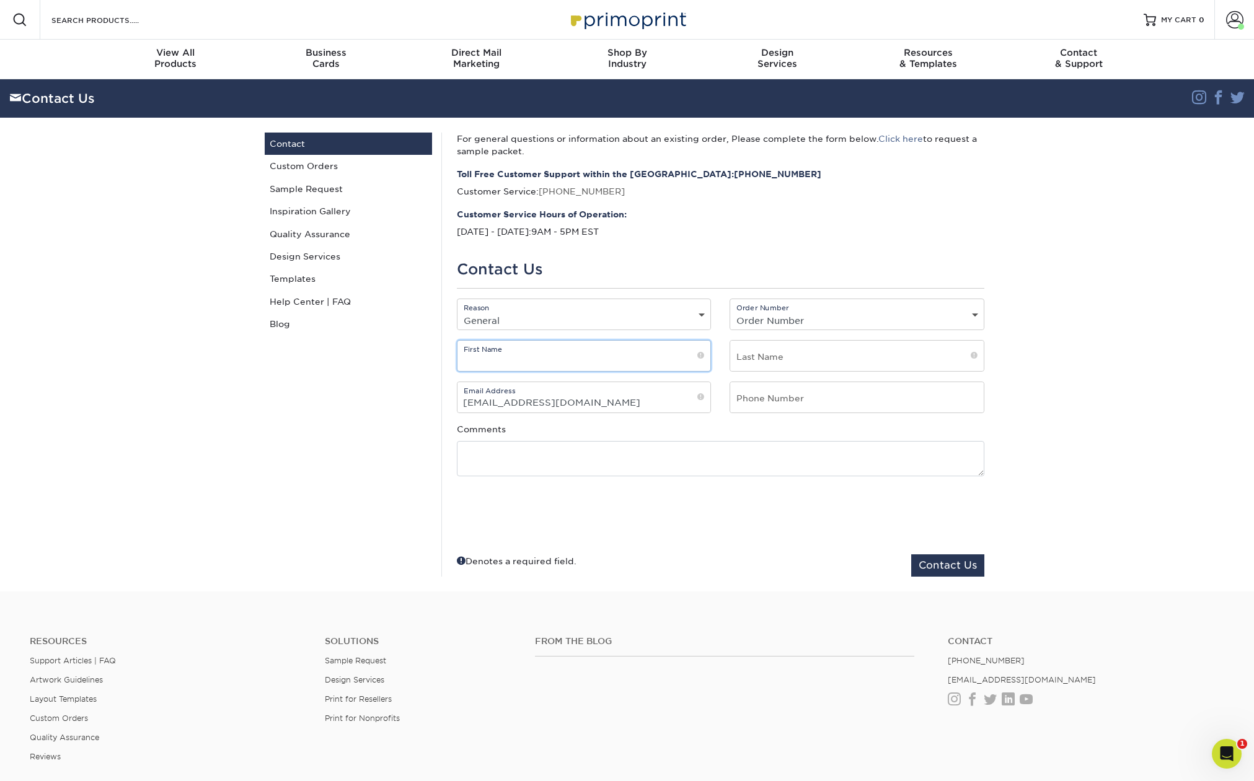
type input "Benjamin"
type input "Bennett"
type input "4069202601"
click at [543, 316] on select "Reason General File Preparation Order Status Online Design Issue with your prin…" at bounding box center [583, 321] width 253 height 18
select select "None"
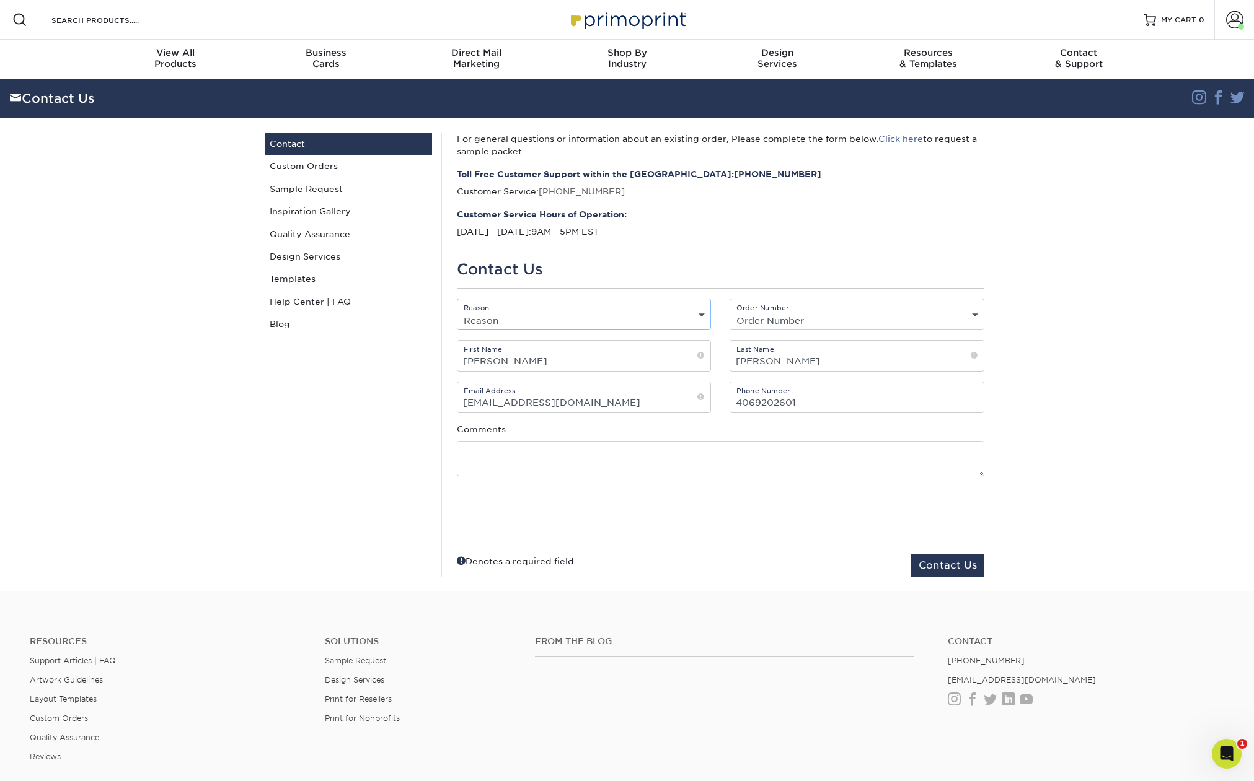
click at [457, 312] on select "Reason General File Preparation Order Status Online Design Issue with your prin…" at bounding box center [583, 321] width 253 height 18
click at [558, 463] on textarea at bounding box center [720, 458] width 527 height 35
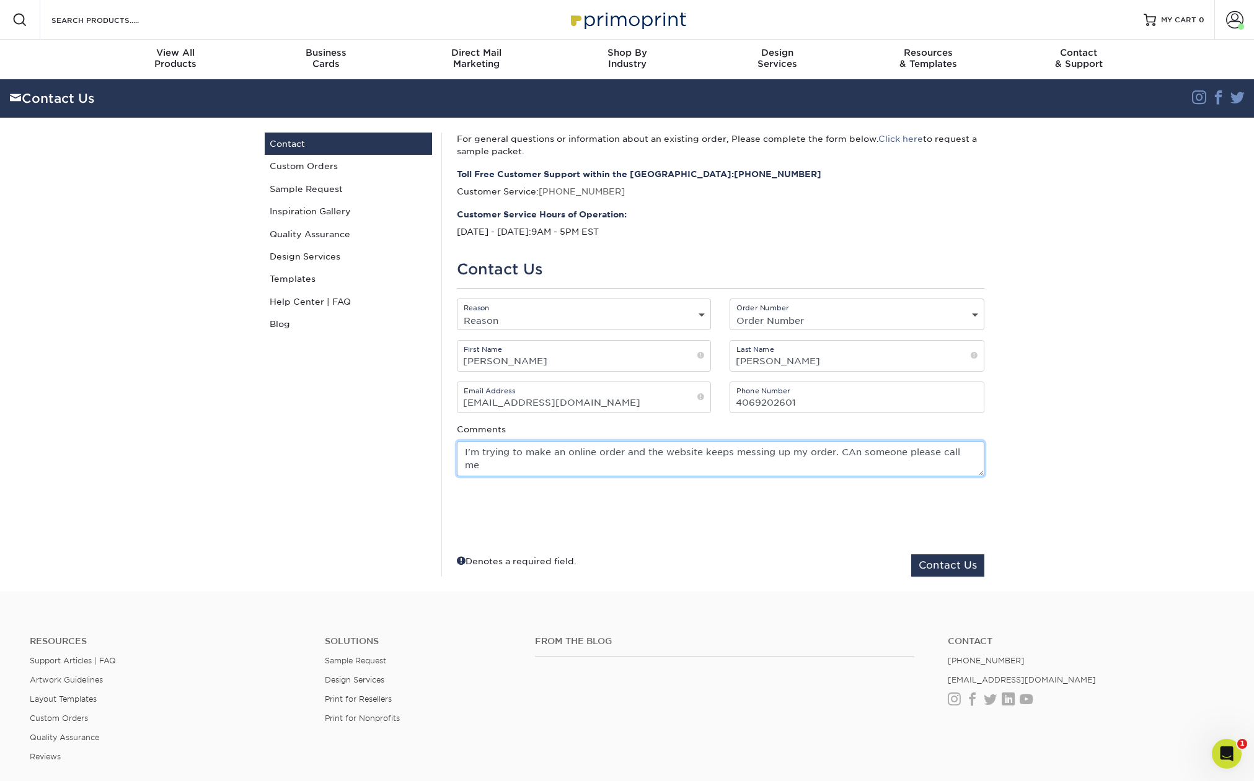
click at [838, 453] on textarea "I'm trying to make an online order and the website keeps messing up my order. C…" at bounding box center [720, 458] width 527 height 35
click at [846, 455] on textarea "I'm trying to make an online order and the website keeps messing up my order. C…" at bounding box center [720, 458] width 527 height 35
click at [755, 471] on textarea "I'm trying to make an online order and the website keeps messing up my order. C…" at bounding box center [720, 458] width 527 height 35
click at [973, 453] on textarea "I'm trying to make an online order and the website keeps messing up my order. C…" at bounding box center [720, 458] width 527 height 35
click at [602, 468] on textarea "I'm trying to make an online order and the website keeps messing up my order. C…" at bounding box center [720, 458] width 527 height 35
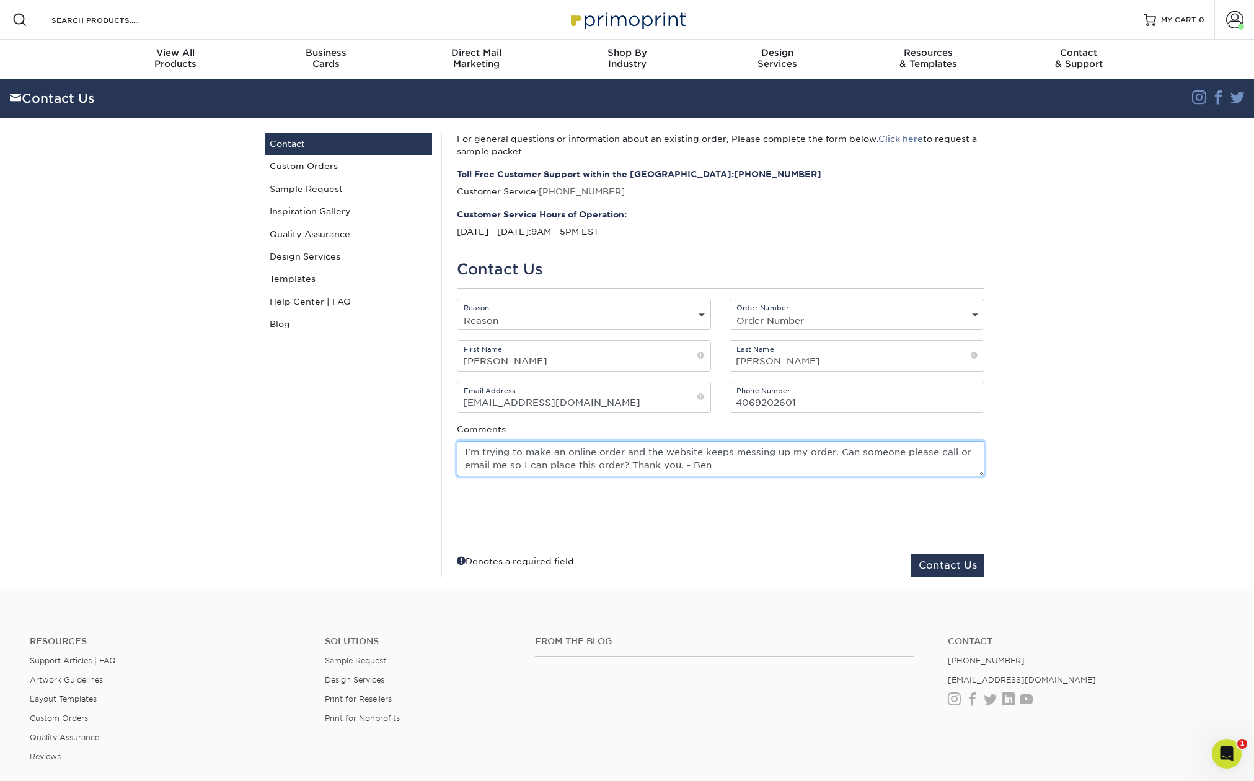
type textarea "I'm trying to make an online order and the website keeps messing up my order. C…"
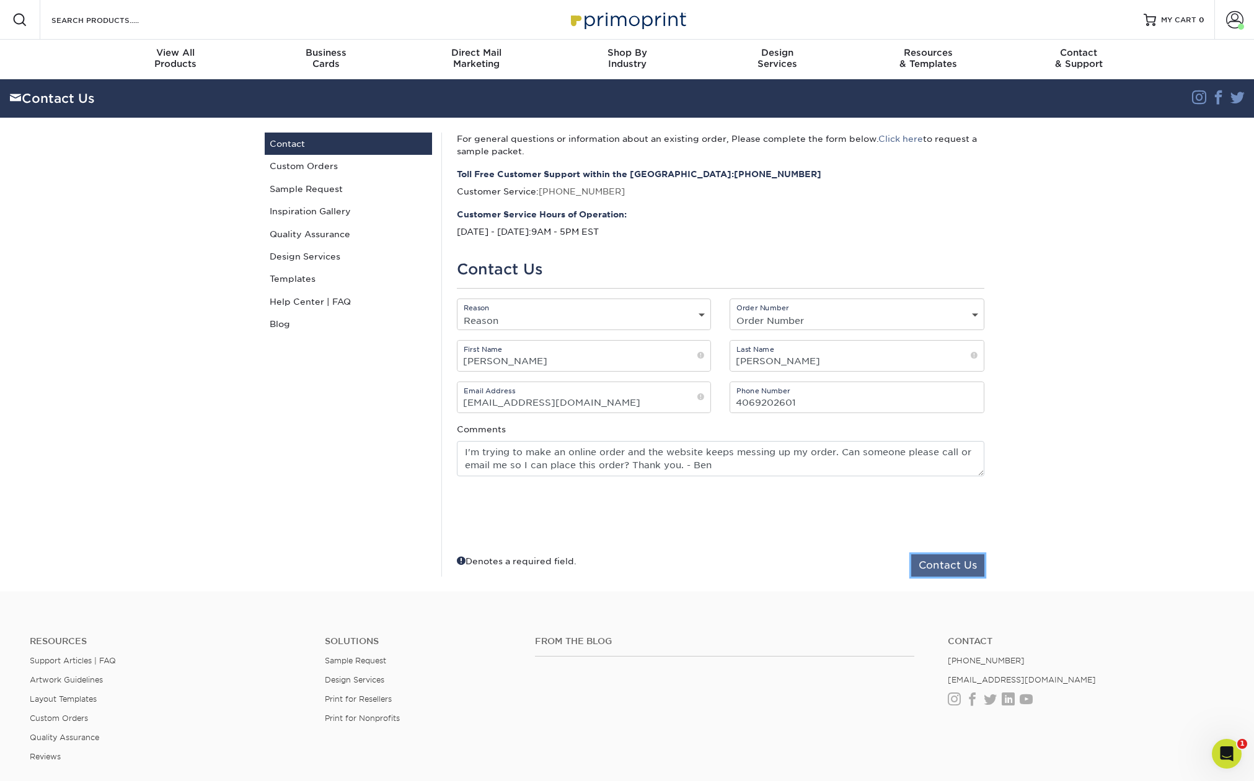
click at [947, 566] on button "Contact Us" at bounding box center [947, 566] width 73 height 22
